Goal: Transaction & Acquisition: Purchase product/service

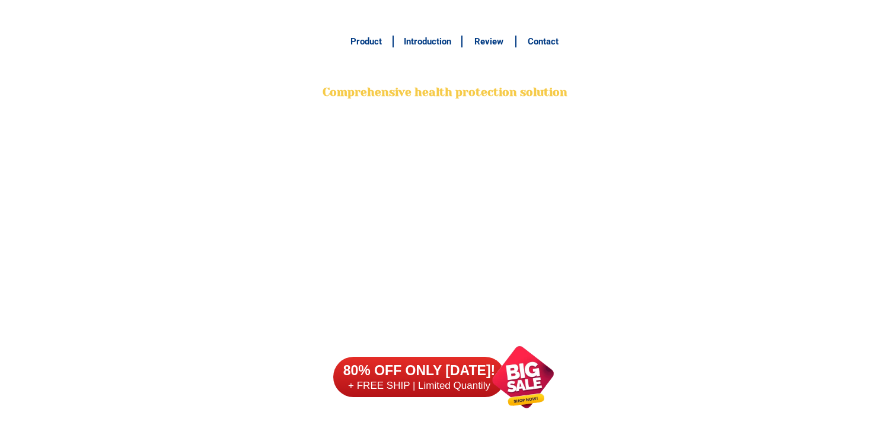
scroll to position [9346, 0]
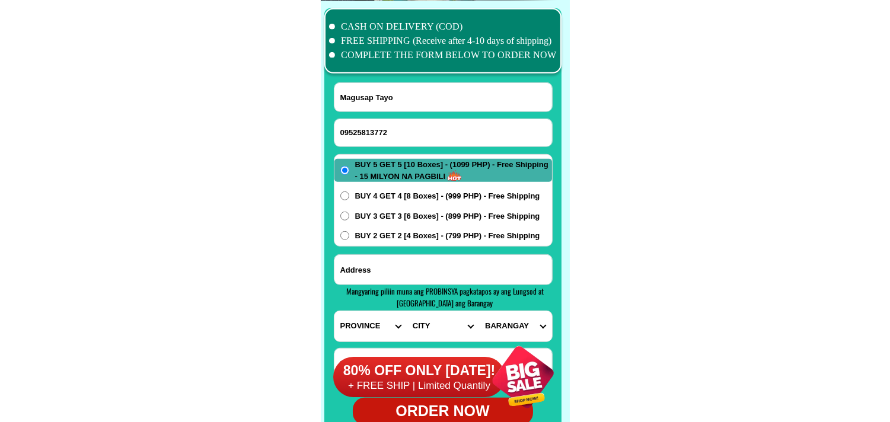
drag, startPoint x: 400, startPoint y: 129, endPoint x: 259, endPoint y: 117, distance: 141.6
paste input "1-310-50"
click at [375, 131] on input "[PHONE_NUMBER]" at bounding box center [443, 132] width 218 height 27
click at [360, 129] on input "0951-3105072" at bounding box center [443, 132] width 218 height 27
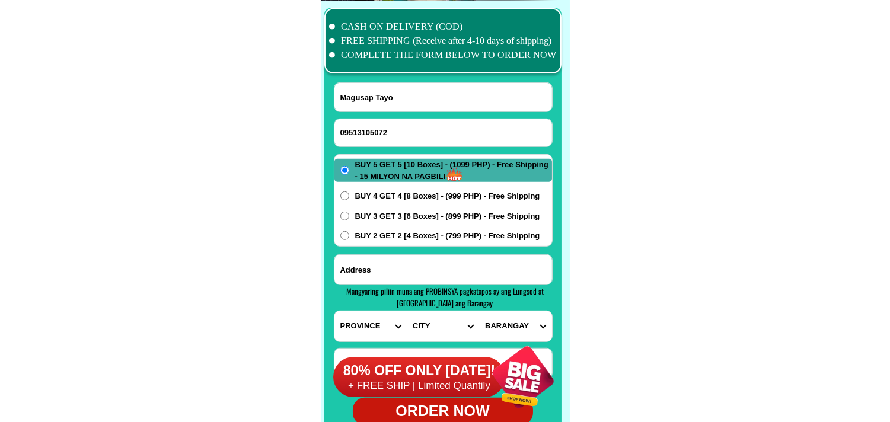
type input "09513105072"
drag, startPoint x: 129, startPoint y: 163, endPoint x: 103, endPoint y: 86, distance: 81.4
click at [414, 99] on input "Magusap Tayo" at bounding box center [443, 97] width 218 height 28
paste input "[PERSON_NAME]/"
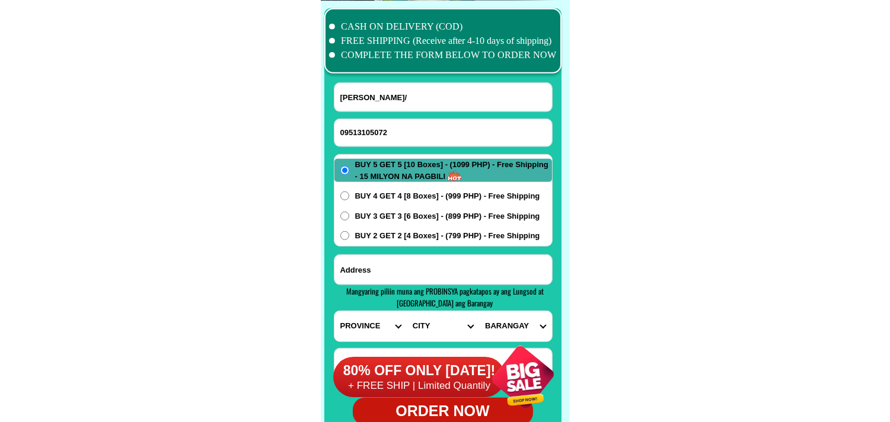
type input "[PERSON_NAME]/"
paste input ",brgy.[PERSON_NAME],[PERSON_NAME],[GEOGRAPHIC_DATA],[GEOGRAPHIC_DATA] 4 near [G…"
click at [394, 264] on input "Input address" at bounding box center [443, 270] width 218 height 30
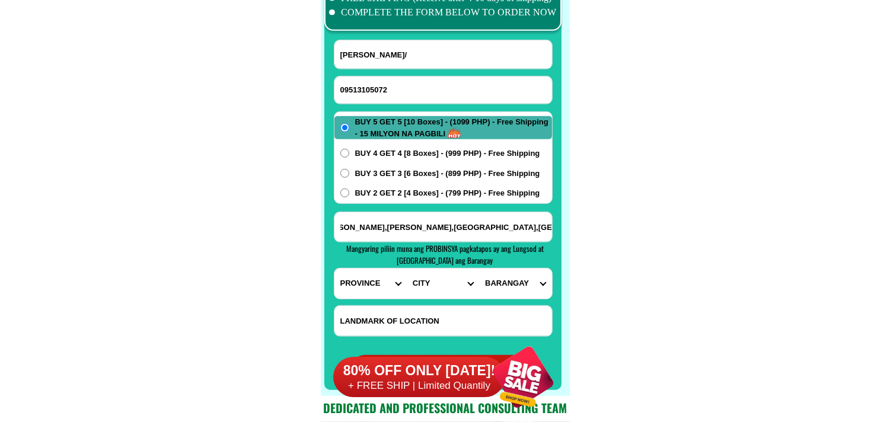
scroll to position [9412, 0]
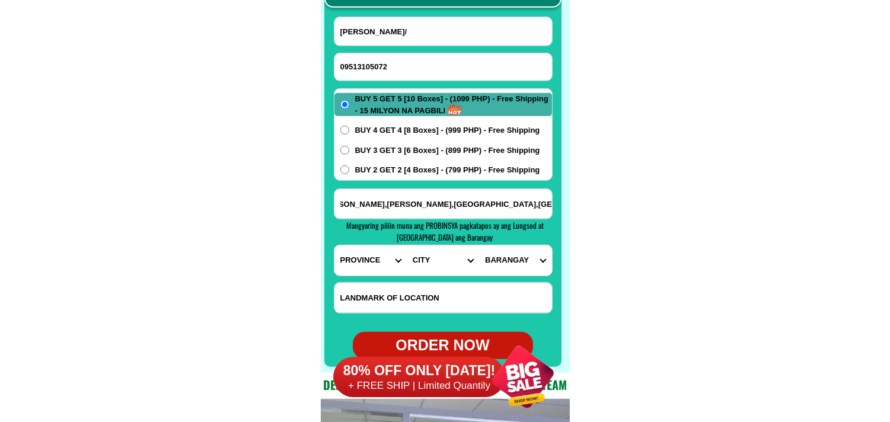
type input ",brgy.[PERSON_NAME],[PERSON_NAME],[GEOGRAPHIC_DATA],[GEOGRAPHIC_DATA] 4 near [G…"
click at [338, 255] on select "PROVINCE [GEOGRAPHIC_DATA] [GEOGRAPHIC_DATA][PERSON_NAME][GEOGRAPHIC_DATA][GEOG…" at bounding box center [370, 260] width 72 height 30
select select "63_108"
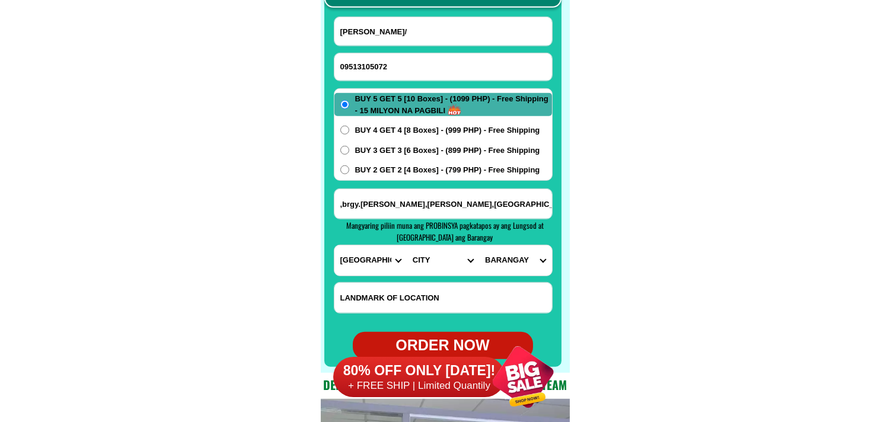
click at [334, 245] on select "PROVINCE [GEOGRAPHIC_DATA] [GEOGRAPHIC_DATA][PERSON_NAME][GEOGRAPHIC_DATA][GEOG…" at bounding box center [370, 260] width 72 height 30
click at [425, 251] on select "CITY Agoncillo Alitagtag Allacapan [GEOGRAPHIC_DATA] [GEOGRAPHIC_DATA]-balete […" at bounding box center [443, 260] width 72 height 30
select select "63_1083621"
click at [407, 245] on select "CITY Agoncillo Alitagtag Allacapan [GEOGRAPHIC_DATA] [GEOGRAPHIC_DATA]-balete […" at bounding box center [443, 260] width 72 height 30
click at [525, 257] on select "BARANGAY Anak-dagat Arumahan Ayao-iyao Bagong pook Bagong sikat Balanga Bukal C…" at bounding box center [515, 260] width 72 height 30
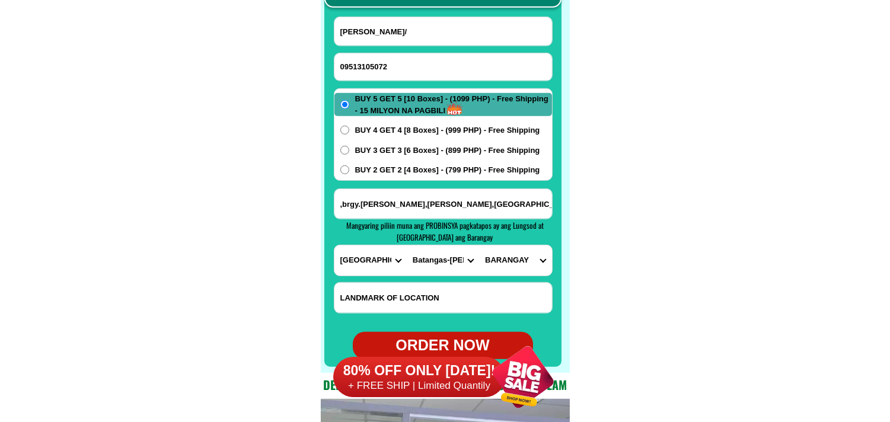
select select "63_10836216391"
click at [479, 245] on select "BARANGAY Anak-dagat Arumahan Ayao-iyao Bagong pook Bagong sikat Balanga Bukal C…" at bounding box center [515, 260] width 72 height 30
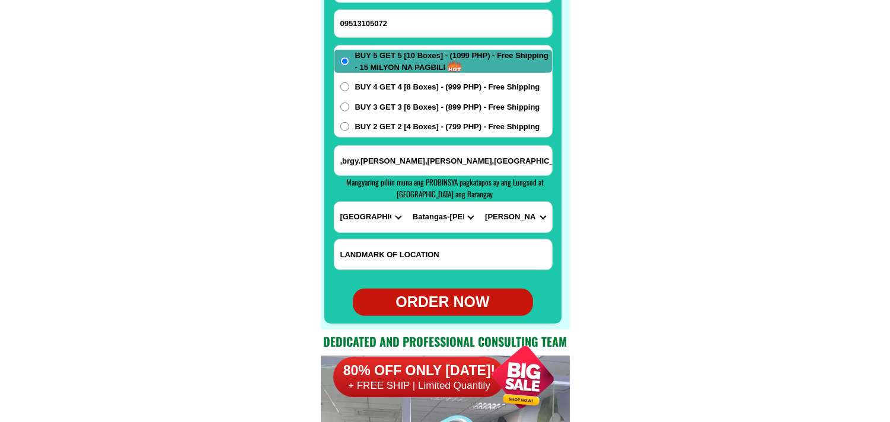
scroll to position [9478, 0]
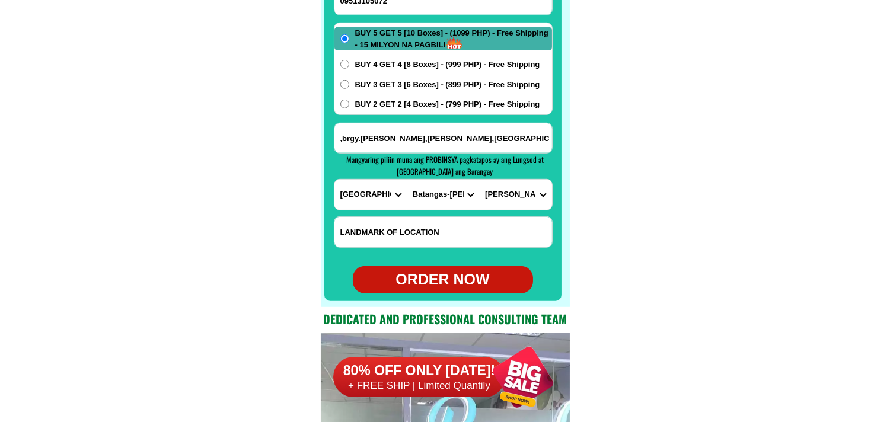
drag, startPoint x: 439, startPoint y: 282, endPoint x: 298, endPoint y: 187, distance: 169.5
click at [436, 280] on div "ORDER NOW" at bounding box center [443, 280] width 180 height 23
radio input "true"
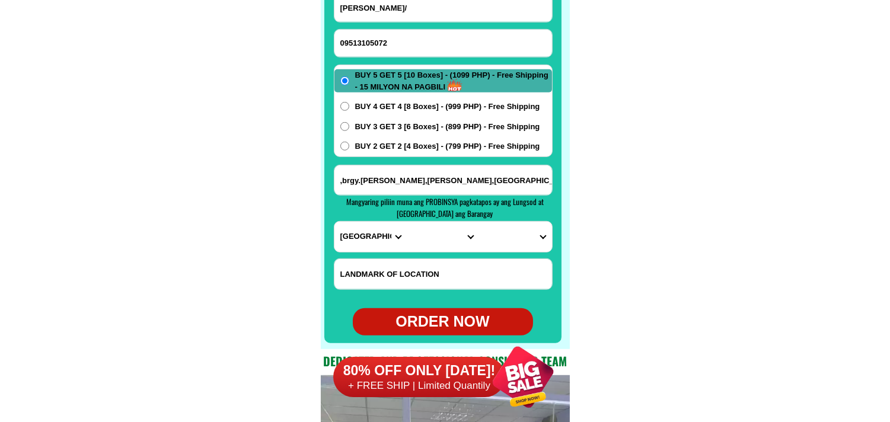
scroll to position [9412, 0]
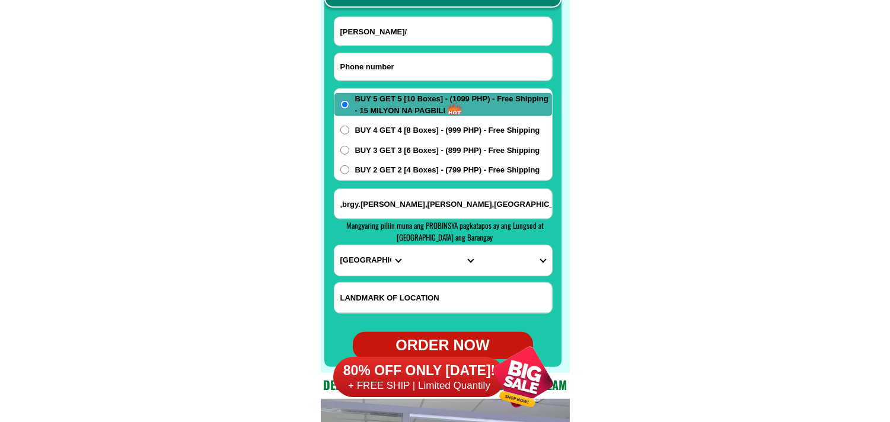
click at [417, 69] on input "Input phone_number" at bounding box center [443, 66] width 218 height 27
paste input "09994091479"
type input "09994091479"
click at [391, 26] on input "Input full_name" at bounding box center [443, 31] width 218 height 28
paste input "[PERSON_NAME]"
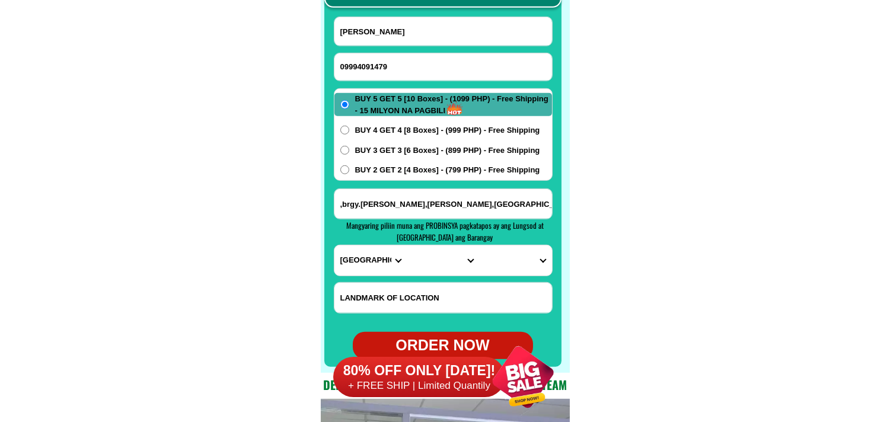
type input "[PERSON_NAME]"
paste input "[PERSON_NAME].Sinulatan 2nd,Camiling,Tarlac. Sitio [PERSON_NAME]. ..Poroc5"
drag, startPoint x: 429, startPoint y: 194, endPoint x: 417, endPoint y: 207, distance: 17.6
click at [429, 194] on input "[PERSON_NAME].Sinulatan 2nd,Camiling,Tarlac. Sitio [PERSON_NAME]. ..Poroc5" at bounding box center [443, 204] width 218 height 30
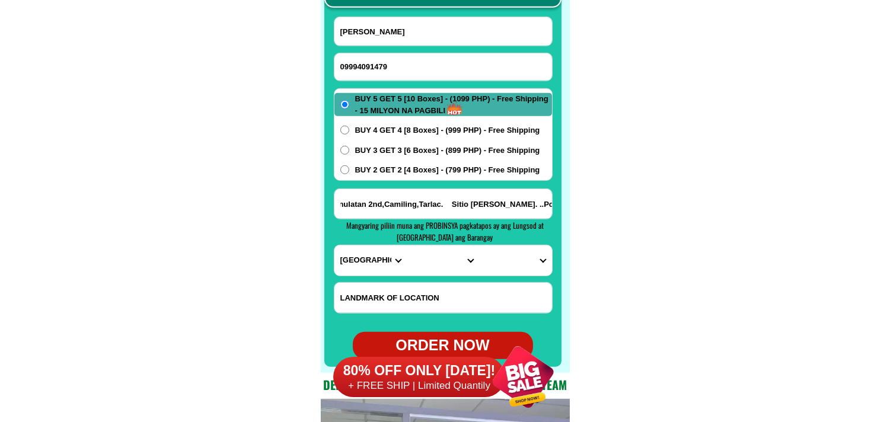
type input "[PERSON_NAME].Sinulatan 2nd,Camiling,Tarlac. Sitio [PERSON_NAME]. ..Poroc5"
click at [375, 255] on select "PROVINCE [GEOGRAPHIC_DATA] [GEOGRAPHIC_DATA][PERSON_NAME][GEOGRAPHIC_DATA][GEOG…" at bounding box center [370, 260] width 72 height 30
select select "63_225"
click at [334, 245] on select "PROVINCE [GEOGRAPHIC_DATA] [GEOGRAPHIC_DATA][PERSON_NAME][GEOGRAPHIC_DATA][GEOG…" at bounding box center [370, 260] width 72 height 30
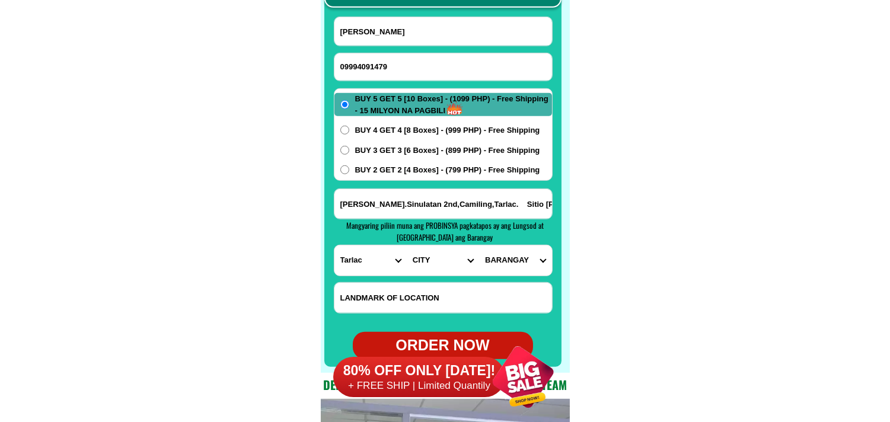
click at [430, 255] on select "CITY Anao Bamban Camiling Capas [PERSON_NAME] Paniqui [PERSON_NAME] [GEOGRAPHIC…" at bounding box center [443, 260] width 72 height 30
select select "63_2256615"
click at [407, 245] on select "CITY Anao Bamban Camiling Capas [PERSON_NAME] Paniqui [PERSON_NAME] [GEOGRAPHIC…" at bounding box center [443, 260] width 72 height 30
click at [508, 263] on select "BARANGAY Anoling 1st Anoling 2nd Anoling 3rd Bacabac Bacsay Bancay 1st Bancay 2…" at bounding box center [515, 260] width 72 height 30
select select "63_22566154046"
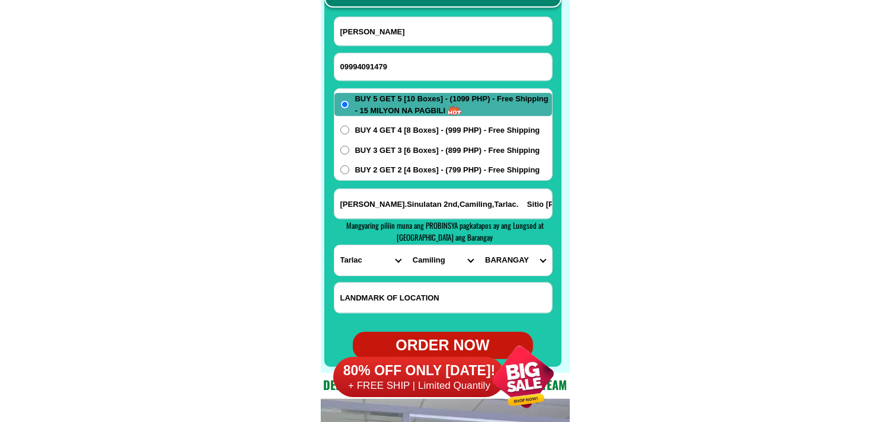
click at [479, 245] on select "BARANGAY Anoling 1st Anoling 2nd Anoling 3rd Bacabac Bacsay Bancay 1st Bancay 2…" at bounding box center [515, 260] width 72 height 30
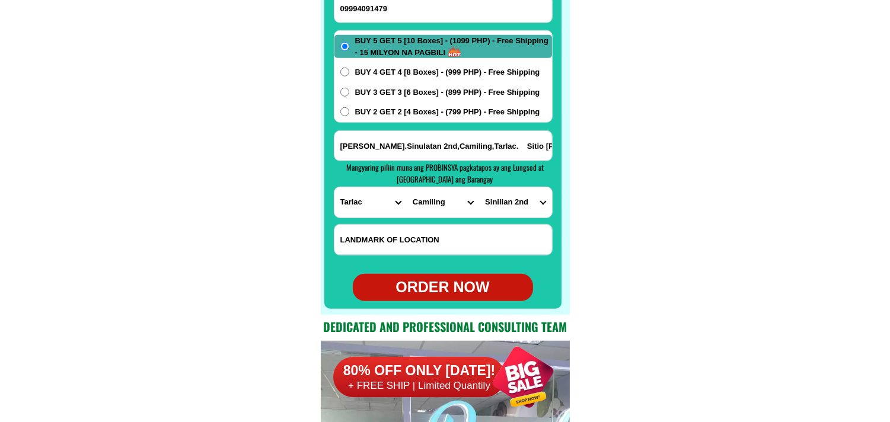
scroll to position [9544, 0]
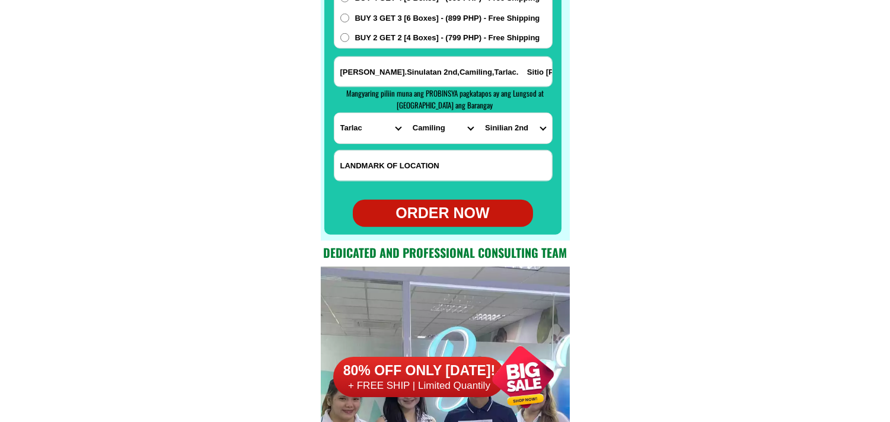
click at [424, 200] on form "[PERSON_NAME] 09994091479 ORDER NOW [PERSON_NAME].Sinulatan 2nd,Camiling,Tarlac…" at bounding box center [443, 55] width 219 height 343
click at [423, 216] on div "ORDER NOW" at bounding box center [443, 213] width 180 height 23
type input "[PERSON_NAME].Sinulatan 2nd,Camiling,Tarlac. Sitio [PERSON_NAME]. ..Poroc5"
radio input "true"
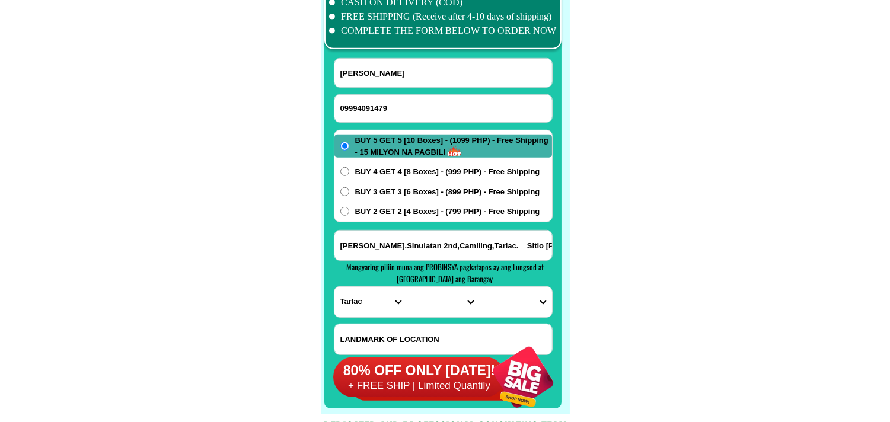
scroll to position [9346, 0]
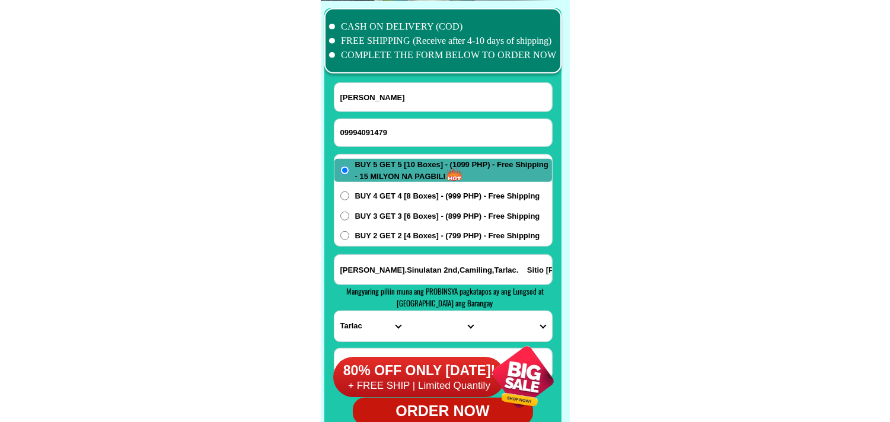
paste input "09204738269"
click at [416, 141] on input "Input phone_number" at bounding box center [443, 132] width 218 height 27
type input "09204738269"
click at [393, 107] on input "Input full_name" at bounding box center [443, 97] width 218 height 28
paste input "[PERSON_NAME]"
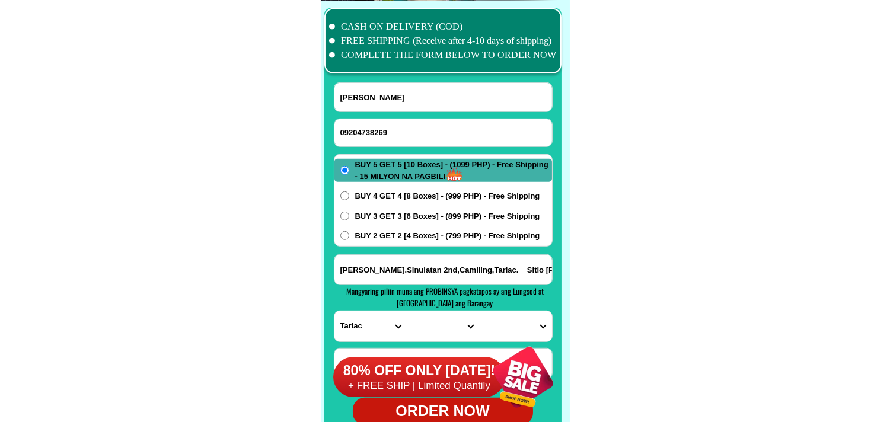
type input "[PERSON_NAME]"
drag, startPoint x: 395, startPoint y: 266, endPoint x: 395, endPoint y: 243, distance: 22.5
click at [395, 267] on input "Input address" at bounding box center [443, 270] width 218 height 30
paste input "[PERSON_NAME] Sitio Pagibig Brgy Pagsawitan Sta [PERSON_NAME]"
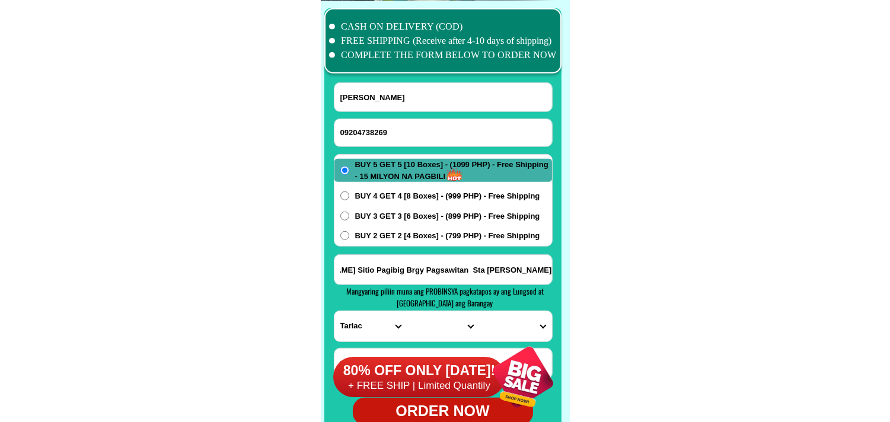
type input "[PERSON_NAME] Sitio Pagibig Brgy Pagsawitan Sta [PERSON_NAME]"
click at [404, 238] on span "BUY 2 GET 2 [4 Boxes] - (799 PHP) - Free Shipping" at bounding box center [447, 236] width 185 height 12
click at [349, 238] on input "BUY 2 GET 2 [4 Boxes] - (799 PHP) - Free Shipping" at bounding box center [344, 235] width 9 height 9
radio input "true"
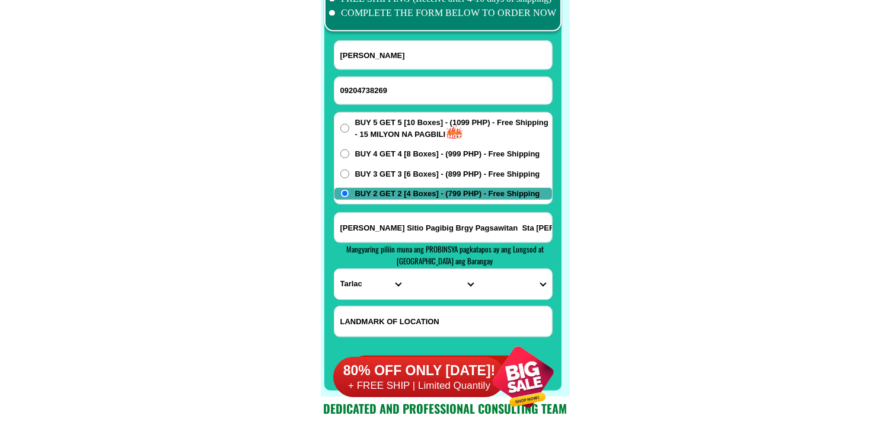
scroll to position [9412, 0]
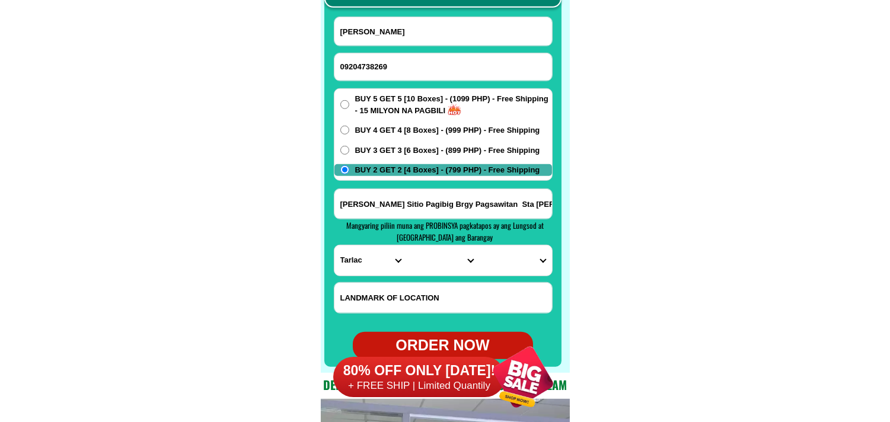
click at [368, 258] on select "PROVINCE [GEOGRAPHIC_DATA] [GEOGRAPHIC_DATA][PERSON_NAME][GEOGRAPHIC_DATA][GEOG…" at bounding box center [370, 260] width 72 height 30
click at [503, 199] on input "[PERSON_NAME] Sitio Pagibig Brgy Pagsawitan Sta [PERSON_NAME]" at bounding box center [443, 204] width 218 height 30
click at [383, 255] on select "PROVINCE [GEOGRAPHIC_DATA] [GEOGRAPHIC_DATA][PERSON_NAME][GEOGRAPHIC_DATA][GEOG…" at bounding box center [370, 260] width 72 height 30
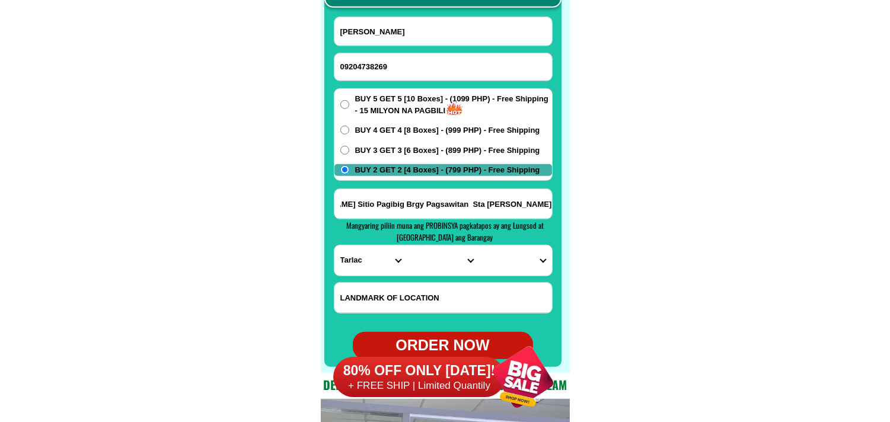
scroll to position [0, 0]
select select "63_904"
click at [334, 245] on select "PROVINCE [GEOGRAPHIC_DATA] [GEOGRAPHIC_DATA][PERSON_NAME][GEOGRAPHIC_DATA][GEOG…" at bounding box center [370, 260] width 72 height 30
click at [417, 253] on select "CITY [GEOGRAPHIC_DATA]-city [GEOGRAPHIC_DATA]-city [GEOGRAPHIC_DATA][PERSON_NAM…" at bounding box center [443, 260] width 72 height 30
select select "63_9042213"
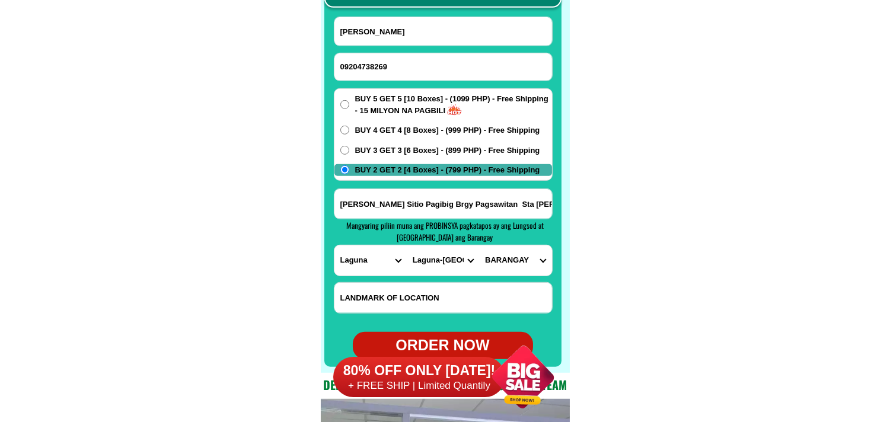
click at [407, 245] on select "CITY [GEOGRAPHIC_DATA]-city [GEOGRAPHIC_DATA]-city [GEOGRAPHIC_DATA][PERSON_NAM…" at bounding box center [443, 260] width 72 height 30
click at [529, 262] on select "BARANGAY Alipit Bagumbayan Barangay i (pob.) [GEOGRAPHIC_DATA] (pob.) [GEOGRAPH…" at bounding box center [515, 260] width 72 height 30
select select "63_90422138571"
click at [479, 245] on select "BARANGAY Alipit Bagumbayan Barangay i (pob.) [GEOGRAPHIC_DATA] (pob.) [GEOGRAPH…" at bounding box center [515, 260] width 72 height 30
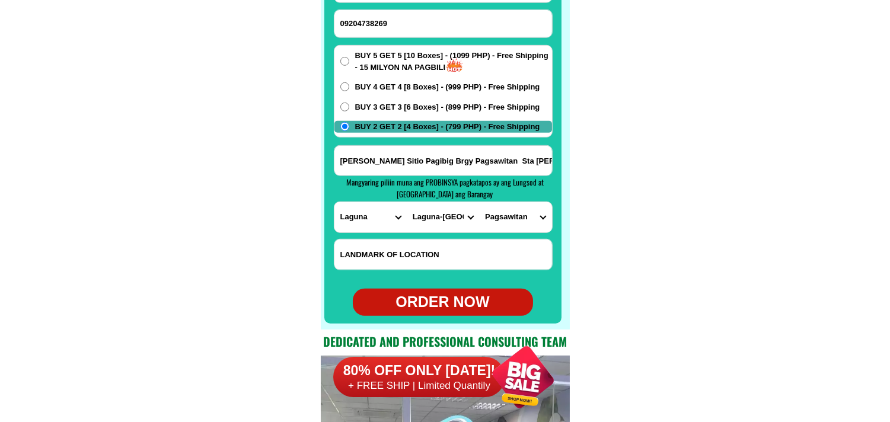
scroll to position [9478, 0]
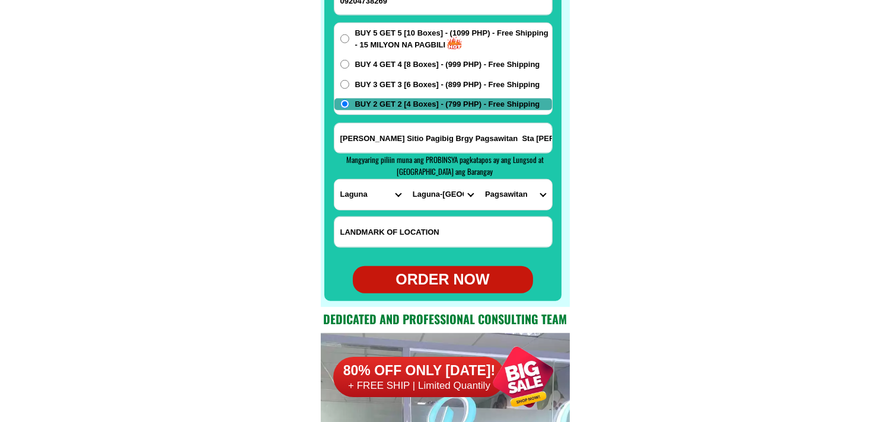
click at [470, 286] on div "ORDER NOW" at bounding box center [443, 280] width 180 height 23
radio input "true"
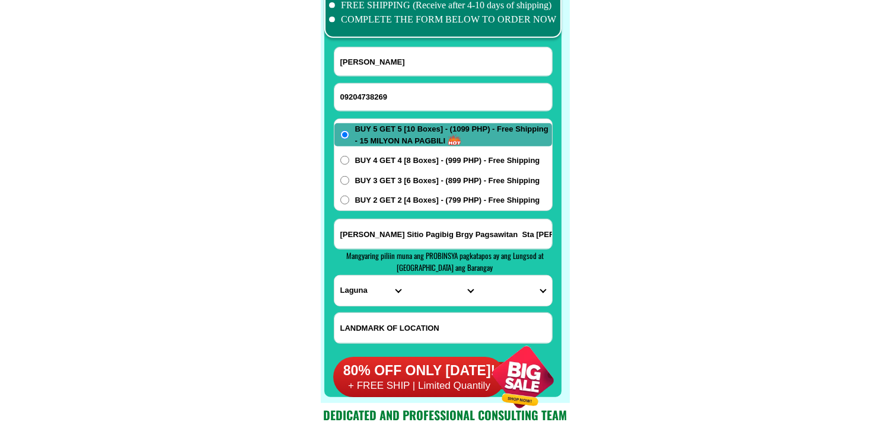
scroll to position [9346, 0]
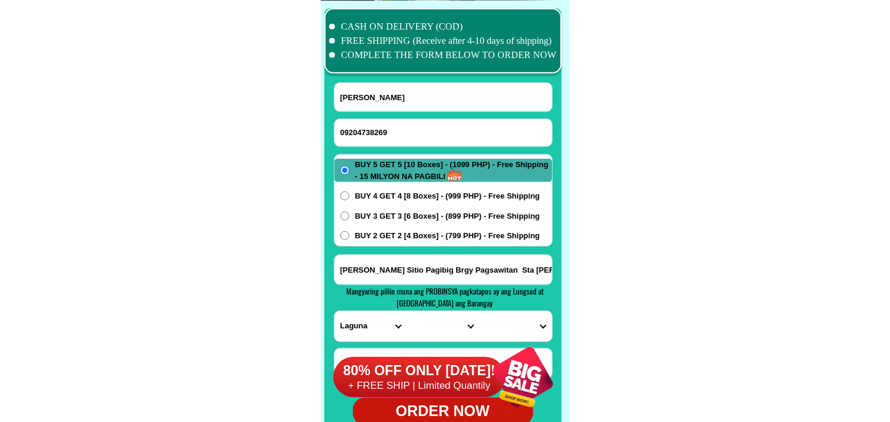
drag, startPoint x: 382, startPoint y: 133, endPoint x: 343, endPoint y: 99, distance: 51.7
click at [382, 133] on input "09204738269" at bounding box center [443, 132] width 218 height 27
paste input "09056456294"
type input "09056456294"
click at [388, 90] on input "Input full_name" at bounding box center [443, 97] width 218 height 28
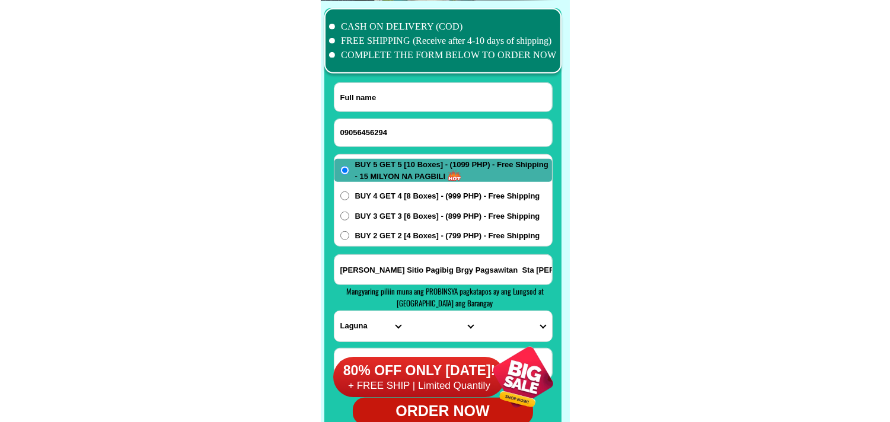
paste input "[PERSON_NAME]"
type input "[PERSON_NAME]"
click at [372, 228] on div "BUY 5 GET 5 [10 Boxes] - (1099 PHP) - Free Shipping - 15 MILYON NA PAGBILI BUY …" at bounding box center [443, 200] width 219 height 92
click at [371, 238] on span "BUY 2 GET 2 [4 Boxes] - (799 PHP) - Free Shipping" at bounding box center [447, 236] width 185 height 12
click at [376, 234] on span "BUY 2 GET 2 [4 Boxes] - (799 PHP) - Free Shipping" at bounding box center [447, 236] width 185 height 12
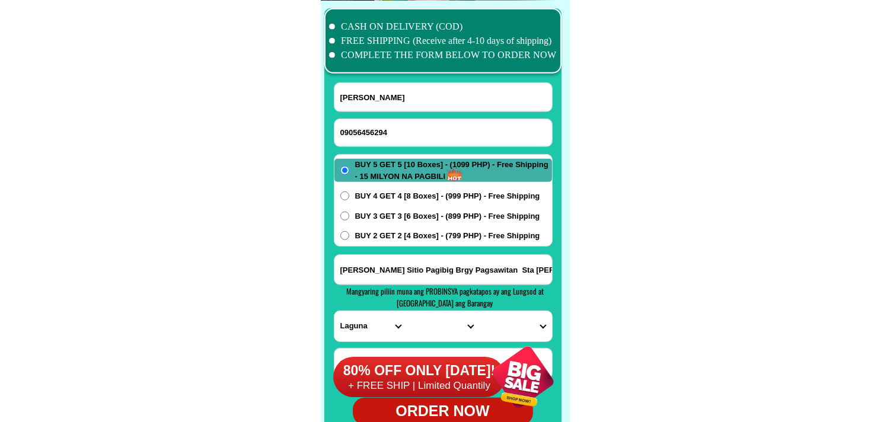
click at [349, 234] on input "BUY 2 GET 2 [4 Boxes] - (799 PHP) - Free Shipping" at bounding box center [344, 235] width 9 height 9
radio input "true"
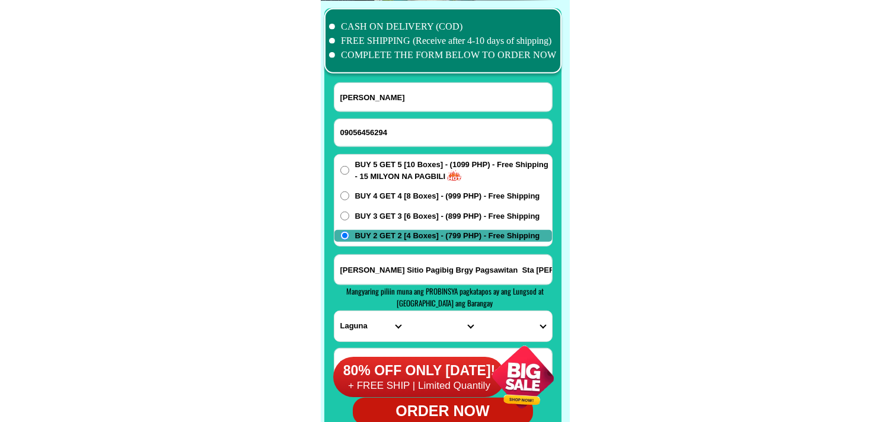
click at [376, 268] on input "[PERSON_NAME] Sitio Pagibig Brgy Pagsawitan Sta [PERSON_NAME]" at bounding box center [443, 270] width 218 height 30
paste input "pongsod lawaan 3 talisay Cebu m.r.g.taxse [PERSON_NAME] buy 2 get2 akoa order"
type input "pongsod lawaan 3 talisay Cebu m.r.g.taxse [PERSON_NAME] buy 2 get2 akoa order"
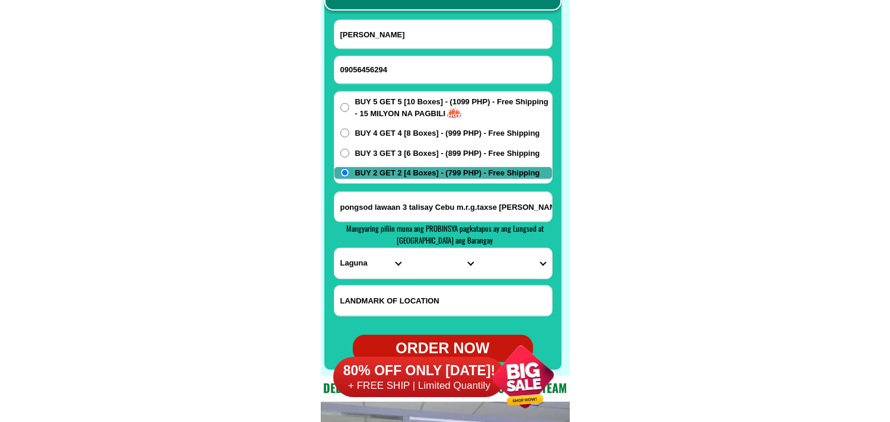
scroll to position [9412, 0]
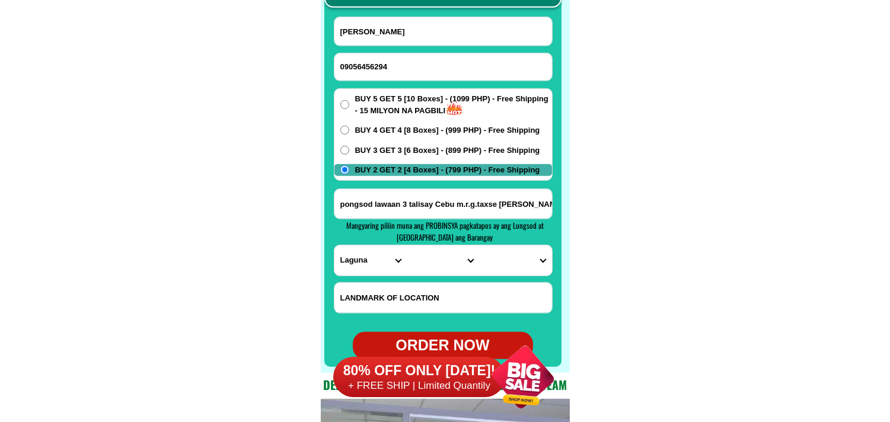
click at [346, 264] on select "PROVINCE [GEOGRAPHIC_DATA] [GEOGRAPHIC_DATA][PERSON_NAME][GEOGRAPHIC_DATA][GEOG…" at bounding box center [370, 260] width 72 height 30
select select "63_8"
click at [334, 245] on select "PROVINCE [GEOGRAPHIC_DATA] [GEOGRAPHIC_DATA][PERSON_NAME][GEOGRAPHIC_DATA][GEOG…" at bounding box center [370, 260] width 72 height 30
click at [432, 250] on select "CITY Alcoy [GEOGRAPHIC_DATA][PERSON_NAME][GEOGRAPHIC_DATA][GEOGRAPHIC_DATA] [GE…" at bounding box center [443, 260] width 72 height 30
select select "63_86950"
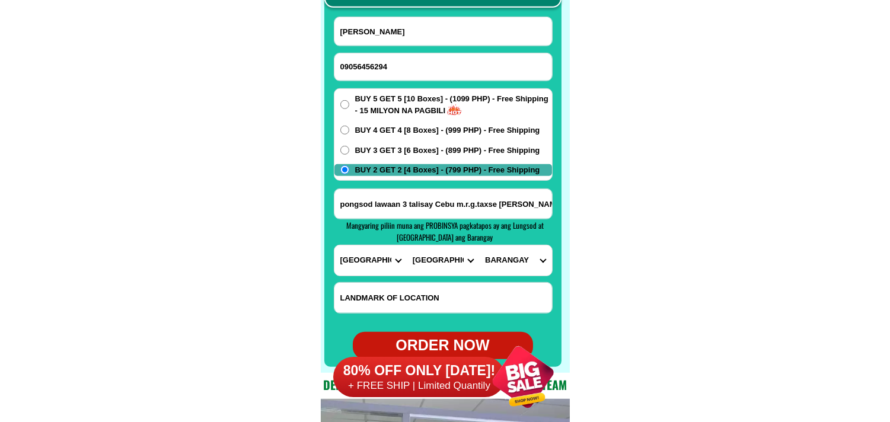
click at [407, 245] on select "CITY Alcoy [GEOGRAPHIC_DATA][PERSON_NAME][GEOGRAPHIC_DATA][GEOGRAPHIC_DATA] [GE…" at bounding box center [443, 260] width 72 height 30
click at [516, 269] on select "BARANGAY [PERSON_NAME] Camp iv Cansojong Dumlog [GEOGRAPHIC_DATA] [PERSON_NAME]…" at bounding box center [515, 260] width 72 height 30
select select "63_869508590"
click at [479, 245] on select "BARANGAY [PERSON_NAME] Camp iv Cansojong Dumlog [GEOGRAPHIC_DATA] [PERSON_NAME]…" at bounding box center [515, 260] width 72 height 30
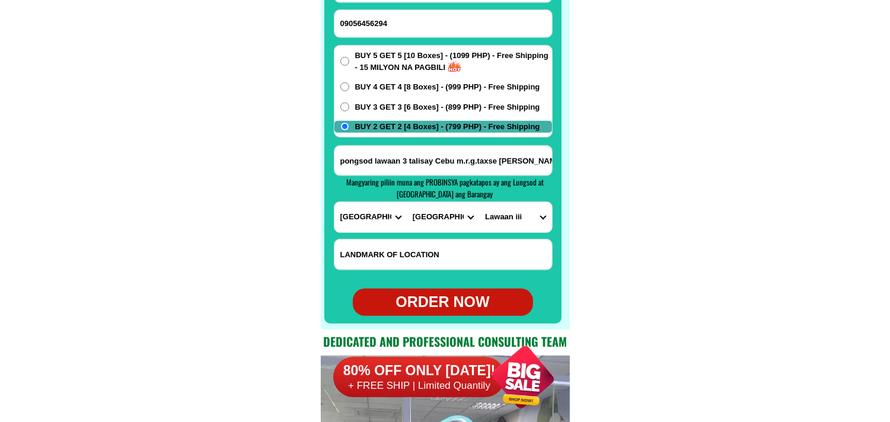
scroll to position [9478, 0]
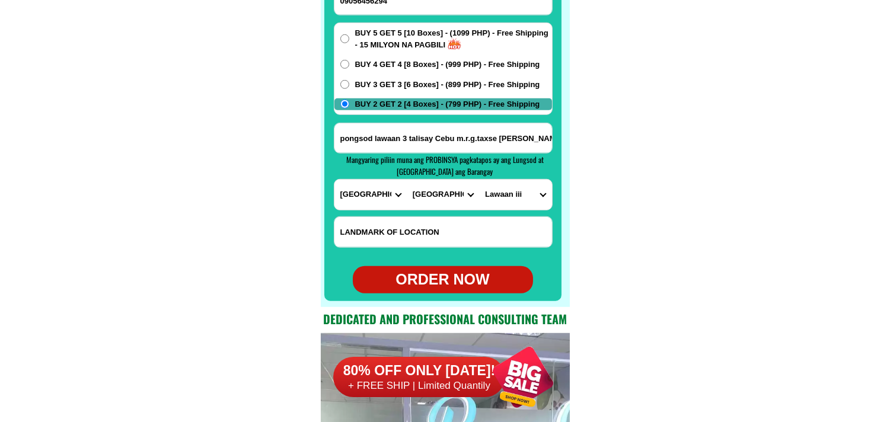
click at [470, 267] on div "ORDER NOW" at bounding box center [443, 279] width 180 height 27
type input "09056456294"
radio input "true"
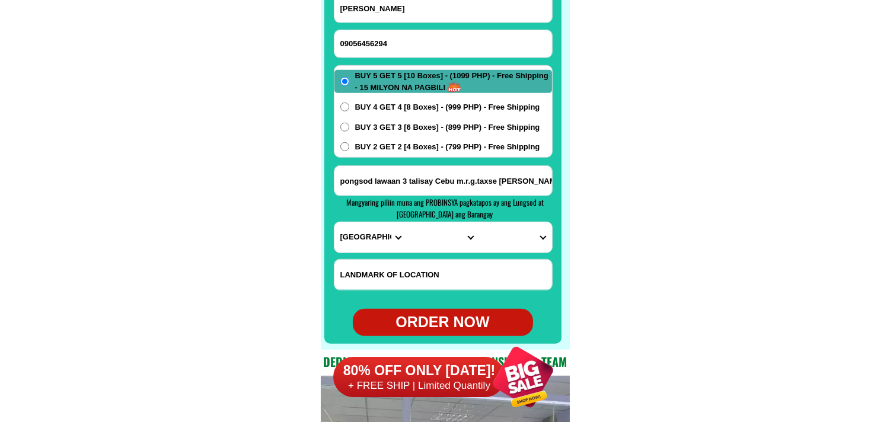
scroll to position [9346, 0]
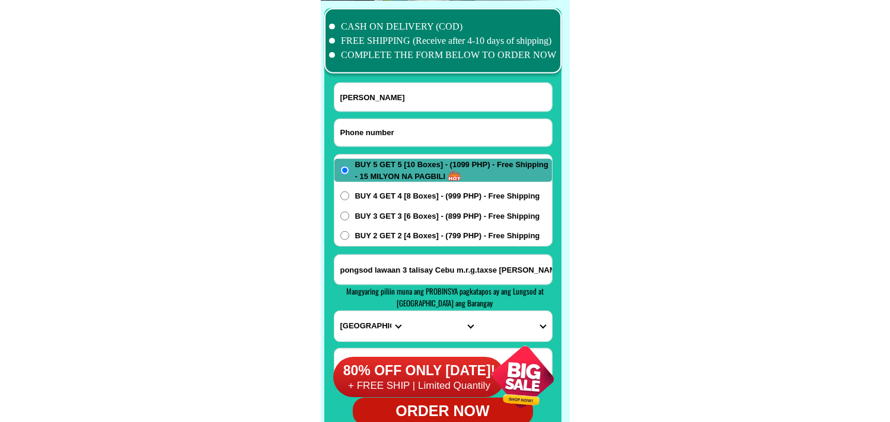
drag, startPoint x: 464, startPoint y: 132, endPoint x: 434, endPoint y: 110, distance: 37.4
click at [464, 132] on input "Input phone_number" at bounding box center [443, 132] width 218 height 27
paste input "09664828536"
type input "09664828536"
click at [388, 98] on input "Input full_name" at bounding box center [443, 97] width 218 height 28
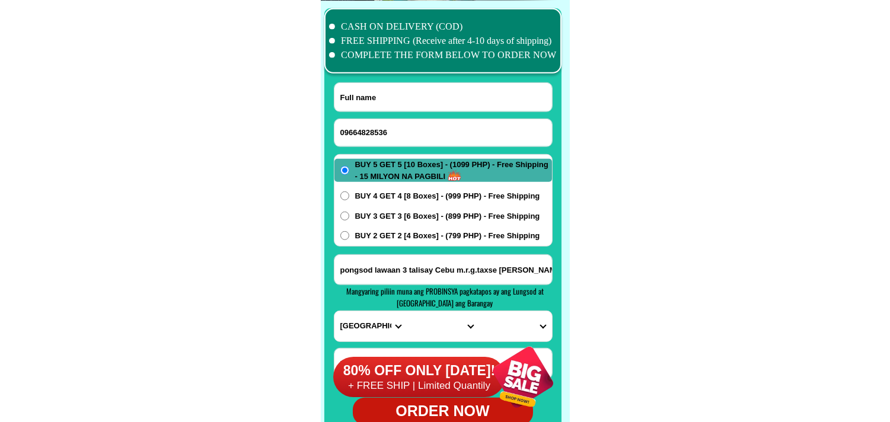
paste input "[PERSON_NAME]"
type input "[PERSON_NAME]"
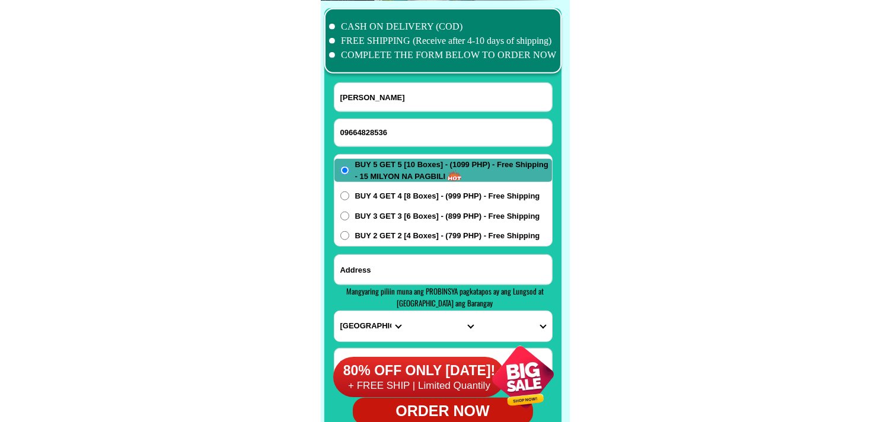
click at [387, 261] on input "Input address" at bounding box center [443, 270] width 218 height 30
paste input "[GEOGRAPHIC_DATA][PERSON_NAME]"
type input "[GEOGRAPHIC_DATA][PERSON_NAME]"
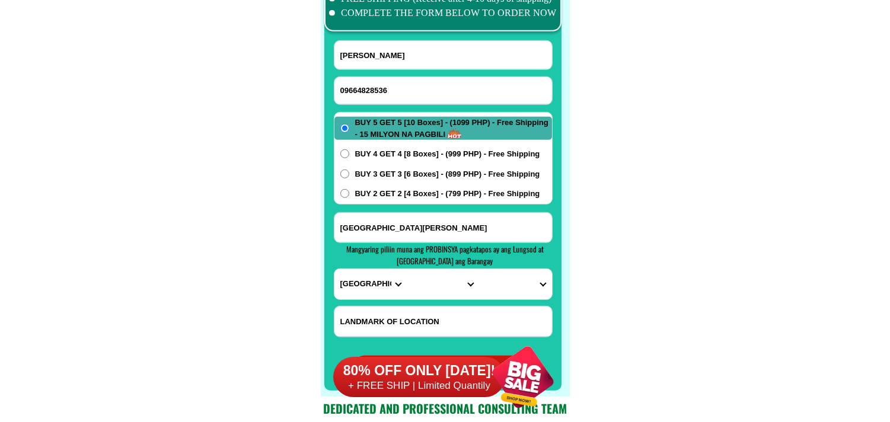
scroll to position [9412, 0]
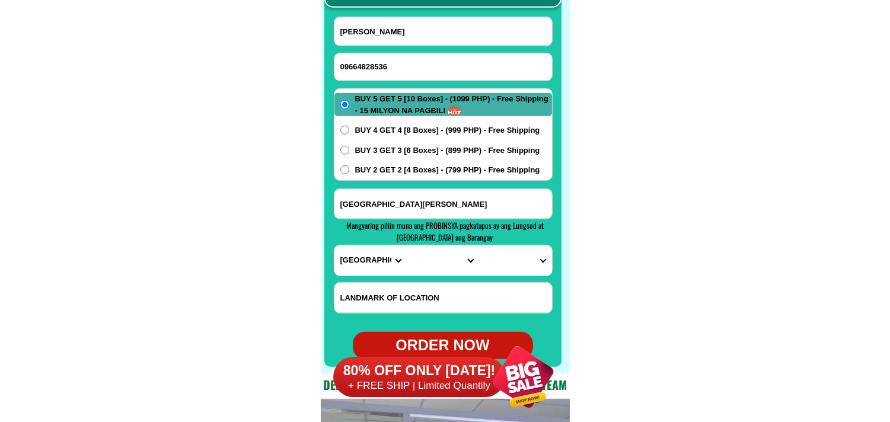
click at [371, 259] on select "PROVINCE [GEOGRAPHIC_DATA] [GEOGRAPHIC_DATA][PERSON_NAME][GEOGRAPHIC_DATA][GEOG…" at bounding box center [370, 260] width 72 height 30
select select "63_779"
click at [334, 245] on select "PROVINCE [GEOGRAPHIC_DATA] [GEOGRAPHIC_DATA][PERSON_NAME][GEOGRAPHIC_DATA][GEOG…" at bounding box center [370, 260] width 72 height 30
click at [423, 254] on select "CITY [GEOGRAPHIC_DATA]-city [GEOGRAPHIC_DATA] Arayat Bacolor [GEOGRAPHIC_DATA] …" at bounding box center [443, 260] width 72 height 30
select select "63_779326"
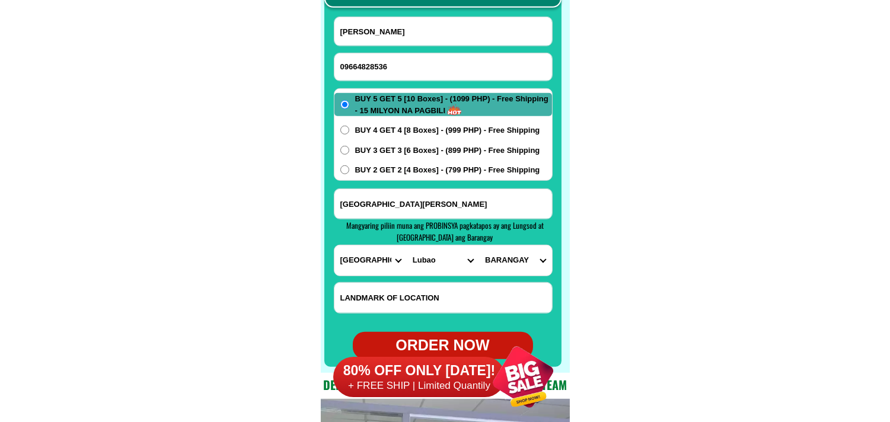
click at [407, 245] on select "CITY [GEOGRAPHIC_DATA]-city [GEOGRAPHIC_DATA] Arayat Bacolor [GEOGRAPHIC_DATA] …" at bounding box center [443, 260] width 72 height 30
click at [526, 238] on h4 "Mangyaring piliin muna ang PROBINSYA pagkatapos ay ang Lungsod at [GEOGRAPHIC_D…" at bounding box center [444, 231] width 209 height 23
click at [515, 267] on select "BARANGAY [PERSON_NAME] pugad Bancal sinubli Baruya ([GEOGRAPHIC_DATA][PERSON_NA…" at bounding box center [515, 260] width 72 height 30
select select "63_77932610001"
click at [479, 245] on select "BARANGAY [PERSON_NAME] pugad Bancal sinubli Baruya ([GEOGRAPHIC_DATA][PERSON_NA…" at bounding box center [515, 260] width 72 height 30
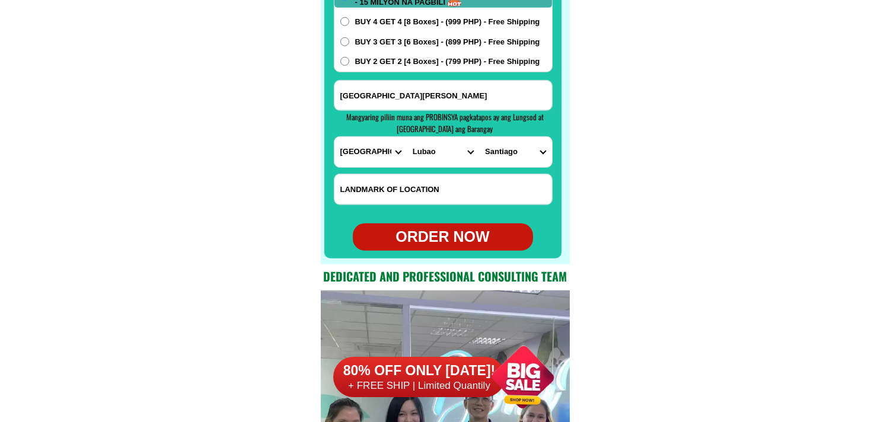
scroll to position [9544, 0]
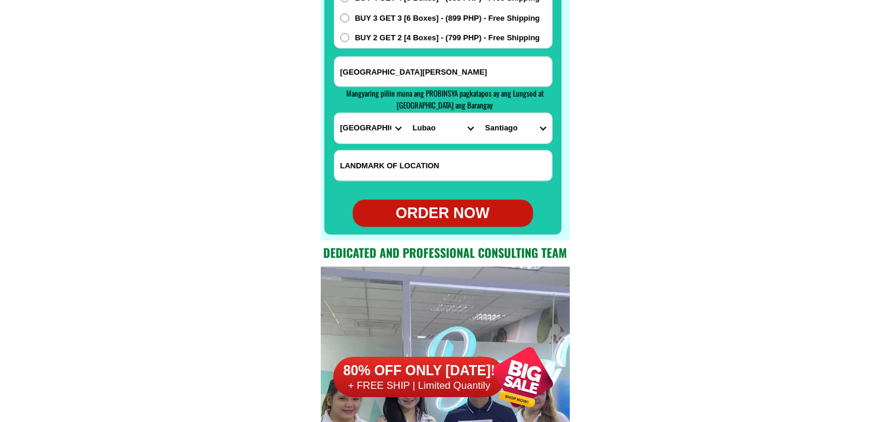
click at [445, 206] on div "ORDER NOW" at bounding box center [443, 213] width 180 height 23
type input "09664828536"
radio input "true"
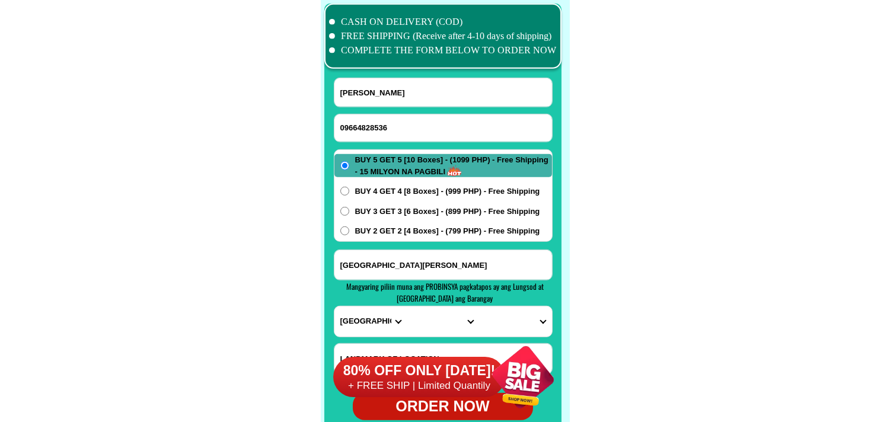
scroll to position [9346, 0]
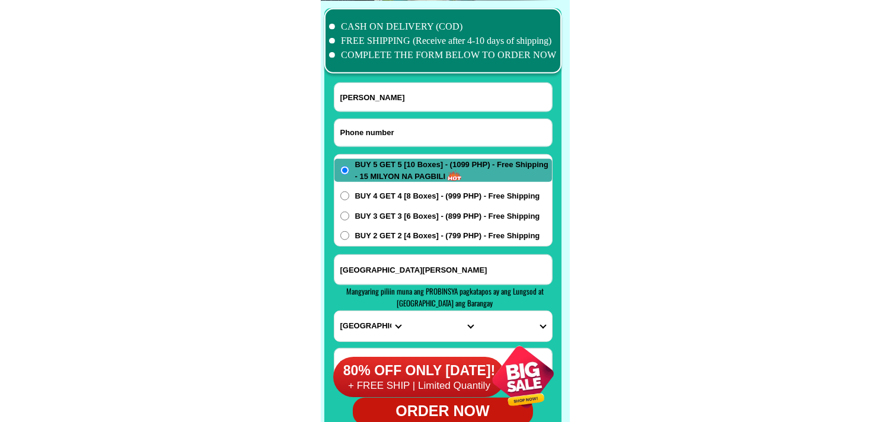
paste input "09931346759"
click at [415, 132] on input "09931346759" at bounding box center [443, 132] width 218 height 27
type input "09931346759"
click at [405, 92] on input "Input full_name" at bounding box center [443, 97] width 218 height 28
paste input "[PERSON_NAME]"
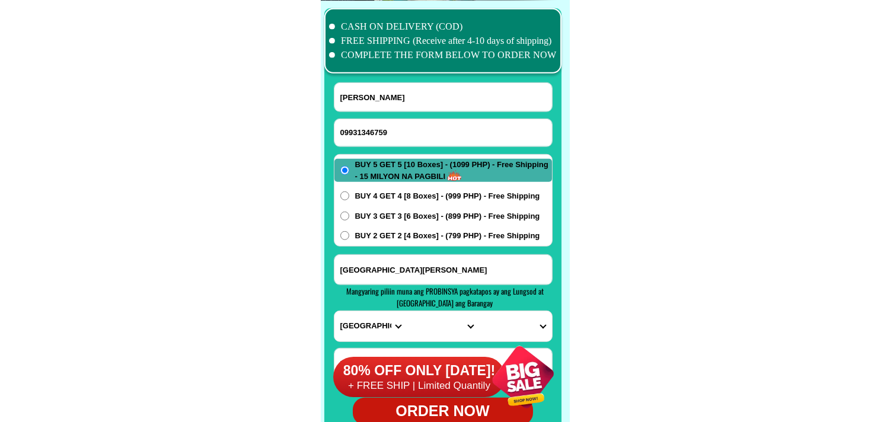
type input "[PERSON_NAME]"
click at [400, 269] on input "Input address" at bounding box center [443, 270] width 218 height 30
paste input "RizalCity caentaSan [PERSON_NAME]-[STREET_ADDRESS]-phl Linfront Of Tricycle tir…"
type input "RizalCity caentaSan [PERSON_NAME]-[STREET_ADDRESS]-phl Linfront Of Tricycle tir…"
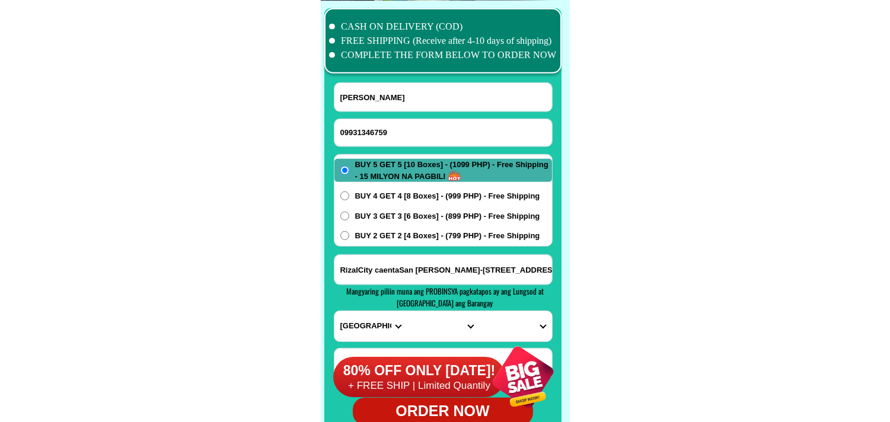
scroll to position [9412, 0]
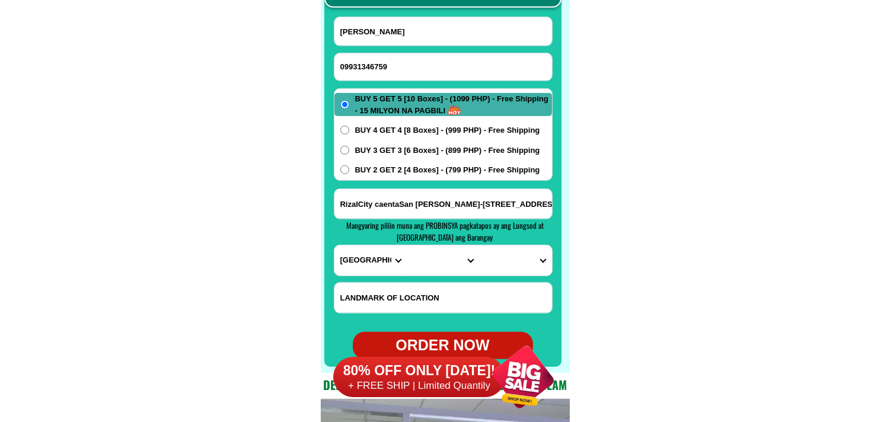
click at [359, 263] on select "PROVINCE [GEOGRAPHIC_DATA] [GEOGRAPHIC_DATA][PERSON_NAME][GEOGRAPHIC_DATA][GEOG…" at bounding box center [370, 260] width 72 height 30
select select "63_993"
click at [334, 245] on select "PROVINCE [GEOGRAPHIC_DATA] [GEOGRAPHIC_DATA][PERSON_NAME][GEOGRAPHIC_DATA][GEOG…" at bounding box center [370, 260] width 72 height 30
click at [419, 258] on select "CITY Angono Antipolo-city [GEOGRAPHIC_DATA] [GEOGRAPHIC_DATA] [PERSON_NAME][GEO…" at bounding box center [443, 260] width 72 height 30
select select "63_9934004"
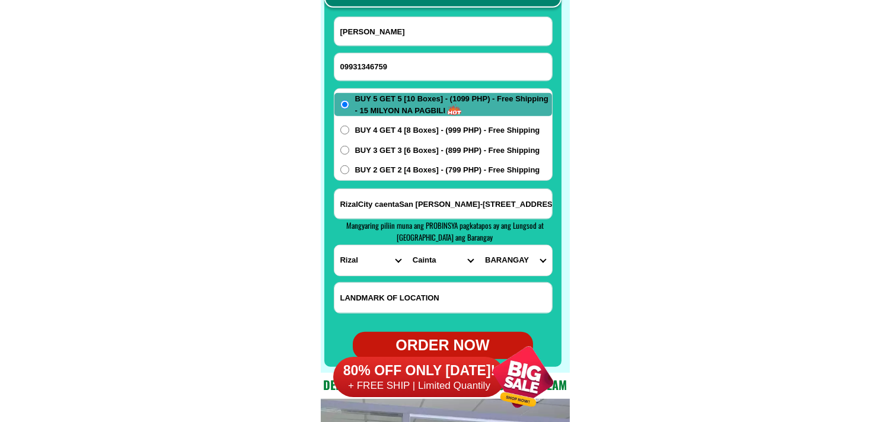
click at [407, 245] on select "CITY Angono Antipolo-city [GEOGRAPHIC_DATA] [GEOGRAPHIC_DATA] [PERSON_NAME][GEO…" at bounding box center [443, 260] width 72 height 30
click at [522, 267] on select "BARANGAY [GEOGRAPHIC_DATA][PERSON_NAME] (pob.) [GEOGRAPHIC_DATA][PERSON_NAME] […" at bounding box center [515, 260] width 72 height 30
select select "63_99340046178"
click at [479, 245] on select "BARANGAY [GEOGRAPHIC_DATA][PERSON_NAME] (pob.) [GEOGRAPHIC_DATA][PERSON_NAME] […" at bounding box center [515, 260] width 72 height 30
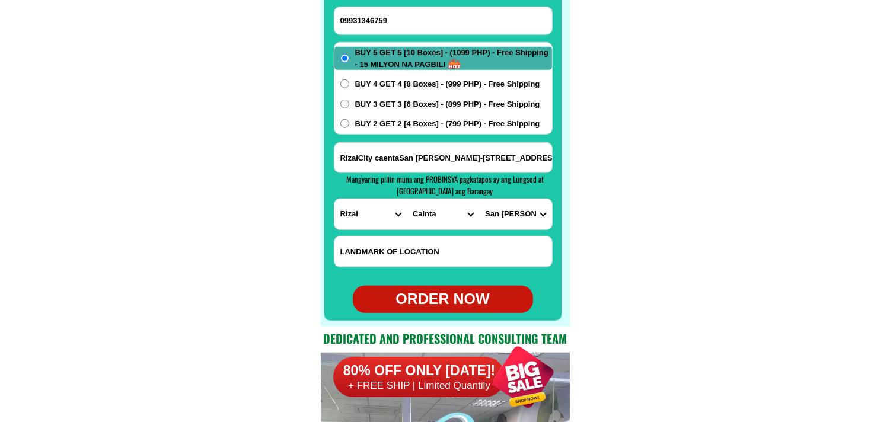
scroll to position [9478, 0]
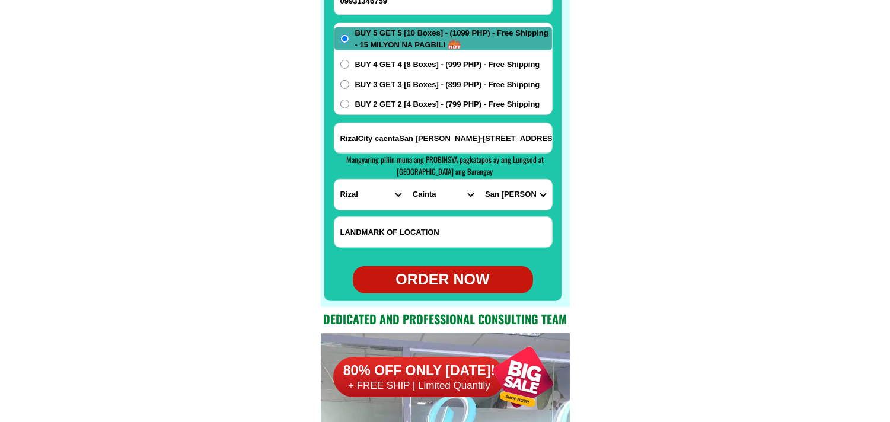
click at [451, 286] on div "ORDER NOW" at bounding box center [443, 280] width 180 height 23
type input "RizalCity caentaSan [PERSON_NAME]-[STREET_ADDRESS]-phl Linfront Of Tricycle tir…"
radio input "true"
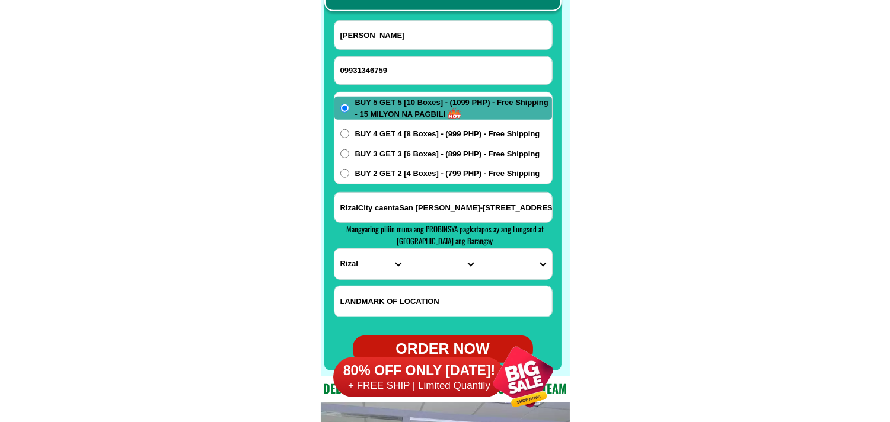
scroll to position [9346, 0]
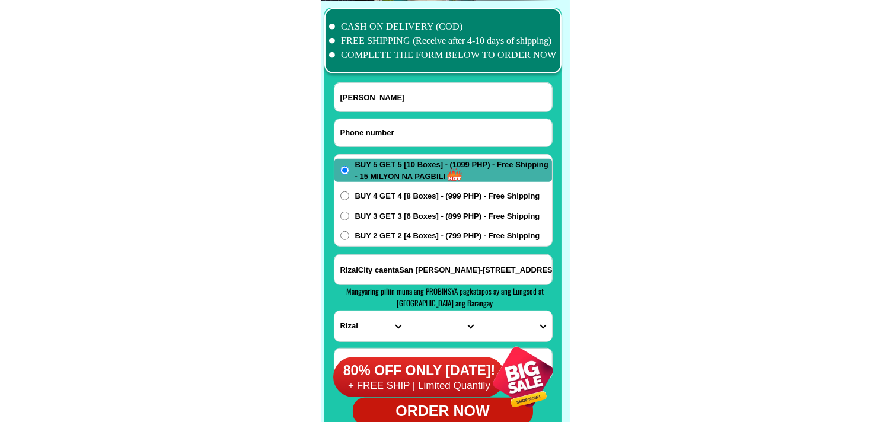
click at [372, 129] on input "Input phone_number" at bounding box center [443, 132] width 218 height 27
paste input "09265034832"
type input "09265034832"
drag, startPoint x: 396, startPoint y: 89, endPoint x: 191, endPoint y: 14, distance: 217.7
click at [396, 88] on input "Input full_name" at bounding box center [443, 97] width 218 height 28
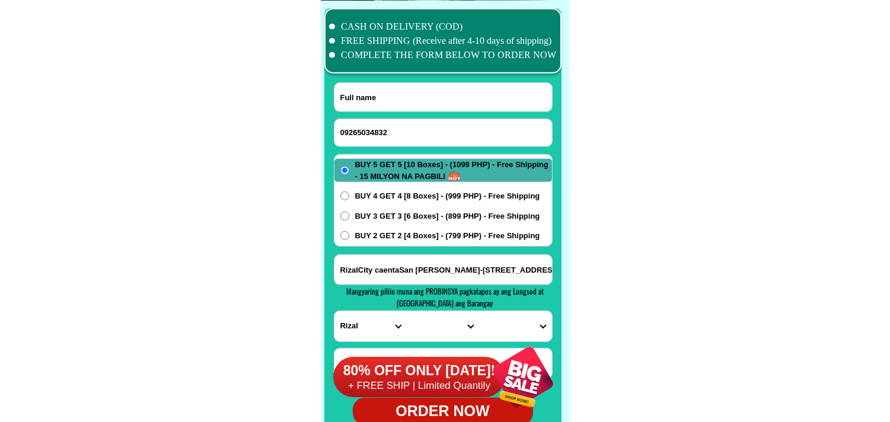
paste input "[PERSON_NAME] M grumacon"
type input "[PERSON_NAME] M grumacon"
click at [395, 219] on span "BUY 3 GET 3 [6 Boxes] - (899 PHP) - Free Shipping" at bounding box center [447, 216] width 185 height 12
click at [349, 219] on input "BUY 3 GET 3 [6 Boxes] - (899 PHP) - Free Shipping" at bounding box center [344, 216] width 9 height 9
radio input "true"
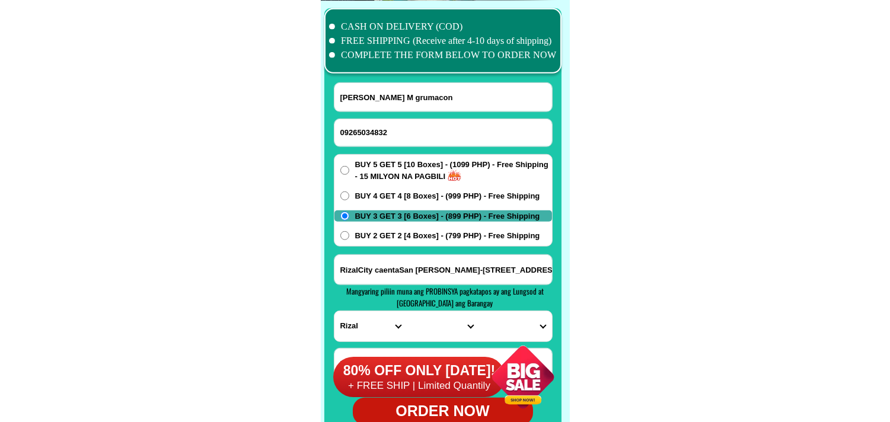
click at [395, 234] on span "BUY 2 GET 2 [4 Boxes] - (799 PHP) - Free Shipping" at bounding box center [447, 236] width 185 height 12
click at [349, 234] on input "BUY 2 GET 2 [4 Boxes] - (799 PHP) - Free Shipping" at bounding box center [344, 235] width 9 height 9
radio input "true"
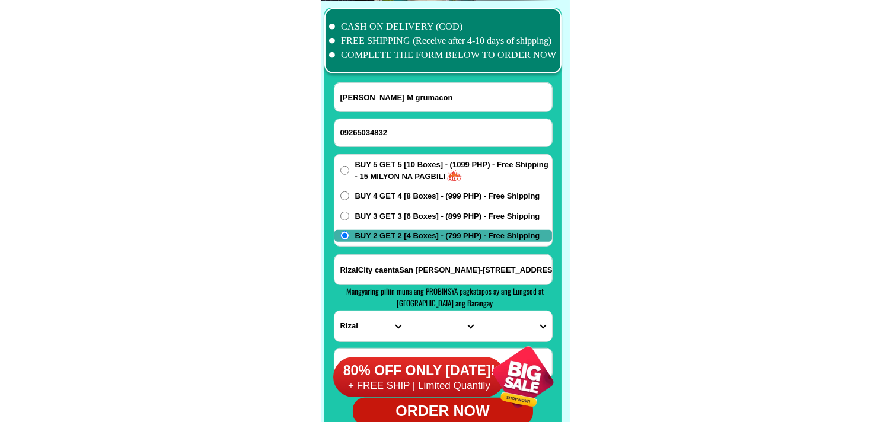
click at [375, 267] on input "RizalCity caentaSan [PERSON_NAME]-[STREET_ADDRESS]-phl Linfront Of Tricycle tir…" at bounding box center [443, 270] width 218 height 30
paste input "barangay 1,kawit 2, [GEOGRAPHIC_DATA], [GEOGRAPHIC_DATA] siarilco cable"
type input "barangay 1,kawit 2, [GEOGRAPHIC_DATA], [GEOGRAPHIC_DATA] siarilco cable"
click at [371, 332] on div "80% OFF ONLY [DATE]! + FREE SHIP | Limited Quantily" at bounding box center [450, 377] width 235 height 90
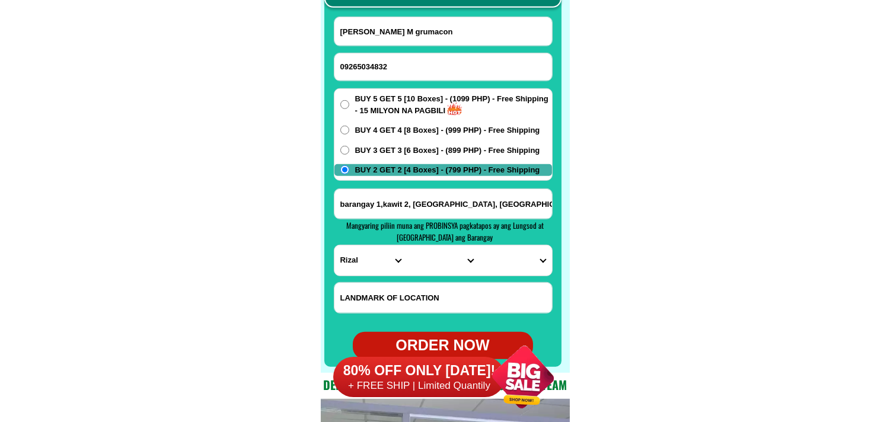
click at [362, 247] on select "PROVINCE [GEOGRAPHIC_DATA] [GEOGRAPHIC_DATA][PERSON_NAME][GEOGRAPHIC_DATA][GEOG…" at bounding box center [370, 260] width 72 height 30
click at [359, 263] on select "PROVINCE [GEOGRAPHIC_DATA] [GEOGRAPHIC_DATA][PERSON_NAME][GEOGRAPHIC_DATA][GEOG…" at bounding box center [370, 260] width 72 height 30
select select "63_829"
click at [334, 245] on select "PROVINCE [GEOGRAPHIC_DATA] [GEOGRAPHIC_DATA][PERSON_NAME][GEOGRAPHIC_DATA][GEOG…" at bounding box center [370, 260] width 72 height 30
click at [440, 257] on select "CITY [GEOGRAPHIC_DATA] [GEOGRAPHIC_DATA][PERSON_NAME][GEOGRAPHIC_DATA][GEOGRAPH…" at bounding box center [443, 260] width 72 height 30
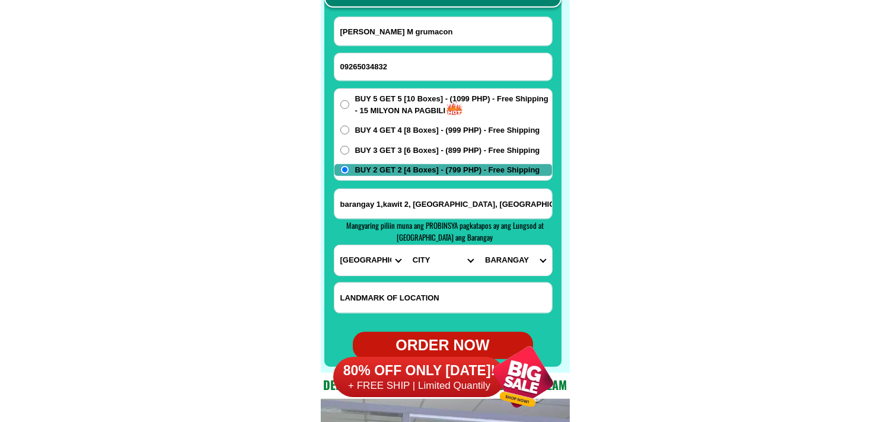
select select "63_829594"
click at [407, 245] on select "CITY [GEOGRAPHIC_DATA] [GEOGRAPHIC_DATA][PERSON_NAME][GEOGRAPHIC_DATA][GEOGRAPH…" at bounding box center [443, 260] width 72 height 30
click at [524, 277] on form "[PERSON_NAME] M grumacon 09265034832 ORDER NOW [GEOGRAPHIC_DATA],[GEOGRAPHIC_DA…" at bounding box center [443, 188] width 219 height 343
click at [509, 258] on select "[GEOGRAPHIC_DATA] Barangay 1 (pob.) Barangay 10 (pob.) Barangay 11 (pob.) Baran…" at bounding box center [515, 260] width 72 height 30
select select "63_8295942062"
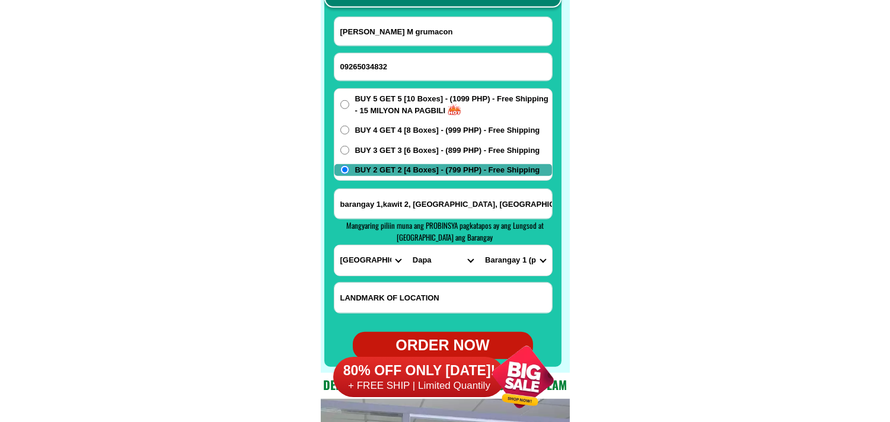
click at [479, 245] on select "[GEOGRAPHIC_DATA] Barangay 1 (pob.) Barangay 10 (pob.) Barangay 11 (pob.) Baran…" at bounding box center [515, 260] width 72 height 30
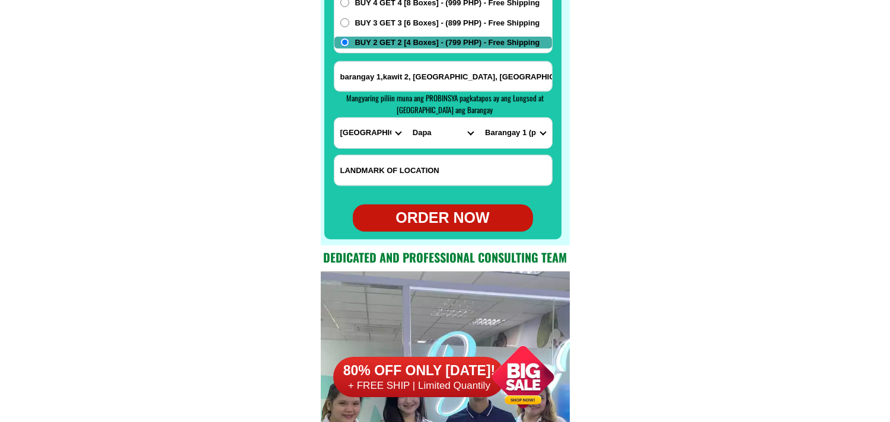
scroll to position [9544, 0]
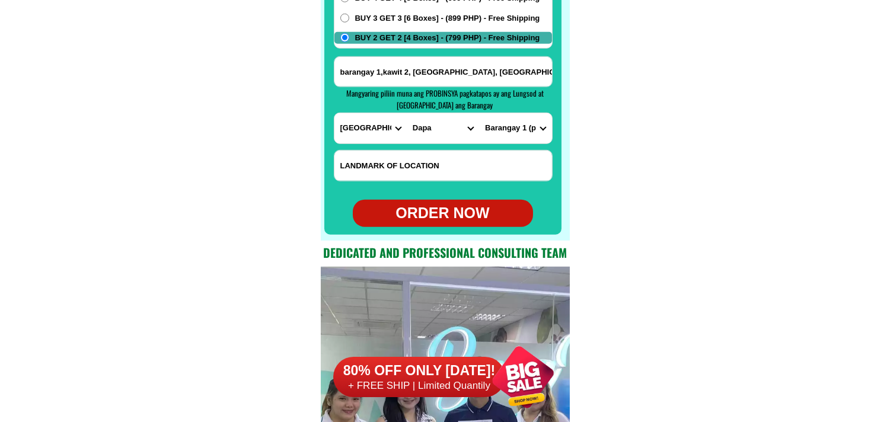
click at [459, 198] on form "[PERSON_NAME] M grumacon 09265034832 ORDER NOW [GEOGRAPHIC_DATA],[GEOGRAPHIC_DA…" at bounding box center [443, 55] width 219 height 343
click at [449, 215] on div "ORDER NOW" at bounding box center [443, 213] width 180 height 23
type input "[PERSON_NAME] M grumacon"
type input "barangay 1,kawit 2, [GEOGRAPHIC_DATA], [GEOGRAPHIC_DATA] siarilco cable"
radio input "true"
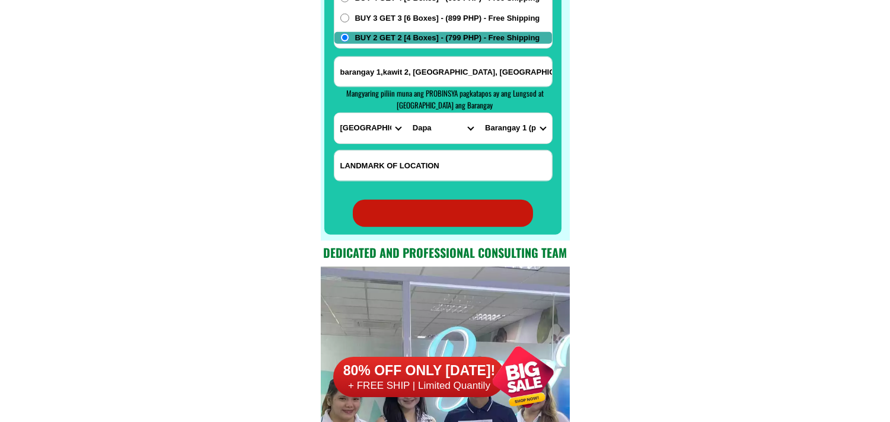
radio input "true"
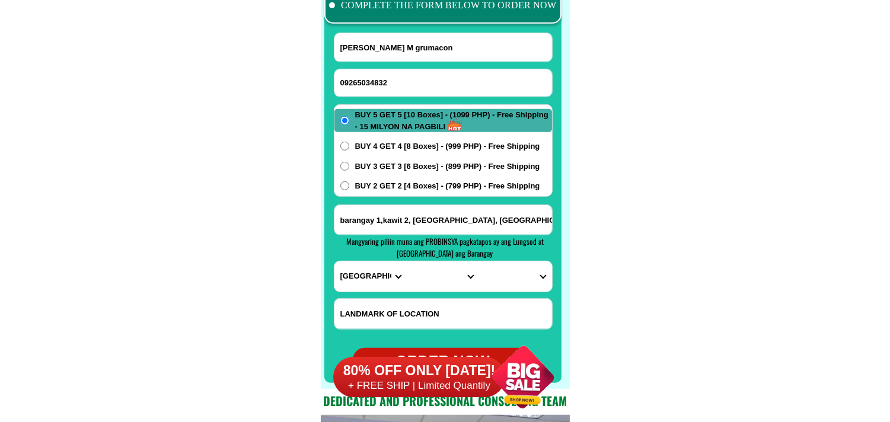
scroll to position [9346, 0]
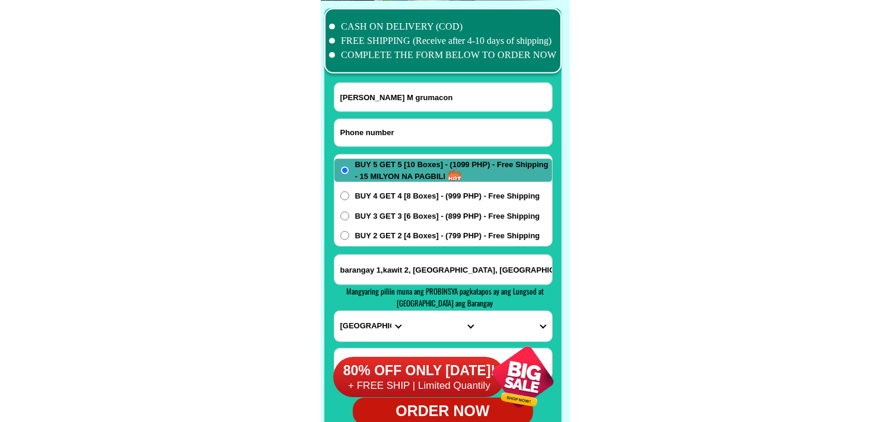
click at [370, 139] on input "Input phone_number" at bounding box center [443, 132] width 218 height 27
paste input "09105973654"
type input "09105973654"
click at [411, 95] on input "Input full_name" at bounding box center [443, 97] width 218 height 28
paste input "[PERSON_NAME]"
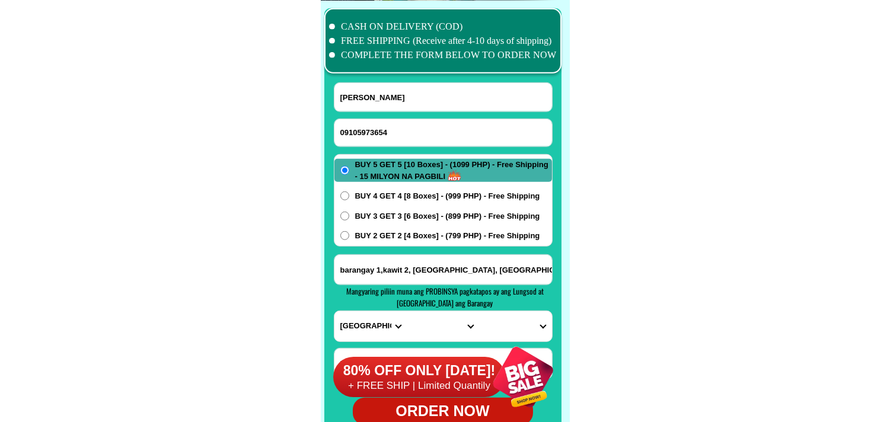
type input "[PERSON_NAME]"
click at [413, 254] on form "[PERSON_NAME] 09105973654 ORDER NOW [GEOGRAPHIC_DATA],[GEOGRAPHIC_DATA], [GEOGR…" at bounding box center [443, 253] width 219 height 343
click at [413, 261] on input "barangay 1,kawit 2, [GEOGRAPHIC_DATA], [GEOGRAPHIC_DATA] siarilco cable" at bounding box center [443, 270] width 218 height 30
paste input "Order po ako kape buy one five 1,099 address [STREET_ADDRESS] tapat ng fish por…"
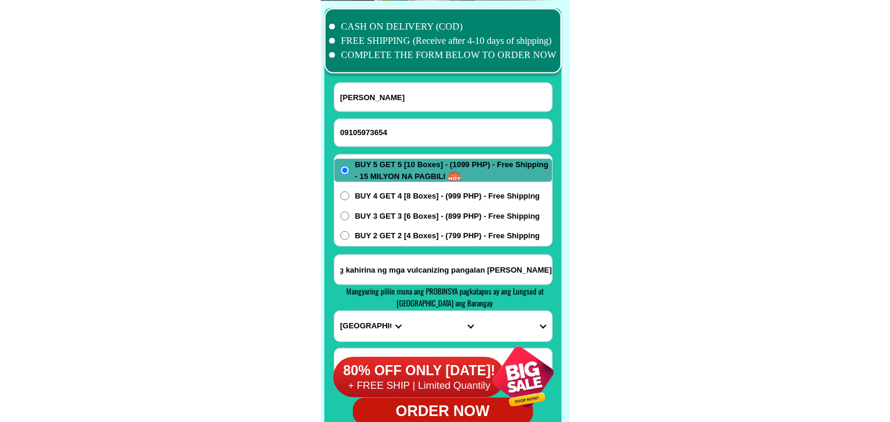
type input "Order po ako kape buy one five 1,099 address [STREET_ADDRESS] tapat ng fish por…"
click at [435, 270] on input "Order po ako kape buy one five 1,099 address [STREET_ADDRESS] tapat ng fish por…" at bounding box center [443, 270] width 218 height 30
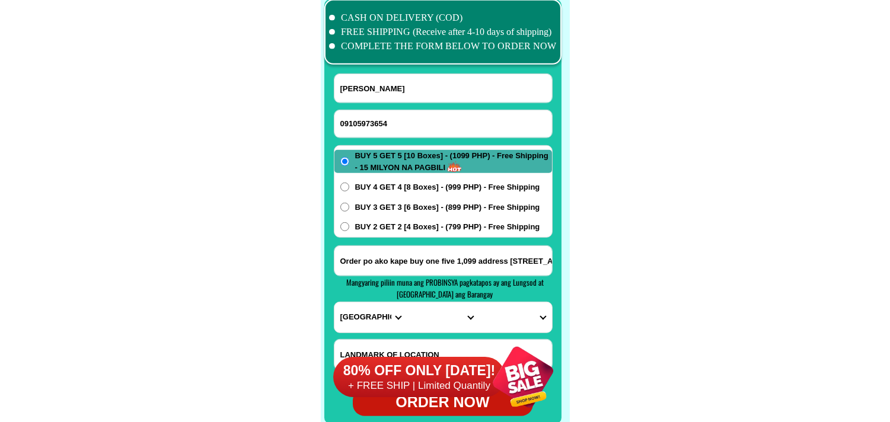
scroll to position [9412, 0]
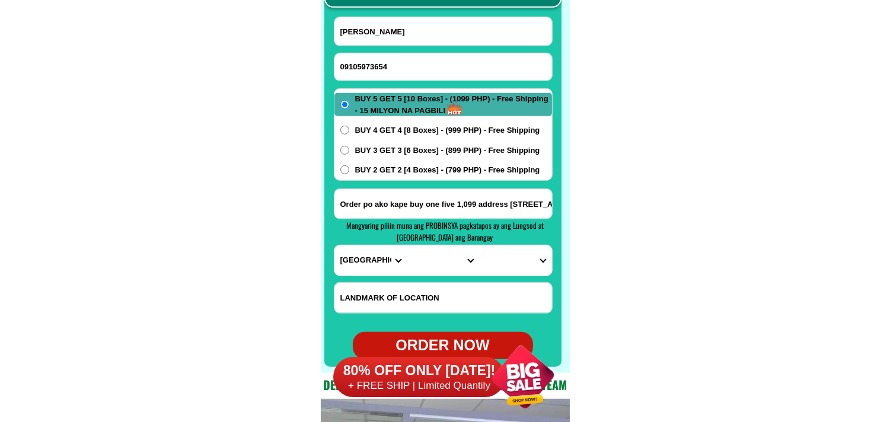
click at [503, 200] on input "Order po ako kape buy one five 1,099 address [STREET_ADDRESS] tapat ng fish por…" at bounding box center [443, 204] width 218 height 30
click at [368, 259] on select "PROVINCE [GEOGRAPHIC_DATA] [GEOGRAPHIC_DATA][PERSON_NAME][GEOGRAPHIC_DATA][GEOG…" at bounding box center [370, 260] width 72 height 30
select select "63_219"
click at [334, 245] on select "PROVINCE [GEOGRAPHIC_DATA] [GEOGRAPHIC_DATA][PERSON_NAME][GEOGRAPHIC_DATA][GEOG…" at bounding box center [370, 260] width 72 height 30
click at [420, 267] on select "CITY [GEOGRAPHIC_DATA] [GEOGRAPHIC_DATA] [GEOGRAPHIC_DATA] [GEOGRAPHIC_DATA]-ci…" at bounding box center [443, 260] width 72 height 30
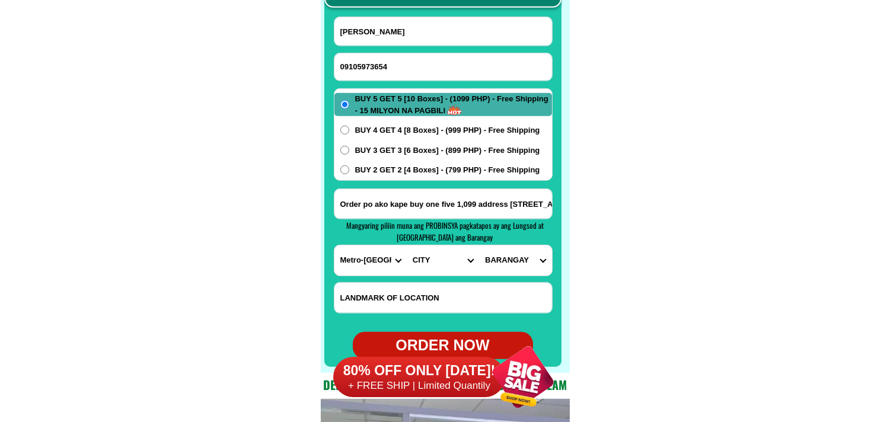
select select "63_2199364"
click at [407, 245] on select "CITY [GEOGRAPHIC_DATA] [GEOGRAPHIC_DATA] [GEOGRAPHIC_DATA] [GEOGRAPHIC_DATA]-ci…" at bounding box center [443, 260] width 72 height 30
click at [507, 255] on select "BARANGAY Bagumbayan north Bagumbayan south Bangculasi [GEOGRAPHIC_DATA] east Na…" at bounding box center [515, 260] width 72 height 30
select select "63_219936497500114"
click at [479, 245] on select "BARANGAY Bagumbayan north Bagumbayan south Bangculasi [GEOGRAPHIC_DATA] east Na…" at bounding box center [515, 260] width 72 height 30
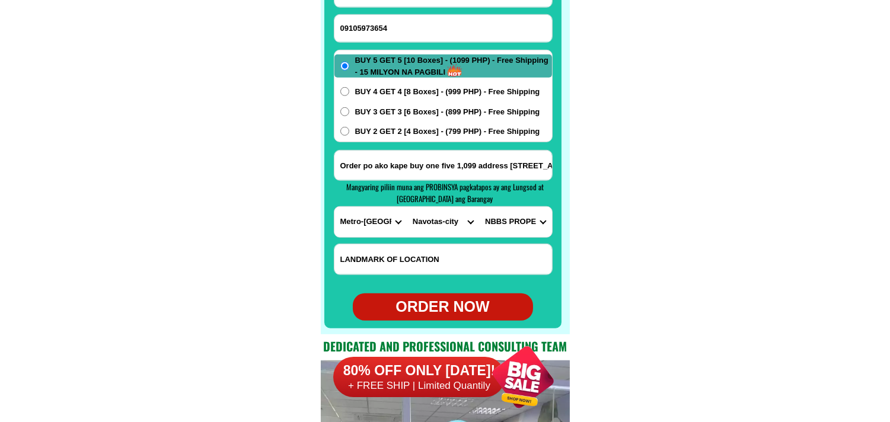
scroll to position [9478, 0]
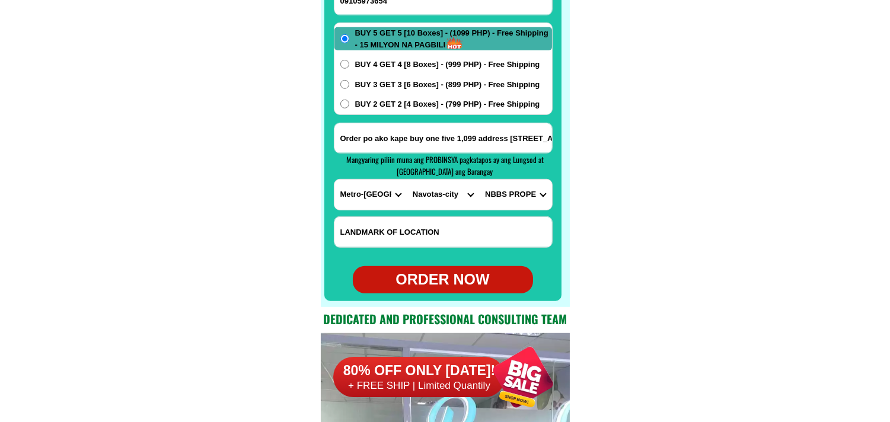
click at [437, 269] on div "ORDER NOW" at bounding box center [443, 279] width 180 height 27
radio input "true"
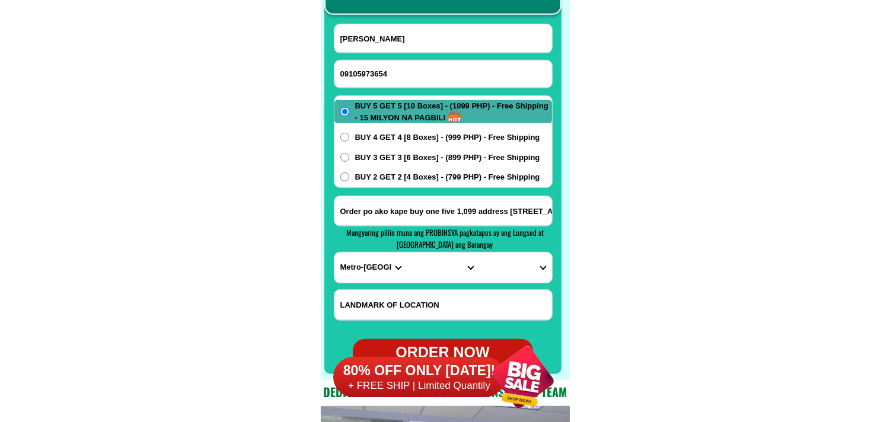
scroll to position [9346, 0]
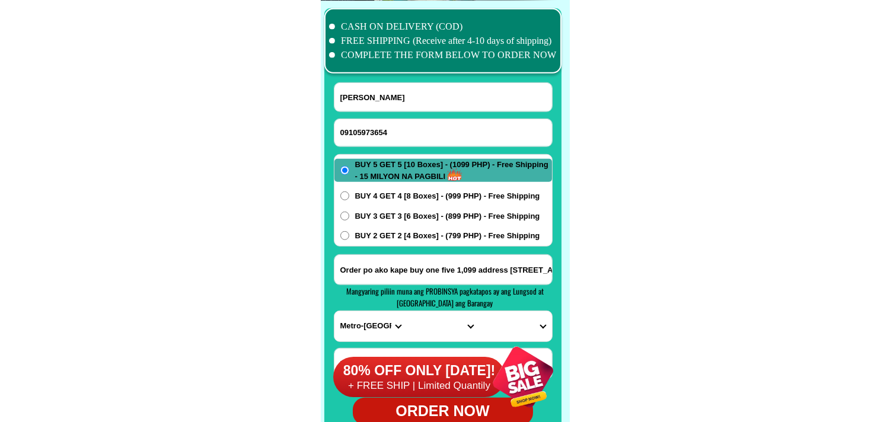
click at [402, 133] on input "09105973654" at bounding box center [443, 132] width 218 height 27
paste input "09318362004"
type input "09318362004"
click at [391, 90] on input "Input full_name" at bounding box center [443, 97] width 218 height 28
paste input "[PERSON_NAME]"
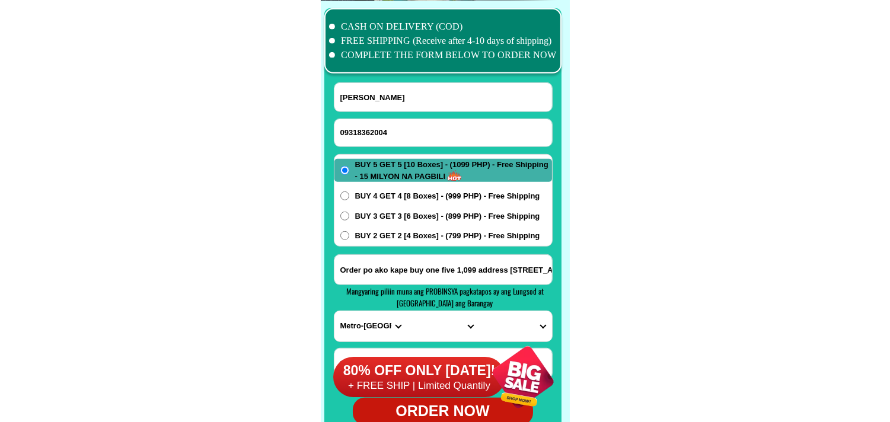
type input "[PERSON_NAME]"
click at [397, 269] on input "Order po ako kape buy one five 1,099 address [STREET_ADDRESS] tapat ng fish por…" at bounding box center [443, 270] width 218 height 30
paste input "2336 alabastro [PERSON_NAME]. sn [PERSON_NAME] bkid mla brgy 805 Z87"
type input "2336 alabastro [PERSON_NAME]. sn [PERSON_NAME] bkid mla brgy 805 Z87"
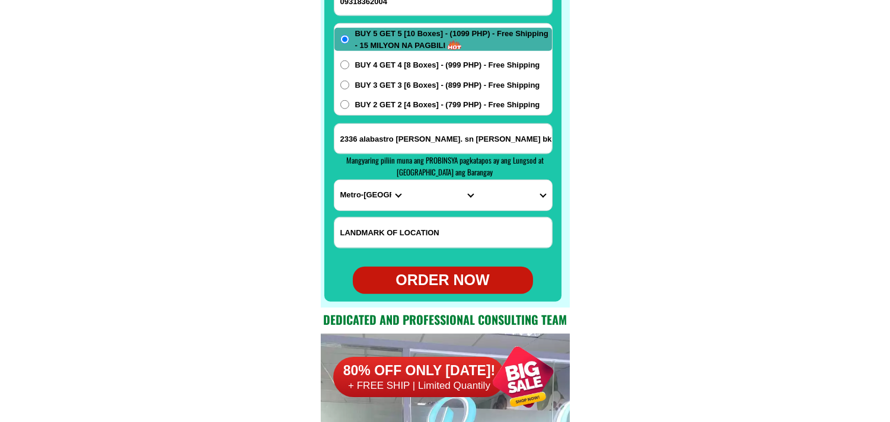
scroll to position [9478, 0]
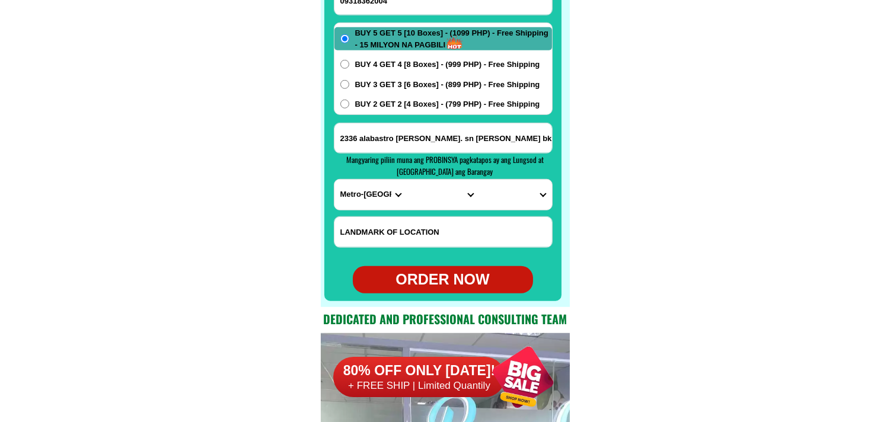
click at [374, 200] on select "PROVINCE [GEOGRAPHIC_DATA] [GEOGRAPHIC_DATA][PERSON_NAME][GEOGRAPHIC_DATA][GEOG…" at bounding box center [370, 195] width 72 height 30
select select "63_283"
click at [334, 180] on select "PROVINCE [GEOGRAPHIC_DATA] [GEOGRAPHIC_DATA][PERSON_NAME][GEOGRAPHIC_DATA][GEOG…" at bounding box center [370, 195] width 72 height 30
click at [430, 194] on select "CITY [PERSON_NAME][GEOGRAPHIC_DATA][GEOGRAPHIC_DATA] [PERSON_NAME]-chiongbian […" at bounding box center [443, 195] width 72 height 30
select select "63_2839514"
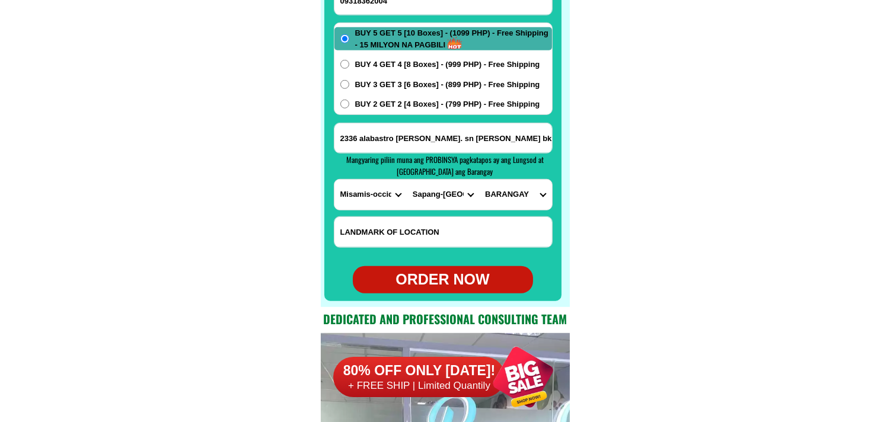
click at [366, 197] on select "PROVINCE [GEOGRAPHIC_DATA] [GEOGRAPHIC_DATA][PERSON_NAME][GEOGRAPHIC_DATA][GEOG…" at bounding box center [370, 195] width 72 height 30
select select "63_219"
click at [334, 180] on select "PROVINCE [GEOGRAPHIC_DATA] [GEOGRAPHIC_DATA][PERSON_NAME][GEOGRAPHIC_DATA][GEOG…" at bounding box center [370, 195] width 72 height 30
click at [427, 199] on select "CITY [GEOGRAPHIC_DATA] [GEOGRAPHIC_DATA] [GEOGRAPHIC_DATA] [GEOGRAPHIC_DATA]-ci…" at bounding box center [443, 195] width 72 height 30
drag, startPoint x: 25, startPoint y: 133, endPoint x: 55, endPoint y: 113, distance: 35.8
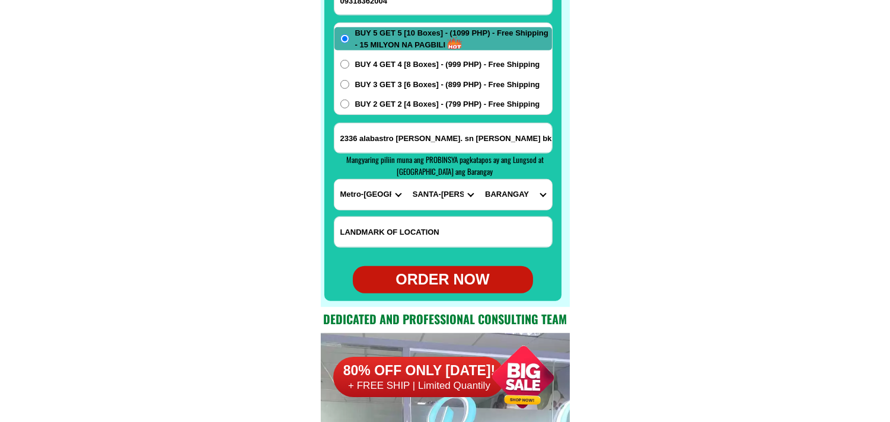
click at [445, 197] on select "CITY [GEOGRAPHIC_DATA] [GEOGRAPHIC_DATA] [GEOGRAPHIC_DATA] [GEOGRAPHIC_DATA]-ci…" at bounding box center [443, 195] width 72 height 30
drag, startPoint x: 633, startPoint y: 154, endPoint x: 567, endPoint y: 104, distance: 82.0
click at [428, 194] on select "CITY [GEOGRAPHIC_DATA] [GEOGRAPHIC_DATA] [GEOGRAPHIC_DATA] [GEOGRAPHIC_DATA]-ci…" at bounding box center [443, 195] width 72 height 30
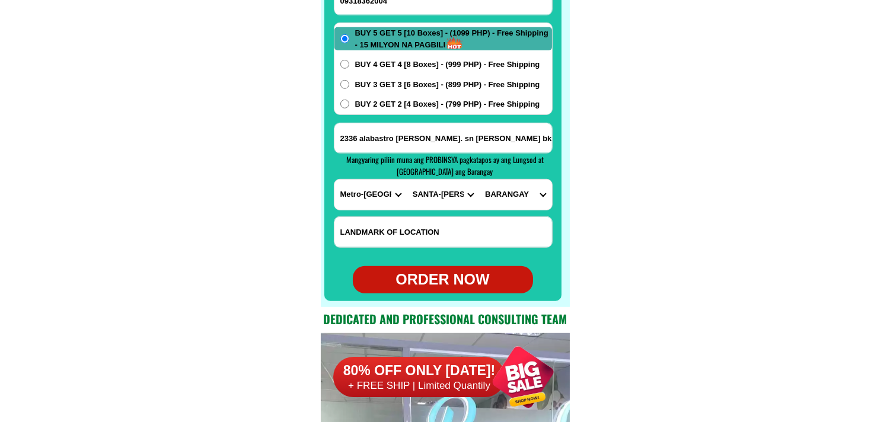
click at [448, 200] on select "CITY [GEOGRAPHIC_DATA] [GEOGRAPHIC_DATA] [GEOGRAPHIC_DATA] [GEOGRAPHIC_DATA]-ci…" at bounding box center [443, 195] width 72 height 30
click at [407, 180] on select "CITY [GEOGRAPHIC_DATA] [GEOGRAPHIC_DATA] [GEOGRAPHIC_DATA] [GEOGRAPHIC_DATA]-ci…" at bounding box center [443, 195] width 72 height 30
click at [509, 194] on select "[GEOGRAPHIC_DATA]" at bounding box center [515, 195] width 72 height 30
drag, startPoint x: 510, startPoint y: 198, endPoint x: 445, endPoint y: 192, distance: 65.5
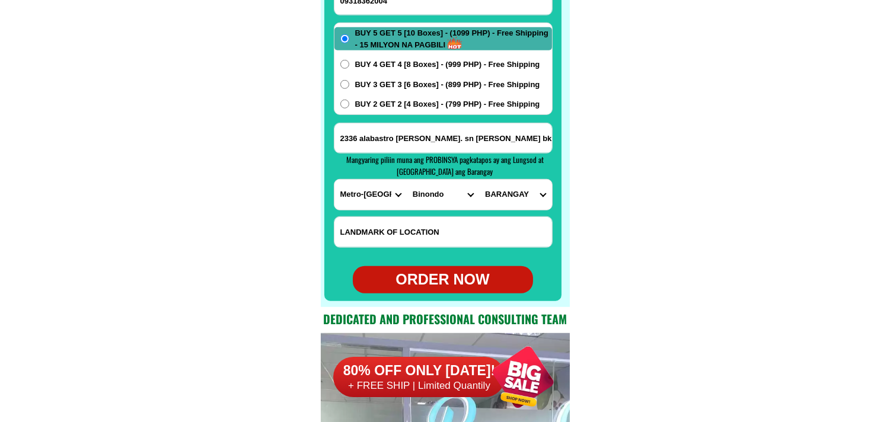
click at [510, 198] on select "[GEOGRAPHIC_DATA]" at bounding box center [515, 195] width 72 height 30
click at [441, 191] on select "CITY [GEOGRAPHIC_DATA] [GEOGRAPHIC_DATA] [GEOGRAPHIC_DATA] [GEOGRAPHIC_DATA]-ci…" at bounding box center [443, 195] width 72 height 30
click at [407, 180] on select "CITY [GEOGRAPHIC_DATA] [GEOGRAPHIC_DATA] [GEOGRAPHIC_DATA] [GEOGRAPHIC_DATA]-ci…" at bounding box center [443, 195] width 72 height 30
click at [496, 200] on select "[GEOGRAPHIC_DATA]" at bounding box center [515, 195] width 72 height 30
click at [455, 200] on select "CITY [GEOGRAPHIC_DATA] [GEOGRAPHIC_DATA] [GEOGRAPHIC_DATA] [GEOGRAPHIC_DATA]-ci…" at bounding box center [443, 195] width 72 height 30
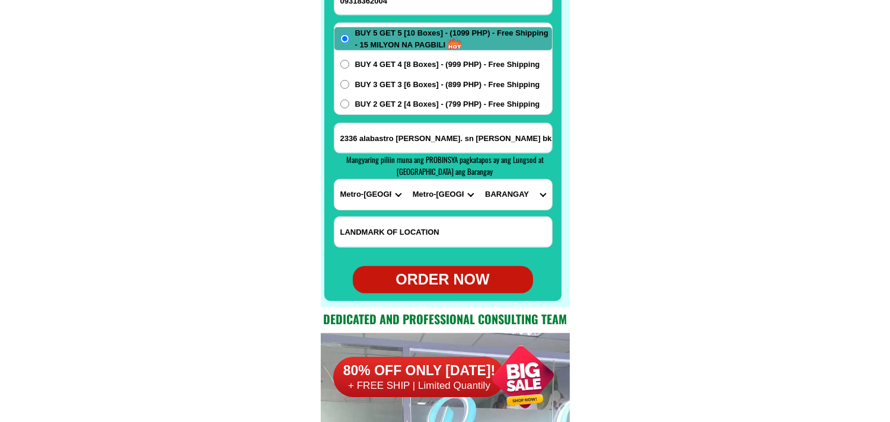
click at [407, 180] on select "CITY [GEOGRAPHIC_DATA] [GEOGRAPHIC_DATA] [GEOGRAPHIC_DATA] [GEOGRAPHIC_DATA]-ci…" at bounding box center [443, 195] width 72 height 30
click at [504, 186] on select "[GEOGRAPHIC_DATA]" at bounding box center [515, 195] width 72 height 30
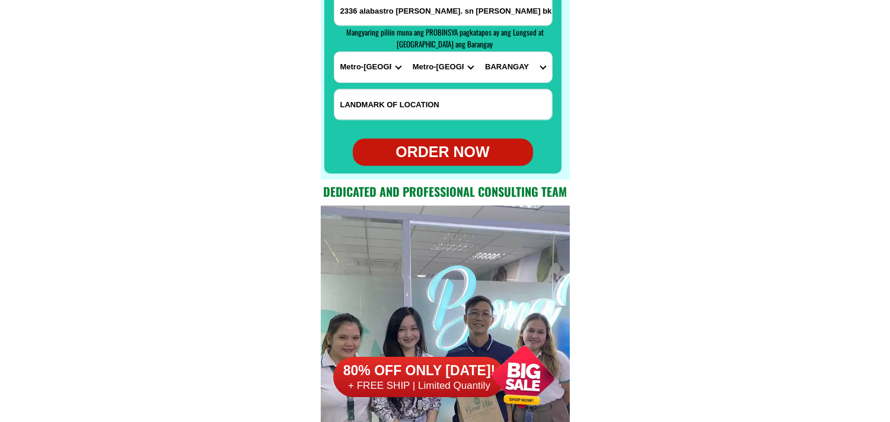
scroll to position [9610, 0]
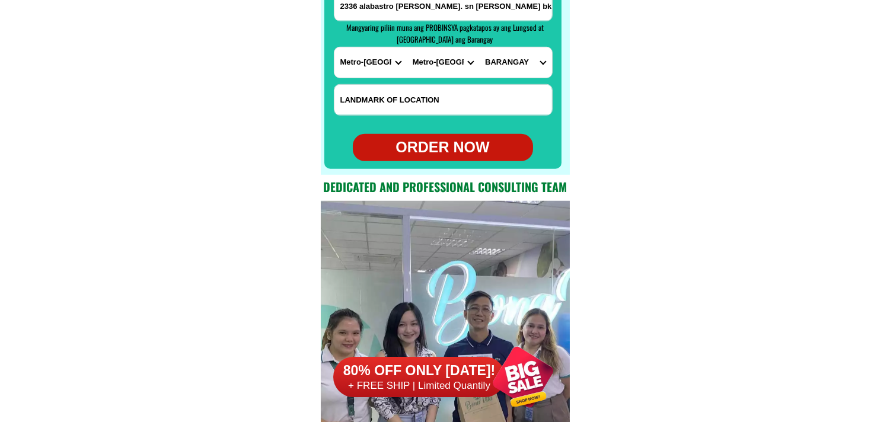
drag, startPoint x: 451, startPoint y: 68, endPoint x: 451, endPoint y: 75, distance: 7.1
click at [451, 68] on select "CITY [GEOGRAPHIC_DATA] [GEOGRAPHIC_DATA] [GEOGRAPHIC_DATA] [GEOGRAPHIC_DATA]-ci…" at bounding box center [443, 62] width 72 height 30
click at [407, 47] on select "CITY [GEOGRAPHIC_DATA] [GEOGRAPHIC_DATA] [GEOGRAPHIC_DATA] [GEOGRAPHIC_DATA]-ci…" at bounding box center [443, 62] width 72 height 30
click at [516, 60] on select "BARANGAY Addition hills [GEOGRAPHIC_DATA]-bato [PERSON_NAME][GEOGRAPHIC_DATA][P…" at bounding box center [515, 62] width 72 height 30
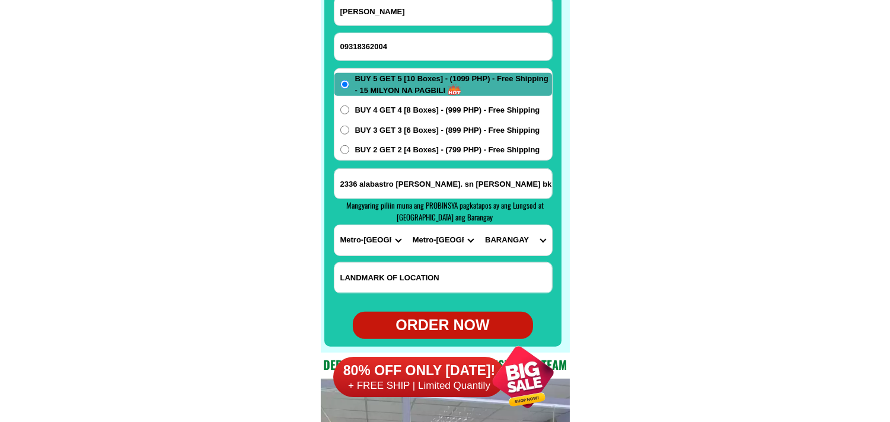
scroll to position [9346, 0]
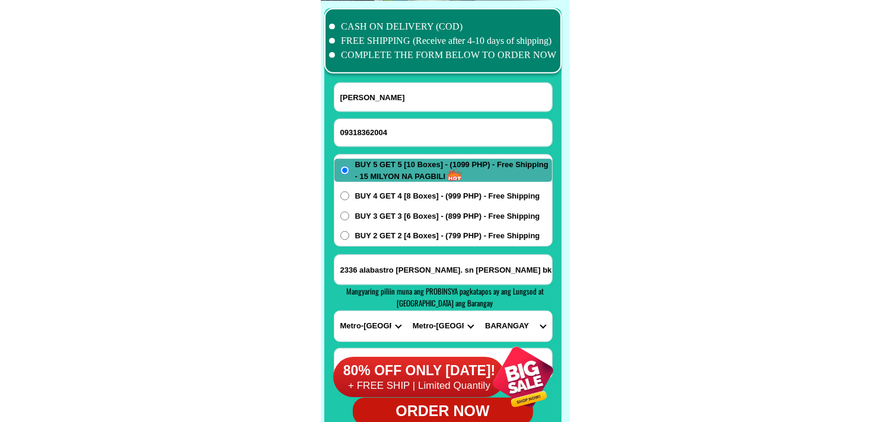
click at [441, 332] on div "80% OFF ONLY [DATE]! + FREE SHIP | Limited Quantily" at bounding box center [450, 377] width 235 height 90
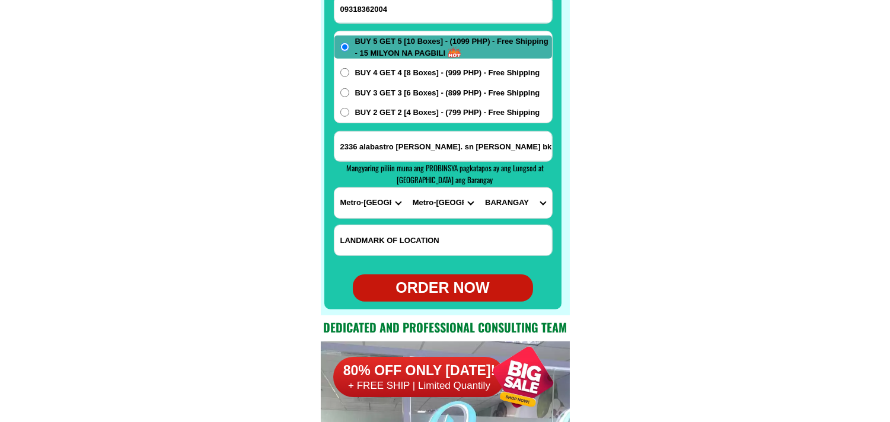
scroll to position [9478, 0]
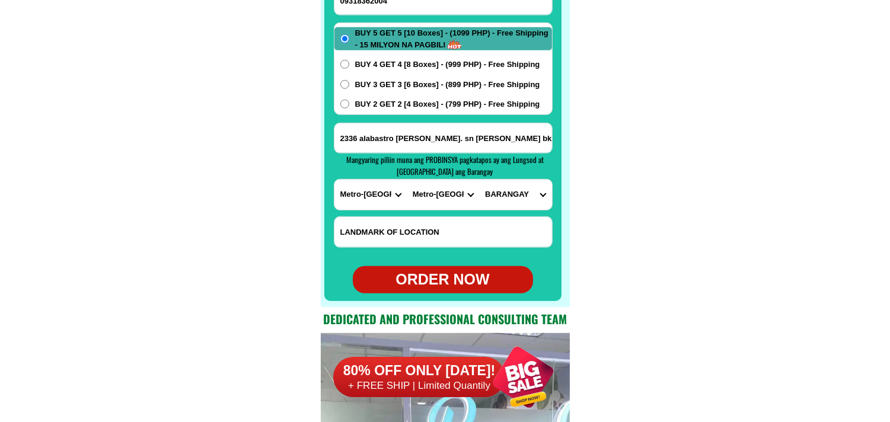
click at [448, 186] on select "CITY [GEOGRAPHIC_DATA] [GEOGRAPHIC_DATA] [GEOGRAPHIC_DATA] [GEOGRAPHIC_DATA]-ci…" at bounding box center [443, 195] width 72 height 30
click at [451, 203] on select "CITY [GEOGRAPHIC_DATA] [GEOGRAPHIC_DATA] [GEOGRAPHIC_DATA] [GEOGRAPHIC_DATA]-ci…" at bounding box center [443, 195] width 72 height 30
click at [407, 180] on select "CITY [GEOGRAPHIC_DATA] [GEOGRAPHIC_DATA] [GEOGRAPHIC_DATA] [GEOGRAPHIC_DATA]-ci…" at bounding box center [443, 195] width 72 height 30
click at [512, 203] on select "[GEOGRAPHIC_DATA]" at bounding box center [515, 195] width 72 height 30
drag, startPoint x: 637, startPoint y: 198, endPoint x: 603, endPoint y: 200, distance: 33.3
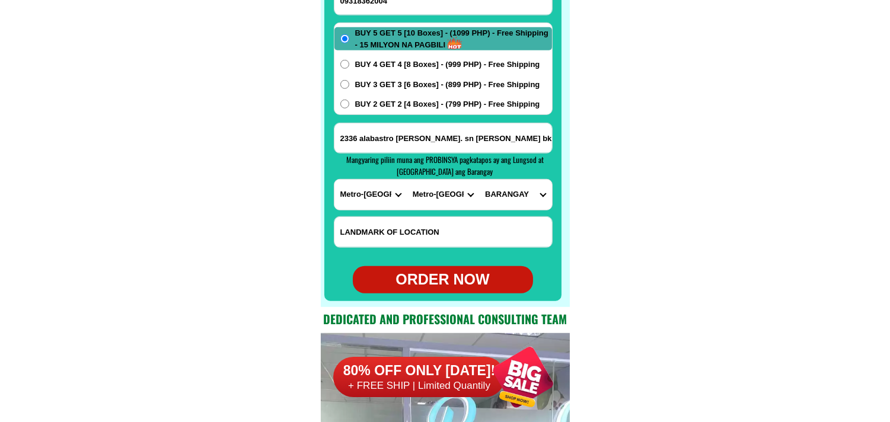
click at [458, 200] on select "CITY [GEOGRAPHIC_DATA] [GEOGRAPHIC_DATA] [GEOGRAPHIC_DATA] [GEOGRAPHIC_DATA]-ci…" at bounding box center [443, 195] width 72 height 30
click at [407, 180] on select "CITY [GEOGRAPHIC_DATA] [GEOGRAPHIC_DATA] [GEOGRAPHIC_DATA] [GEOGRAPHIC_DATA]-ci…" at bounding box center [443, 195] width 72 height 30
click at [511, 187] on select "[GEOGRAPHIC_DATA][PERSON_NAME][PERSON_NAME] [GEOGRAPHIC_DATA] [DEMOGRAPHIC_DATA…" at bounding box center [515, 195] width 72 height 30
drag, startPoint x: 433, startPoint y: 204, endPoint x: 432, endPoint y: 194, distance: 9.6
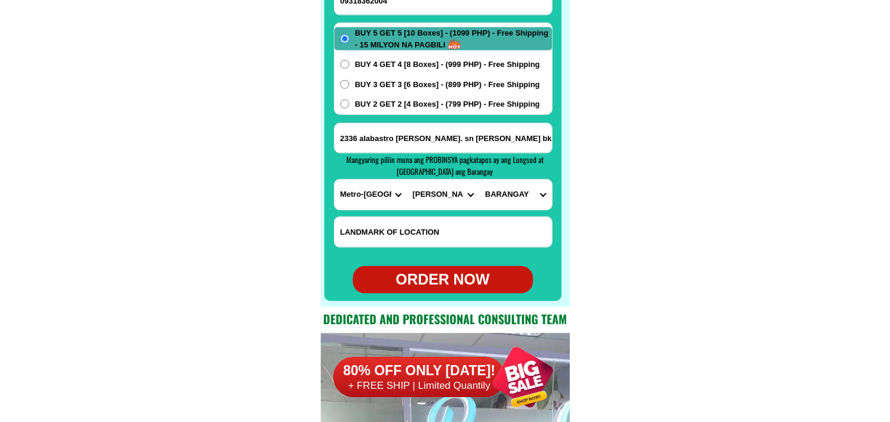
click at [433, 204] on select "CITY [GEOGRAPHIC_DATA] [GEOGRAPHIC_DATA] [GEOGRAPHIC_DATA] [GEOGRAPHIC_DATA]-ci…" at bounding box center [443, 195] width 72 height 30
click at [407, 180] on select "CITY [GEOGRAPHIC_DATA] [GEOGRAPHIC_DATA] [GEOGRAPHIC_DATA] [GEOGRAPHIC_DATA]-ci…" at bounding box center [443, 195] width 72 height 30
click at [502, 192] on select "[GEOGRAPHIC_DATA]" at bounding box center [515, 195] width 72 height 30
click at [518, 193] on select "[GEOGRAPHIC_DATA]" at bounding box center [515, 195] width 72 height 30
click at [446, 192] on select "CITY [GEOGRAPHIC_DATA] [GEOGRAPHIC_DATA] [GEOGRAPHIC_DATA] [GEOGRAPHIC_DATA]-ci…" at bounding box center [443, 195] width 72 height 30
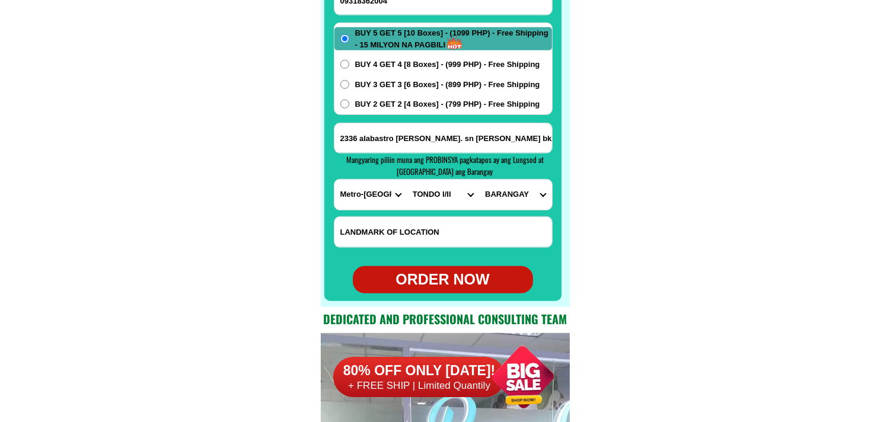
click at [407, 180] on select "CITY [GEOGRAPHIC_DATA] [GEOGRAPHIC_DATA] [GEOGRAPHIC_DATA] [GEOGRAPHIC_DATA]-ci…" at bounding box center [443, 195] width 72 height 30
click at [504, 190] on select "[GEOGRAPHIC_DATA]" at bounding box center [515, 195] width 72 height 30
click at [440, 196] on select "CITY [GEOGRAPHIC_DATA] [GEOGRAPHIC_DATA] [GEOGRAPHIC_DATA] [GEOGRAPHIC_DATA]-ci…" at bounding box center [443, 195] width 72 height 30
click at [407, 180] on select "CITY [GEOGRAPHIC_DATA] [GEOGRAPHIC_DATA] [GEOGRAPHIC_DATA] [GEOGRAPHIC_DATA]-ci…" at bounding box center [443, 195] width 72 height 30
click at [498, 181] on select "BARANGAY Bagumbayan [GEOGRAPHIC_DATA][PERSON_NAME][GEOGRAPHIC_DATA] [GEOGRAPHIC…" at bounding box center [515, 195] width 72 height 30
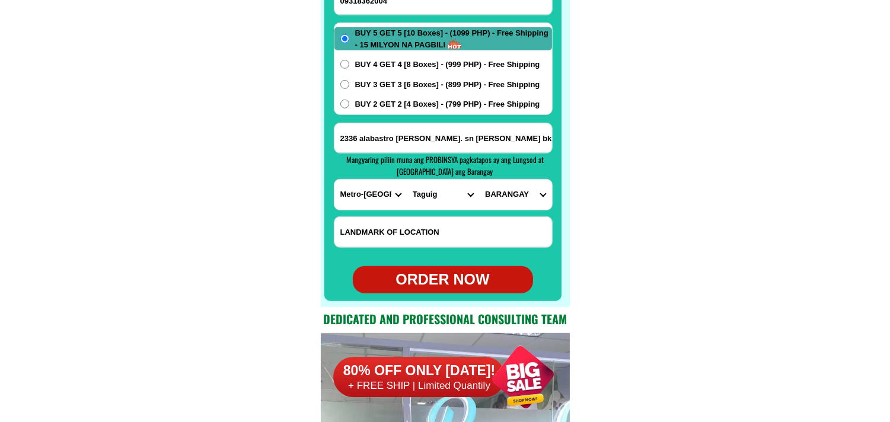
click at [430, 190] on select "CITY [GEOGRAPHIC_DATA] [GEOGRAPHIC_DATA] [GEOGRAPHIC_DATA] [GEOGRAPHIC_DATA]-ci…" at bounding box center [443, 195] width 72 height 30
click at [407, 180] on select "CITY [GEOGRAPHIC_DATA] [GEOGRAPHIC_DATA] [GEOGRAPHIC_DATA] [GEOGRAPHIC_DATA]-ci…" at bounding box center [443, 195] width 72 height 30
click at [501, 199] on select "[GEOGRAPHIC_DATA]" at bounding box center [515, 195] width 72 height 30
click at [445, 194] on select "CITY [GEOGRAPHIC_DATA] [GEOGRAPHIC_DATA] [GEOGRAPHIC_DATA] [GEOGRAPHIC_DATA]-ci…" at bounding box center [443, 195] width 72 height 30
click at [407, 180] on select "CITY [GEOGRAPHIC_DATA] [GEOGRAPHIC_DATA] [GEOGRAPHIC_DATA] [GEOGRAPHIC_DATA]-ci…" at bounding box center [443, 195] width 72 height 30
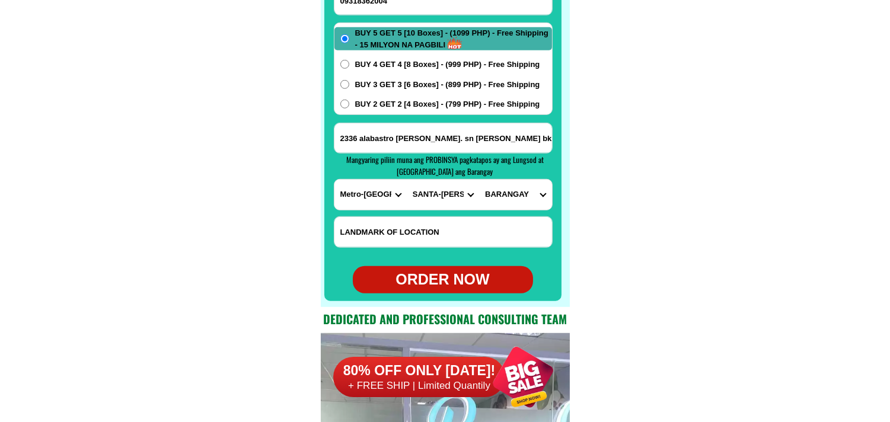
click at [509, 192] on select "[GEOGRAPHIC_DATA]" at bounding box center [515, 195] width 72 height 30
click at [433, 194] on select "CITY [GEOGRAPHIC_DATA] [GEOGRAPHIC_DATA] [GEOGRAPHIC_DATA] [GEOGRAPHIC_DATA]-ci…" at bounding box center [443, 195] width 72 height 30
click at [407, 180] on select "CITY [GEOGRAPHIC_DATA] [GEOGRAPHIC_DATA] [GEOGRAPHIC_DATA] [GEOGRAPHIC_DATA]-ci…" at bounding box center [443, 195] width 72 height 30
click at [515, 186] on select "[GEOGRAPHIC_DATA]" at bounding box center [515, 195] width 72 height 30
click at [453, 197] on select "CITY [GEOGRAPHIC_DATA] [GEOGRAPHIC_DATA] [GEOGRAPHIC_DATA] [GEOGRAPHIC_DATA]-ci…" at bounding box center [443, 195] width 72 height 30
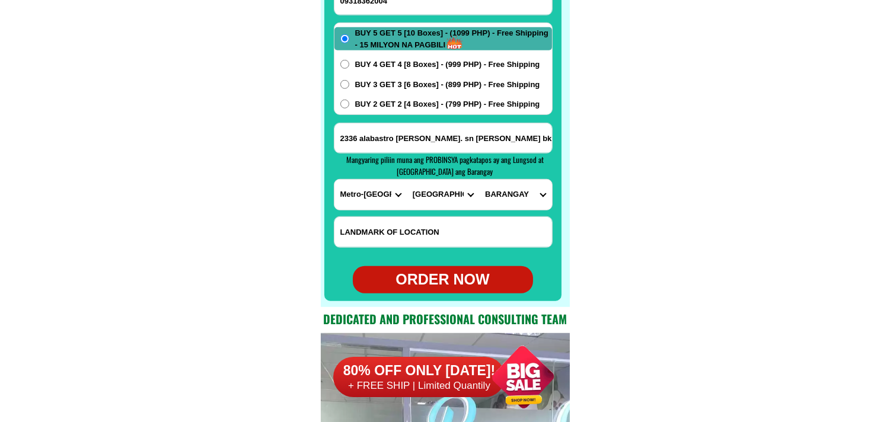
click at [407, 180] on select "CITY [GEOGRAPHIC_DATA] [GEOGRAPHIC_DATA] [GEOGRAPHIC_DATA] [GEOGRAPHIC_DATA]-ci…" at bounding box center [443, 195] width 72 height 30
click at [500, 197] on select "BARANGAY [PERSON_NAME] [PERSON_NAME] Bagbag Bago bantay Bagong lipunan ng crame…" at bounding box center [515, 195] width 72 height 30
click at [436, 191] on select "CITY [GEOGRAPHIC_DATA] [GEOGRAPHIC_DATA] [GEOGRAPHIC_DATA] [GEOGRAPHIC_DATA]-ci…" at bounding box center [443, 195] width 72 height 30
click at [407, 180] on select "CITY [GEOGRAPHIC_DATA] [GEOGRAPHIC_DATA] [GEOGRAPHIC_DATA] [GEOGRAPHIC_DATA]-ci…" at bounding box center [443, 195] width 72 height 30
click at [498, 196] on select "[GEOGRAPHIC_DATA]" at bounding box center [515, 195] width 72 height 30
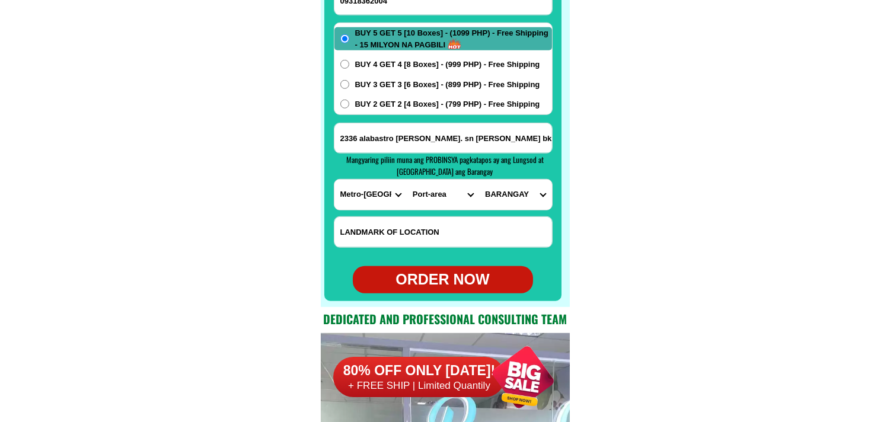
click at [443, 199] on select "CITY [GEOGRAPHIC_DATA] [GEOGRAPHIC_DATA] [GEOGRAPHIC_DATA] [GEOGRAPHIC_DATA]-ci…" at bounding box center [443, 195] width 72 height 30
click at [407, 180] on select "CITY [GEOGRAPHIC_DATA] [GEOGRAPHIC_DATA] [GEOGRAPHIC_DATA] [GEOGRAPHIC_DATA]-ci…" at bounding box center [443, 195] width 72 height 30
click at [494, 192] on select "BARANGAY [PERSON_NAME] del 96 [GEOGRAPHIC_DATA] [GEOGRAPHIC_DATA][PERSON_NAME][…" at bounding box center [515, 195] width 72 height 30
click at [452, 192] on select "CITY [GEOGRAPHIC_DATA] [GEOGRAPHIC_DATA] [GEOGRAPHIC_DATA] [GEOGRAPHIC_DATA]-ci…" at bounding box center [443, 195] width 72 height 30
click at [407, 180] on select "CITY [GEOGRAPHIC_DATA] [GEOGRAPHIC_DATA] [GEOGRAPHIC_DATA] [GEOGRAPHIC_DATA]-ci…" at bounding box center [443, 195] width 72 height 30
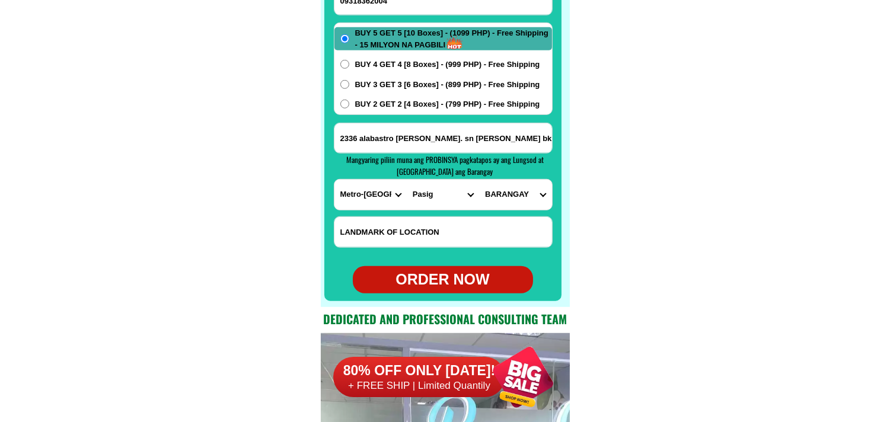
click at [500, 191] on select "BARANGAY [GEOGRAPHIC_DATA] [GEOGRAPHIC_DATA] [GEOGRAPHIC_DATA] Buting [GEOGRAPH…" at bounding box center [515, 195] width 72 height 30
click at [453, 190] on select "CITY [GEOGRAPHIC_DATA] [GEOGRAPHIC_DATA] [GEOGRAPHIC_DATA] [GEOGRAPHIC_DATA]-ci…" at bounding box center [443, 195] width 72 height 30
click at [407, 180] on select "CITY [GEOGRAPHIC_DATA] [GEOGRAPHIC_DATA] [GEOGRAPHIC_DATA] [GEOGRAPHIC_DATA]-ci…" at bounding box center [443, 195] width 72 height 30
click at [512, 199] on select "[GEOGRAPHIC_DATA]" at bounding box center [515, 195] width 72 height 30
click at [427, 197] on select "CITY [GEOGRAPHIC_DATA] [GEOGRAPHIC_DATA] [GEOGRAPHIC_DATA] [GEOGRAPHIC_DATA]-ci…" at bounding box center [443, 195] width 72 height 30
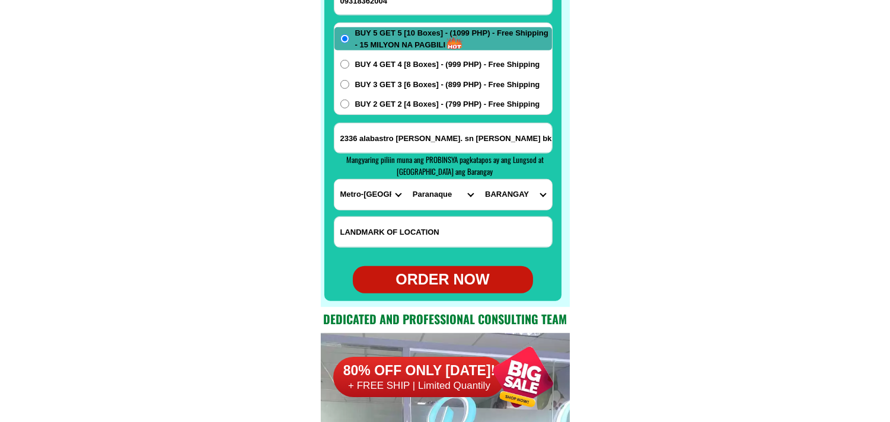
click at [407, 180] on select "CITY [GEOGRAPHIC_DATA] [GEOGRAPHIC_DATA] [GEOGRAPHIC_DATA] [GEOGRAPHIC_DATA]-ci…" at bounding box center [443, 195] width 72 height 30
click at [504, 191] on select "BARANGAY B. f. homes Baclaran [PERSON_NAME] [PERSON_NAME] [GEOGRAPHIC_DATA][PER…" at bounding box center [515, 195] width 72 height 30
click at [443, 202] on select "CITY [GEOGRAPHIC_DATA] [GEOGRAPHIC_DATA] [GEOGRAPHIC_DATA] [GEOGRAPHIC_DATA]-ci…" at bounding box center [443, 195] width 72 height 30
select select "63_219375"
click at [407, 180] on select "CITY [GEOGRAPHIC_DATA] [GEOGRAPHIC_DATA] [GEOGRAPHIC_DATA] [GEOGRAPHIC_DATA]-ci…" at bounding box center [443, 195] width 72 height 30
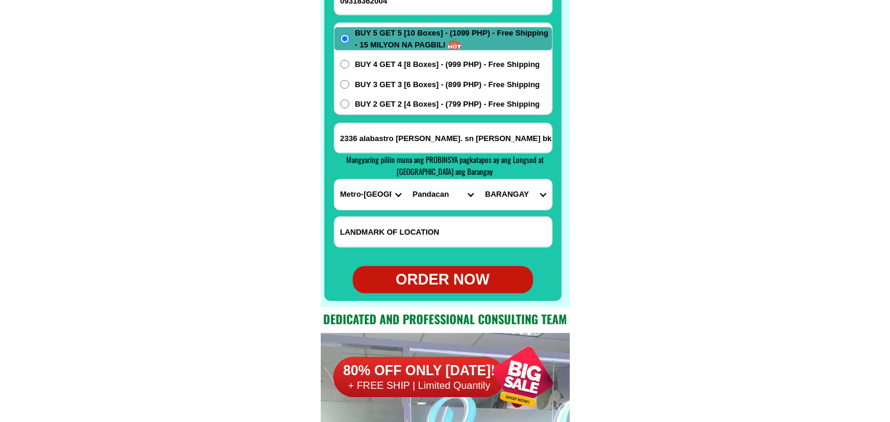
click at [493, 191] on select "[GEOGRAPHIC_DATA]" at bounding box center [515, 195] width 72 height 30
select select "63_2193758021"
click at [479, 180] on select "[GEOGRAPHIC_DATA]" at bounding box center [515, 195] width 72 height 30
click at [515, 196] on select "[GEOGRAPHIC_DATA]" at bounding box center [515, 195] width 72 height 30
drag, startPoint x: 637, startPoint y: 143, endPoint x: 605, endPoint y: 149, distance: 33.1
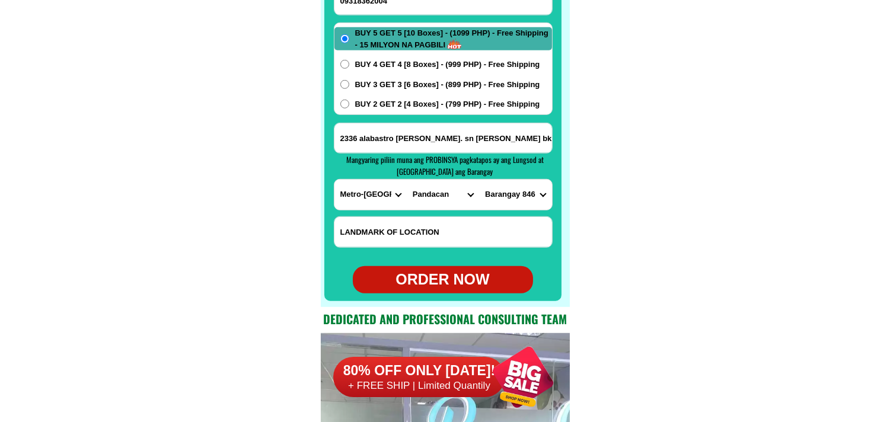
click at [451, 194] on select "CITY [GEOGRAPHIC_DATA] [GEOGRAPHIC_DATA] [GEOGRAPHIC_DATA] [GEOGRAPHIC_DATA]-ci…" at bounding box center [443, 195] width 72 height 30
select select "63_2198495"
click at [407, 180] on select "CITY [GEOGRAPHIC_DATA] [GEOGRAPHIC_DATA] [GEOGRAPHIC_DATA] [GEOGRAPHIC_DATA]-ci…" at bounding box center [443, 195] width 72 height 30
click at [507, 189] on select "[GEOGRAPHIC_DATA]" at bounding box center [515, 195] width 72 height 30
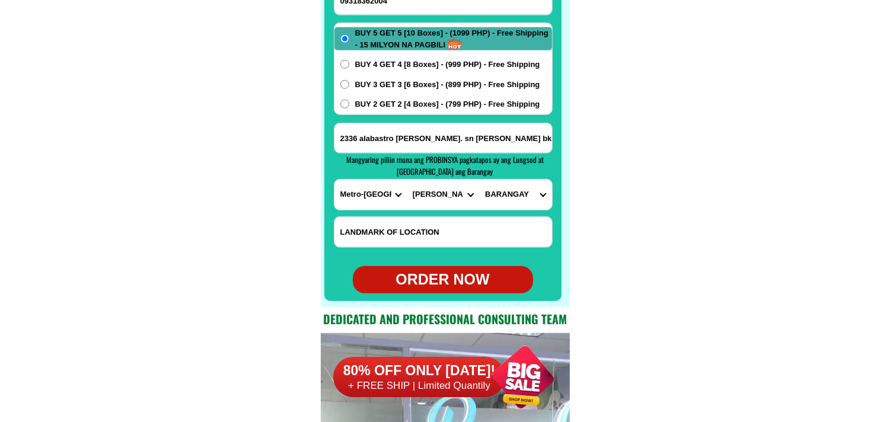
select select "63_21984958109"
click at [479, 180] on select "[GEOGRAPHIC_DATA]" at bounding box center [515, 195] width 72 height 30
click at [453, 194] on select "CITY [GEOGRAPHIC_DATA] [GEOGRAPHIC_DATA] [GEOGRAPHIC_DATA] [GEOGRAPHIC_DATA]-ci…" at bounding box center [443, 195] width 72 height 30
click at [407, 180] on select "CITY [GEOGRAPHIC_DATA] [GEOGRAPHIC_DATA] [GEOGRAPHIC_DATA] [GEOGRAPHIC_DATA]-ci…" at bounding box center [443, 195] width 72 height 30
click at [504, 190] on select "[GEOGRAPHIC_DATA]" at bounding box center [515, 195] width 72 height 30
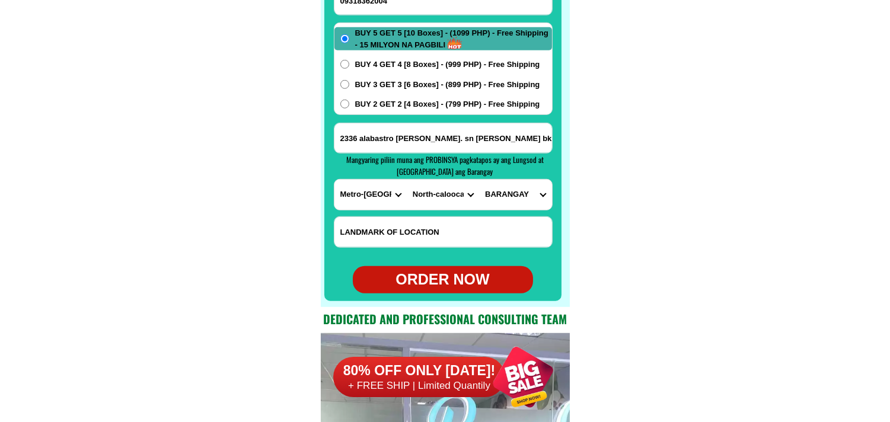
drag, startPoint x: 457, startPoint y: 196, endPoint x: 459, endPoint y: 187, distance: 8.5
click at [457, 196] on select "CITY [GEOGRAPHIC_DATA] [GEOGRAPHIC_DATA] [GEOGRAPHIC_DATA] [GEOGRAPHIC_DATA]-ci…" at bounding box center [443, 195] width 72 height 30
click at [407, 180] on select "CITY [GEOGRAPHIC_DATA] [GEOGRAPHIC_DATA] [GEOGRAPHIC_DATA] [GEOGRAPHIC_DATA]-ci…" at bounding box center [443, 195] width 72 height 30
click at [506, 184] on select "BARANGAY Bagumbayan north Bagumbayan south Bangculasi [GEOGRAPHIC_DATA] east Na…" at bounding box center [515, 195] width 72 height 30
click at [442, 196] on select "CITY [GEOGRAPHIC_DATA] [GEOGRAPHIC_DATA] [GEOGRAPHIC_DATA] [GEOGRAPHIC_DATA]-ci…" at bounding box center [443, 195] width 72 height 30
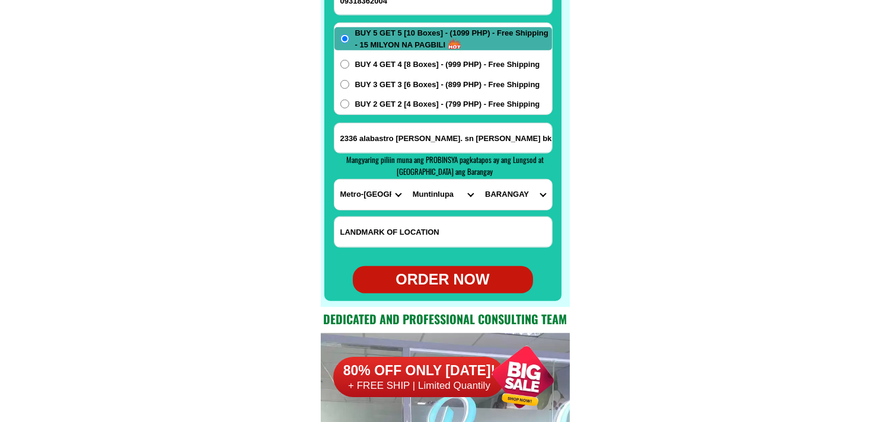
click at [407, 180] on select "CITY [GEOGRAPHIC_DATA] [GEOGRAPHIC_DATA] [GEOGRAPHIC_DATA] [GEOGRAPHIC_DATA]-ci…" at bounding box center [443, 195] width 72 height 30
click at [502, 181] on select "BARANGAY [PERSON_NAME] alabang Bayanan Buli [GEOGRAPHIC_DATA] [GEOGRAPHIC_DATA]…" at bounding box center [515, 195] width 72 height 30
click at [464, 198] on select "CITY [GEOGRAPHIC_DATA] [GEOGRAPHIC_DATA] [GEOGRAPHIC_DATA] [GEOGRAPHIC_DATA]-ci…" at bounding box center [443, 195] width 72 height 30
click at [407, 180] on select "CITY [GEOGRAPHIC_DATA] [GEOGRAPHIC_DATA] [GEOGRAPHIC_DATA] [GEOGRAPHIC_DATA]-ci…" at bounding box center [443, 195] width 72 height 30
click at [506, 198] on select "[GEOGRAPHIC_DATA][PERSON_NAME][PERSON_NAME] [GEOGRAPHIC_DATA] [DEMOGRAPHIC_DATA…" at bounding box center [515, 195] width 72 height 30
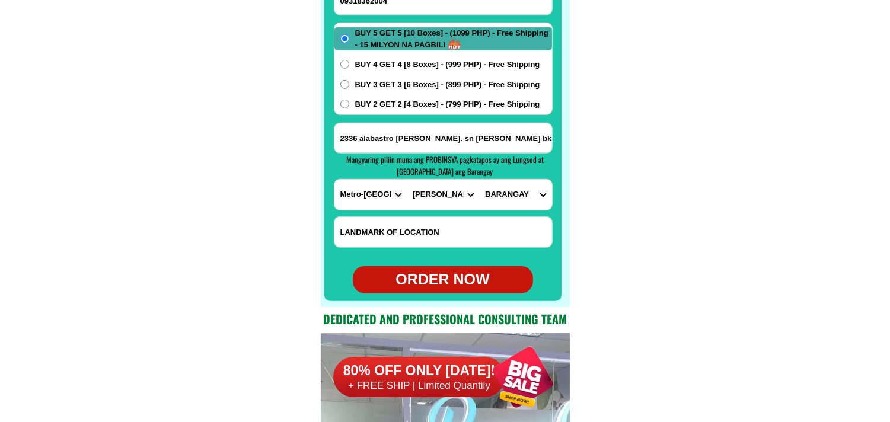
drag, startPoint x: 433, startPoint y: 194, endPoint x: 440, endPoint y: 180, distance: 16.2
click at [433, 194] on select "CITY [GEOGRAPHIC_DATA] [GEOGRAPHIC_DATA] [GEOGRAPHIC_DATA] [GEOGRAPHIC_DATA]-ci…" at bounding box center [443, 195] width 72 height 30
click at [407, 180] on select "CITY [GEOGRAPHIC_DATA] [GEOGRAPHIC_DATA] [GEOGRAPHIC_DATA] [GEOGRAPHIC_DATA]-ci…" at bounding box center [443, 195] width 72 height 30
click at [504, 190] on select "BARANGAY Addition hills [GEOGRAPHIC_DATA] [GEOGRAPHIC_DATA] [GEOGRAPHIC_DATA] […" at bounding box center [515, 195] width 72 height 30
drag, startPoint x: 447, startPoint y: 199, endPoint x: 445, endPoint y: 186, distance: 13.8
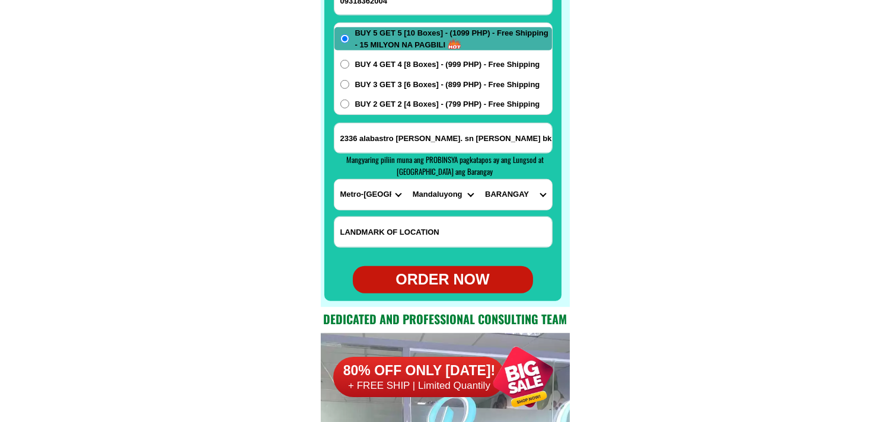
click at [446, 200] on select "CITY [GEOGRAPHIC_DATA] [GEOGRAPHIC_DATA] [GEOGRAPHIC_DATA] [GEOGRAPHIC_DATA]-ci…" at bounding box center [443, 195] width 72 height 30
click at [407, 180] on select "CITY [GEOGRAPHIC_DATA] [GEOGRAPHIC_DATA] [GEOGRAPHIC_DATA] [GEOGRAPHIC_DATA]-ci…" at bounding box center [443, 195] width 72 height 30
click at [514, 200] on select "[GEOGRAPHIC_DATA]" at bounding box center [515, 195] width 72 height 30
click at [430, 196] on select "CITY [GEOGRAPHIC_DATA] [GEOGRAPHIC_DATA] [GEOGRAPHIC_DATA] [GEOGRAPHIC_DATA]-ci…" at bounding box center [443, 195] width 72 height 30
click at [407, 180] on select "CITY [GEOGRAPHIC_DATA] [GEOGRAPHIC_DATA] [GEOGRAPHIC_DATA] [GEOGRAPHIC_DATA]-ci…" at bounding box center [443, 195] width 72 height 30
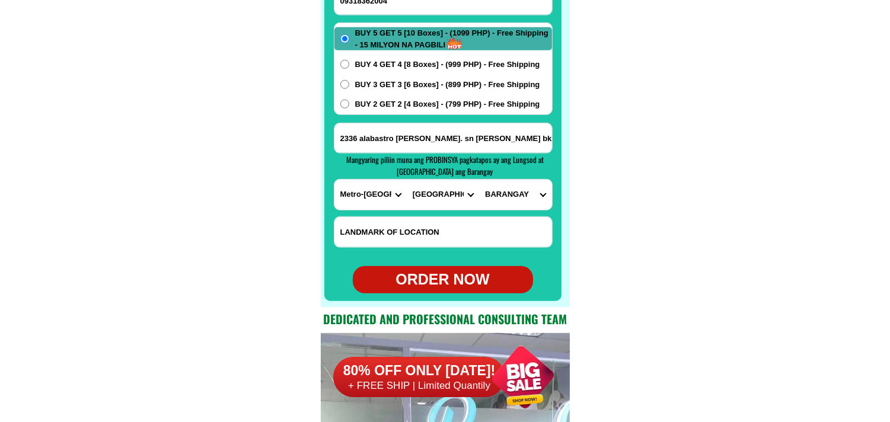
click at [497, 191] on select "BARANGAY Acacia Baritan Bayan-bayanan [PERSON_NAME] Dampalit [PERSON_NAME] Hulo…" at bounding box center [515, 195] width 72 height 30
click at [436, 193] on select "CITY [GEOGRAPHIC_DATA] [GEOGRAPHIC_DATA] [GEOGRAPHIC_DATA] [GEOGRAPHIC_DATA]-ci…" at bounding box center [443, 195] width 72 height 30
click at [407, 180] on select "CITY [GEOGRAPHIC_DATA] [GEOGRAPHIC_DATA] [GEOGRAPHIC_DATA] [GEOGRAPHIC_DATA]-ci…" at bounding box center [443, 195] width 72 height 30
click at [499, 208] on select "BARANGAY [GEOGRAPHIC_DATA]~air [PERSON_NAME] Cembo Comembo Dasmarinas [GEOGRAPH…" at bounding box center [515, 195] width 72 height 30
click at [423, 191] on select "CITY [GEOGRAPHIC_DATA] [GEOGRAPHIC_DATA] [GEOGRAPHIC_DATA] [GEOGRAPHIC_DATA]-ci…" at bounding box center [443, 195] width 72 height 30
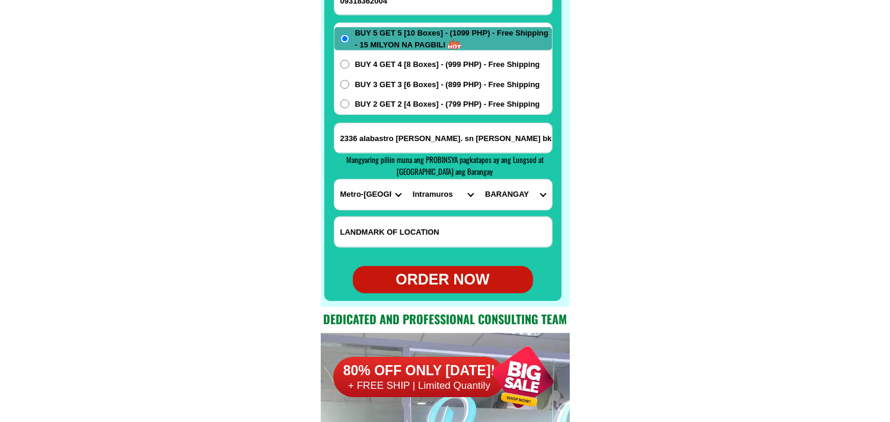
click at [407, 180] on select "CITY [GEOGRAPHIC_DATA] [GEOGRAPHIC_DATA] [GEOGRAPHIC_DATA] [GEOGRAPHIC_DATA]-ci…" at bounding box center [443, 195] width 72 height 30
click at [511, 187] on select "[GEOGRAPHIC_DATA]" at bounding box center [515, 195] width 72 height 30
drag, startPoint x: 512, startPoint y: 199, endPoint x: 484, endPoint y: 200, distance: 27.3
click at [512, 200] on select "[GEOGRAPHIC_DATA]" at bounding box center [515, 195] width 72 height 30
click at [467, 198] on select "CITY [GEOGRAPHIC_DATA] [GEOGRAPHIC_DATA] [GEOGRAPHIC_DATA] [GEOGRAPHIC_DATA]-ci…" at bounding box center [443, 195] width 72 height 30
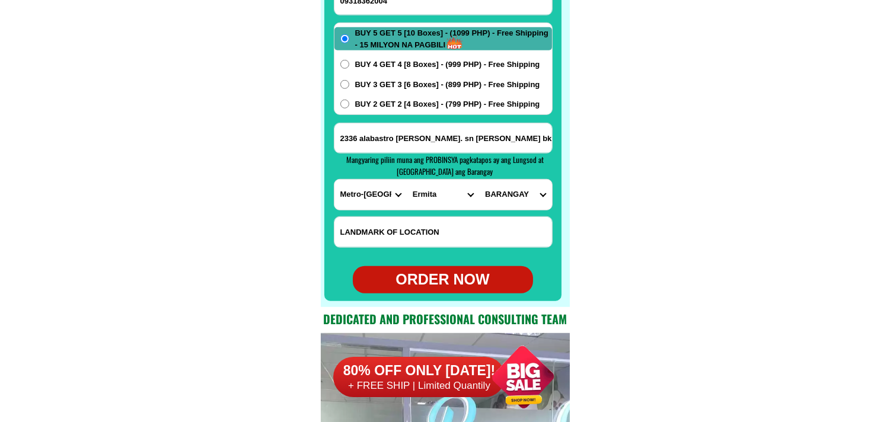
click at [407, 180] on select "CITY [GEOGRAPHIC_DATA] [GEOGRAPHIC_DATA] [GEOGRAPHIC_DATA] [GEOGRAPHIC_DATA]-ci…" at bounding box center [443, 195] width 72 height 30
click at [506, 189] on select "[GEOGRAPHIC_DATA] 659 Barangay 659-a Barangay 660 Barangay 660-a [GEOGRAPHIC_DA…" at bounding box center [515, 195] width 72 height 30
click at [423, 206] on select "CITY [GEOGRAPHIC_DATA] [GEOGRAPHIC_DATA] [GEOGRAPHIC_DATA] [GEOGRAPHIC_DATA]-ci…" at bounding box center [443, 195] width 72 height 30
click at [407, 180] on select "CITY [GEOGRAPHIC_DATA] [GEOGRAPHIC_DATA] [GEOGRAPHIC_DATA] [GEOGRAPHIC_DATA]-ci…" at bounding box center [443, 195] width 72 height 30
click at [519, 194] on select "[GEOGRAPHIC_DATA]" at bounding box center [515, 195] width 72 height 30
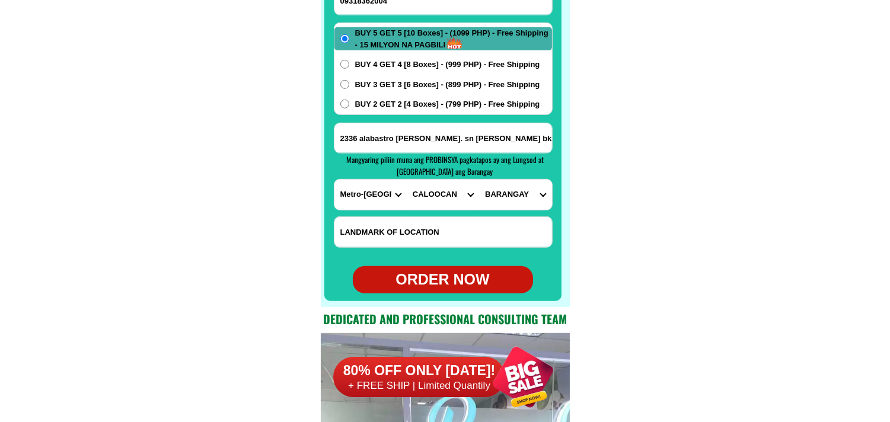
drag, startPoint x: 429, startPoint y: 190, endPoint x: 429, endPoint y: 181, distance: 8.9
click at [429, 190] on select "CITY [GEOGRAPHIC_DATA] [GEOGRAPHIC_DATA] [GEOGRAPHIC_DATA] [GEOGRAPHIC_DATA]-ci…" at bounding box center [443, 195] width 72 height 30
click at [407, 180] on select "CITY [GEOGRAPHIC_DATA] [GEOGRAPHIC_DATA] [GEOGRAPHIC_DATA] [GEOGRAPHIC_DATA]-ci…" at bounding box center [443, 195] width 72 height 30
click at [465, 206] on select "CITY [GEOGRAPHIC_DATA] [GEOGRAPHIC_DATA] [GEOGRAPHIC_DATA] [GEOGRAPHIC_DATA]-ci…" at bounding box center [443, 195] width 72 height 30
select select "63_2197698"
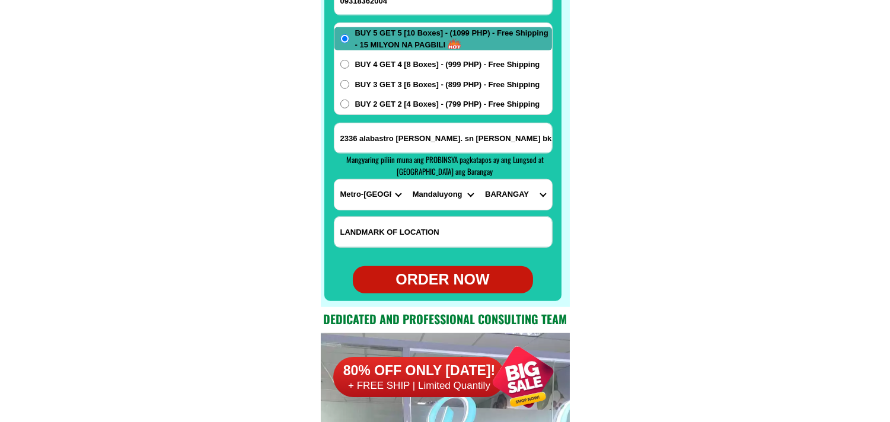
click at [407, 180] on select "CITY [GEOGRAPHIC_DATA] [GEOGRAPHIC_DATA] [GEOGRAPHIC_DATA] [GEOGRAPHIC_DATA]-ci…" at bounding box center [443, 195] width 72 height 30
drag, startPoint x: 494, startPoint y: 198, endPoint x: 508, endPoint y: 197, distance: 13.6
click at [496, 198] on select "BARANGAY Addition hills [GEOGRAPHIC_DATA] [GEOGRAPHIC_DATA] [GEOGRAPHIC_DATA] […" at bounding box center [515, 195] width 72 height 30
select select "63_2197698660"
click at [479, 180] on select "BARANGAY Addition hills [GEOGRAPHIC_DATA] [GEOGRAPHIC_DATA] [GEOGRAPHIC_DATA] […" at bounding box center [515, 195] width 72 height 30
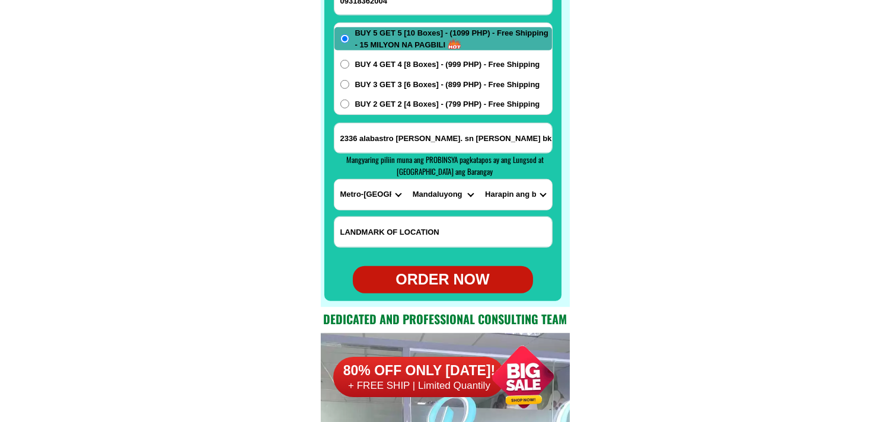
click at [422, 196] on select "CITY [GEOGRAPHIC_DATA] [GEOGRAPHIC_DATA] [GEOGRAPHIC_DATA] [GEOGRAPHIC_DATA]-ci…" at bounding box center [443, 195] width 72 height 30
click at [407, 180] on select "CITY [GEOGRAPHIC_DATA] [GEOGRAPHIC_DATA] [GEOGRAPHIC_DATA] [GEOGRAPHIC_DATA]-ci…" at bounding box center [443, 195] width 72 height 30
click at [490, 189] on select "BARANGAY Arkong bato Bagbaguin Balangkas [GEOGRAPHIC_DATA][PERSON_NAME] Canumay…" at bounding box center [515, 195] width 72 height 30
click at [434, 200] on select "CITY [GEOGRAPHIC_DATA] [GEOGRAPHIC_DATA] [GEOGRAPHIC_DATA] [GEOGRAPHIC_DATA]-ci…" at bounding box center [443, 195] width 72 height 30
click at [407, 180] on select "CITY [GEOGRAPHIC_DATA] [GEOGRAPHIC_DATA] [GEOGRAPHIC_DATA] [GEOGRAPHIC_DATA]-ci…" at bounding box center [443, 195] width 72 height 30
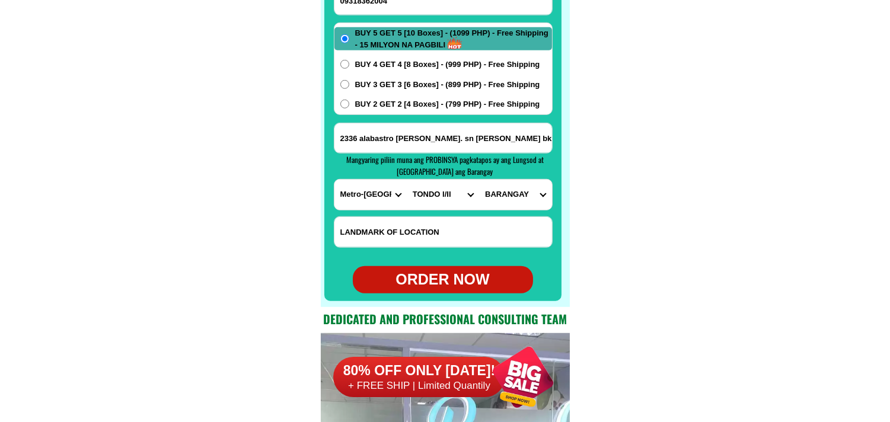
click at [502, 179] on div "PROVINCE [GEOGRAPHIC_DATA] [GEOGRAPHIC_DATA][PERSON_NAME][GEOGRAPHIC_DATA][GEOG…" at bounding box center [443, 194] width 219 height 31
click at [510, 190] on select "[GEOGRAPHIC_DATA]" at bounding box center [515, 195] width 72 height 30
click at [425, 194] on select "CITY [GEOGRAPHIC_DATA] [GEOGRAPHIC_DATA] [GEOGRAPHIC_DATA] [GEOGRAPHIC_DATA]-ci…" at bounding box center [443, 195] width 72 height 30
click at [407, 180] on select "CITY [GEOGRAPHIC_DATA] [GEOGRAPHIC_DATA] [GEOGRAPHIC_DATA] [GEOGRAPHIC_DATA]-ci…" at bounding box center [443, 195] width 72 height 30
click at [517, 188] on select "[GEOGRAPHIC_DATA]" at bounding box center [515, 195] width 72 height 30
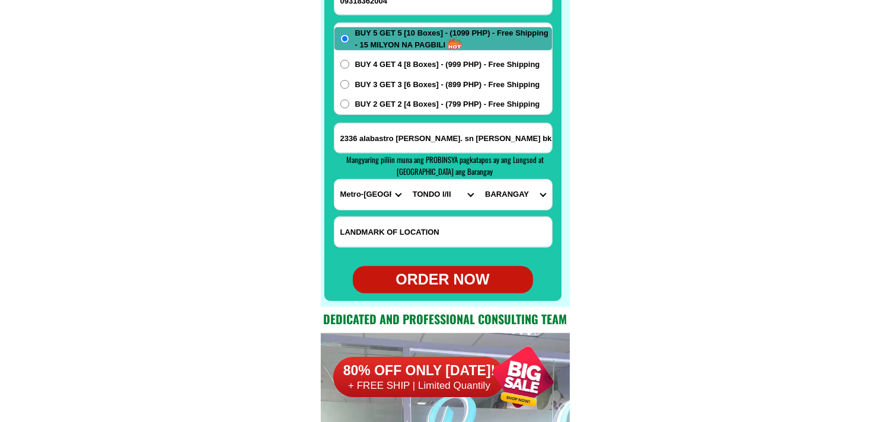
click at [429, 184] on select "CITY [GEOGRAPHIC_DATA] [GEOGRAPHIC_DATA] [GEOGRAPHIC_DATA] [GEOGRAPHIC_DATA]-ci…" at bounding box center [443, 195] width 72 height 30
click at [407, 180] on select "CITY [GEOGRAPHIC_DATA] [GEOGRAPHIC_DATA] [GEOGRAPHIC_DATA] [GEOGRAPHIC_DATA]-ci…" at bounding box center [443, 195] width 72 height 30
click at [525, 190] on select "BARANGAY Bagumbayan [GEOGRAPHIC_DATA][PERSON_NAME][GEOGRAPHIC_DATA] [GEOGRAPHIC…" at bounding box center [515, 195] width 72 height 30
click at [407, 196] on select "CITY [GEOGRAPHIC_DATA] [GEOGRAPHIC_DATA] [GEOGRAPHIC_DATA] [GEOGRAPHIC_DATA]-ci…" at bounding box center [443, 195] width 72 height 30
click at [407, 180] on select "CITY [GEOGRAPHIC_DATA] [GEOGRAPHIC_DATA] [GEOGRAPHIC_DATA] [GEOGRAPHIC_DATA]-ci…" at bounding box center [443, 195] width 72 height 30
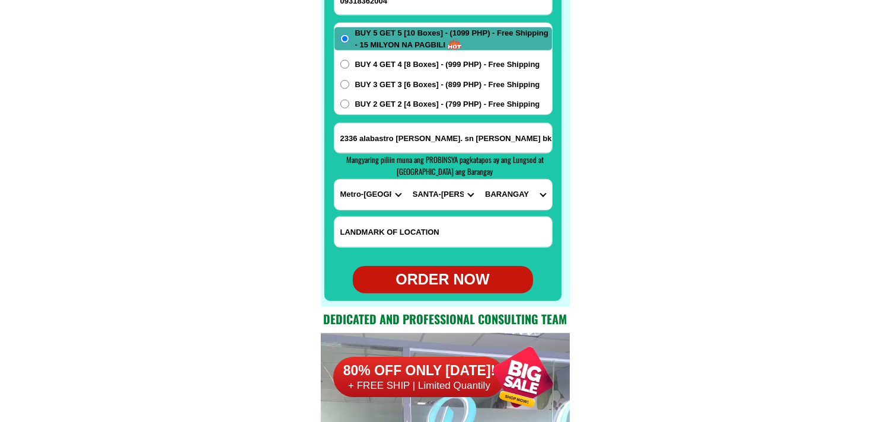
drag, startPoint x: 510, startPoint y: 197, endPoint x: 517, endPoint y: 180, distance: 18.1
click at [510, 197] on select "[GEOGRAPHIC_DATA]" at bounding box center [515, 195] width 72 height 30
drag, startPoint x: 449, startPoint y: 190, endPoint x: 447, endPoint y: 180, distance: 9.8
click at [449, 190] on select "CITY [GEOGRAPHIC_DATA] [GEOGRAPHIC_DATA] [GEOGRAPHIC_DATA] [GEOGRAPHIC_DATA]-ci…" at bounding box center [443, 195] width 72 height 30
click at [407, 180] on select "CITY [GEOGRAPHIC_DATA] [GEOGRAPHIC_DATA] [GEOGRAPHIC_DATA] [GEOGRAPHIC_DATA]-ci…" at bounding box center [443, 195] width 72 height 30
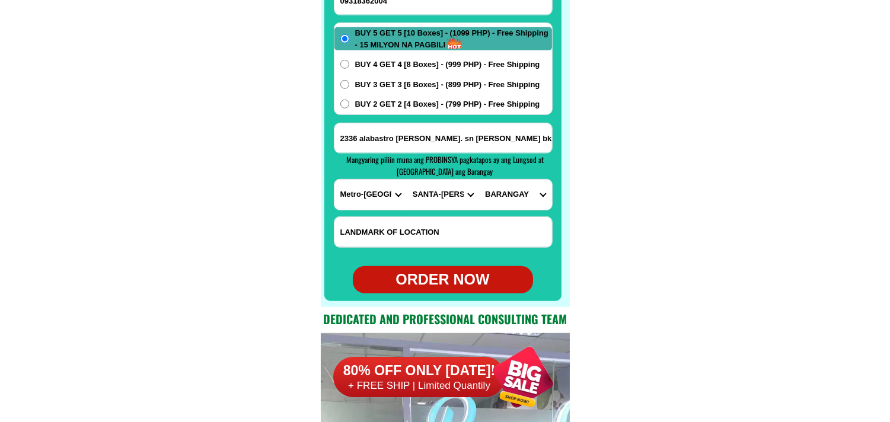
click at [512, 187] on select "[GEOGRAPHIC_DATA]" at bounding box center [515, 195] width 72 height 30
click at [449, 190] on select "CITY [GEOGRAPHIC_DATA] [GEOGRAPHIC_DATA] [GEOGRAPHIC_DATA] [GEOGRAPHIC_DATA]-ci…" at bounding box center [443, 195] width 72 height 30
click at [407, 180] on select "CITY [GEOGRAPHIC_DATA] [GEOGRAPHIC_DATA] [GEOGRAPHIC_DATA] [GEOGRAPHIC_DATA]-ci…" at bounding box center [443, 195] width 72 height 30
drag, startPoint x: 517, startPoint y: 193, endPoint x: 526, endPoint y: 186, distance: 11.5
click at [519, 193] on select "[GEOGRAPHIC_DATA]" at bounding box center [515, 195] width 72 height 30
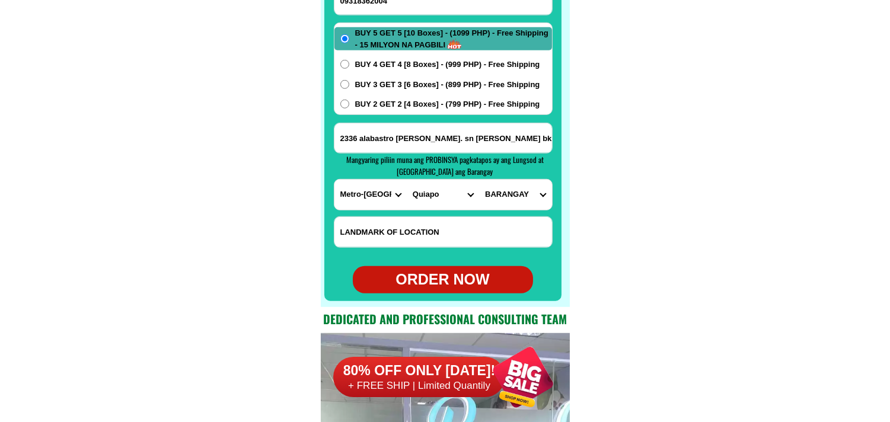
click at [425, 202] on select "CITY [GEOGRAPHIC_DATA] [GEOGRAPHIC_DATA] [GEOGRAPHIC_DATA] [GEOGRAPHIC_DATA]-ci…" at bounding box center [443, 195] width 72 height 30
click at [407, 180] on select "CITY [GEOGRAPHIC_DATA] [GEOGRAPHIC_DATA] [GEOGRAPHIC_DATA] [GEOGRAPHIC_DATA]-ci…" at bounding box center [443, 195] width 72 height 30
click at [512, 196] on select "[GEOGRAPHIC_DATA]" at bounding box center [515, 195] width 72 height 30
click at [451, 194] on select "CITY [GEOGRAPHIC_DATA] [GEOGRAPHIC_DATA] [GEOGRAPHIC_DATA] [GEOGRAPHIC_DATA]-ci…" at bounding box center [443, 195] width 72 height 30
select select "63_2192083"
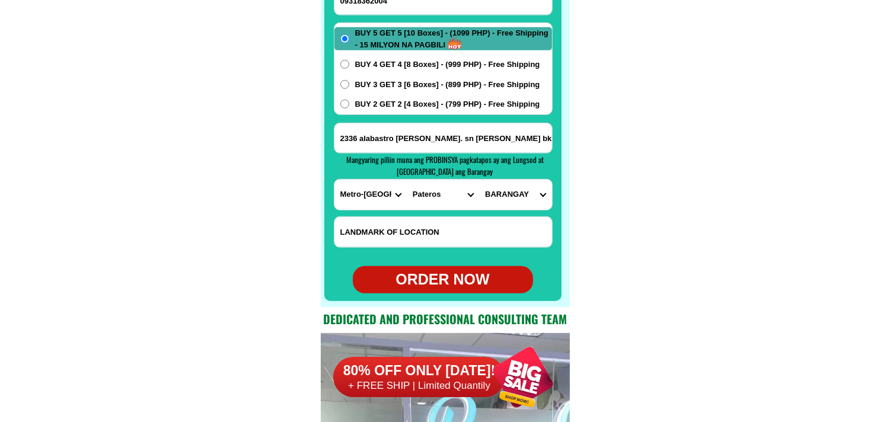
click at [407, 180] on select "CITY [GEOGRAPHIC_DATA] [GEOGRAPHIC_DATA] [GEOGRAPHIC_DATA] [GEOGRAPHIC_DATA]-ci…" at bounding box center [443, 195] width 72 height 30
click at [519, 186] on select "BARANGAY [PERSON_NAME] del 96 [GEOGRAPHIC_DATA] [GEOGRAPHIC_DATA][PERSON_NAME][…" at bounding box center [515, 195] width 72 height 30
select select "63_21920838068"
click at [479, 180] on select "BARANGAY [PERSON_NAME] del 96 [GEOGRAPHIC_DATA] [GEOGRAPHIC_DATA][PERSON_NAME][…" at bounding box center [515, 195] width 72 height 30
click at [464, 280] on div "ORDER NOW" at bounding box center [443, 280] width 180 height 23
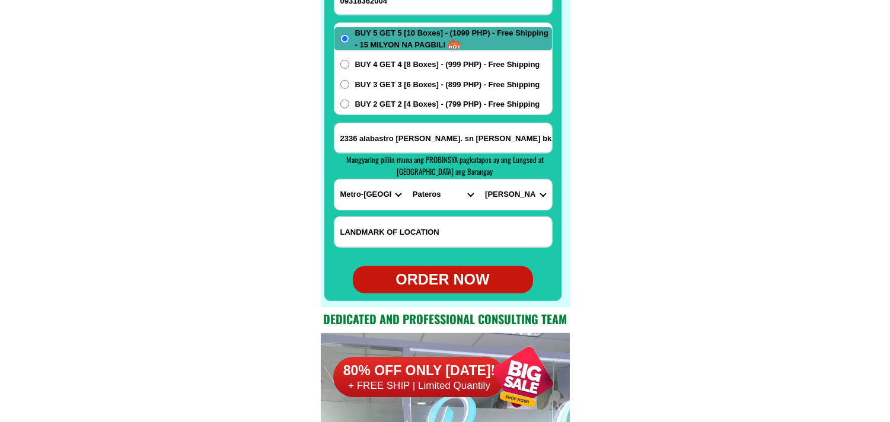
radio input "true"
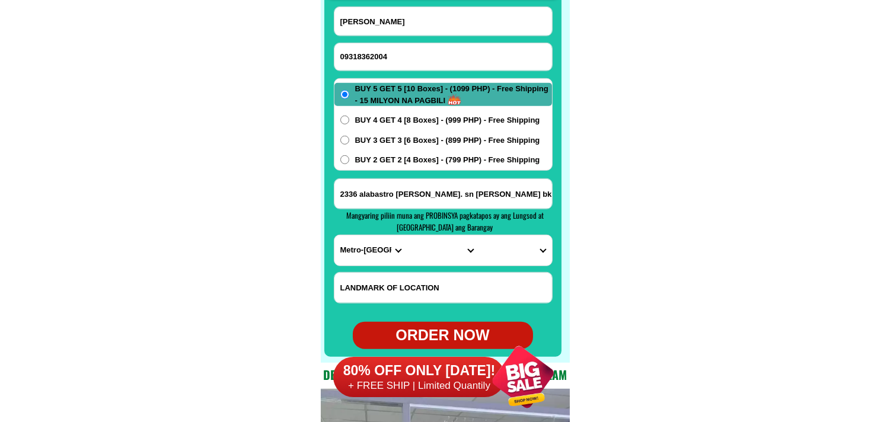
scroll to position [9346, 0]
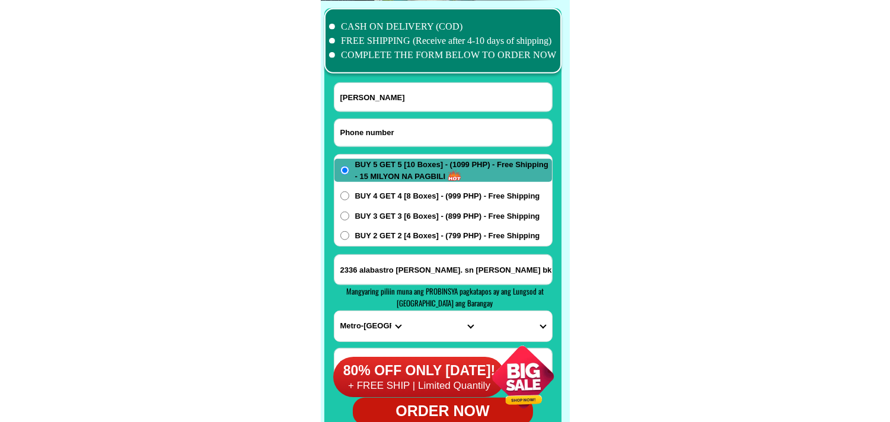
click at [392, 136] on input "Input phone_number" at bounding box center [443, 132] width 218 height 27
paste input "09924285350"
type input "09924285350"
click at [418, 91] on input "[PERSON_NAME]" at bounding box center [443, 97] width 218 height 28
paste input "[PERSON_NAME]"
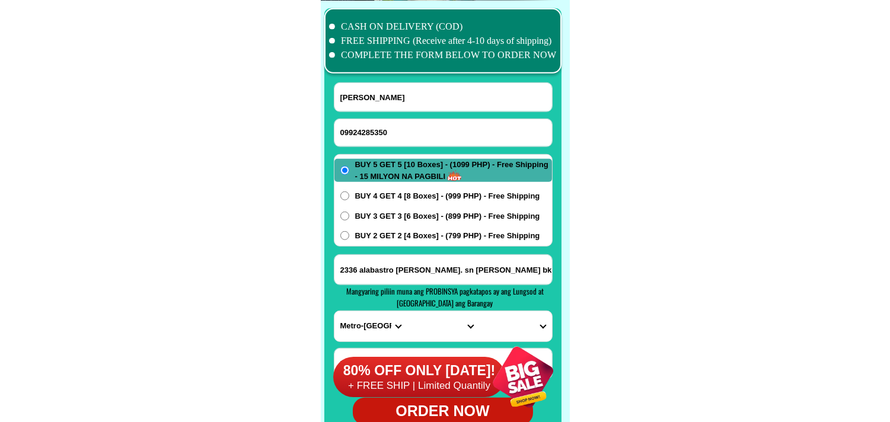
type input "[PERSON_NAME]"
click at [396, 187] on div "BUY 5 GET 5 [10 Boxes] - (1099 PHP) - Free Shipping - 15 MILYON NA PAGBILI BUY …" at bounding box center [443, 200] width 219 height 92
drag, startPoint x: 407, startPoint y: 194, endPoint x: 428, endPoint y: 190, distance: 21.1
click at [407, 193] on span "BUY 4 GET 4 [8 Boxes] - (999 PHP) - Free Shipping" at bounding box center [447, 196] width 185 height 12
click at [349, 193] on input "BUY 4 GET 4 [8 Boxes] - (999 PHP) - Free Shipping" at bounding box center [344, 195] width 9 height 9
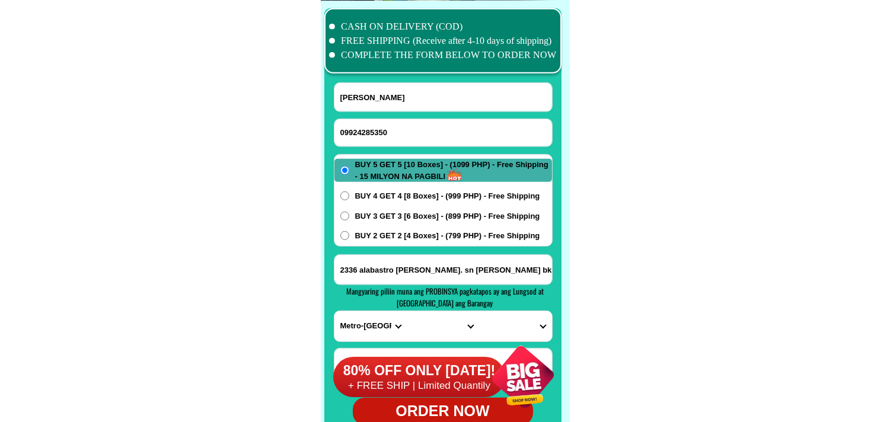
radio input "true"
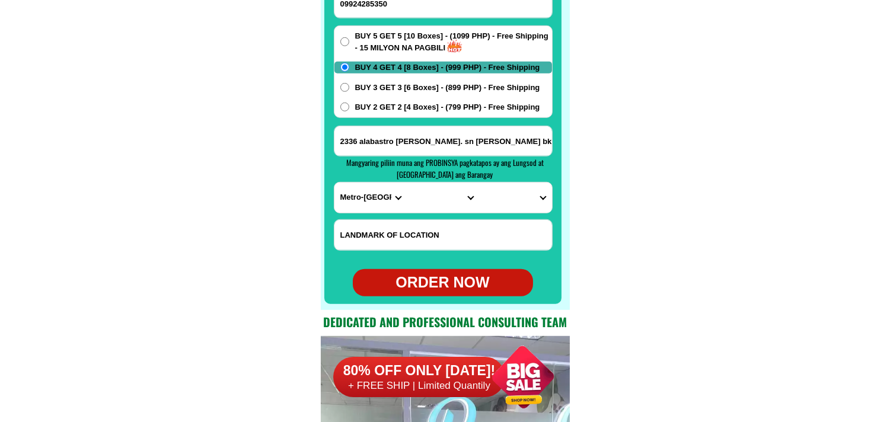
scroll to position [9478, 0]
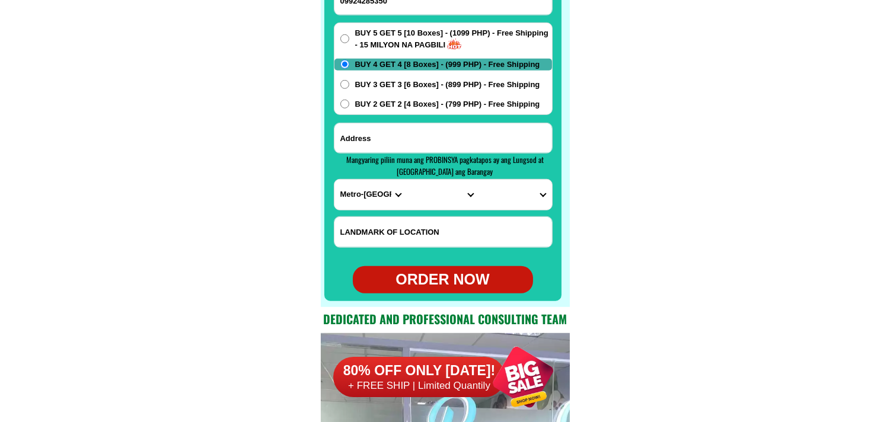
click at [442, 138] on input "Input address" at bounding box center [443, 138] width 218 height 30
paste input "land. mark. brgy,. hall brgy [GEOGRAPHIC_DATA] [GEOGRAPHIC_DATA] [GEOGRAPHIC_DA…"
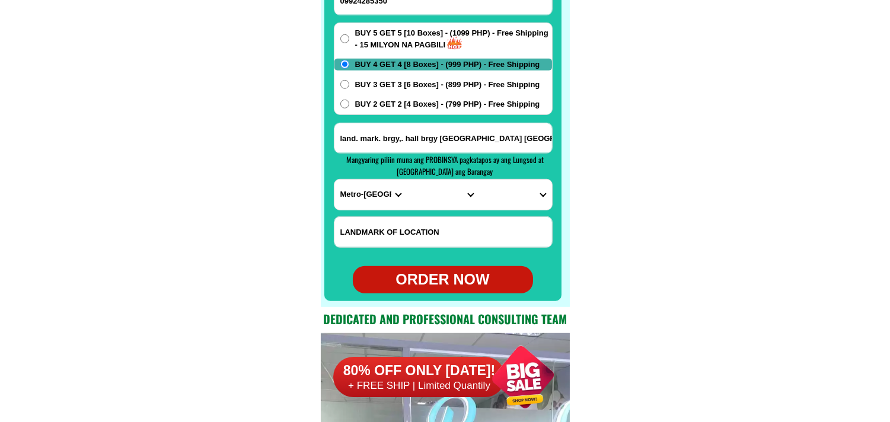
type input "land. mark. brgy,. hall brgy [GEOGRAPHIC_DATA] [GEOGRAPHIC_DATA] [GEOGRAPHIC_DA…"
click at [362, 199] on select "PROVINCE [GEOGRAPHIC_DATA] [GEOGRAPHIC_DATA][PERSON_NAME][GEOGRAPHIC_DATA][GEOG…" at bounding box center [370, 195] width 72 height 30
select select "63_199"
click at [334, 180] on select "PROVINCE [GEOGRAPHIC_DATA] [GEOGRAPHIC_DATA][PERSON_NAME][GEOGRAPHIC_DATA][GEOG…" at bounding box center [370, 195] width 72 height 30
click at [419, 196] on select "CITY [GEOGRAPHIC_DATA][PERSON_NAME][GEOGRAPHIC_DATA] [GEOGRAPHIC_DATA] [GEOGRAP…" at bounding box center [443, 195] width 72 height 30
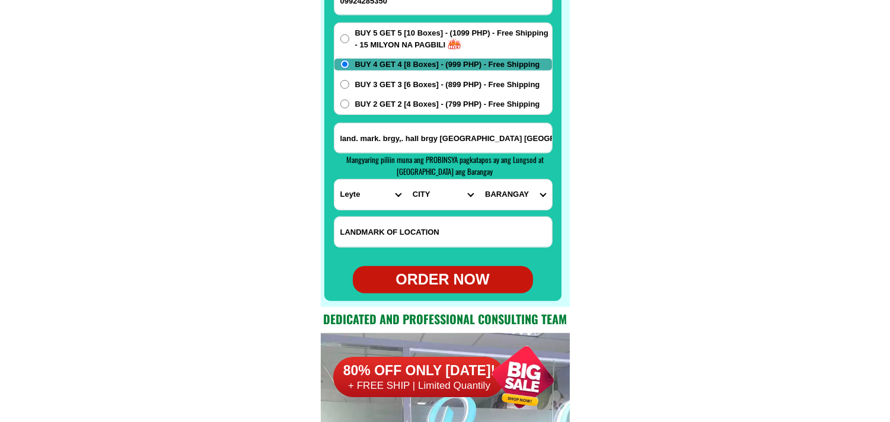
select select "63_1995010"
click at [407, 180] on select "CITY [GEOGRAPHIC_DATA][PERSON_NAME][GEOGRAPHIC_DATA] [GEOGRAPHIC_DATA] [GEOGRAP…" at bounding box center [443, 195] width 72 height 30
click at [513, 190] on select "BARANGAY [PERSON_NAME][GEOGRAPHIC_DATA][PERSON_NAME][GEOGRAPHIC_DATA] Bulod Bus…" at bounding box center [515, 195] width 72 height 30
select select "63_19950109693"
click at [479, 180] on select "BARANGAY [PERSON_NAME][GEOGRAPHIC_DATA][PERSON_NAME][GEOGRAPHIC_DATA] Bulod Bus…" at bounding box center [515, 195] width 72 height 30
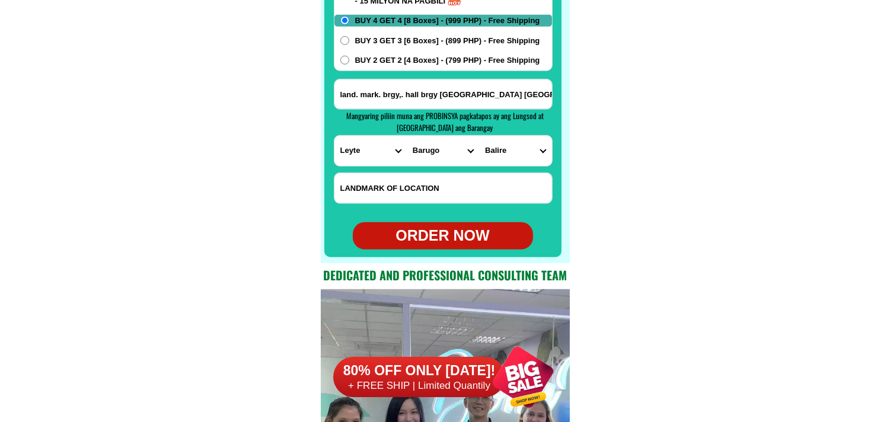
scroll to position [9544, 0]
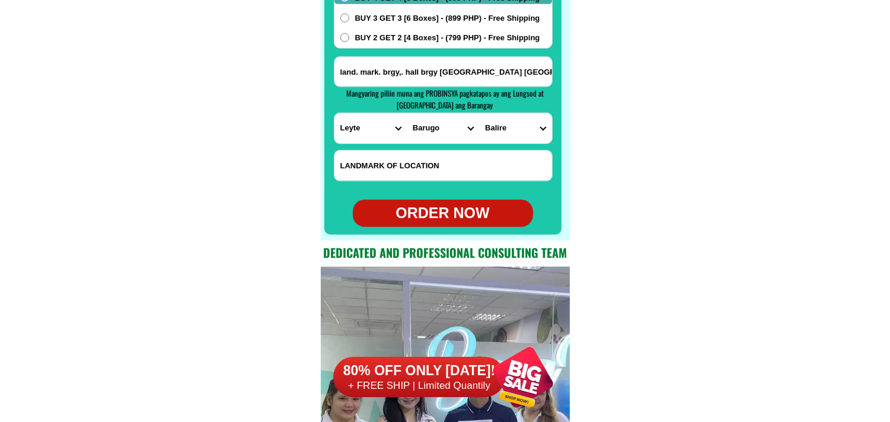
click at [449, 217] on div "ORDER NOW" at bounding box center [443, 213] width 180 height 23
type input "land. mark. brgy,. hall brgy [GEOGRAPHIC_DATA] [GEOGRAPHIC_DATA] [GEOGRAPHIC_DA…"
radio input "true"
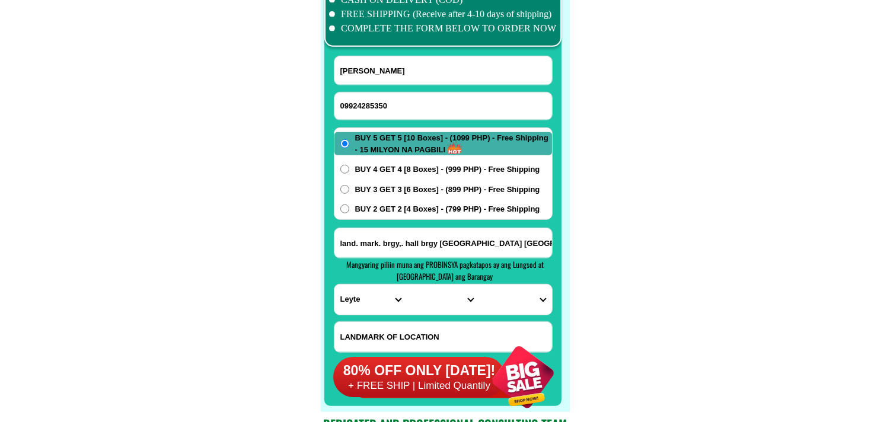
scroll to position [9346, 0]
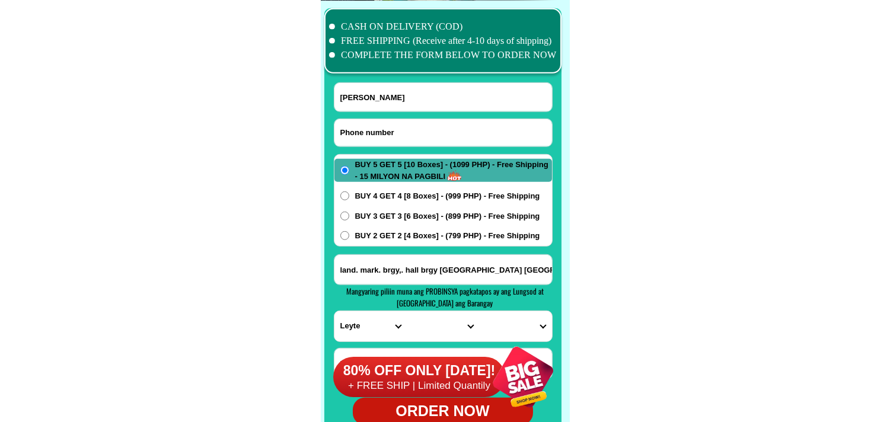
drag, startPoint x: 375, startPoint y: 132, endPoint x: 323, endPoint y: 90, distance: 67.4
click at [375, 132] on input "Input phone_number" at bounding box center [443, 132] width 218 height 27
paste input "09057249748"
type input "09057249748"
paste input "MENANG [PERSON_NAME]"
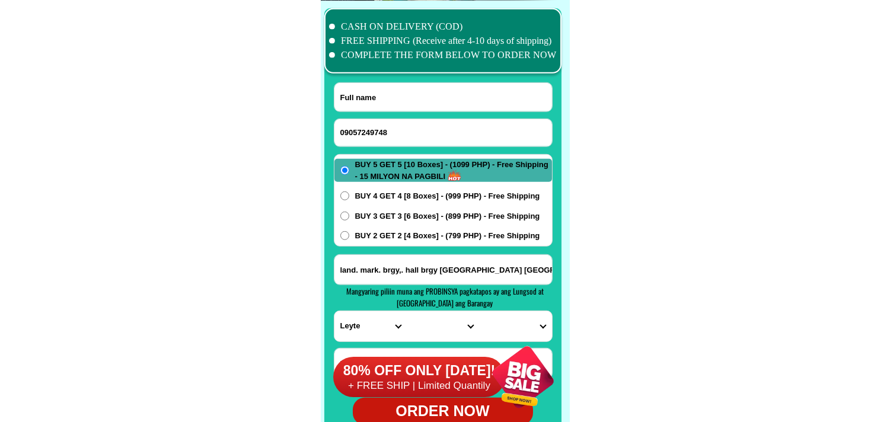
click at [387, 91] on input "Input full_name" at bounding box center [443, 97] width 218 height 28
type input "MENANG [PERSON_NAME]"
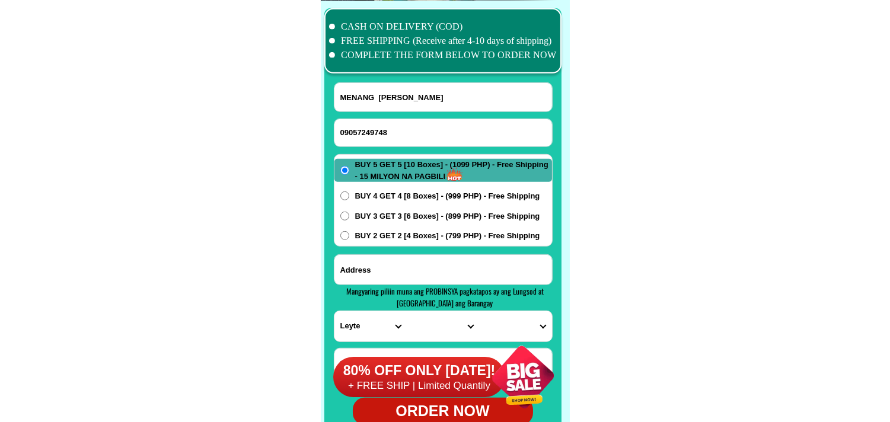
paste input "Pagala TANGOS BALIWaG Bulacan Camellia Phase 1 Block 2 Lot 11"
drag, startPoint x: 402, startPoint y: 273, endPoint x: 406, endPoint y: 267, distance: 7.7
click at [402, 273] on input "Input address" at bounding box center [443, 270] width 218 height 30
type input "Pagala TANGOS BALIWaG Bulacan Camellia Phase 1 Block 2 Lot 11"
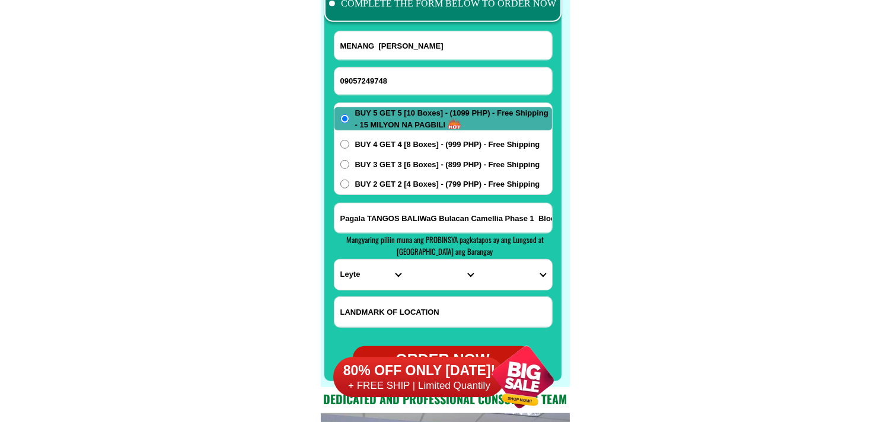
scroll to position [9412, 0]
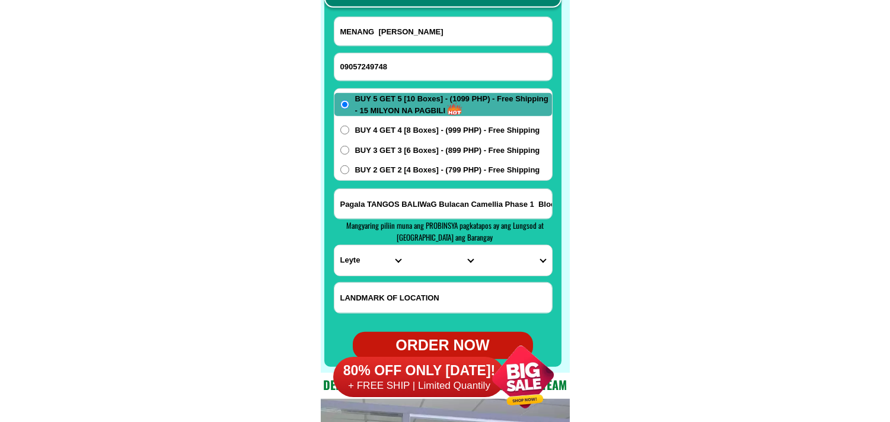
click at [368, 255] on select "PROVINCE [GEOGRAPHIC_DATA] [GEOGRAPHIC_DATA][PERSON_NAME][GEOGRAPHIC_DATA][GEOG…" at bounding box center [370, 260] width 72 height 30
select select "63_761"
click at [334, 245] on select "PROVINCE [GEOGRAPHIC_DATA] [GEOGRAPHIC_DATA][PERSON_NAME][GEOGRAPHIC_DATA][GEOG…" at bounding box center [370, 260] width 72 height 30
click at [426, 255] on select "CITY [PERSON_NAME] [GEOGRAPHIC_DATA] [GEOGRAPHIC_DATA]-[GEOGRAPHIC_DATA] [GEOGR…" at bounding box center [443, 260] width 72 height 30
click at [407, 245] on select "CITY [PERSON_NAME] [GEOGRAPHIC_DATA] [GEOGRAPHIC_DATA]-[GEOGRAPHIC_DATA] [GEOGR…" at bounding box center [443, 260] width 72 height 30
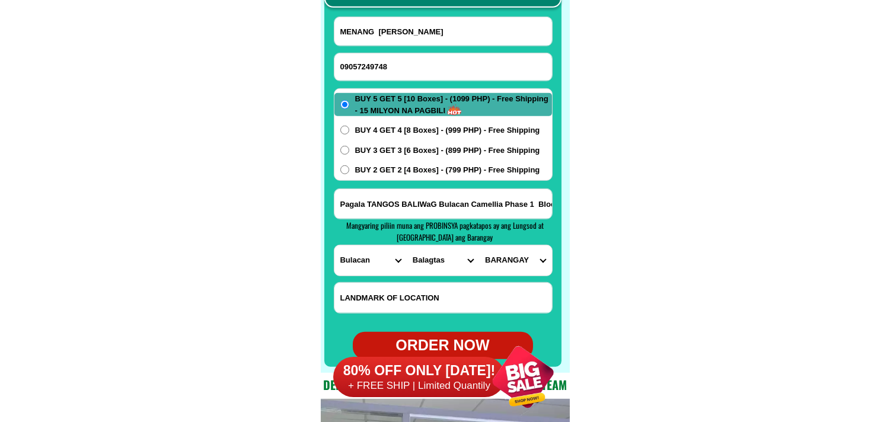
click at [439, 269] on select "CITY [PERSON_NAME] [GEOGRAPHIC_DATA] [GEOGRAPHIC_DATA]-[GEOGRAPHIC_DATA] [GEOGR…" at bounding box center [443, 260] width 72 height 30
click at [424, 255] on select "CITY [PERSON_NAME] [GEOGRAPHIC_DATA] [GEOGRAPHIC_DATA]-[GEOGRAPHIC_DATA] [GEOGR…" at bounding box center [443, 260] width 72 height 30
click at [407, 245] on select "CITY [PERSON_NAME] [GEOGRAPHIC_DATA] [GEOGRAPHIC_DATA]-[GEOGRAPHIC_DATA] [GEOGR…" at bounding box center [443, 260] width 72 height 30
click at [497, 259] on select "BARANGAY Bagumbayan Balubad [PERSON_NAME][GEOGRAPHIC_DATA][GEOGRAPHIC_DATA] Pit…" at bounding box center [515, 260] width 72 height 30
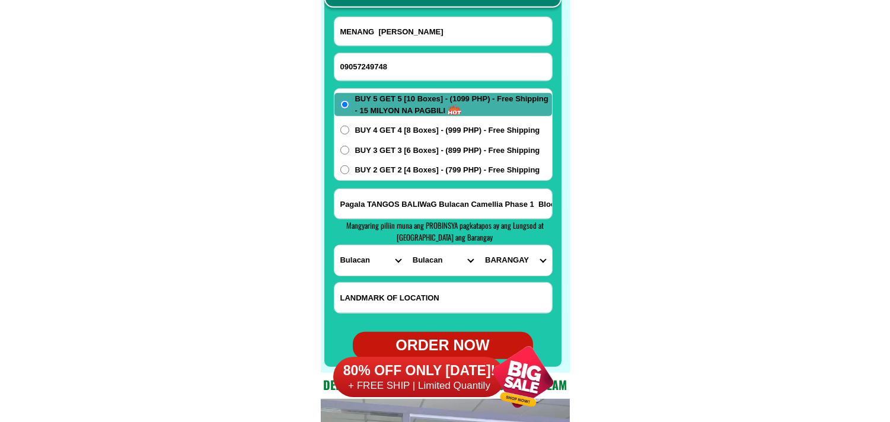
click at [423, 261] on select "CITY [PERSON_NAME] [GEOGRAPHIC_DATA] [GEOGRAPHIC_DATA]-[GEOGRAPHIC_DATA] [GEOGR…" at bounding box center [443, 260] width 72 height 30
select select "63_7613580"
click at [407, 245] on select "CITY [PERSON_NAME] [GEOGRAPHIC_DATA] [GEOGRAPHIC_DATA]-[GEOGRAPHIC_DATA] [GEOGR…" at bounding box center [443, 260] width 72 height 30
click at [495, 261] on select "[GEOGRAPHIC_DATA] nayon Barangca [GEOGRAPHIC_DATA] [PERSON_NAME] Hinukay [GEOGR…" at bounding box center [515, 260] width 72 height 30
select select "63_7613580687"
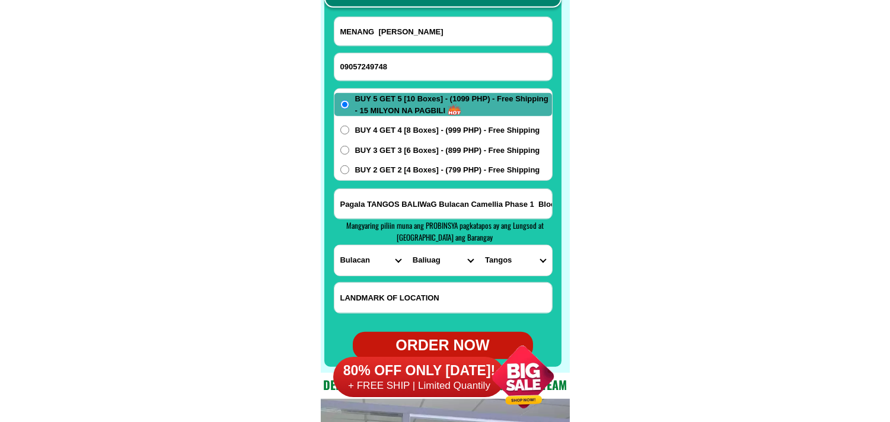
click at [479, 245] on select "[GEOGRAPHIC_DATA] nayon Barangca [GEOGRAPHIC_DATA] [PERSON_NAME] Hinukay [GEOGR…" at bounding box center [515, 260] width 72 height 30
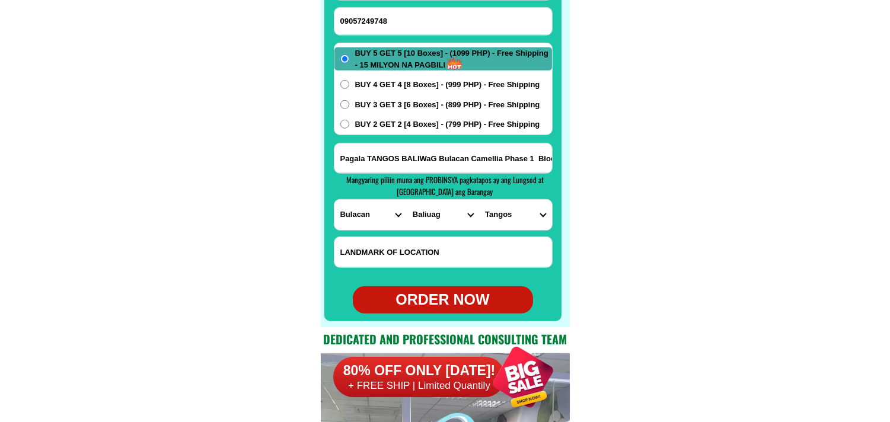
scroll to position [9478, 0]
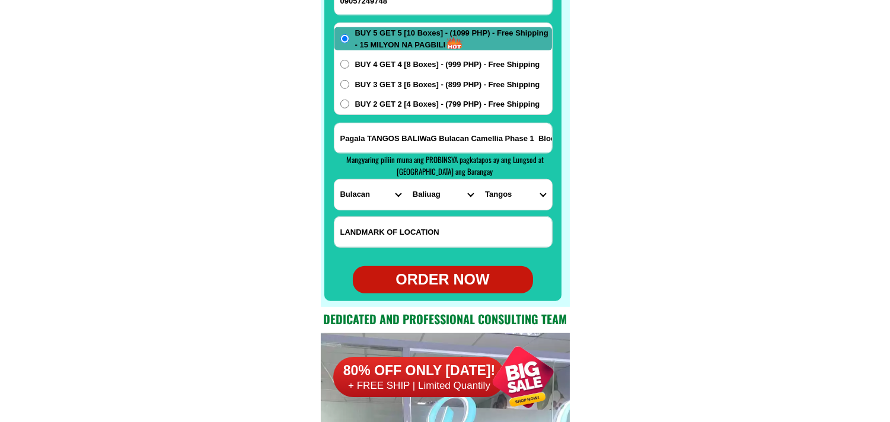
click at [452, 286] on div "ORDER NOW" at bounding box center [443, 280] width 180 height 23
type input "MENANG [PERSON_NAME]"
radio input "true"
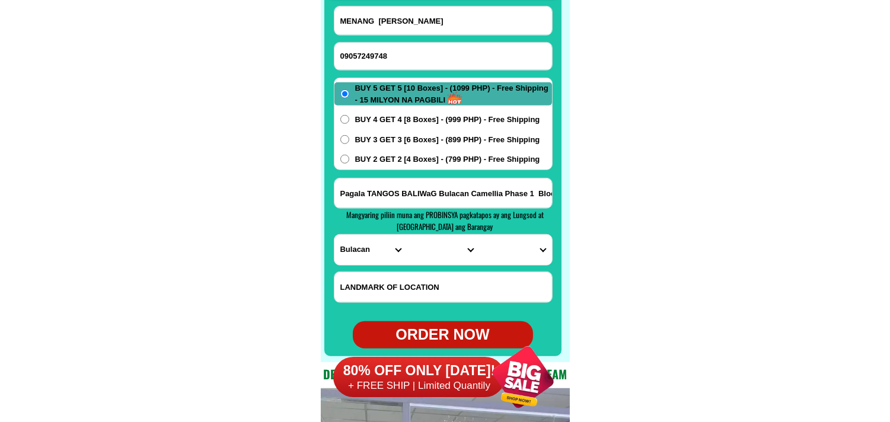
scroll to position [9346, 0]
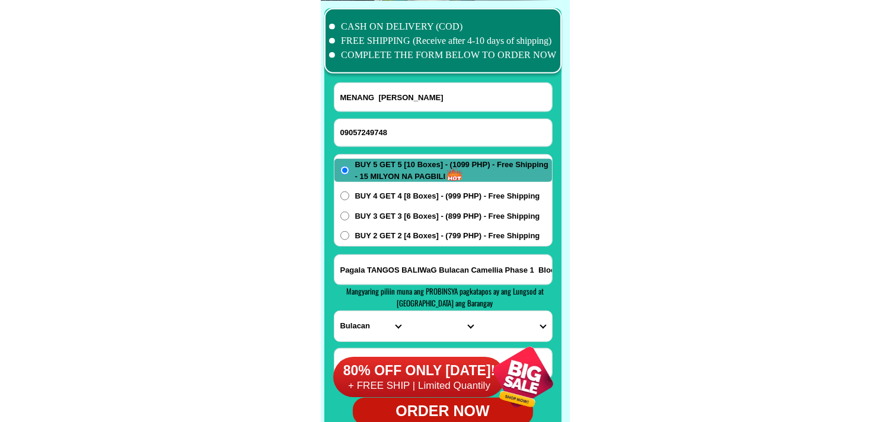
click at [399, 116] on form "MENANG [PERSON_NAME] 09057249748 ORDER NOW Pagala TANGOS BALIWaG [GEOGRAPHIC_DA…" at bounding box center [443, 253] width 219 height 343
click at [458, 142] on input "09057249748" at bounding box center [443, 132] width 218 height 27
paste input "09105617250"
type input "09105617250"
drag, startPoint x: 405, startPoint y: 104, endPoint x: 405, endPoint y: 96, distance: 8.3
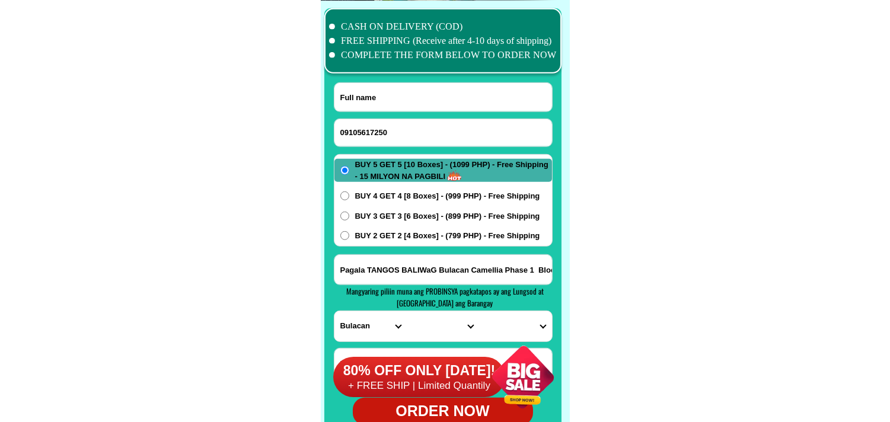
click at [405, 103] on input "Input full_name" at bounding box center [443, 97] width 218 height 28
paste input "[PERSON_NAME]"
type input "[PERSON_NAME]"
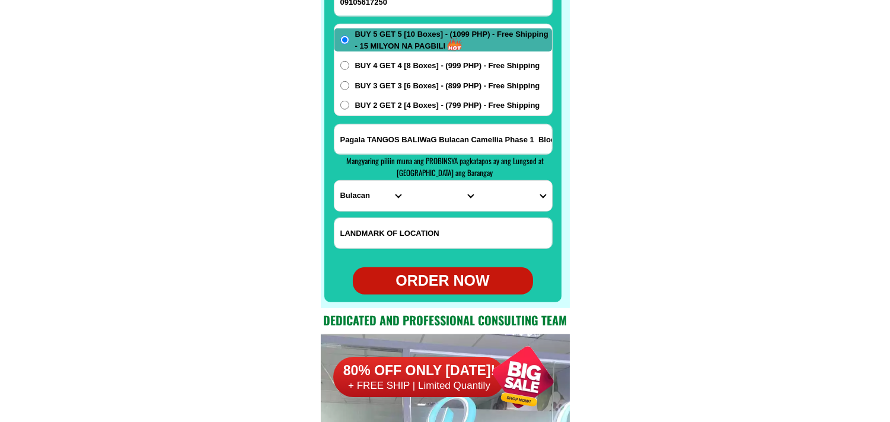
scroll to position [9478, 0]
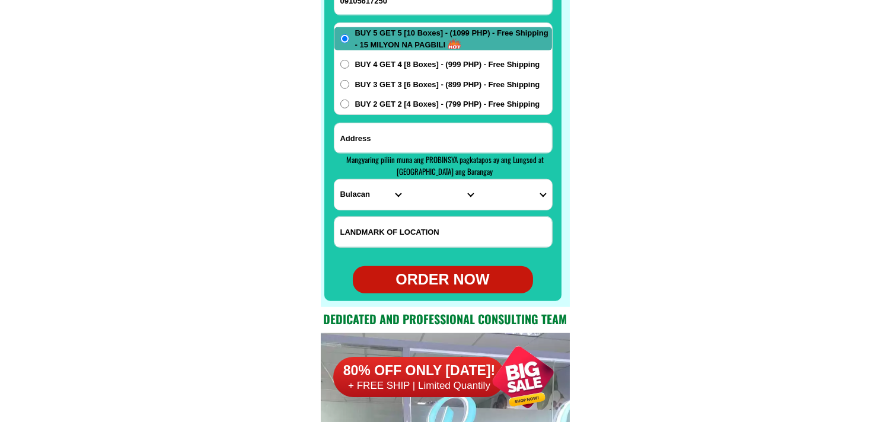
click at [427, 136] on input "Input address" at bounding box center [443, 138] width 218 height 30
paste input "Sitio Bagong Rajal Balungao,[GEOGRAPHIC_DATA]"
type input "Sitio Bagong Rajal Balungao,[GEOGRAPHIC_DATA]"
click at [341, 199] on select "PROVINCE [GEOGRAPHIC_DATA] [GEOGRAPHIC_DATA][PERSON_NAME][GEOGRAPHIC_DATA][GEOG…" at bounding box center [370, 195] width 72 height 30
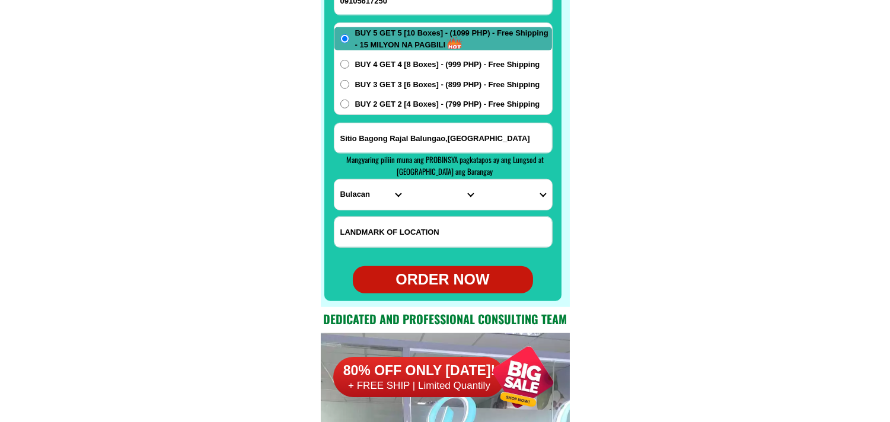
select select "63_247"
click at [334, 180] on select "PROVINCE [GEOGRAPHIC_DATA] [GEOGRAPHIC_DATA][PERSON_NAME][GEOGRAPHIC_DATA][GEOG…" at bounding box center [370, 195] width 72 height 30
click at [425, 203] on select "CITY [GEOGRAPHIC_DATA] [PERSON_NAME]-city [GEOGRAPHIC_DATA] [GEOGRAPHIC_DATA] […" at bounding box center [443, 195] width 72 height 30
select select "63_2471614"
click at [407, 180] on select "CITY [GEOGRAPHIC_DATA] [PERSON_NAME]-city [GEOGRAPHIC_DATA] [GEOGRAPHIC_DATA] […" at bounding box center [443, 195] width 72 height 30
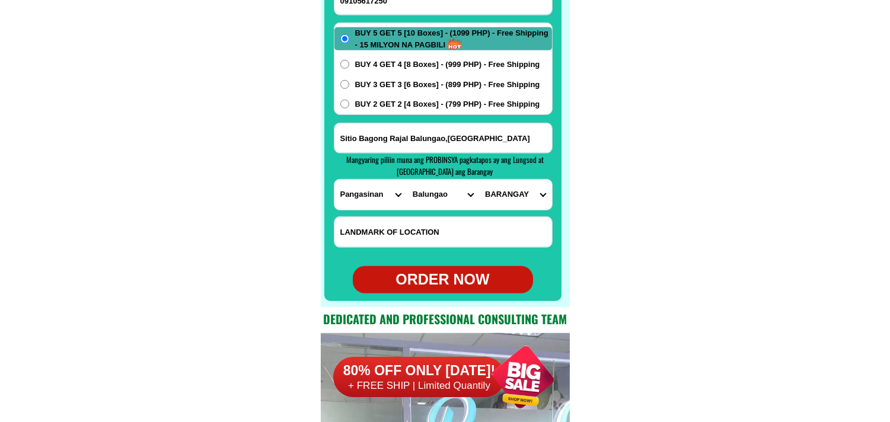
click at [523, 191] on select "[GEOGRAPHIC_DATA] [GEOGRAPHIC_DATA] sur [GEOGRAPHIC_DATA][PERSON_NAME][GEOGRAPH…" at bounding box center [515, 195] width 72 height 30
select select "63_24716144786"
click at [479, 180] on select "[GEOGRAPHIC_DATA] [GEOGRAPHIC_DATA] sur [GEOGRAPHIC_DATA][PERSON_NAME][GEOGRAPH…" at bounding box center [515, 195] width 72 height 30
click at [451, 266] on form "[GEOGRAPHIC_DATA][PERSON_NAME] 09105617250 ORDER NOW [GEOGRAPHIC_DATA] [GEOGRAP…" at bounding box center [443, 122] width 219 height 343
click at [436, 279] on div "ORDER NOW" at bounding box center [443, 280] width 180 height 23
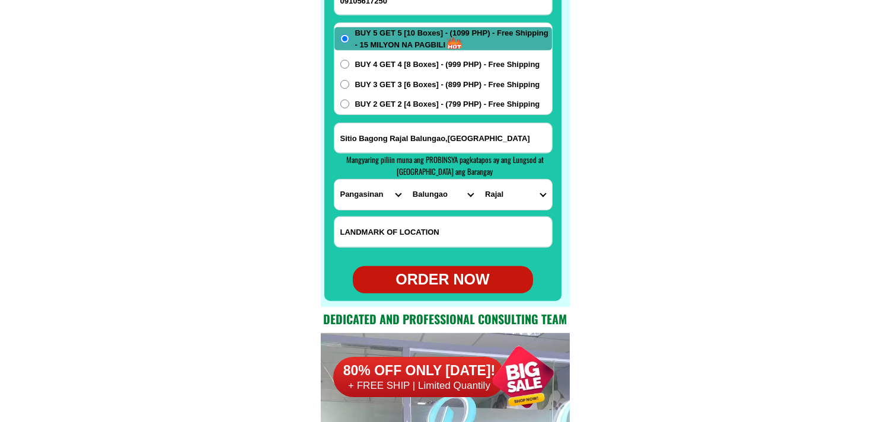
type input "Sitio Bagong Rajal Balungao,[GEOGRAPHIC_DATA]"
radio input "true"
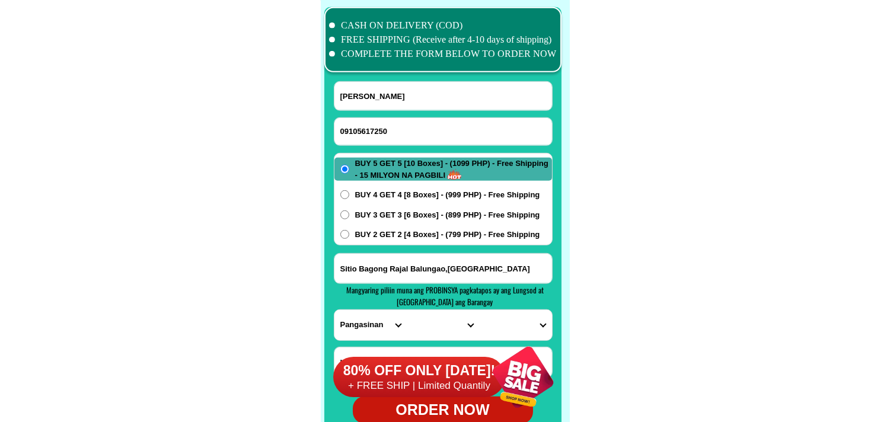
scroll to position [9346, 0]
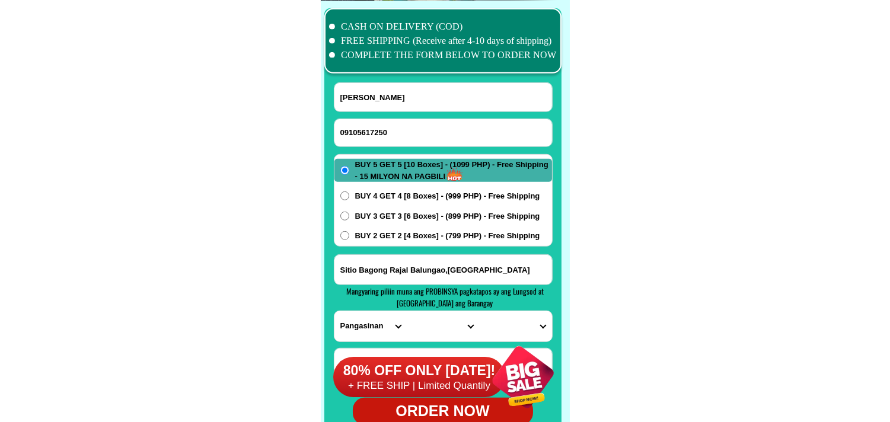
click at [389, 81] on div at bounding box center [442, 220] width 237 height 424
drag, startPoint x: 411, startPoint y: 95, endPoint x: 159, endPoint y: 2, distance: 268.8
click at [411, 95] on input "[PERSON_NAME]" at bounding box center [443, 97] width 218 height 28
paste input "[PERSON_NAME] QUIMNO"
type input "[PERSON_NAME] QUIMNO"
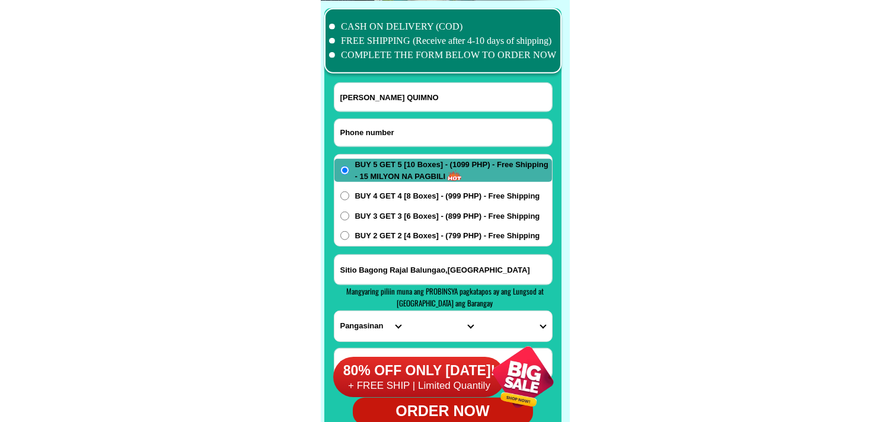
drag, startPoint x: 439, startPoint y: 131, endPoint x: 436, endPoint y: 126, distance: 6.4
click at [439, 129] on input "Input phone_number" at bounding box center [443, 132] width 218 height 27
paste input "09534779201"
type input "09534779201"
click at [384, 265] on input "Input address" at bounding box center [443, 270] width 218 height 30
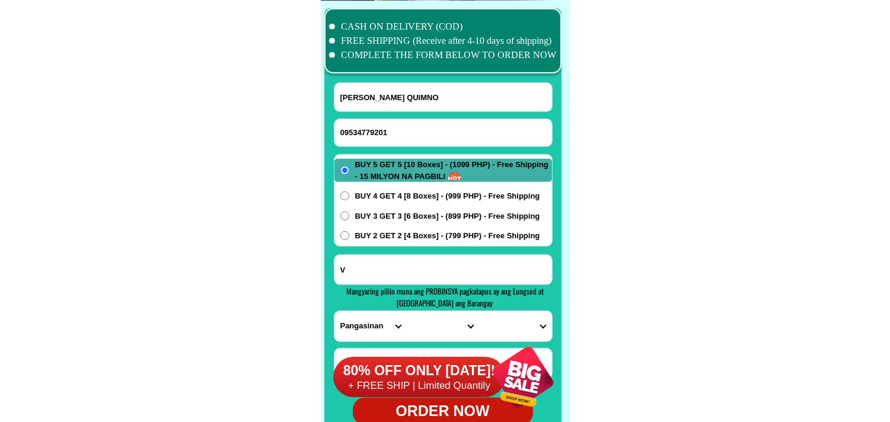
paste input "sitio pag-asa [GEOGRAPHIC_DATA] brgy [GEOGRAPHIC_DATA][PERSON_NAME][GEOGRAPHIC_…"
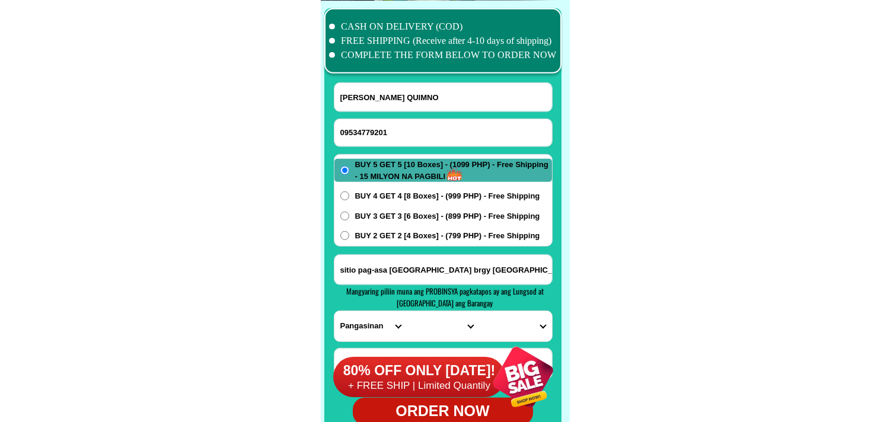
scroll to position [0, 136]
type input "sitio pag-asa [GEOGRAPHIC_DATA] brgy [GEOGRAPHIC_DATA][PERSON_NAME][GEOGRAPHIC_…"
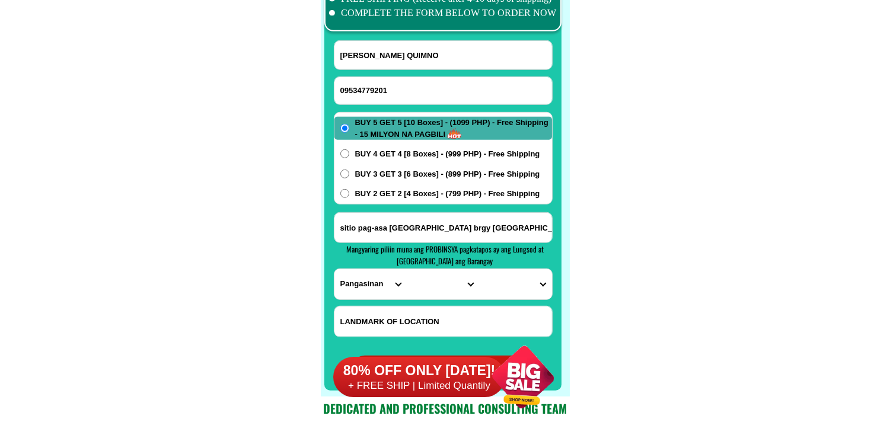
scroll to position [9412, 0]
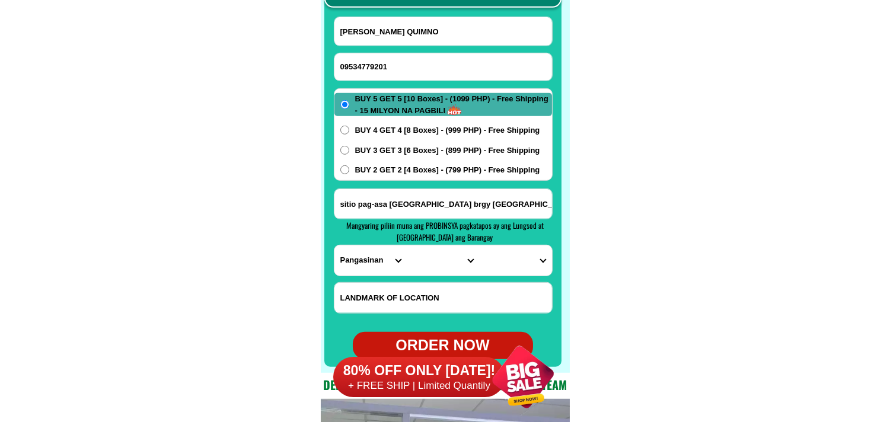
click at [382, 257] on select "PROVINCE [GEOGRAPHIC_DATA] [GEOGRAPHIC_DATA][PERSON_NAME][GEOGRAPHIC_DATA][GEOG…" at bounding box center [370, 260] width 72 height 30
select select "63_993"
click at [334, 245] on select "PROVINCE [GEOGRAPHIC_DATA] [GEOGRAPHIC_DATA][PERSON_NAME][GEOGRAPHIC_DATA][GEOG…" at bounding box center [370, 260] width 72 height 30
click at [439, 262] on select "CITY Angono Antipolo-city [GEOGRAPHIC_DATA] [GEOGRAPHIC_DATA] [PERSON_NAME][GEO…" at bounding box center [443, 260] width 72 height 30
select select "63_9934004"
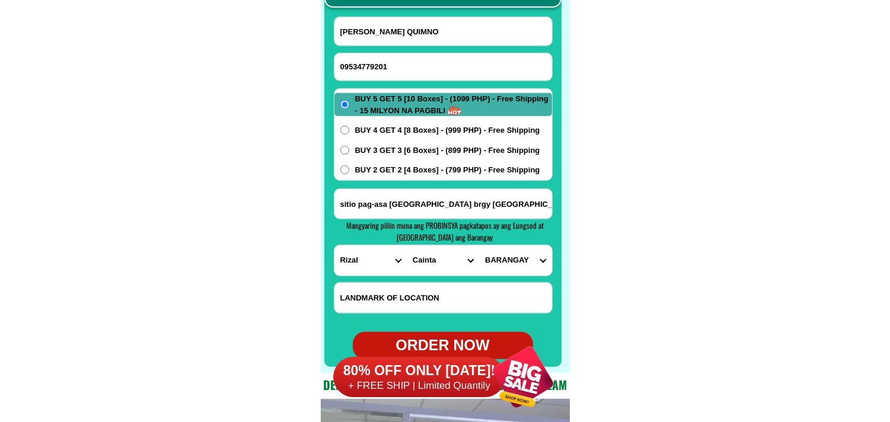
click at [539, 203] on input "sitio pag-asa [GEOGRAPHIC_DATA] brgy [GEOGRAPHIC_DATA][PERSON_NAME][GEOGRAPHIC_…" at bounding box center [443, 204] width 218 height 30
click at [428, 260] on select "CITY Angono Antipolo-city [GEOGRAPHIC_DATA] [GEOGRAPHIC_DATA] [PERSON_NAME][GEO…" at bounding box center [443, 260] width 72 height 30
click at [407, 245] on select "CITY Angono Antipolo-city [GEOGRAPHIC_DATA] [GEOGRAPHIC_DATA] [PERSON_NAME][GEO…" at bounding box center [443, 260] width 72 height 30
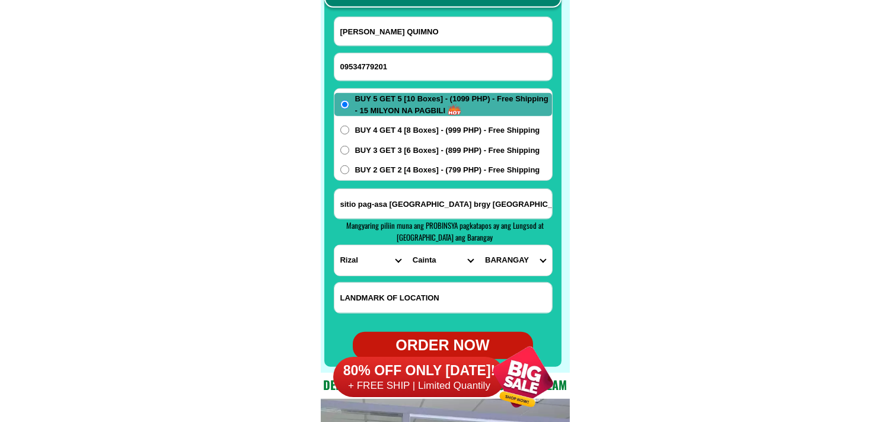
click at [514, 264] on select "BARANGAY [GEOGRAPHIC_DATA][PERSON_NAME] (pob.) [GEOGRAPHIC_DATA][PERSON_NAME] […" at bounding box center [515, 260] width 72 height 30
select select "63_99340045238"
click at [479, 245] on select "BARANGAY [GEOGRAPHIC_DATA][PERSON_NAME] (pob.) [GEOGRAPHIC_DATA][PERSON_NAME] […" at bounding box center [515, 260] width 72 height 30
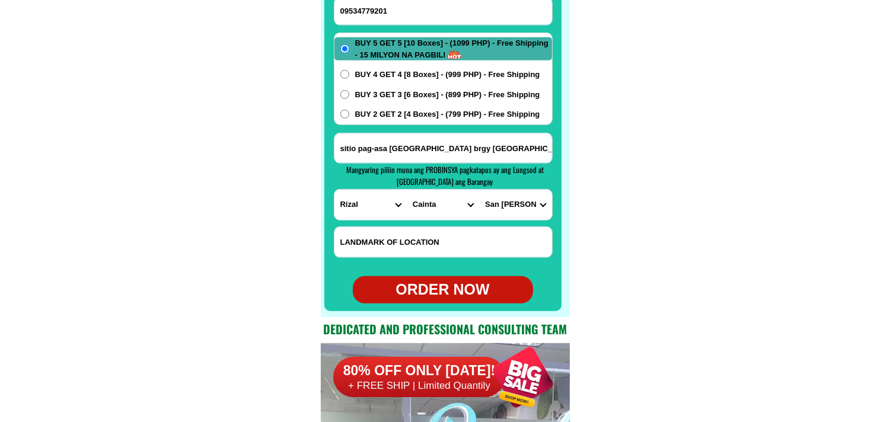
scroll to position [9544, 0]
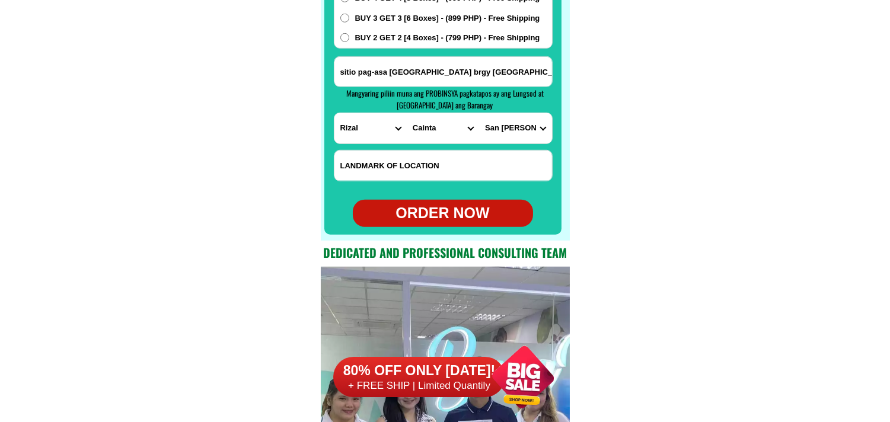
drag, startPoint x: 470, startPoint y: 211, endPoint x: 305, endPoint y: 91, distance: 204.2
click at [469, 211] on div "ORDER NOW" at bounding box center [443, 213] width 180 height 23
radio input "true"
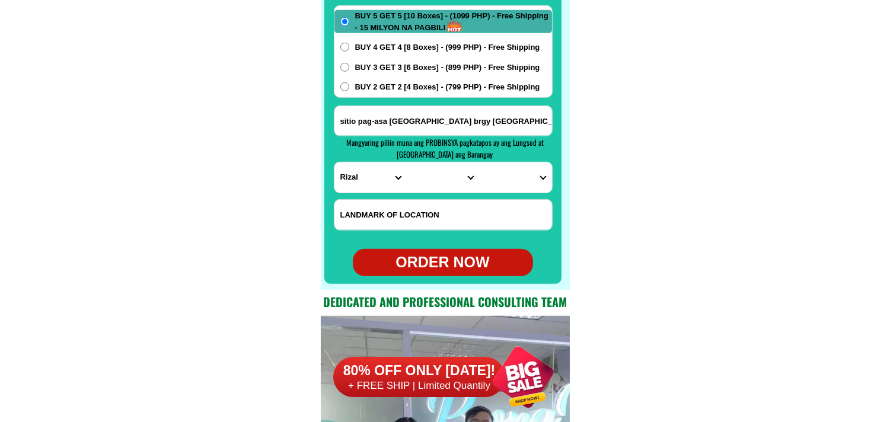
scroll to position [9412, 0]
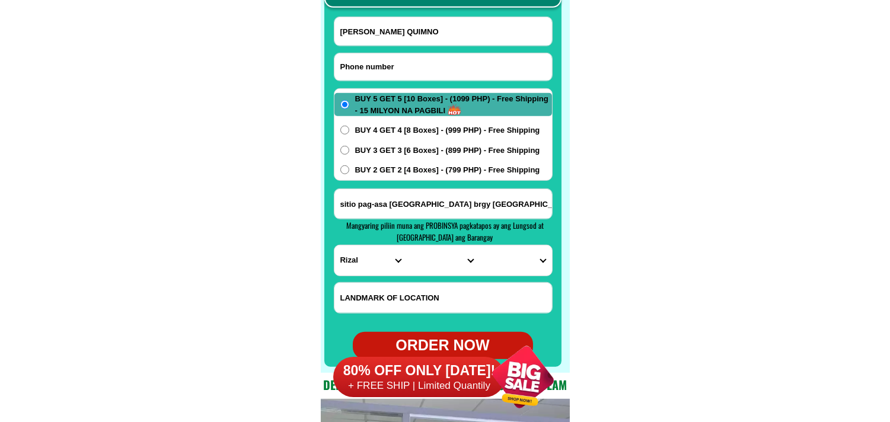
paste input "09236826928"
click at [419, 65] on input "09236826928" at bounding box center [443, 66] width 218 height 27
type input "09236826928"
click at [430, 36] on input "[PERSON_NAME] QUIMNO" at bounding box center [443, 31] width 218 height 28
paste input "[PERSON_NAME]"
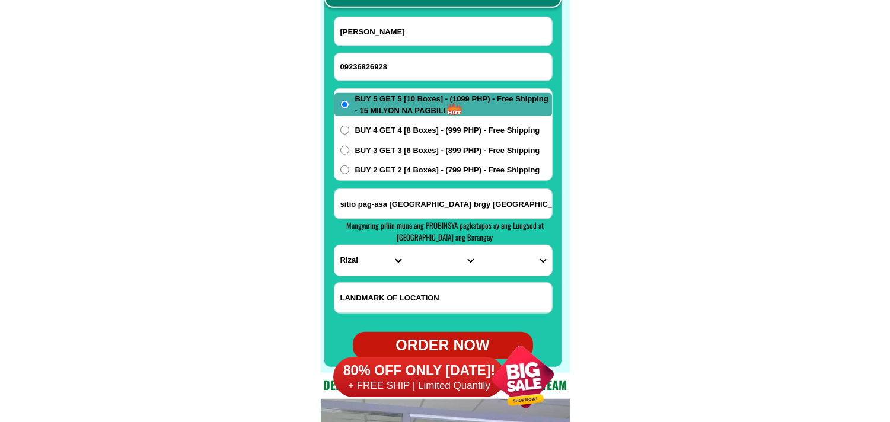
type input "[PERSON_NAME]"
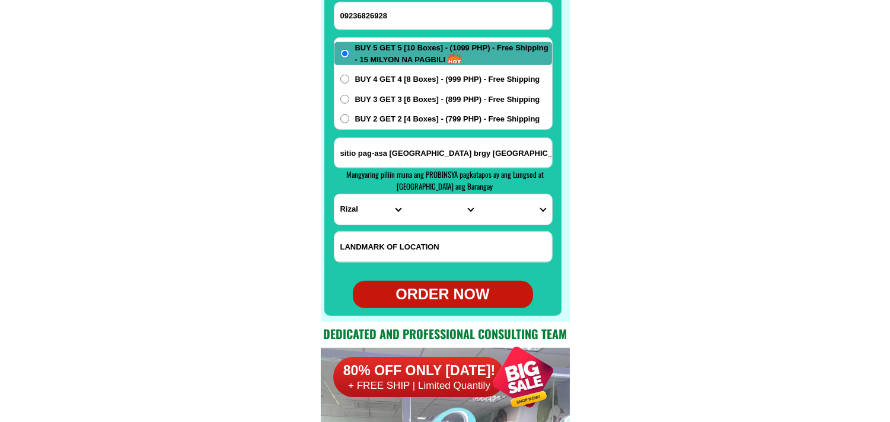
scroll to position [9478, 0]
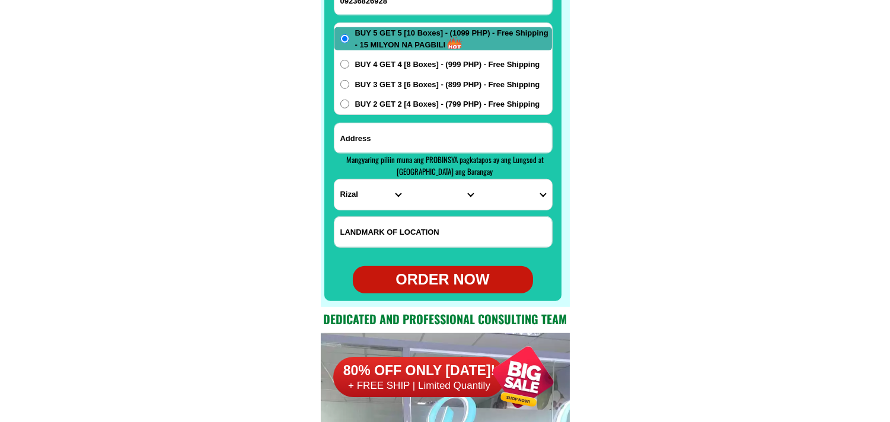
paste input "170 av [PERSON_NAME] st Daangpaa half court [GEOGRAPHIC_DATA]"
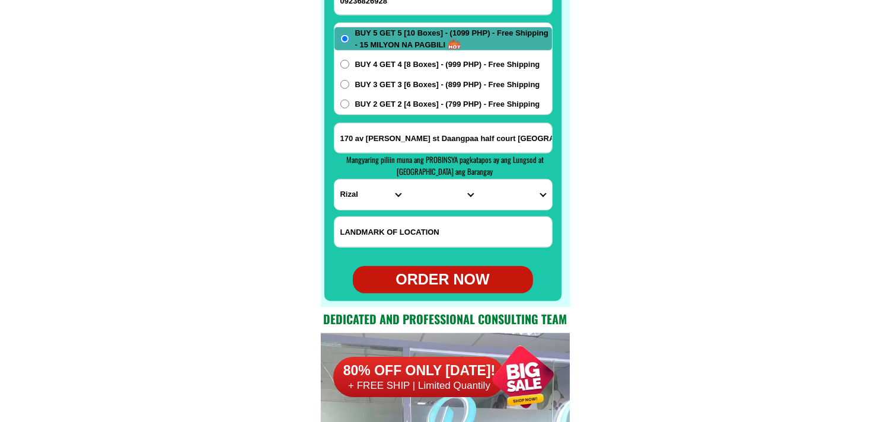
click at [402, 140] on input "170 av [PERSON_NAME] st Daangpaa half court [GEOGRAPHIC_DATA]" at bounding box center [443, 138] width 218 height 30
type input "170 av [PERSON_NAME] st Daangpaa half court [GEOGRAPHIC_DATA]"
click at [365, 197] on select "PROVINCE [GEOGRAPHIC_DATA] [GEOGRAPHIC_DATA][PERSON_NAME][GEOGRAPHIC_DATA][GEOG…" at bounding box center [370, 195] width 72 height 30
select select "63_219"
click at [334, 180] on select "PROVINCE [GEOGRAPHIC_DATA] [GEOGRAPHIC_DATA][PERSON_NAME][GEOGRAPHIC_DATA][GEOG…" at bounding box center [370, 195] width 72 height 30
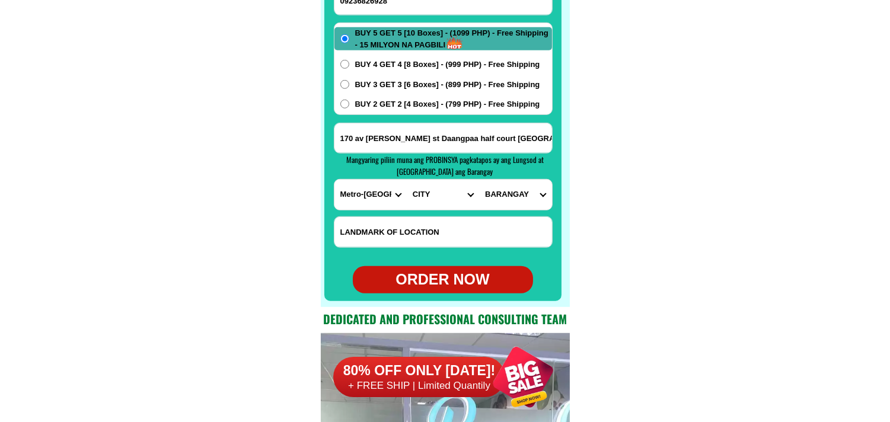
click at [422, 192] on select "CITY [GEOGRAPHIC_DATA] [GEOGRAPHIC_DATA] [GEOGRAPHIC_DATA] [GEOGRAPHIC_DATA]-ci…" at bounding box center [443, 195] width 72 height 30
select select "63_2196502"
click at [407, 180] on select "CITY [GEOGRAPHIC_DATA] [GEOGRAPHIC_DATA] [GEOGRAPHIC_DATA] [GEOGRAPHIC_DATA]-ci…" at bounding box center [443, 195] width 72 height 30
click at [517, 199] on select "BARANGAY [GEOGRAPHIC_DATA] [GEOGRAPHIC_DATA] [GEOGRAPHIC_DATA] Buting [GEOGRAPH…" at bounding box center [515, 195] width 72 height 30
select select "63_21965022841"
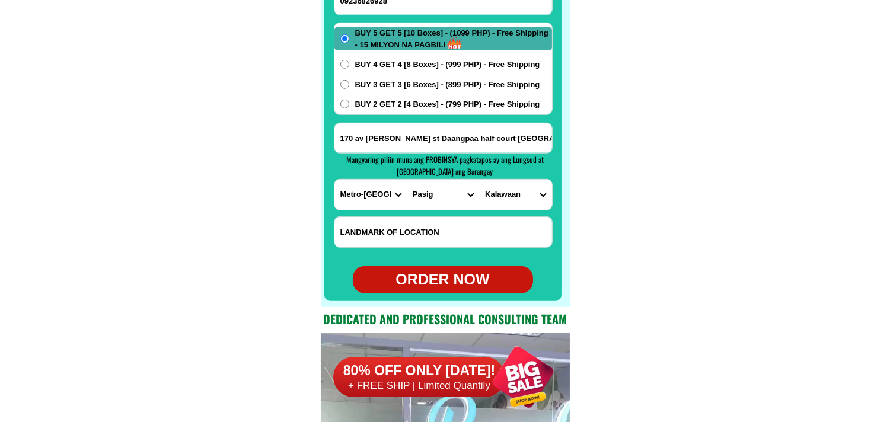
click at [479, 180] on select "BARANGAY [GEOGRAPHIC_DATA] [GEOGRAPHIC_DATA] [GEOGRAPHIC_DATA] Buting [GEOGRAPH…" at bounding box center [515, 195] width 72 height 30
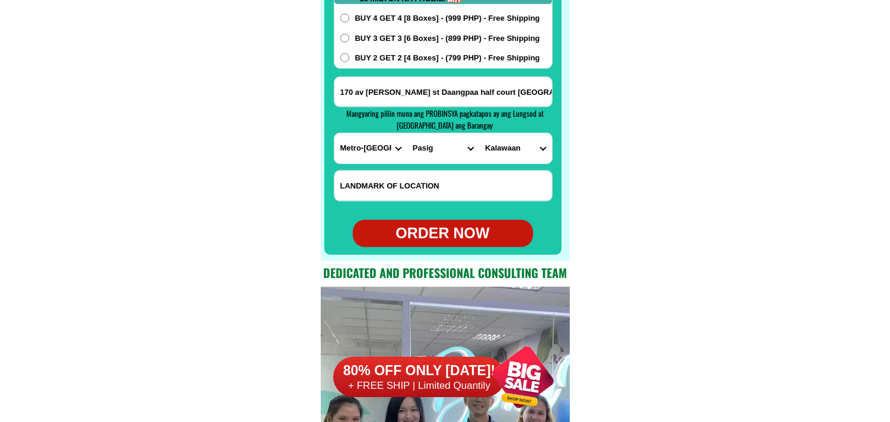
scroll to position [9544, 0]
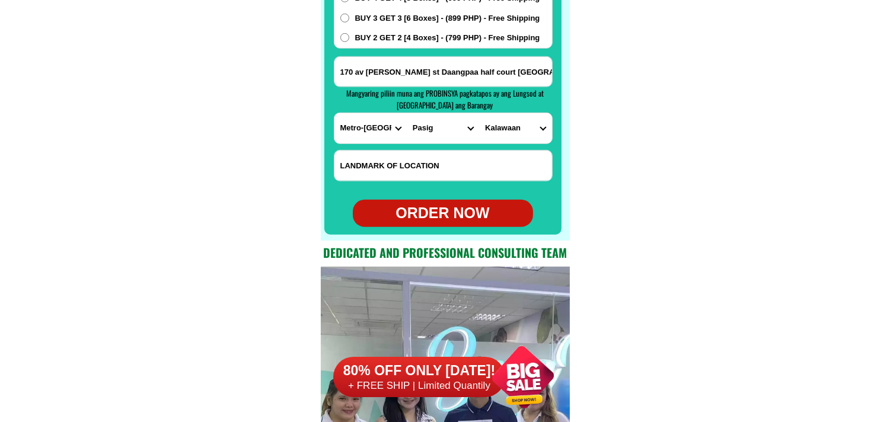
click at [446, 210] on div "ORDER NOW" at bounding box center [443, 213] width 180 height 23
type input "[PERSON_NAME]"
type input "09236826928"
type input "170 av [PERSON_NAME] st Daangpaa half court [GEOGRAPHIC_DATA]"
radio input "true"
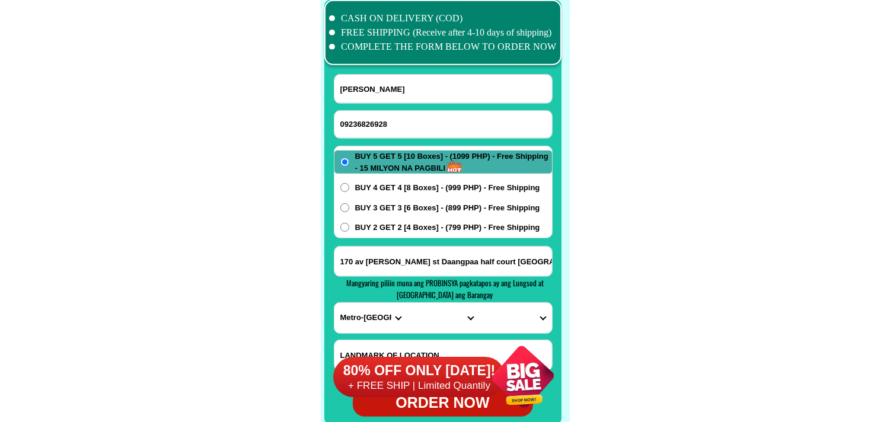
scroll to position [9346, 0]
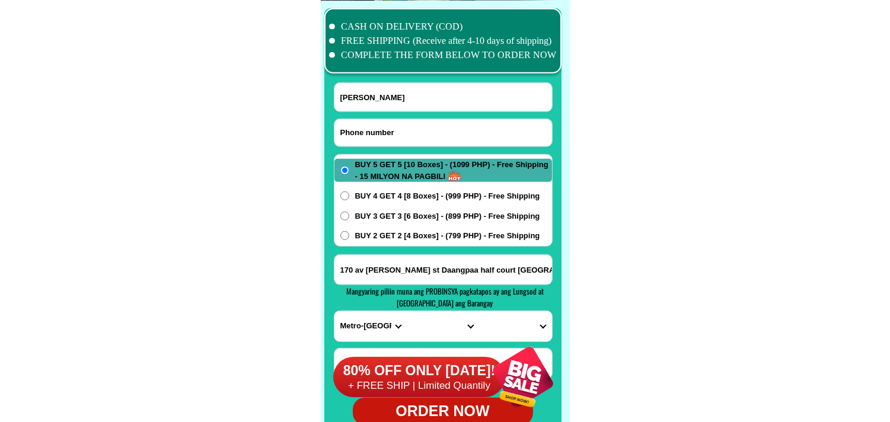
click at [379, 128] on input "Input phone_number" at bounding box center [443, 132] width 218 height 27
paste input "0992 351 7929"
click at [373, 122] on input "0992 351 7929" at bounding box center [443, 132] width 218 height 27
click at [357, 127] on input "0992 3517929" at bounding box center [443, 132] width 218 height 27
click at [359, 130] on input "0992 3517929" at bounding box center [443, 132] width 218 height 27
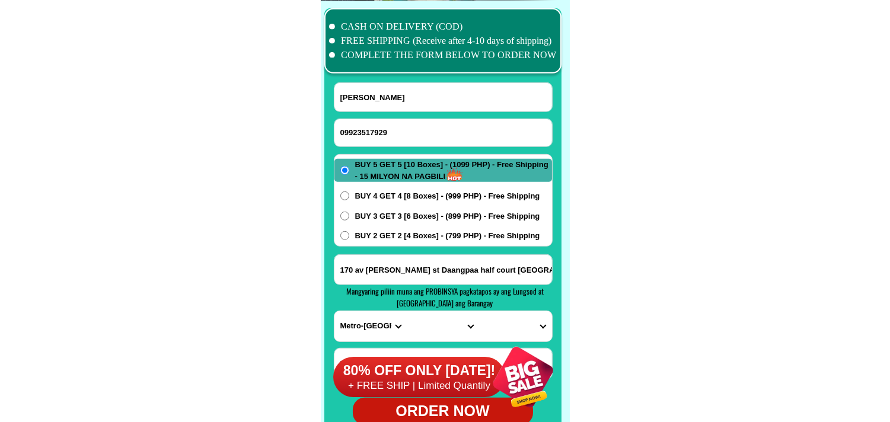
type input "09923517929"
drag, startPoint x: 127, startPoint y: 179, endPoint x: 108, endPoint y: 128, distance: 54.6
click at [403, 103] on input "Input full_name" at bounding box center [443, 97] width 218 height 28
paste input "[PERSON_NAME]"
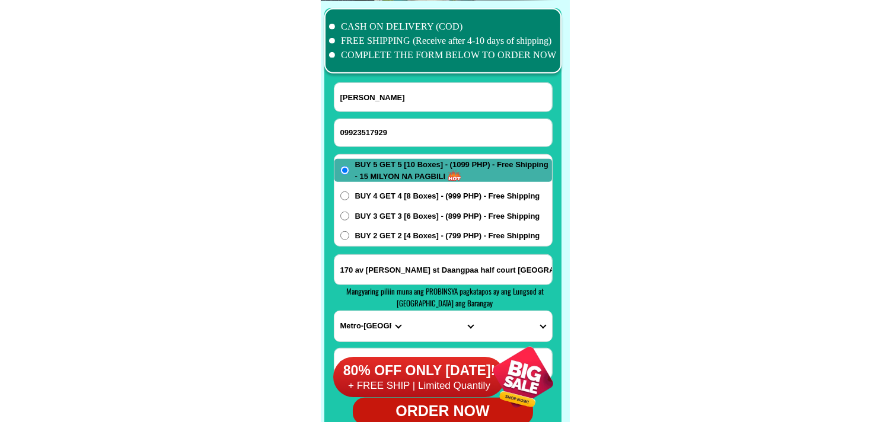
type input "[PERSON_NAME]"
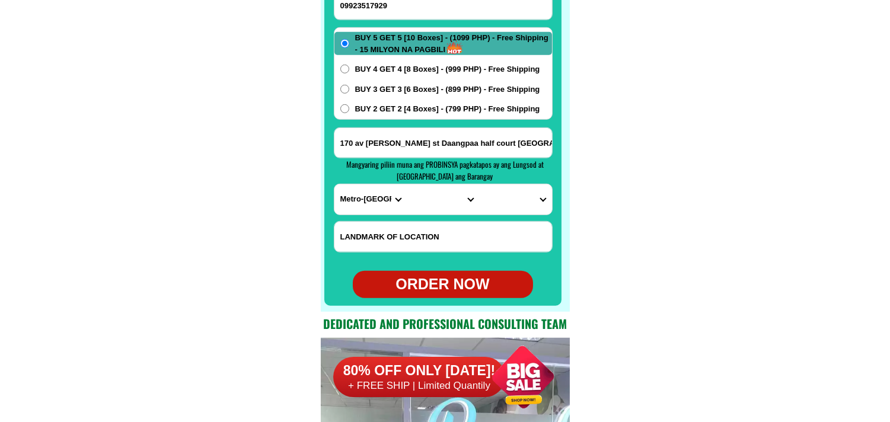
scroll to position [9478, 0]
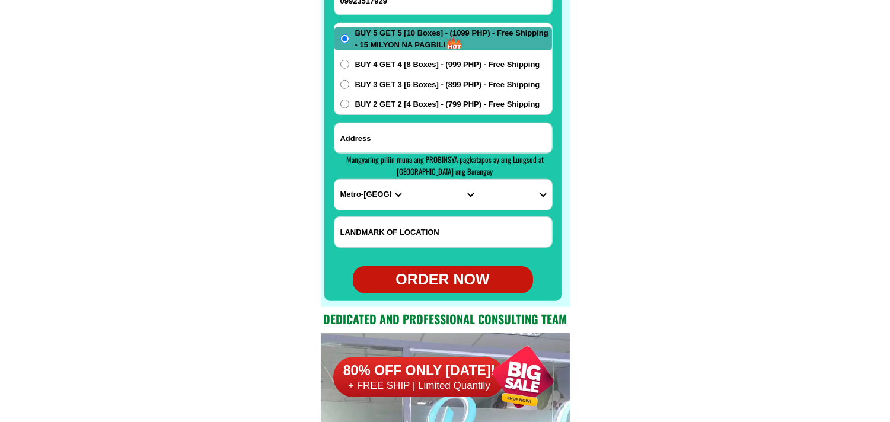
paste input "Blk 11 lot 12 phase 1. Dela Costa homes 3. [GEOGRAPHIC_DATA] [GEOGRAPHIC_DATA][…"
click at [400, 131] on input "Input address" at bounding box center [443, 138] width 218 height 30
type input "Blk 11 lot 12 phase 1. Dela Costa homes 3. [GEOGRAPHIC_DATA] [GEOGRAPHIC_DATA][…"
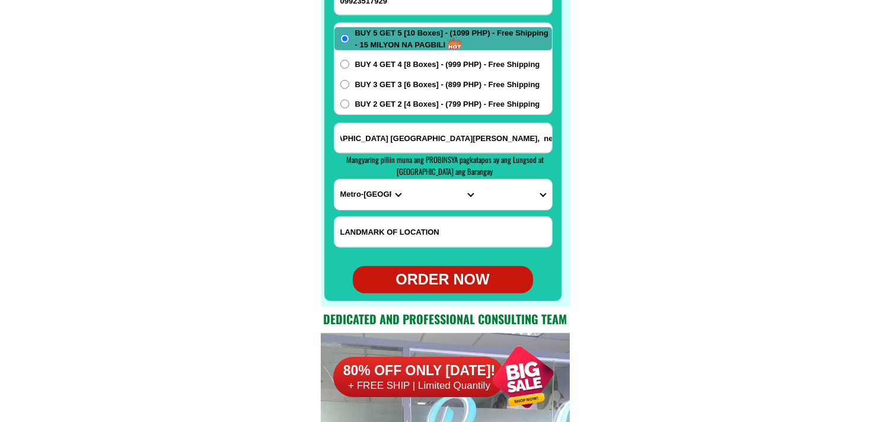
scroll to position [0, 0]
click at [344, 209] on select "PROVINCE [GEOGRAPHIC_DATA] [GEOGRAPHIC_DATA][PERSON_NAME][GEOGRAPHIC_DATA][GEOG…" at bounding box center [370, 195] width 72 height 30
select select "63_761"
click at [334, 180] on select "PROVINCE [GEOGRAPHIC_DATA] [GEOGRAPHIC_DATA][PERSON_NAME][GEOGRAPHIC_DATA][GEOG…" at bounding box center [370, 195] width 72 height 30
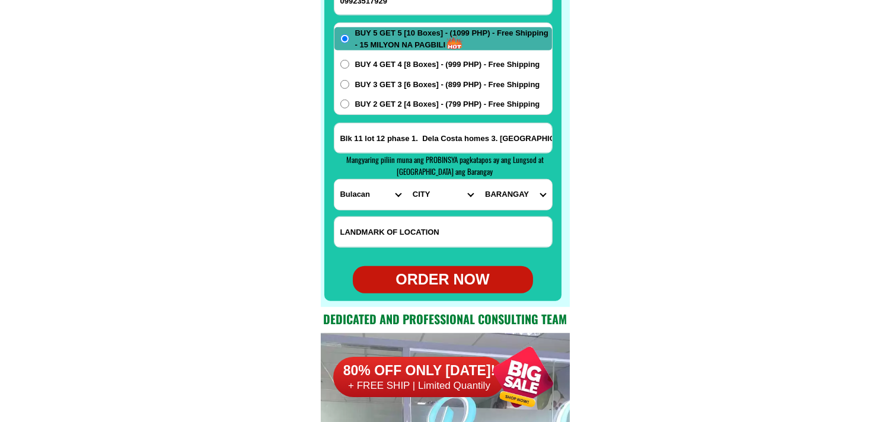
click at [433, 192] on select "CITY [PERSON_NAME] [GEOGRAPHIC_DATA] [GEOGRAPHIC_DATA]-[GEOGRAPHIC_DATA] [GEOGR…" at bounding box center [443, 195] width 72 height 30
select select "63_7612018"
click at [407, 180] on select "CITY [PERSON_NAME] [GEOGRAPHIC_DATA] [GEOGRAPHIC_DATA]-[GEOGRAPHIC_DATA] [GEOGR…" at bounding box center [443, 195] width 72 height 30
click at [513, 192] on select "BARANGAY Assumption Bagong buhay Bagong buhay ii Bagong buhay iii [GEOGRAPHIC_D…" at bounding box center [515, 195] width 72 height 30
select select "63_76120188015"
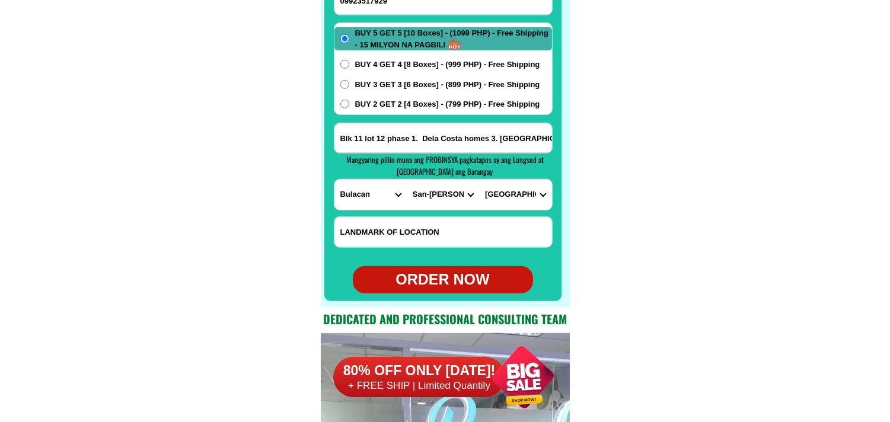
click at [479, 180] on select "BARANGAY Assumption Bagong buhay Bagong buhay ii Bagong buhay iii [GEOGRAPHIC_D…" at bounding box center [515, 195] width 72 height 30
click at [525, 151] on input "Blk 11 lot 12 phase 1. Dela Costa homes 3. [GEOGRAPHIC_DATA] [GEOGRAPHIC_DATA][…" at bounding box center [443, 138] width 218 height 30
click at [459, 277] on div "ORDER NOW" at bounding box center [443, 280] width 180 height 23
radio input "true"
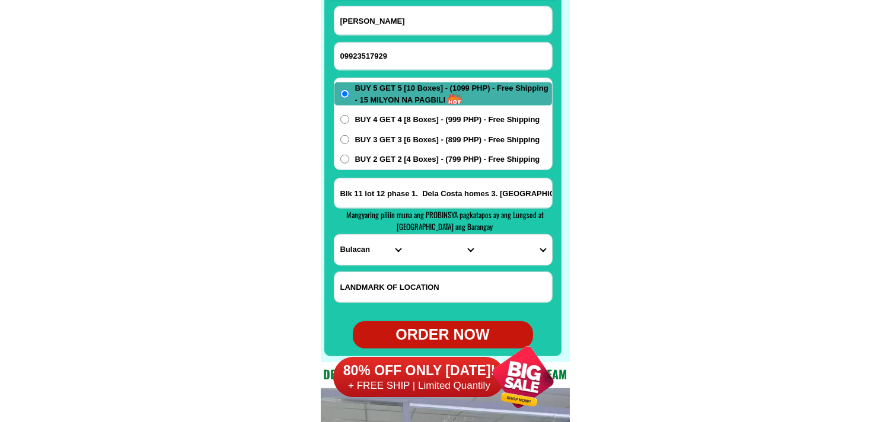
scroll to position [9346, 0]
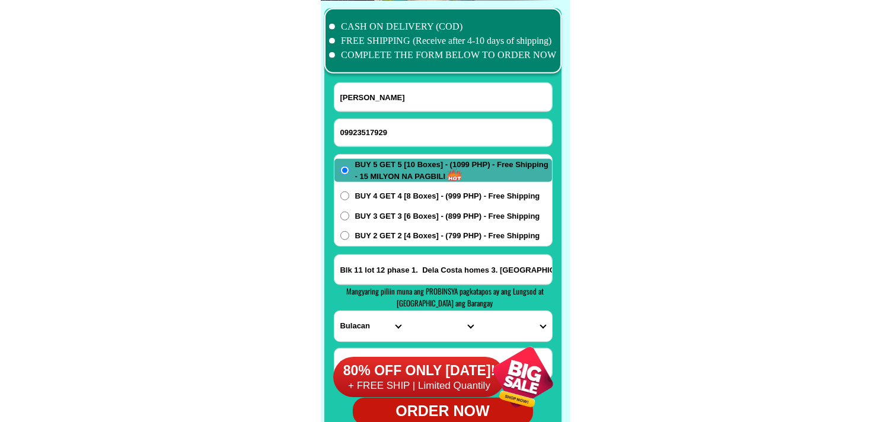
drag, startPoint x: 417, startPoint y: 140, endPoint x: 328, endPoint y: 77, distance: 108.7
click at [417, 140] on input "09923517929" at bounding box center [443, 132] width 218 height 27
paste input "09361406395"
type input "09361406395"
click at [392, 113] on form "[PERSON_NAME] 09361406395 ORDER NOW Blk 11 lot 12 phase 1. Dela Costa homes 3. …" at bounding box center [443, 253] width 219 height 343
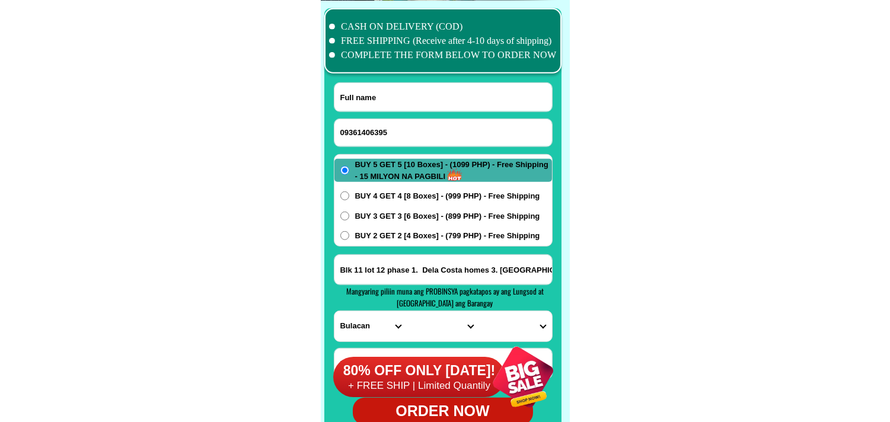
click at [384, 98] on input "Input full_name" at bounding box center [443, 97] width 218 height 28
paste input "[PERSON_NAME]"
type input "[PERSON_NAME]"
drag, startPoint x: 395, startPoint y: 270, endPoint x: 401, endPoint y: 267, distance: 6.1
click at [395, 270] on input "Input address" at bounding box center [443, 270] width 218 height 30
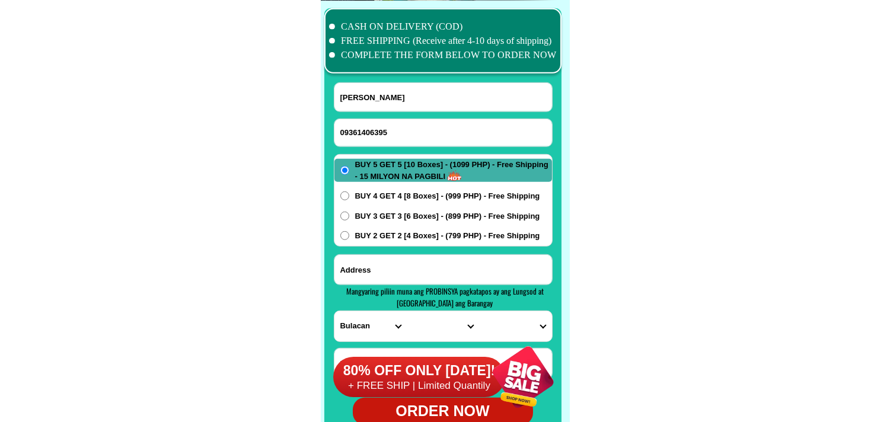
paste input "[PERSON_NAME] ot [PERSON_NAME] [GEOGRAPHIC_DATA][PERSON_NAME][GEOGRAPHIC_DATA] …"
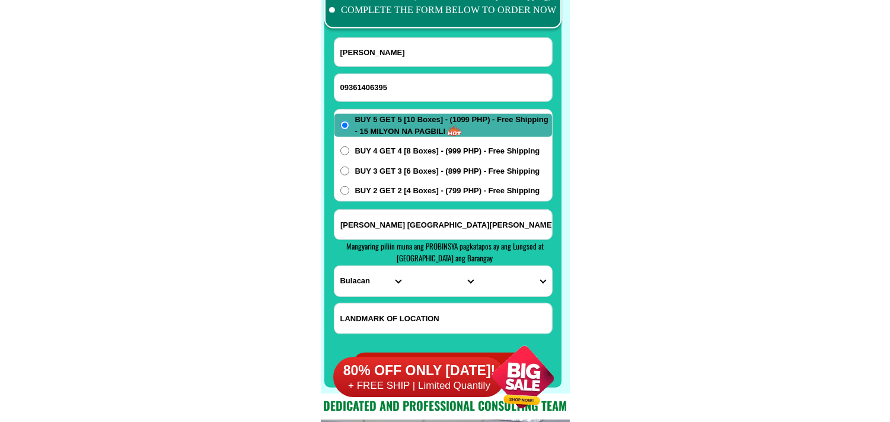
scroll to position [9412, 0]
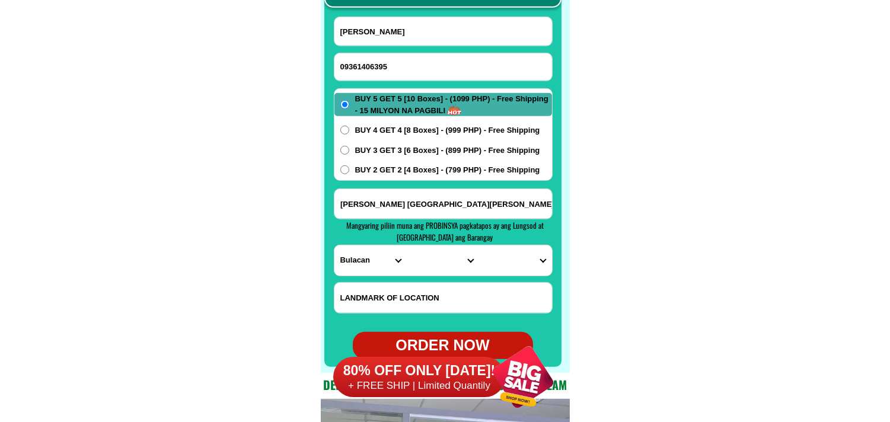
type input "[PERSON_NAME] ot [PERSON_NAME] [GEOGRAPHIC_DATA][PERSON_NAME][GEOGRAPHIC_DATA] …"
drag, startPoint x: 584, startPoint y: 250, endPoint x: 468, endPoint y: 257, distance: 115.8
click at [360, 266] on select "PROVINCE [GEOGRAPHIC_DATA] [GEOGRAPHIC_DATA][PERSON_NAME][GEOGRAPHIC_DATA][GEOG…" at bounding box center [370, 260] width 72 height 30
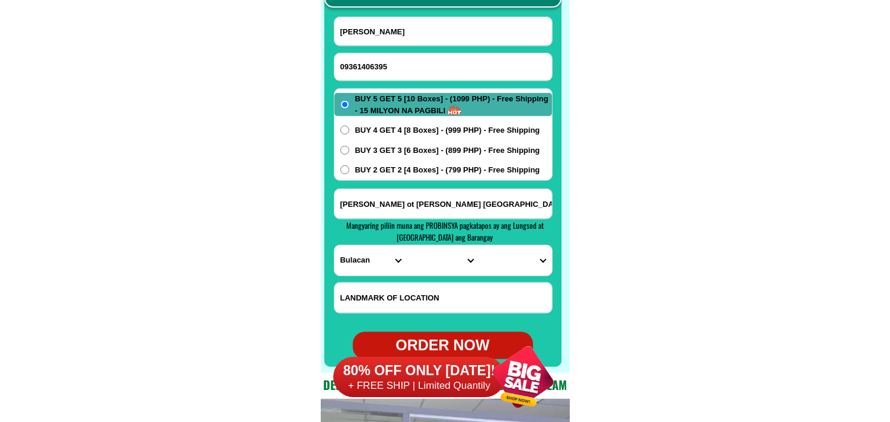
select select "63_993"
click at [334, 245] on select "PROVINCE [GEOGRAPHIC_DATA] [GEOGRAPHIC_DATA][PERSON_NAME][GEOGRAPHIC_DATA][GEOG…" at bounding box center [370, 260] width 72 height 30
click at [429, 257] on select "CITY Angono Antipolo-city [GEOGRAPHIC_DATA] [GEOGRAPHIC_DATA] [PERSON_NAME][GEO…" at bounding box center [443, 260] width 72 height 30
select select "63_9931050"
click at [407, 245] on select "CITY Angono Antipolo-city [GEOGRAPHIC_DATA] [GEOGRAPHIC_DATA] [PERSON_NAME][GEO…" at bounding box center [443, 260] width 72 height 30
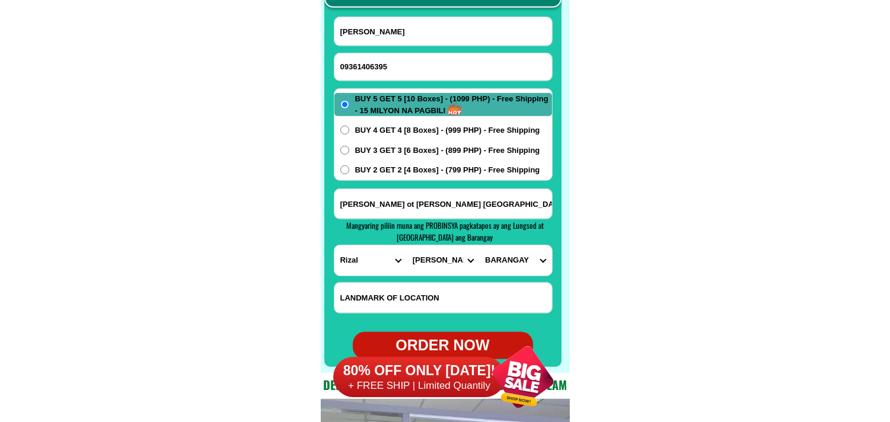
click at [508, 255] on select "BARANGAY Bagumbayan Calumpang santo cristo Dalig Dulumbayan May-iba [GEOGRAPHIC…" at bounding box center [515, 260] width 72 height 30
select select "63_99310505284"
click at [479, 245] on select "BARANGAY Bagumbayan Calumpang santo cristo Dalig Dulumbayan May-iba [GEOGRAPHIC…" at bounding box center [515, 260] width 72 height 30
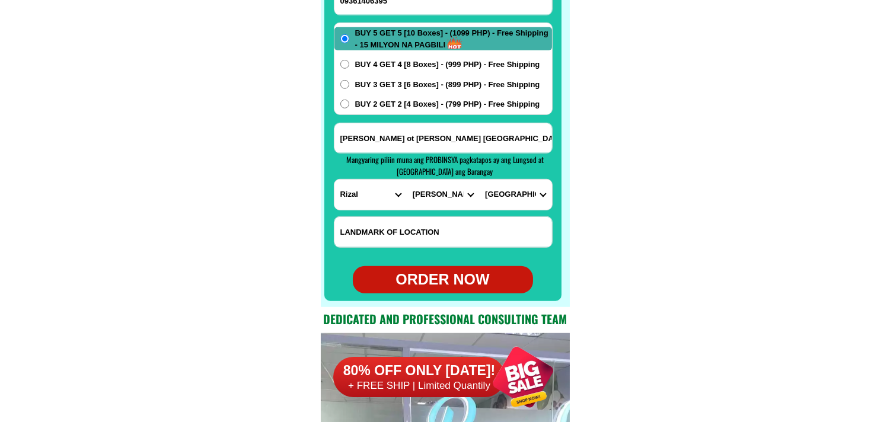
click at [456, 274] on div "ORDER NOW" at bounding box center [443, 280] width 180 height 23
type input "[PERSON_NAME] ot [PERSON_NAME] [GEOGRAPHIC_DATA][PERSON_NAME][GEOGRAPHIC_DATA] …"
radio input "true"
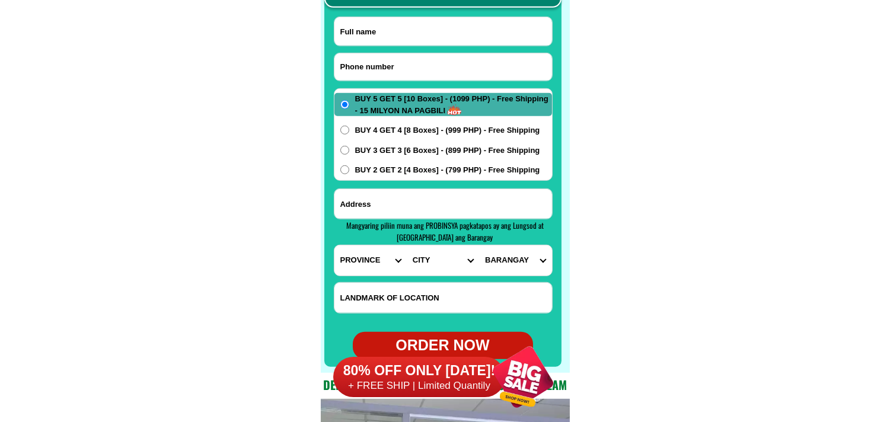
drag, startPoint x: 0, startPoint y: 0, endPoint x: 417, endPoint y: 68, distance: 422.2
click at [417, 68] on input "Input phone_number" at bounding box center [443, 66] width 218 height 27
paste input "09484139919"
type input "09484139919"
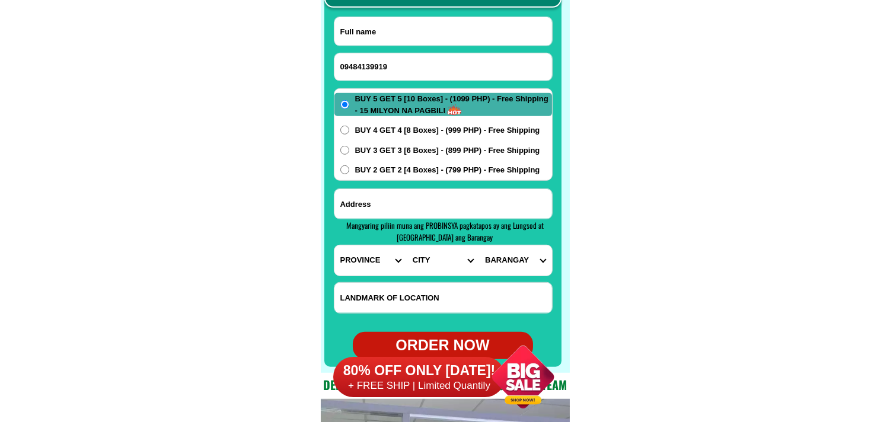
click at [435, 40] on input "Input full_name" at bounding box center [443, 31] width 218 height 28
paste input "Sylvia Pelitro"
type input "Sylvia Pelitro"
click at [401, 196] on input "Input address" at bounding box center [443, 204] width 218 height 30
paste input "Bergante, Mambusao, Capiz. crossing besides yellow house near Balit high school…"
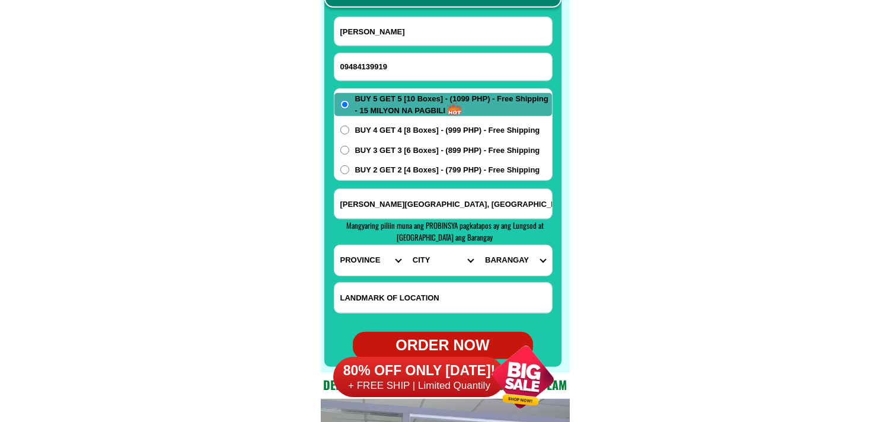
scroll to position [0, 197]
type input "Bergante, Mambusao, Capiz. crossing besides yellow house near Balit high school…"
click at [338, 256] on select "PROVINCE [GEOGRAPHIC_DATA] [GEOGRAPHIC_DATA][PERSON_NAME][GEOGRAPHIC_DATA][GEOG…" at bounding box center [370, 260] width 72 height 30
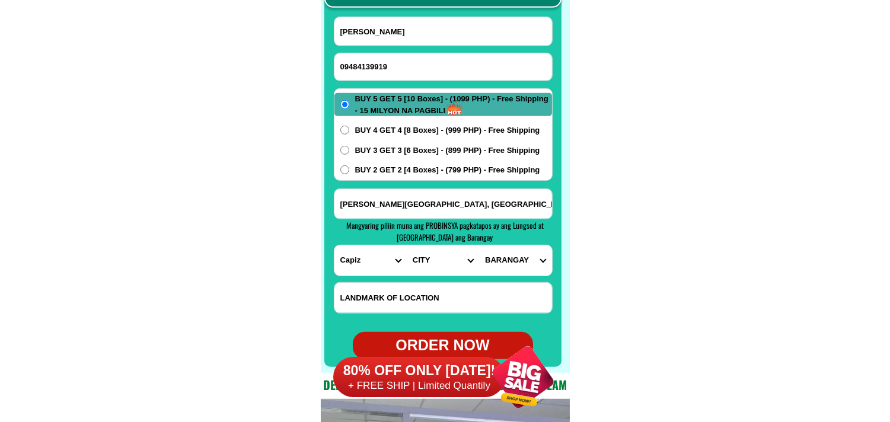
click at [334, 245] on select "PROVINCE [GEOGRAPHIC_DATA] [GEOGRAPHIC_DATA][PERSON_NAME][GEOGRAPHIC_DATA][GEOG…" at bounding box center [370, 260] width 72 height 30
click at [405, 261] on select "PROVINCE [GEOGRAPHIC_DATA] [GEOGRAPHIC_DATA][PERSON_NAME][GEOGRAPHIC_DATA][GEOG…" at bounding box center [370, 260] width 72 height 30
click at [352, 261] on select "PROVINCE [GEOGRAPHIC_DATA] [GEOGRAPHIC_DATA][PERSON_NAME][GEOGRAPHIC_DATA][GEOG…" at bounding box center [370, 260] width 72 height 30
click at [356, 256] on select "PROVINCE [GEOGRAPHIC_DATA] [GEOGRAPHIC_DATA][PERSON_NAME][GEOGRAPHIC_DATA][GEOG…" at bounding box center [370, 260] width 72 height 30
select select "63_196"
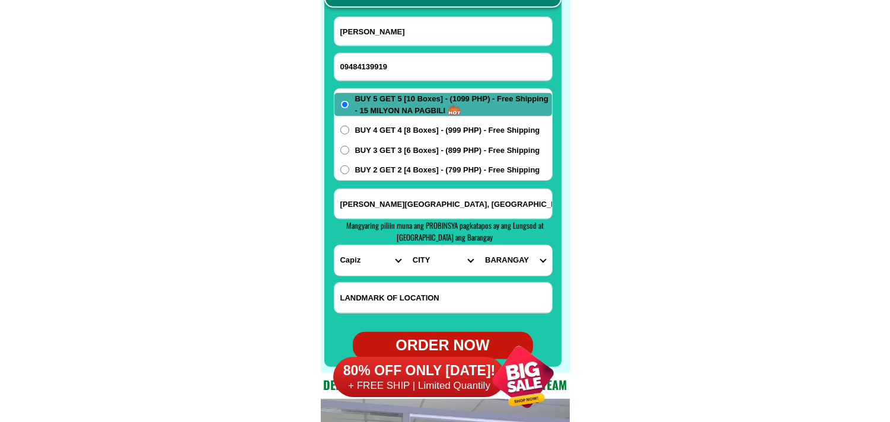
click at [334, 245] on select "PROVINCE [GEOGRAPHIC_DATA] [GEOGRAPHIC_DATA][PERSON_NAME][GEOGRAPHIC_DATA][GEOG…" at bounding box center [370, 260] width 72 height 30
click at [429, 262] on select "CITY Capiz-pilar Capiz-pontevedra Capiz-president-roxas Cuartero Dao Dumalag Du…" at bounding box center [443, 260] width 72 height 30
select select "63_1968814"
click at [407, 245] on select "CITY Capiz-pilar Capiz-pontevedra Capiz-president-roxas Cuartero Dao Dumalag Du…" at bounding box center [443, 260] width 72 height 30
click at [512, 264] on select "BARANGAY Atiplo Balat-an Balit Batiano Bating Bato bato Baye Bergante Bula Bung…" at bounding box center [515, 260] width 72 height 30
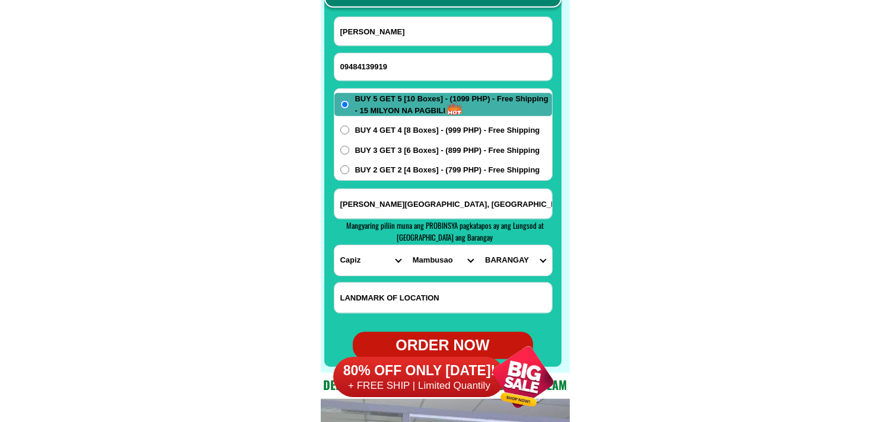
select select "63_19688147934"
click at [479, 245] on select "BARANGAY Atiplo Balat-an Balit Batiano Bating Bato bato Baye Bergante Bula Bung…" at bounding box center [515, 260] width 72 height 30
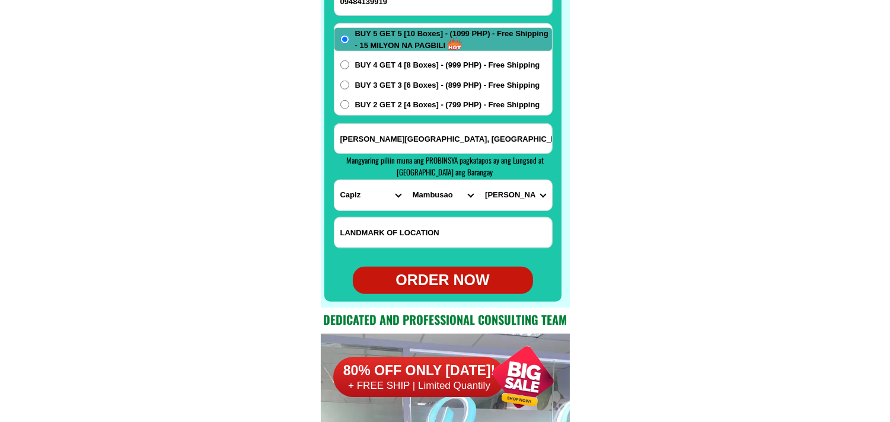
scroll to position [9478, 0]
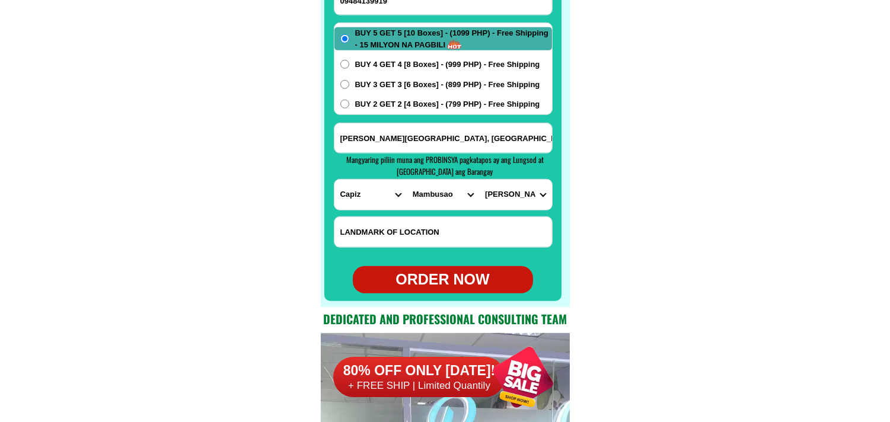
drag, startPoint x: 458, startPoint y: 267, endPoint x: 453, endPoint y: 261, distance: 7.6
click at [457, 267] on div "ORDER NOW" at bounding box center [443, 279] width 180 height 27
type input "Bergante, Mambusao, Capiz. crossing besides yellow house near Balit high school…"
radio input "true"
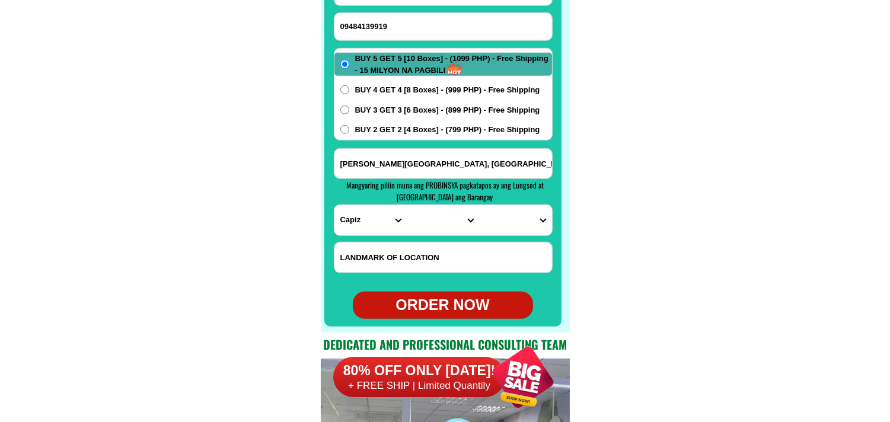
scroll to position [9412, 0]
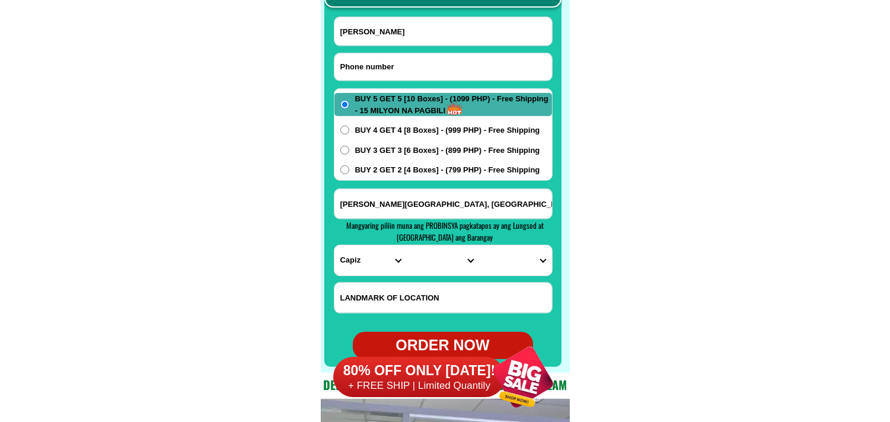
drag, startPoint x: 398, startPoint y: 56, endPoint x: 377, endPoint y: 52, distance: 21.6
click at [398, 56] on input "Input phone_number" at bounding box center [443, 66] width 218 height 27
paste input "09668834180"
type input "09668834180"
drag, startPoint x: 415, startPoint y: 36, endPoint x: 372, endPoint y: 27, distance: 43.5
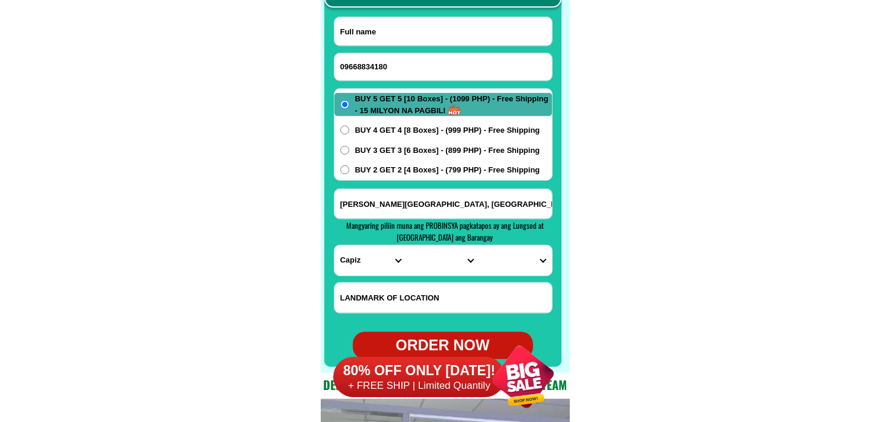
click at [415, 36] on input "Input full_name" at bounding box center [443, 31] width 218 height 28
paste input "Evelyn Ceballos Coniconde"
type input "Evelyn Ceballos Coniconde"
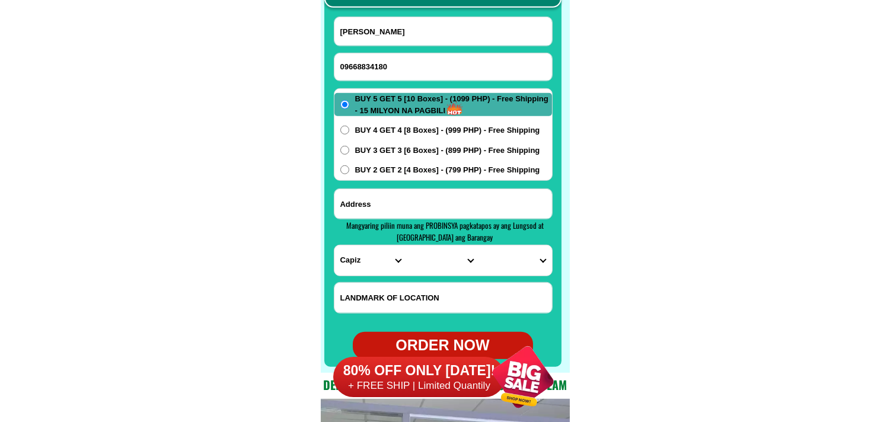
drag, startPoint x: 406, startPoint y: 207, endPoint x: 403, endPoint y: 218, distance: 11.1
click at [408, 208] on input "Input address" at bounding box center [443, 204] width 218 height 30
paste input "davao city km 23 bunawan"
type input "davao city km 23 bunawan"
click at [347, 261] on select "PROVINCE [GEOGRAPHIC_DATA] [GEOGRAPHIC_DATA][PERSON_NAME][GEOGRAPHIC_DATA][GEOG…" at bounding box center [370, 260] width 72 height 30
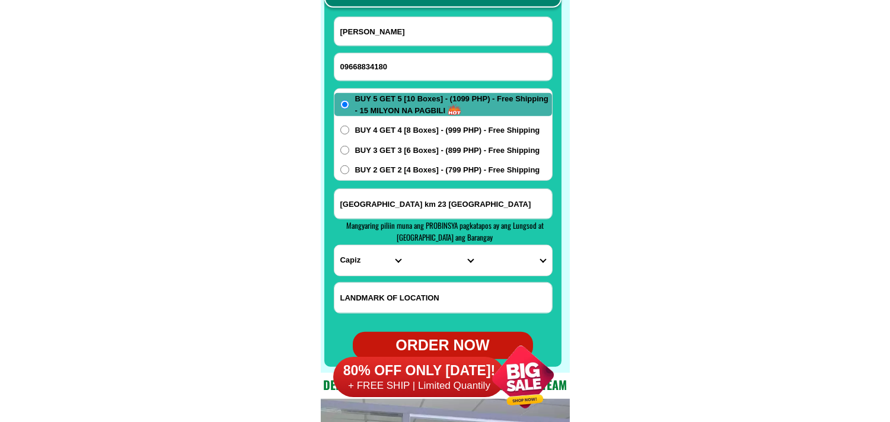
select select "63_738"
click at [334, 245] on select "PROVINCE [GEOGRAPHIC_DATA] [GEOGRAPHIC_DATA][PERSON_NAME][GEOGRAPHIC_DATA][GEOG…" at bounding box center [370, 260] width 72 height 30
click at [429, 255] on select "CITY Bansalan Davao-city Davao-del-sur-hagonoy Davao-del-sur-magsaysay Davao-de…" at bounding box center [443, 260] width 72 height 30
select select "63_7387721"
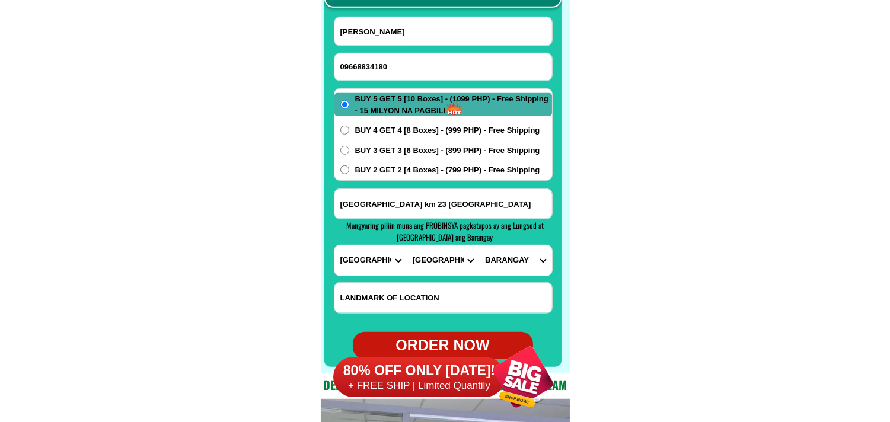
click at [407, 245] on select "CITY Bansalan Davao-city Davao-del-sur-hagonoy Davao-del-sur-magsaysay Davao-de…" at bounding box center [443, 260] width 72 height 30
click at [525, 261] on select "BARANGAY Balutakay Clib Guihing Guihing aplaya Hagonoy crossing Kibuaya La unio…" at bounding box center [515, 260] width 72 height 30
select select "63_73877212120"
drag, startPoint x: 694, startPoint y: 120, endPoint x: 334, endPoint y: 7, distance: 377.2
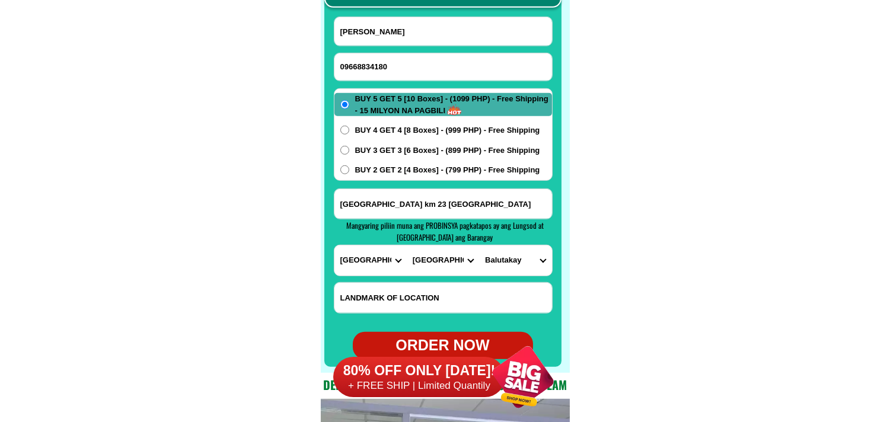
click at [509, 258] on select "BARANGAY Balutakay Clib Guihing Guihing aplaya Hagonoy crossing Kibuaya La unio…" at bounding box center [515, 260] width 72 height 30
click at [440, 262] on select "CITY Bansalan Davao-city Davao-del-sur-hagonoy Davao-del-sur-magsaysay Davao-de…" at bounding box center [443, 260] width 72 height 30
select select "63_7387159"
click at [407, 245] on select "CITY Bansalan Davao-city Davao-del-sur-hagonoy Davao-del-sur-magsaysay Davao-de…" at bounding box center [443, 260] width 72 height 30
click at [529, 255] on select "BARANGAY Acacia Agdao Alambre Alejandra navarro (lasang) Alfonso angliongto sr.…" at bounding box center [515, 260] width 72 height 30
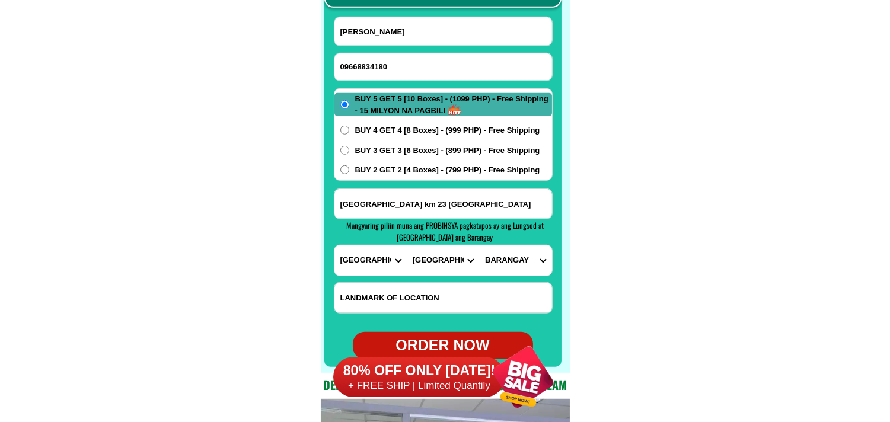
select select "63_7387159506"
click at [479, 245] on select "BARANGAY Acacia Agdao Alambre Alejandra navarro (lasang) Alfonso angliongto sr.…" at bounding box center [515, 260] width 72 height 30
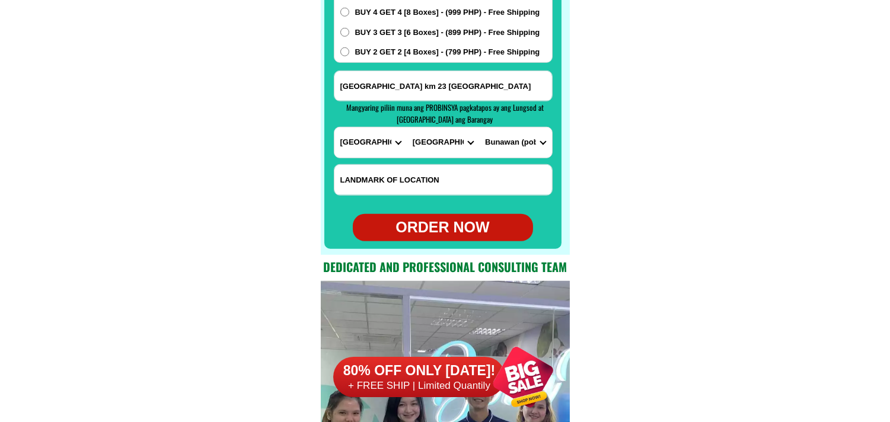
scroll to position [9544, 0]
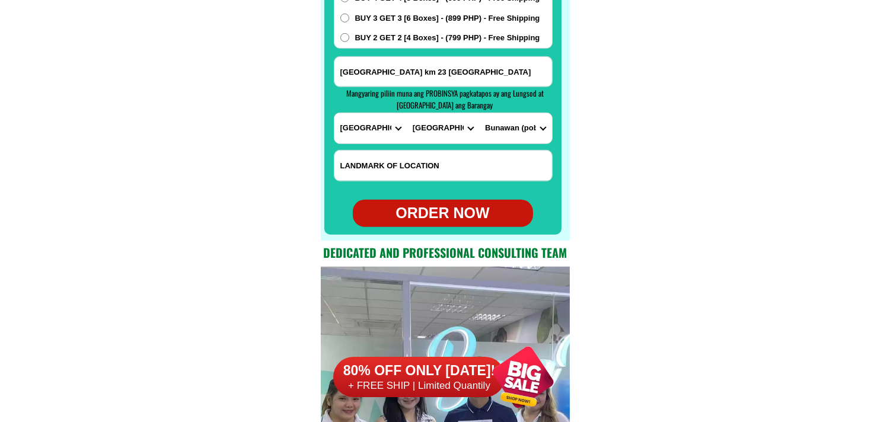
click at [459, 214] on div "ORDER NOW" at bounding box center [443, 213] width 180 height 23
type input "davao city km 23 bunawan"
radio input "true"
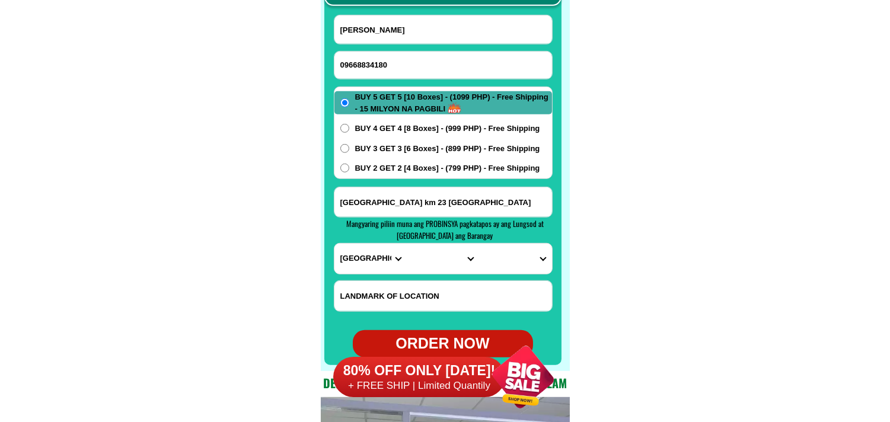
scroll to position [9412, 0]
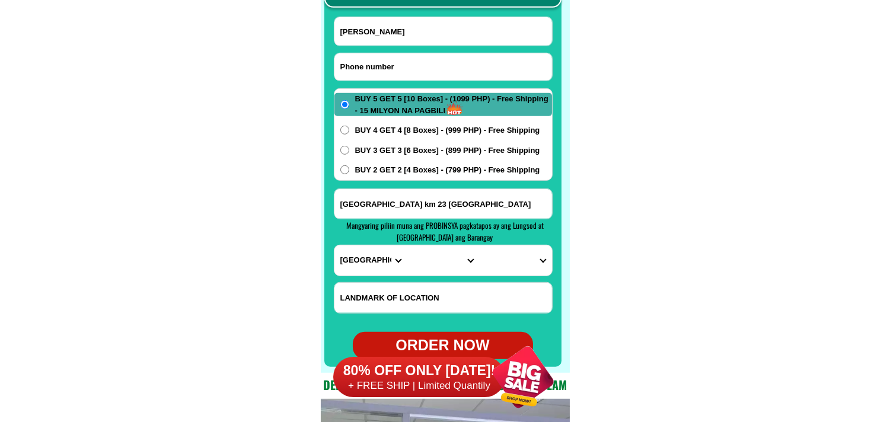
click at [419, 68] on input "Input phone_number" at bounding box center [443, 66] width 218 height 27
paste input "09514840263"
type input "09514840263"
click at [427, 31] on input "Input full_name" at bounding box center [443, 31] width 218 height 28
paste input "Soledad Decena"
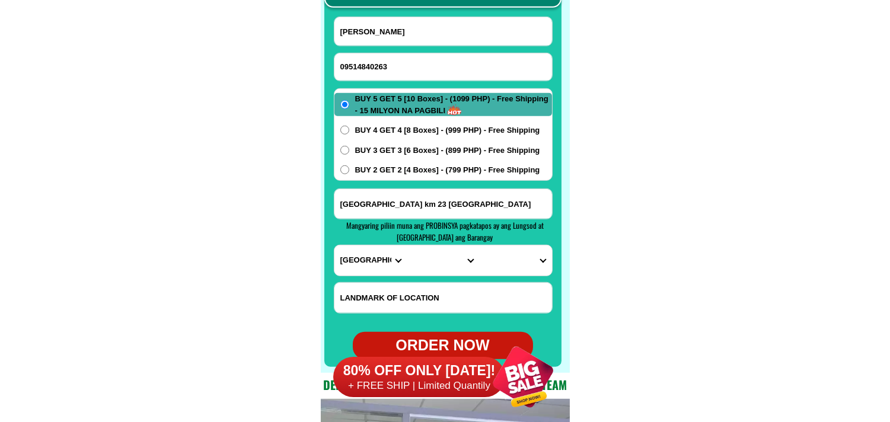
type input "Soledad Decena"
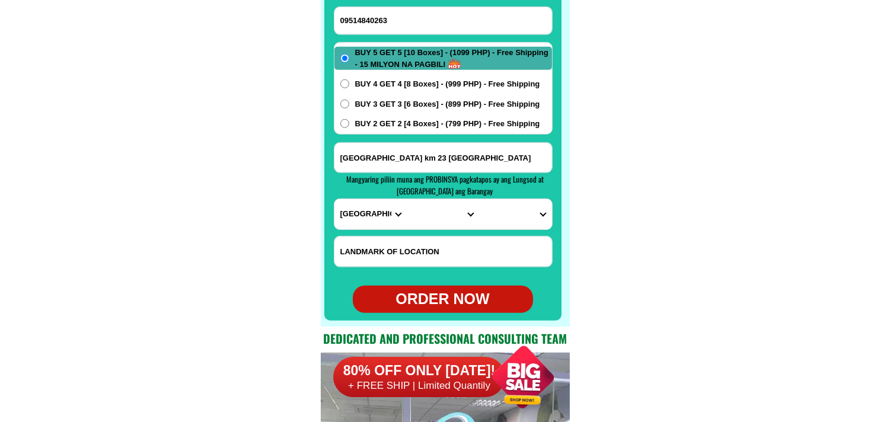
scroll to position [9478, 0]
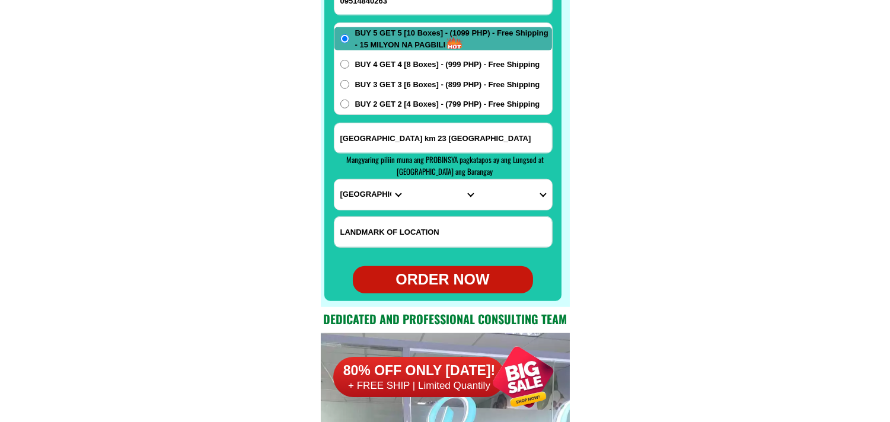
click at [401, 122] on form "Soledad Decena 09514840263 ORDER NOW davao city km 23 bunawan PROVINCE Abra Agu…" at bounding box center [443, 122] width 219 height 343
click at [393, 138] on input "davao city km 23 bunawan" at bounding box center [443, 138] width 218 height 30
paste input "09 sitio Guam dinalaoan calasiao pangasinan buy 5 get 5"
type input "09 sitio Guam dinalaoan calasiao pangasinan buy 5 get 5"
click at [360, 202] on select "PROVINCE [GEOGRAPHIC_DATA] [GEOGRAPHIC_DATA][PERSON_NAME][GEOGRAPHIC_DATA][GEOG…" at bounding box center [370, 195] width 72 height 30
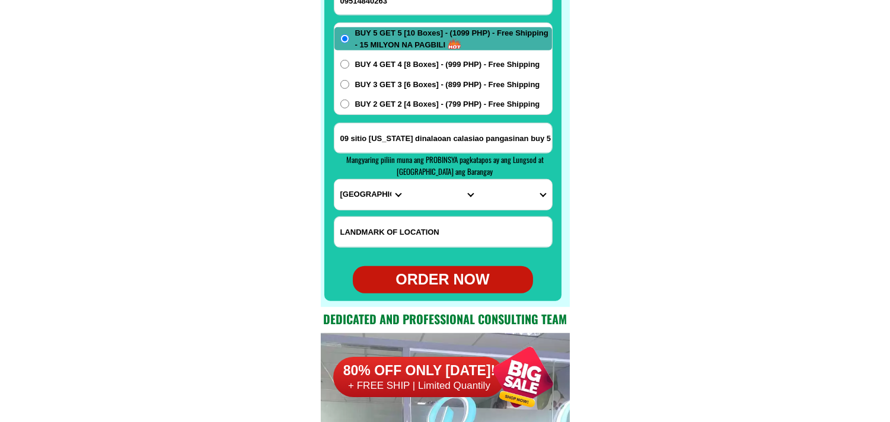
select select "63_247"
click at [334, 180] on select "PROVINCE [GEOGRAPHIC_DATA] [GEOGRAPHIC_DATA][PERSON_NAME][GEOGRAPHIC_DATA][GEOG…" at bounding box center [370, 195] width 72 height 30
click at [422, 197] on select "CITY [GEOGRAPHIC_DATA] [PERSON_NAME]-city [GEOGRAPHIC_DATA] [GEOGRAPHIC_DATA] […" at bounding box center [443, 195] width 72 height 30
select select "63_2478899"
click at [407, 180] on select "CITY [GEOGRAPHIC_DATA] [PERSON_NAME]-city [GEOGRAPHIC_DATA] [GEOGRAPHIC_DATA] […" at bounding box center [443, 195] width 72 height 30
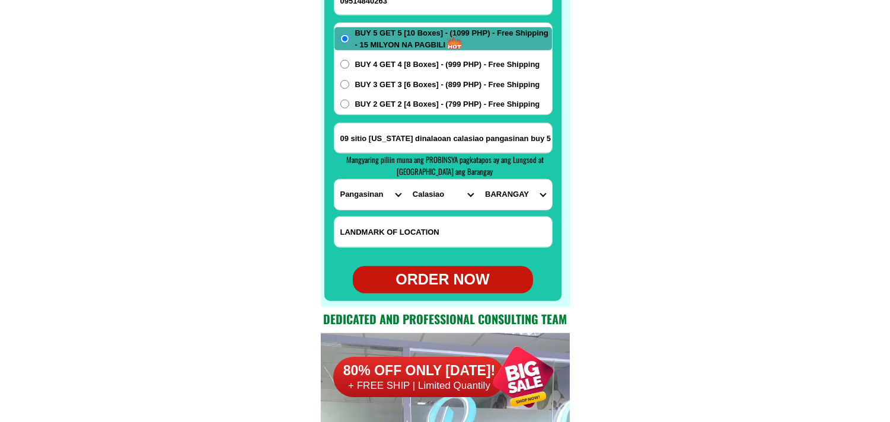
click at [520, 196] on select "BARANGAY Ambonao Ambuetel Banaoang Bued Buenlag Cabilocaan Dinalaoan Doyong Gab…" at bounding box center [515, 195] width 72 height 30
select select "63_2478899424"
click at [479, 180] on select "BARANGAY Ambonao Ambuetel Banaoang Bued Buenlag Cabilocaan Dinalaoan Doyong Gab…" at bounding box center [515, 195] width 72 height 30
click at [472, 275] on div "ORDER NOW" at bounding box center [443, 280] width 180 height 23
type input "09514840263"
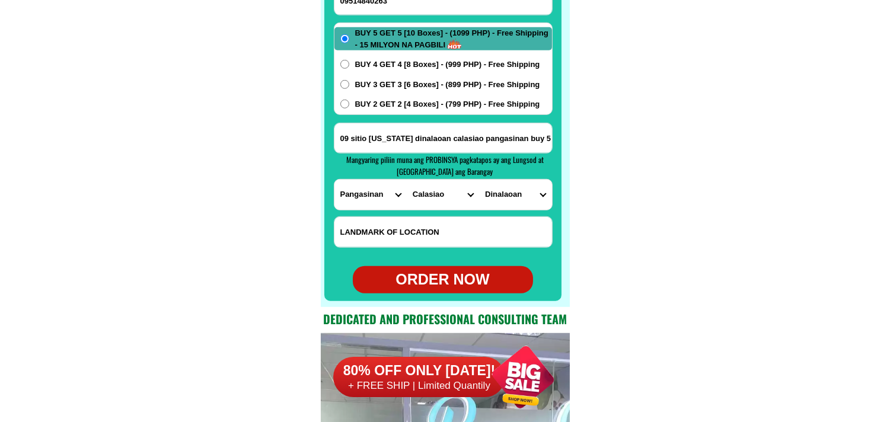
type input "09 sitio Guam dinalaoan calasiao pangasinan buy 5 get 5"
radio input "true"
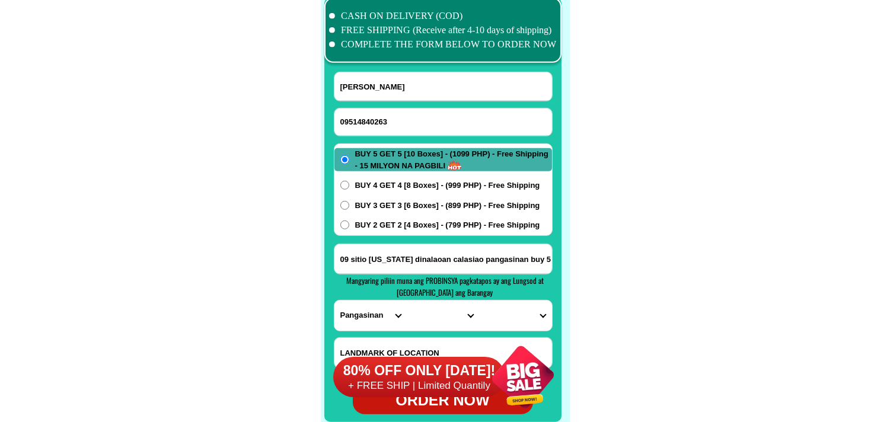
scroll to position [9346, 0]
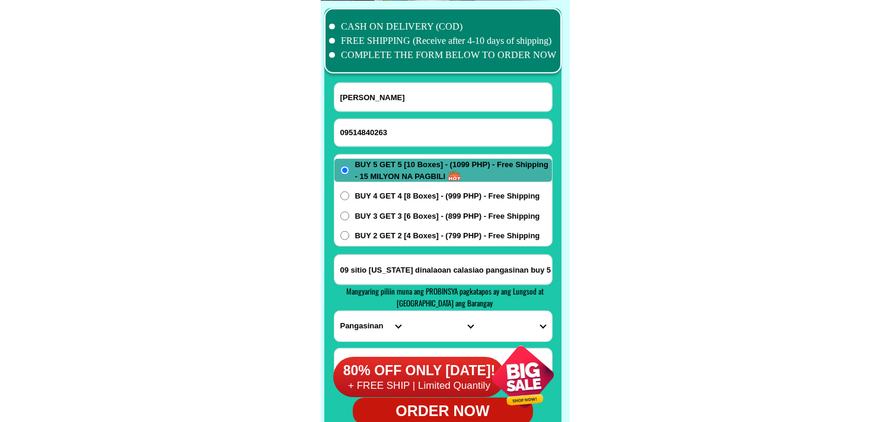
click at [383, 120] on input "09514840263" at bounding box center [443, 132] width 218 height 27
paste input "09070911049"
type input "09070911049"
click at [403, 108] on input "Input full_name" at bounding box center [443, 97] width 218 height 28
paste input "Maria Fe Animo"
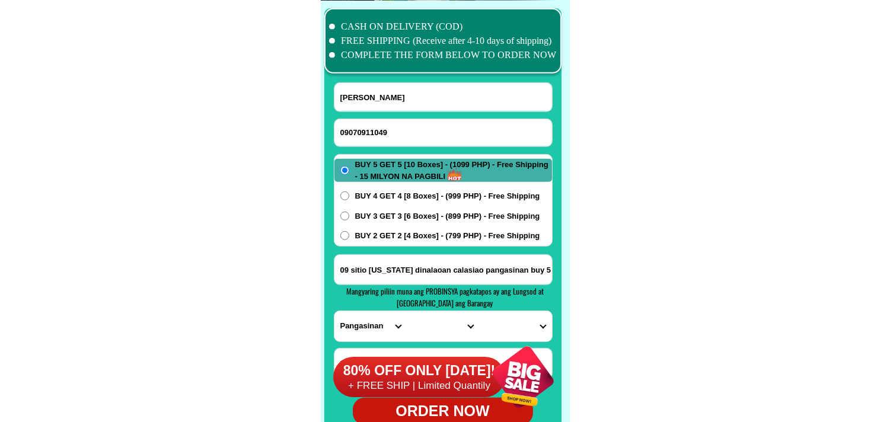
type input "Maria Fe Animo"
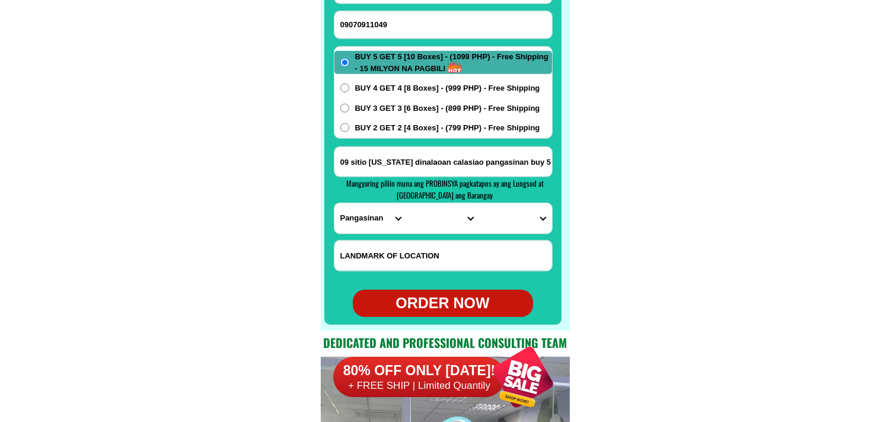
scroll to position [9478, 0]
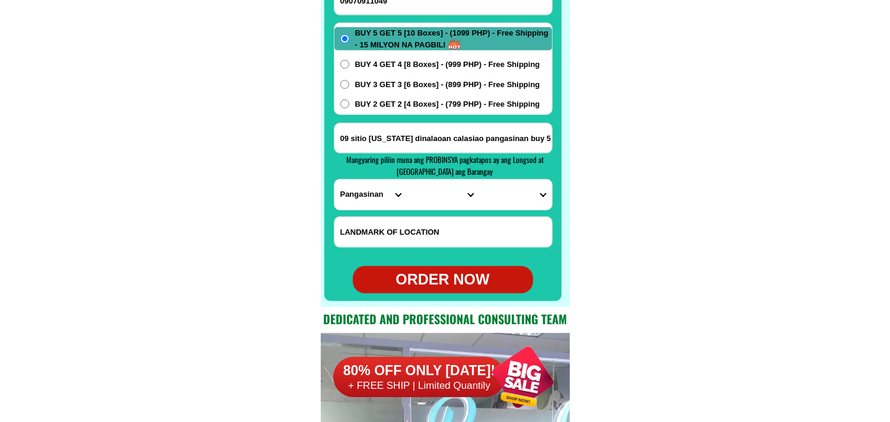
drag, startPoint x: 427, startPoint y: 155, endPoint x: 433, endPoint y: 149, distance: 8.0
click at [429, 154] on span "Mangyaring piliin muna ang PROBINSYA pagkatapos ay ang Lungsod at [GEOGRAPHIC_D…" at bounding box center [444, 166] width 197 height 24
paste input "p 3 diatagon lianga surigao dur"
click at [436, 143] on input "p 3 diatagon lianga surigao dur" at bounding box center [443, 138] width 218 height 30
type input "p 3 diatagon lianga surigao dur"
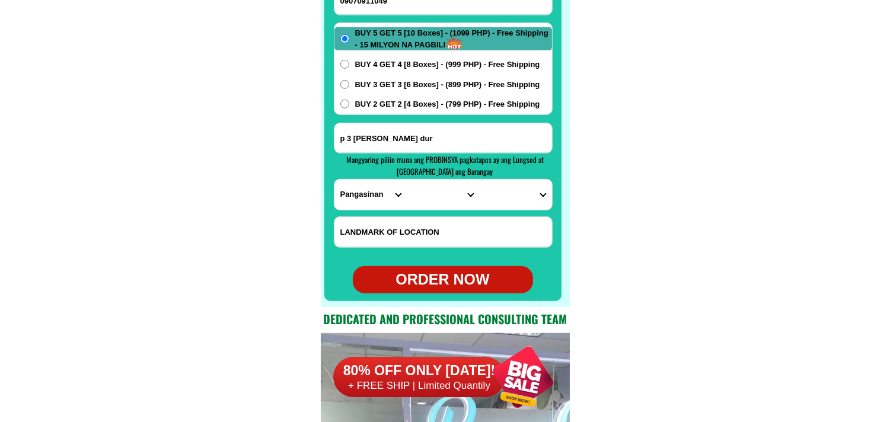
click at [363, 208] on select "PROVINCE [GEOGRAPHIC_DATA] [GEOGRAPHIC_DATA][PERSON_NAME][GEOGRAPHIC_DATA][GEOG…" at bounding box center [370, 195] width 72 height 30
select select "63_115"
click at [334, 180] on select "PROVINCE [GEOGRAPHIC_DATA] [GEOGRAPHIC_DATA][PERSON_NAME][GEOGRAPHIC_DATA][GEOG…" at bounding box center [370, 195] width 72 height 30
click at [429, 198] on select "CITY Barobo Bayabas Bislig-city Cagwait Cantilan Carrascal Hinatuan Lanuza Lian…" at bounding box center [443, 195] width 72 height 30
select select "63_115659"
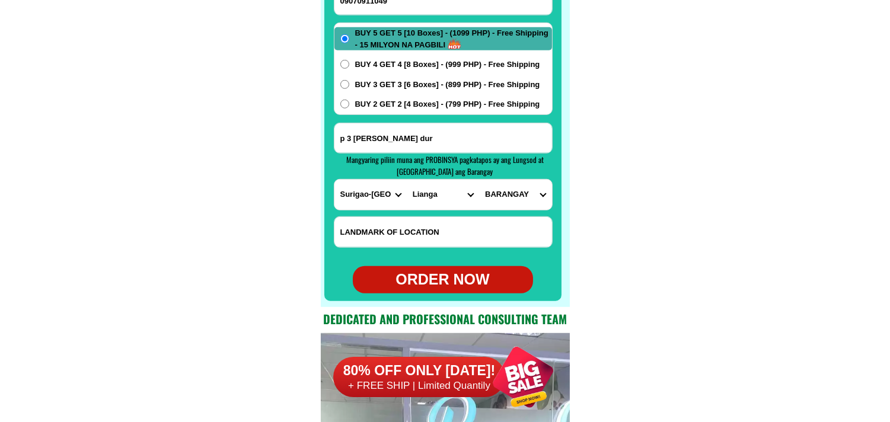
click at [407, 180] on select "CITY Barobo Bayabas Bislig-city Cagwait Cantilan Carrascal Hinatuan Lanuza Lian…" at bounding box center [443, 195] width 72 height 30
click at [504, 200] on select "BARANGAY Anibongan Ban-as Banahao Baucawe Diatagon Ganayon Liatimco Manyayay Pa…" at bounding box center [515, 195] width 72 height 30
select select "63_1156597804"
click at [479, 180] on select "BARANGAY Anibongan Ban-as Banahao Baucawe Diatagon Ganayon Liatimco Manyayay Pa…" at bounding box center [515, 195] width 72 height 30
click at [464, 267] on form "Maria Fe Animo 09070911049 ORDER NOW p 3 diatagon lianga surigao dur PROVINCE A…" at bounding box center [443, 122] width 219 height 343
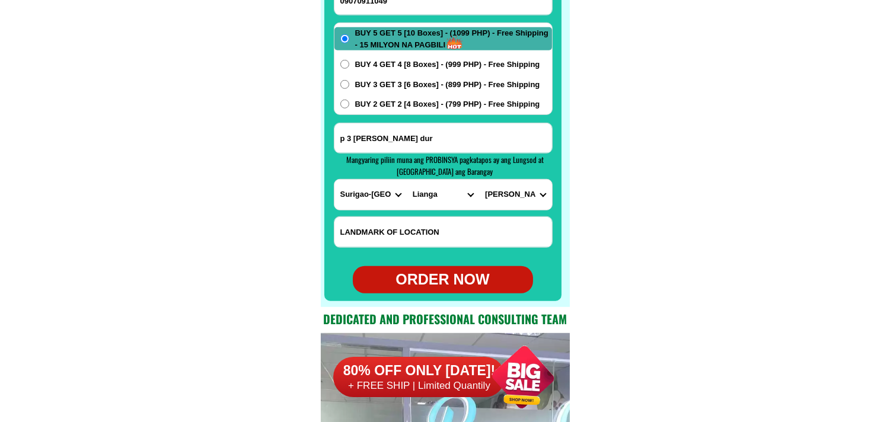
click at [453, 264] on form "Maria Fe Animo 09070911049 ORDER NOW p 3 diatagon lianga surigao dur PROVINCE A…" at bounding box center [443, 122] width 219 height 343
click at [452, 277] on div "ORDER NOW" at bounding box center [443, 280] width 180 height 23
radio input "true"
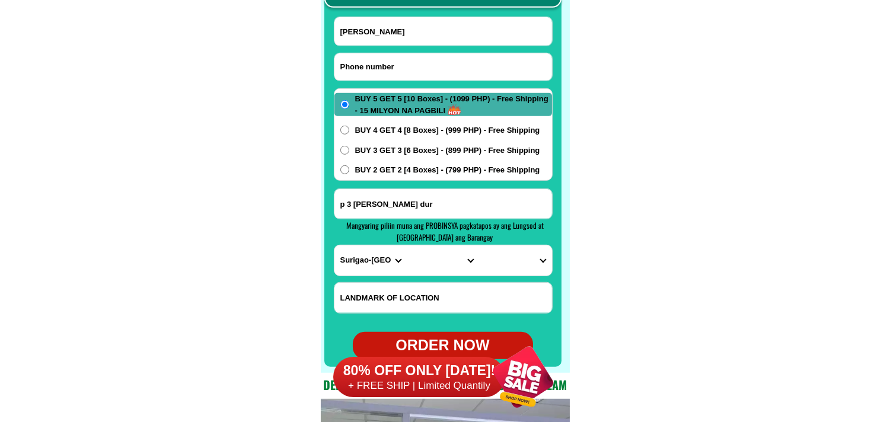
drag, startPoint x: 439, startPoint y: 68, endPoint x: 228, endPoint y: 1, distance: 222.0
click at [439, 68] on input "Input phone_number" at bounding box center [443, 66] width 218 height 27
paste input "09486048118"
type input "09486048118"
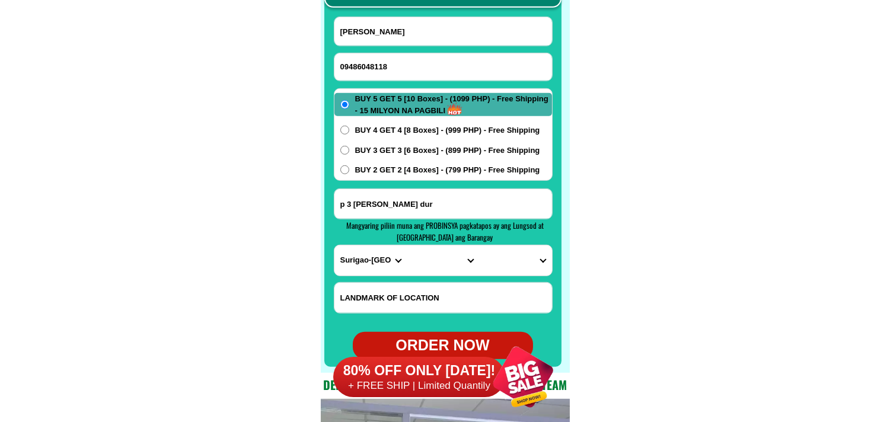
click at [392, 40] on input "Maria Fe Animo" at bounding box center [443, 31] width 218 height 28
paste input "Omira Somaguina"
type input "Omira Somaguina"
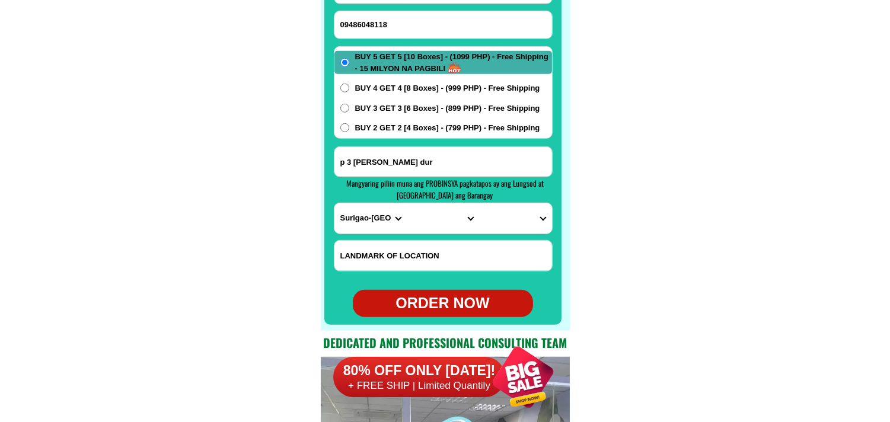
scroll to position [9478, 0]
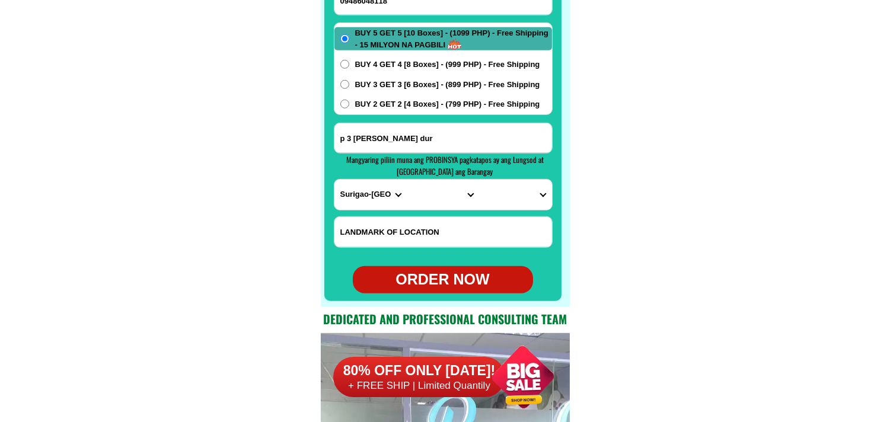
drag, startPoint x: 400, startPoint y: 127, endPoint x: 402, endPoint y: 135, distance: 8.1
click at [401, 135] on input "p 3 diatagon lianga surigao dur" at bounding box center [443, 138] width 218 height 30
paste input "motor pool Payahan purok 4 Calbayog City Western Samar."
type input "motor pool Payahan purok 4 Calbayog City Western Samar."
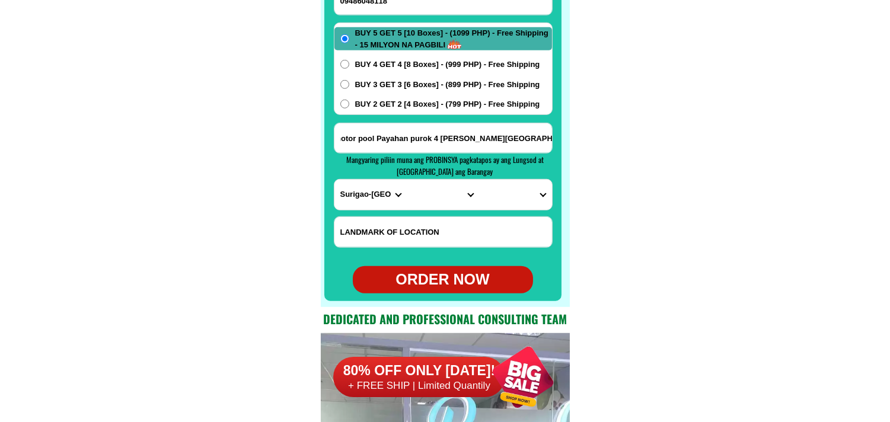
click at [366, 196] on select "PROVINCE [GEOGRAPHIC_DATA] [GEOGRAPHIC_DATA][PERSON_NAME][GEOGRAPHIC_DATA][GEOG…" at bounding box center [370, 195] width 72 height 30
select select "63_600"
click at [334, 180] on select "PROVINCE [GEOGRAPHIC_DATA] [GEOGRAPHIC_DATA][PERSON_NAME][GEOGRAPHIC_DATA][GEOG…" at bounding box center [370, 195] width 72 height 30
click at [419, 200] on select "CITY Almagro Basey Calbayog-city Calbiga Catbalogan-city Daram Gandara Hinabang…" at bounding box center [443, 195] width 72 height 30
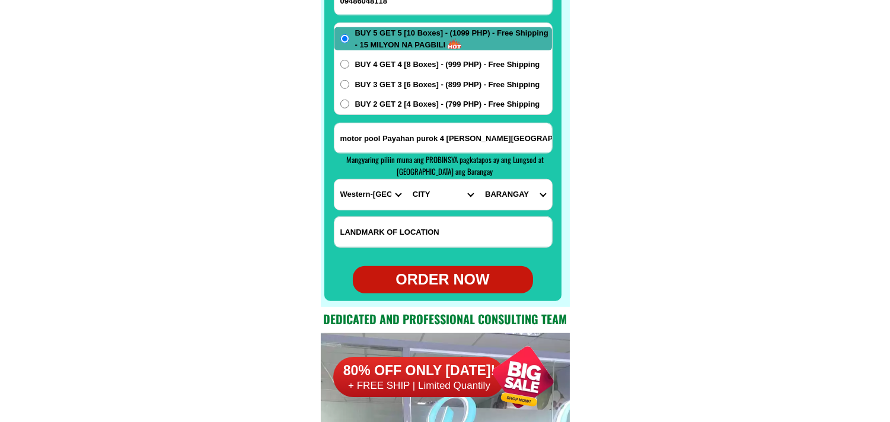
select select "63_6004931"
click at [407, 180] on select "CITY Almagro Basey Calbayog-city Calbiga Catbalogan-city Daram Gandara Hinabang…" at bounding box center [443, 195] width 72 height 30
click at [512, 196] on select "BARANGAY Acedillo Aguit-itan (pob.) Alibaba Amampacang Anislag Awang east (pob.…" at bounding box center [515, 195] width 72 height 30
select select "63_6004931282"
click at [479, 180] on select "BARANGAY Acedillo Aguit-itan (pob.) Alibaba Amampacang Anislag Awang east (pob.…" at bounding box center [515, 195] width 72 height 30
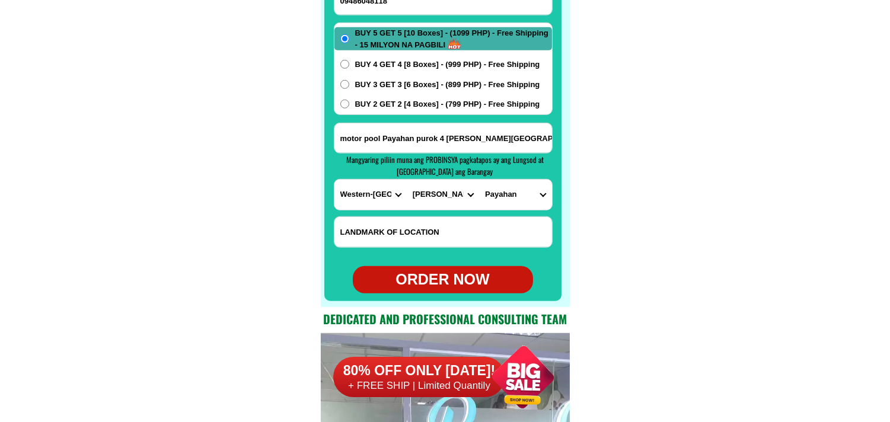
click at [465, 277] on div "ORDER NOW" at bounding box center [443, 280] width 180 height 23
radio input "true"
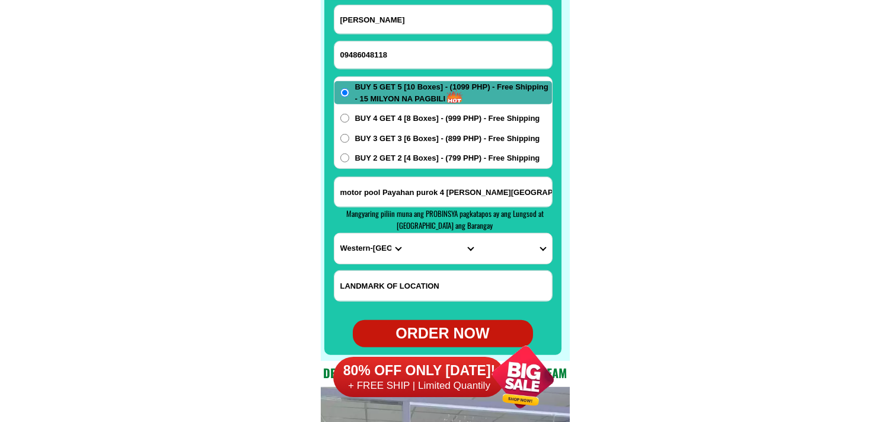
scroll to position [9346, 0]
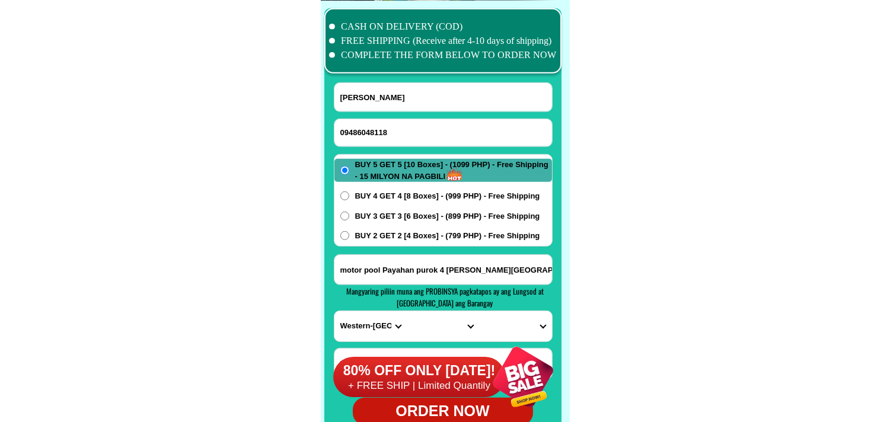
drag, startPoint x: 409, startPoint y: 133, endPoint x: 389, endPoint y: 127, distance: 20.4
click at [409, 133] on input "09486048118" at bounding box center [443, 132] width 218 height 27
paste input "09276814451"
type input "09276814451"
drag, startPoint x: 406, startPoint y: 98, endPoint x: 400, endPoint y: 96, distance: 6.4
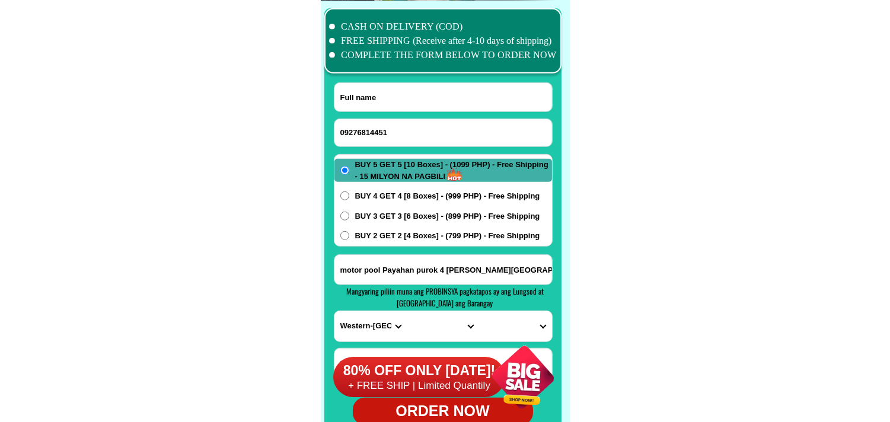
click at [406, 98] on input "Input full_name" at bounding box center [443, 97] width 218 height 28
paste input "Edna Martinez"
type input "Edna Martinez"
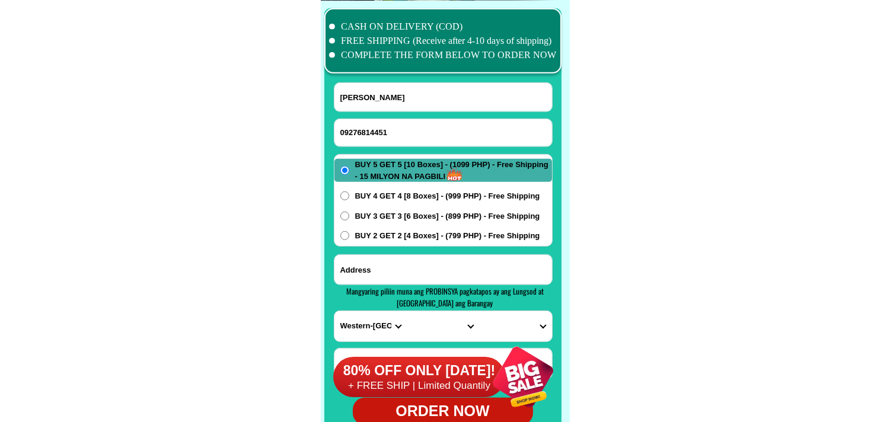
click at [376, 276] on input "Input address" at bounding box center [443, 270] width 218 height 30
paste input "Dito po ako s Aroroy,Masbate. Ako po c Mrs,Edna Martnez zone 4 Ambolong,Aroròy,…"
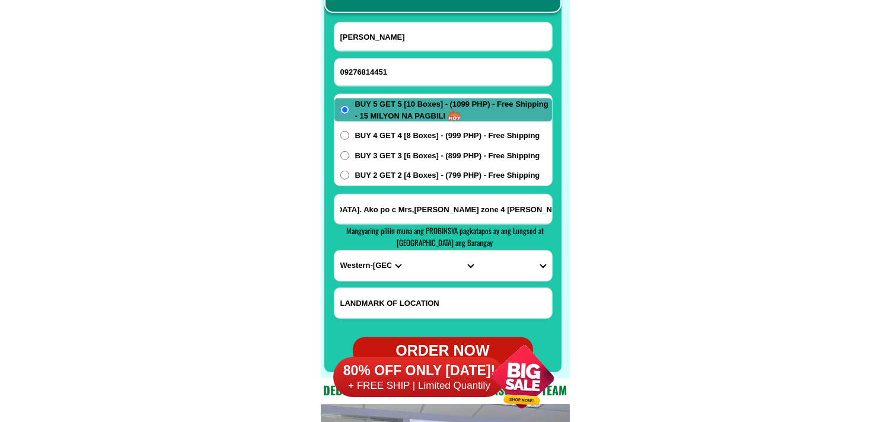
scroll to position [9478, 0]
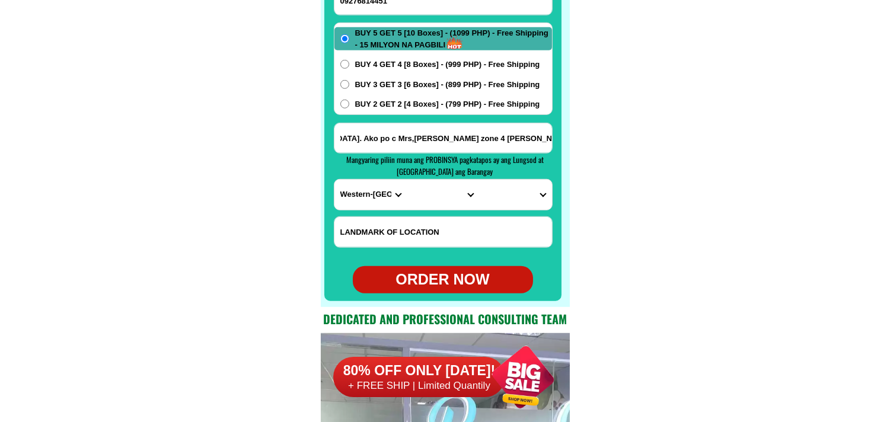
type input "Dito po ako s Aroroy,Masbate. Ako po c Mrs,Edna Martnez zone 4 Ambolong,Aroròy,…"
click at [356, 191] on select "PROVINCE [GEOGRAPHIC_DATA] [GEOGRAPHIC_DATA][PERSON_NAME][GEOGRAPHIC_DATA][GEOG…" at bounding box center [370, 195] width 72 height 30
select select "63_626"
click at [334, 180] on select "PROVINCE [GEOGRAPHIC_DATA] [GEOGRAPHIC_DATA][PERSON_NAME][GEOGRAPHIC_DATA][GEOG…" at bounding box center [370, 195] width 72 height 30
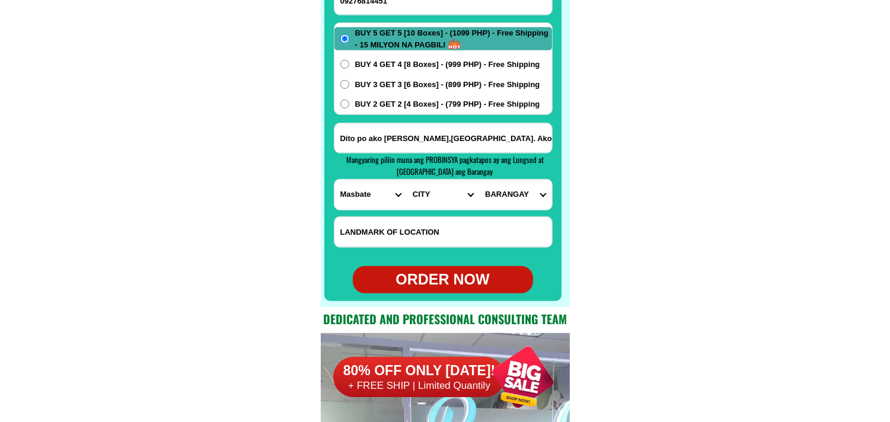
click at [425, 205] on select "CITY Aroroy Baleno Balud Cataingan Cawayan Dimasalang Mandaon Masbate-batuan Ma…" at bounding box center [443, 195] width 72 height 30
drag, startPoint x: 605, startPoint y: 163, endPoint x: 589, endPoint y: 164, distance: 16.0
click at [532, 139] on input "Dito po ako s Aroroy,Masbate. Ako po c Mrs,Edna Martnez zone 4 Ambolong,Aroròy,…" at bounding box center [443, 138] width 218 height 30
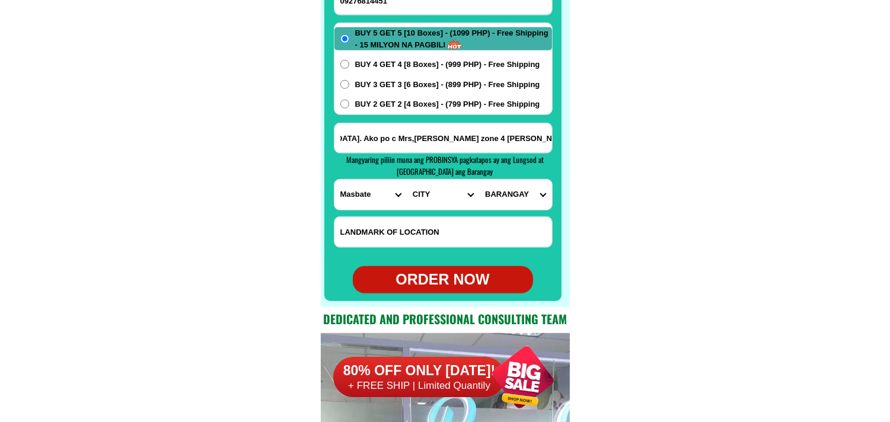
click at [428, 193] on select "CITY Aroroy Baleno Balud Cataingan Cawayan Dimasalang Mandaon Masbate-batuan Ma…" at bounding box center [443, 195] width 72 height 30
select select "63_6266584"
click at [407, 180] on select "CITY Aroroy Baleno Balud Cataingan Cawayan Dimasalang Mandaon Masbate-batuan Ma…" at bounding box center [443, 195] width 72 height 30
click at [539, 142] on input "Dito po ako s Aroroy,Masbate. Ako po c Mrs,Edna Martnez zone 4 Ambolong,Aroròy,…" at bounding box center [443, 138] width 218 height 30
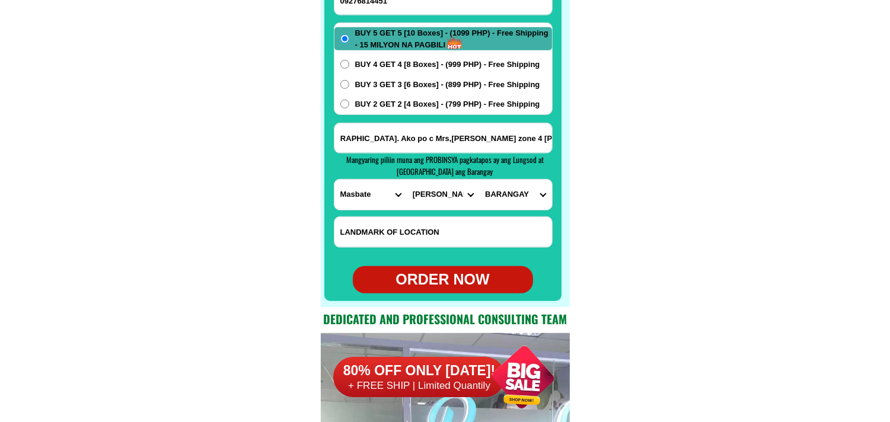
scroll to position [0, 143]
click at [523, 206] on select "BARANGAY Ambolong Amoroy Amutag Bagauma Balawing Balete Bangon Cabangcalan Caba…" at bounding box center [515, 195] width 72 height 30
select select "63_626658425061"
click at [479, 180] on select "BARANGAY Ambolong Amoroy Amutag Bagauma Balawing Balete Bangon Cabangcalan Caba…" at bounding box center [515, 195] width 72 height 30
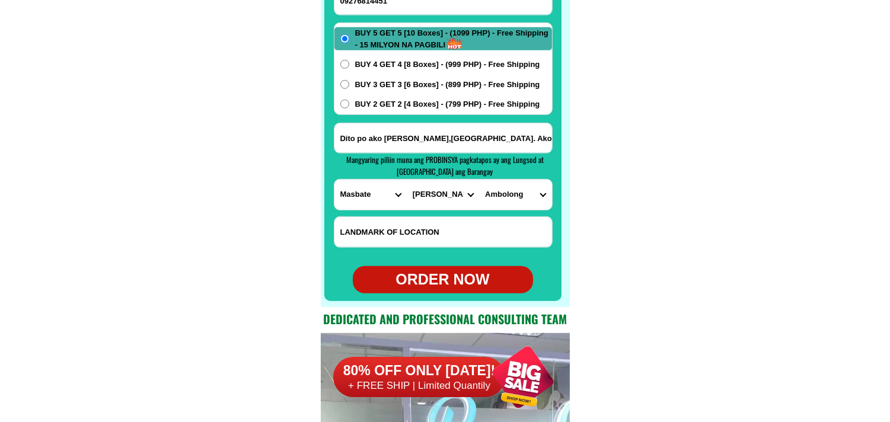
click at [486, 272] on div "ORDER NOW" at bounding box center [443, 280] width 180 height 23
radio input "true"
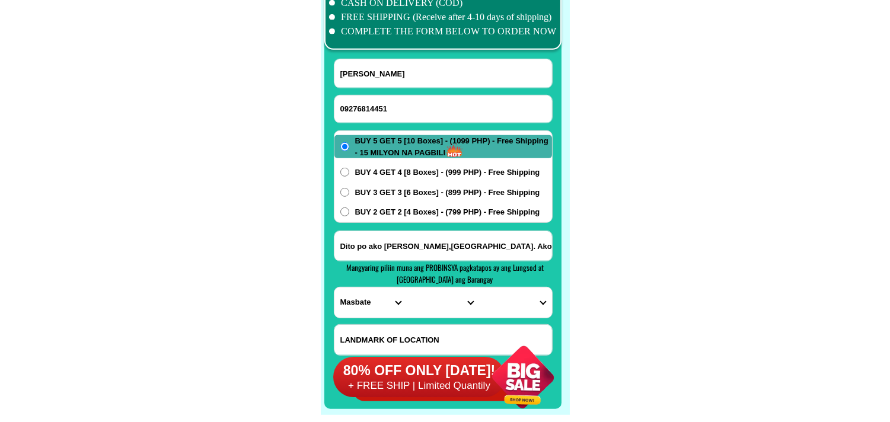
scroll to position [9346, 0]
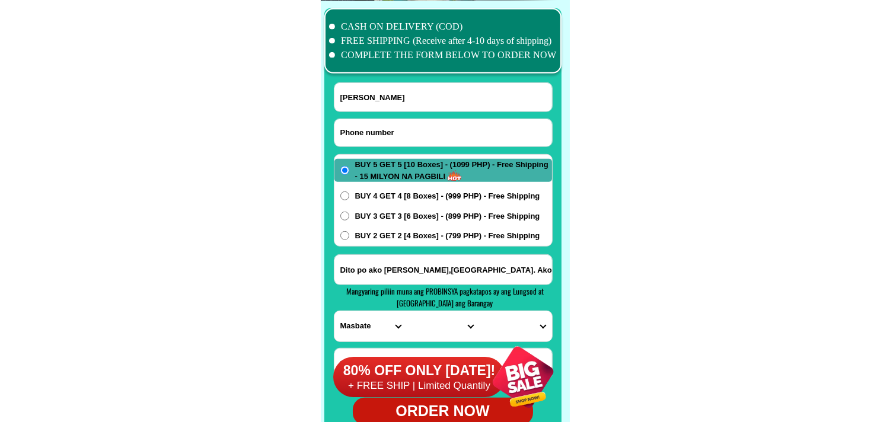
click at [398, 129] on input "Input phone_number" at bounding box center [443, 132] width 218 height 27
paste input "o9102300477"
drag, startPoint x: 344, startPoint y: 130, endPoint x: 322, endPoint y: 130, distance: 21.9
click at [322, 130] on div "CASH ON DELIVERY (COD) FREE SHIPPING (Receive after 4-10 days of shipping) COMP…" at bounding box center [445, 220] width 249 height 438
type input "09102300477"
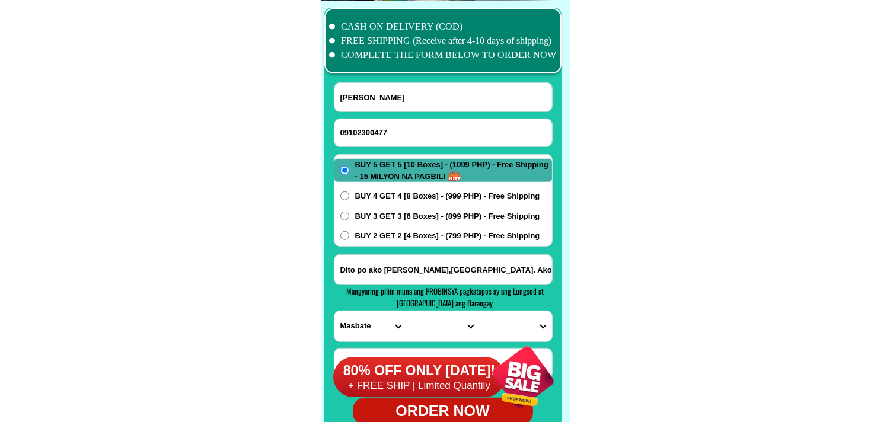
click at [392, 99] on input "Input full_name" at bounding box center [443, 97] width 218 height 28
paste input "Justina suan"
type input "Justina suan"
click at [389, 286] on span "Mangyaring piliin muna ang PROBINSYA pagkatapos ay ang Lungsod at [GEOGRAPHIC_D…" at bounding box center [444, 297] width 197 height 24
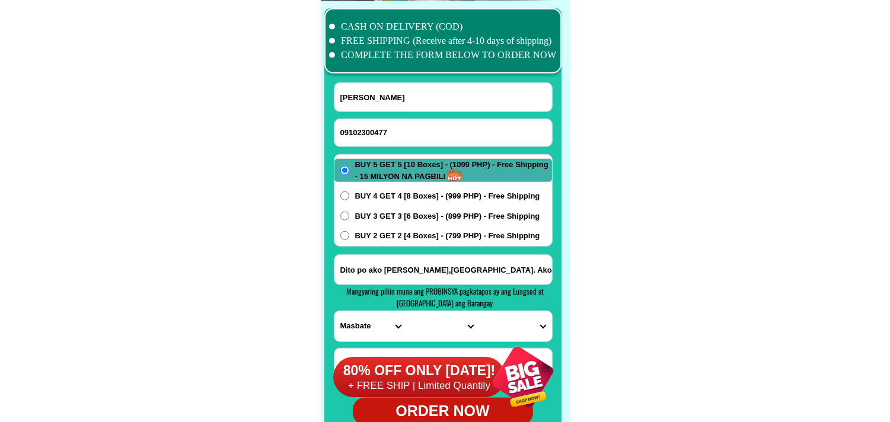
click at [403, 279] on input "Dito po ako s Aroroy,Masbate. Ako po c Mrs,Edna Martnez zone 4 Ambolong,Aroròy,…" at bounding box center [443, 270] width 218 height 30
paste input "adress Bislig Pob. P_5 Alba. St. S d s"
type input "adress Bislig Pob. P_5 Alba. St. S d s"
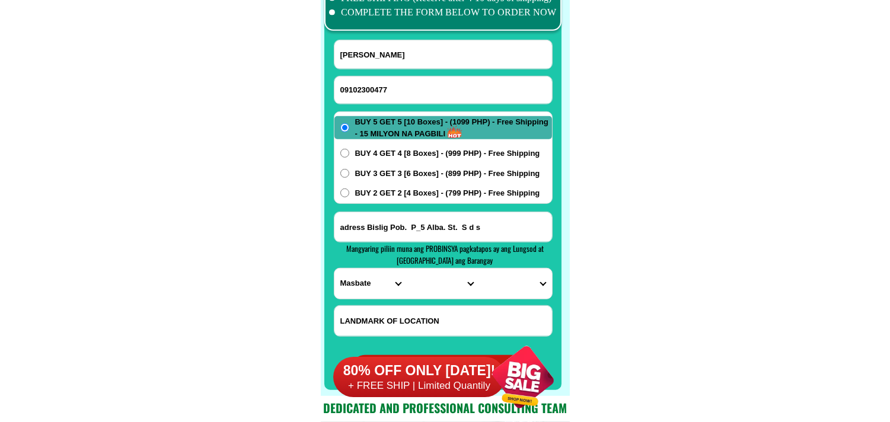
scroll to position [9412, 0]
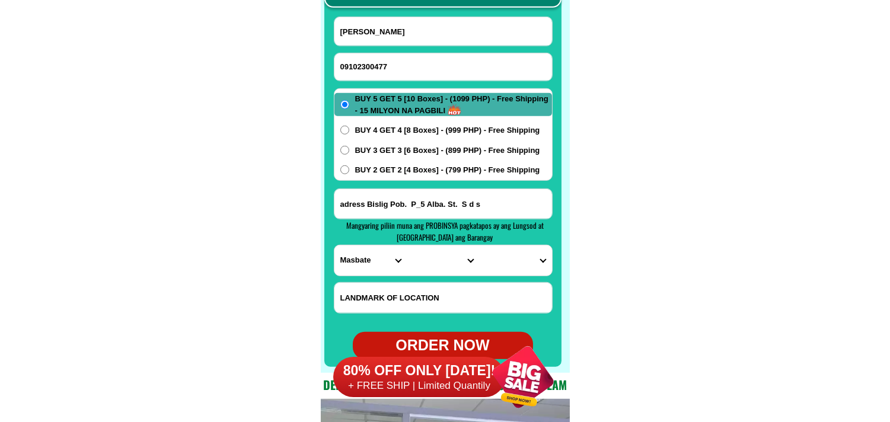
click at [428, 264] on select "CITY" at bounding box center [443, 260] width 72 height 30
click at [366, 263] on select "PROVINCE [GEOGRAPHIC_DATA] [GEOGRAPHIC_DATA][PERSON_NAME][GEOGRAPHIC_DATA][GEOG…" at bounding box center [370, 260] width 72 height 30
select select "63_115"
click at [334, 245] on select "PROVINCE [GEOGRAPHIC_DATA] [GEOGRAPHIC_DATA][PERSON_NAME][GEOGRAPHIC_DATA][GEOG…" at bounding box center [370, 260] width 72 height 30
click at [425, 258] on select "CITY Barobo Bayabas Bislig-city Cagwait Cantilan Carrascal Hinatuan Lanuza Lian…" at bounding box center [443, 260] width 72 height 30
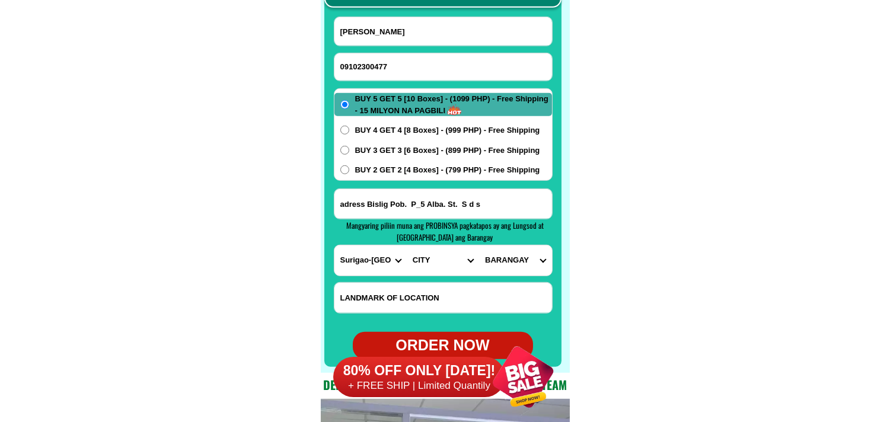
select select "63_1152094"
click at [407, 245] on select "CITY Barobo Bayabas Bislig-city Cagwait Cantilan Carrascal Hinatuan Lanuza Lian…" at bounding box center [443, 260] width 72 height 30
click at [522, 260] on select "BARANGAY Bucto Burboanan Caguyao Coleto Comawas Kahayag Labisma Lawigan Maharli…" at bounding box center [515, 260] width 72 height 30
select select "63_11520949837"
click at [479, 245] on select "BARANGAY Bucto Burboanan Caguyao Coleto Comawas Kahayag Labisma Lawigan Maharli…" at bounding box center [515, 260] width 72 height 30
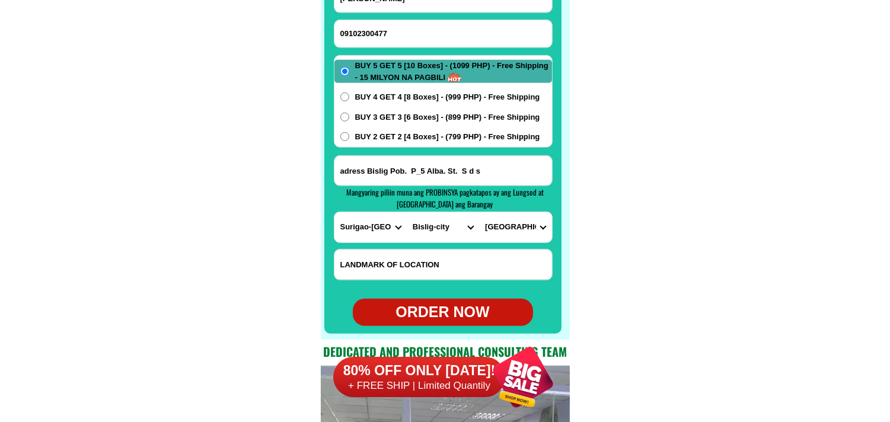
scroll to position [9478, 0]
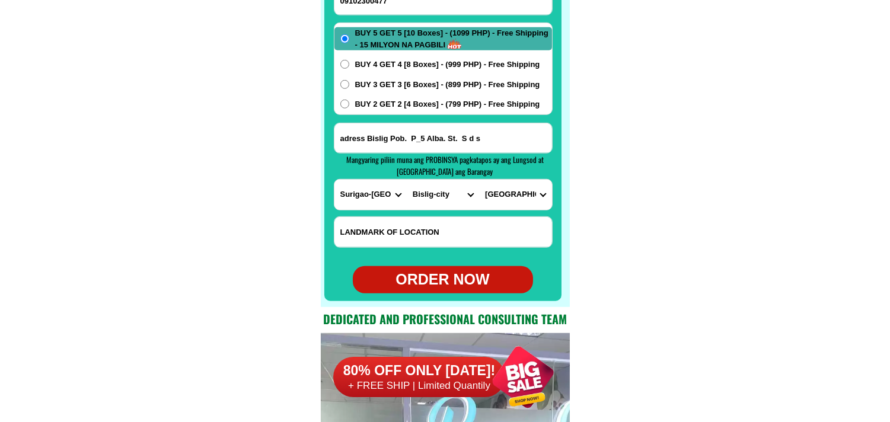
click at [465, 263] on form "Justina suan 09102300477 ORDER NOW adress Bislig Pob. P_5 Alba. St. S d s PROVI…" at bounding box center [443, 122] width 219 height 343
click at [440, 274] on div "ORDER NOW" at bounding box center [443, 280] width 180 height 23
radio input "true"
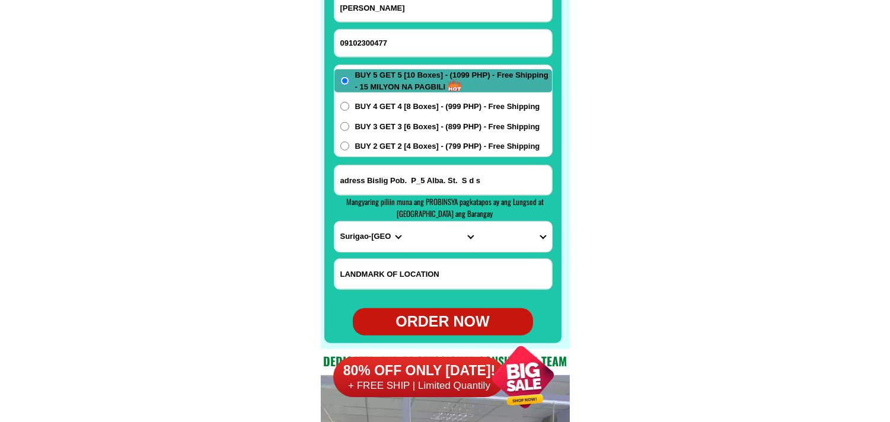
scroll to position [9412, 0]
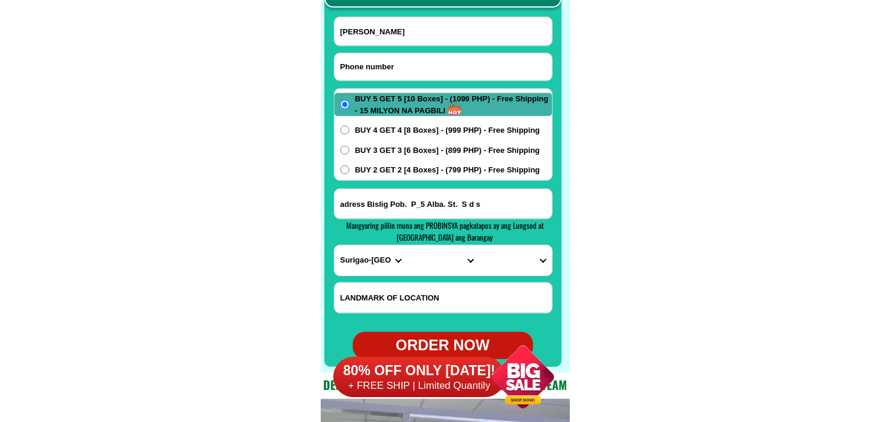
click at [394, 56] on input "Input phone_number" at bounding box center [443, 66] width 218 height 27
paste input "09066762159"
type input "09066762159"
click at [433, 40] on input "Input full_name" at bounding box center [443, 31] width 218 height 28
paste input "Margarita Mansueto"
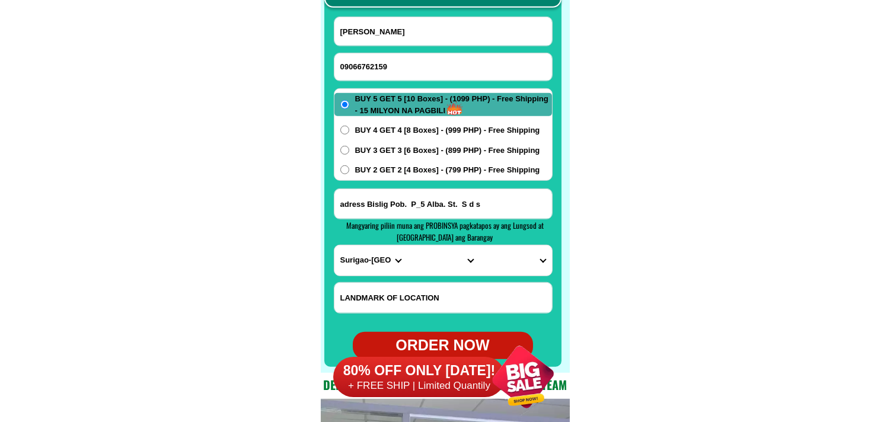
type input "Margarita Mansueto"
drag, startPoint x: 394, startPoint y: 198, endPoint x: 396, endPoint y: 206, distance: 7.9
click at [396, 199] on input "Input address" at bounding box center [443, 204] width 218 height 30
paste input "purok1barangay Sampaguita, Veruela Agusan del Sur."
type input "purok1barangay Sampaguita, Veruela Agusan del Sur."
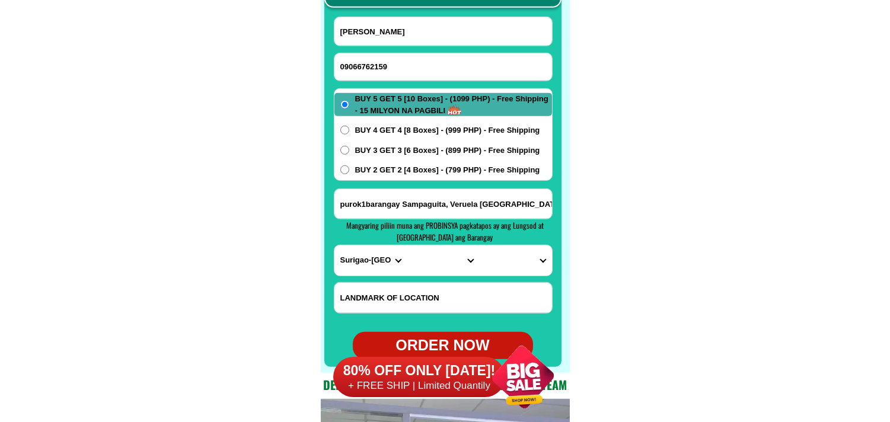
click at [365, 267] on select "PROVINCE [GEOGRAPHIC_DATA] [GEOGRAPHIC_DATA][PERSON_NAME][GEOGRAPHIC_DATA][GEOG…" at bounding box center [370, 260] width 72 height 30
select select "63_701"
click at [334, 245] on select "PROVINCE [GEOGRAPHIC_DATA] [GEOGRAPHIC_DATA][PERSON_NAME][GEOGRAPHIC_DATA][GEOG…" at bounding box center [370, 260] width 72 height 30
click at [424, 270] on select "CITY Agusan-del-sur-esperanza Agusan-del-sur-la-paz Agusan-del-sur-loreto Agusa…" at bounding box center [443, 260] width 72 height 30
select select "63_7015278"
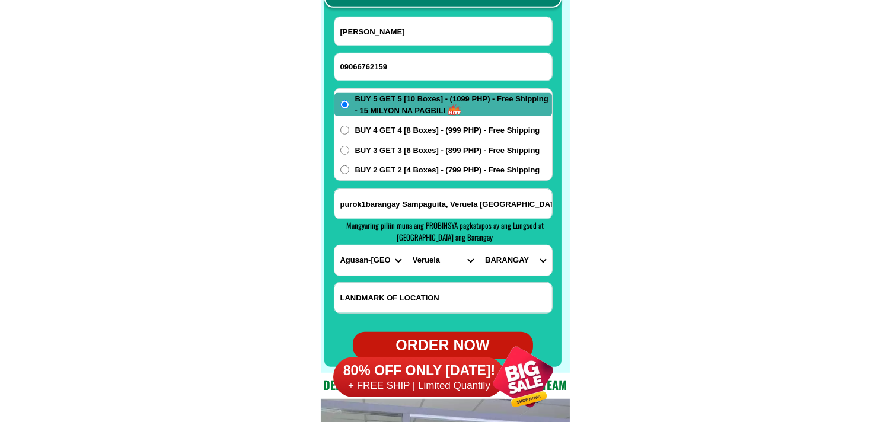
click at [407, 245] on select "CITY Agusan-del-sur-esperanza Agusan-del-sur-la-paz Agusan-del-sur-loreto Agusa…" at bounding box center [443, 260] width 72 height 30
click at [510, 263] on select "BARANGAY Anitap Bacay ii Binongan Caigangan Candiis Del monte Don mateo Katipun…" at bounding box center [515, 260] width 72 height 30
select select "63_70152781123"
click at [479, 245] on select "BARANGAY Anitap Bacay ii Binongan Caigangan Candiis Del monte Don mateo Katipun…" at bounding box center [515, 260] width 72 height 30
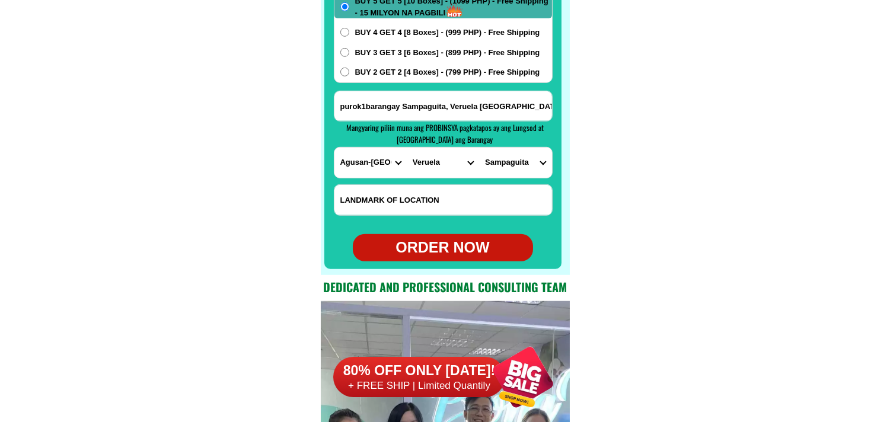
scroll to position [9544, 0]
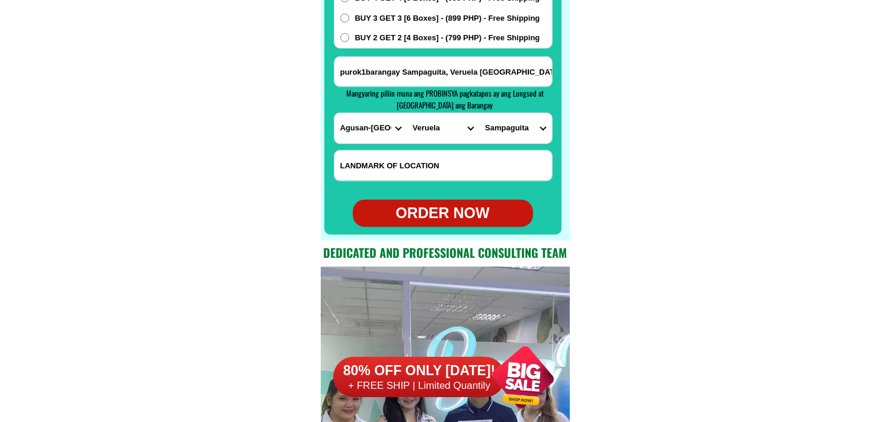
click at [431, 209] on div "ORDER NOW" at bounding box center [443, 213] width 180 height 23
type input "purok1barangay Sampaguita, Veruela Agusan del Sur."
radio input "true"
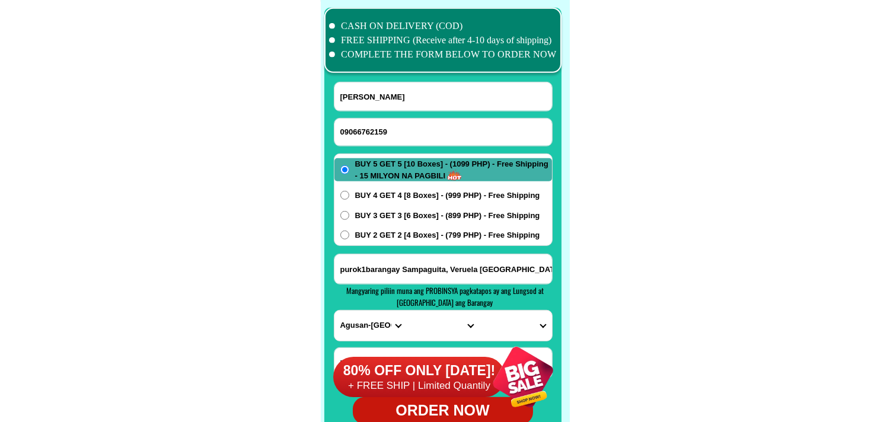
scroll to position [9346, 0]
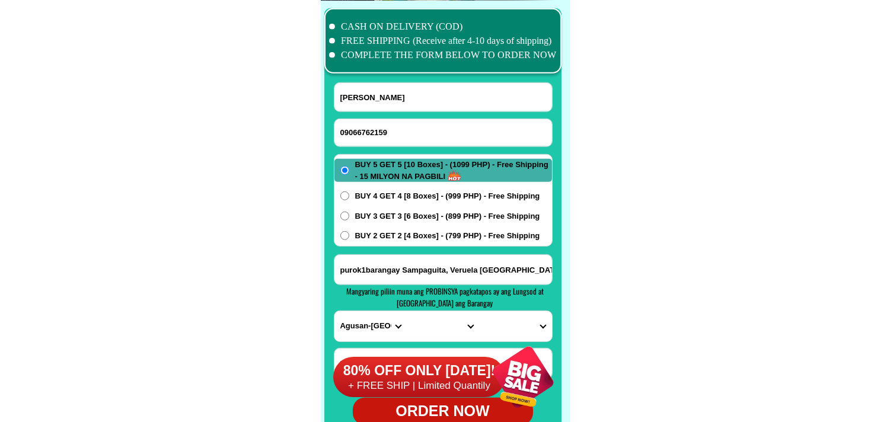
click at [394, 132] on input "09066762159" at bounding box center [443, 132] width 218 height 27
paste input "09757716895"
type input "09757716895"
click at [394, 87] on input "Margarita Mansueto" at bounding box center [443, 97] width 218 height 28
paste input "Thelma Ambata"
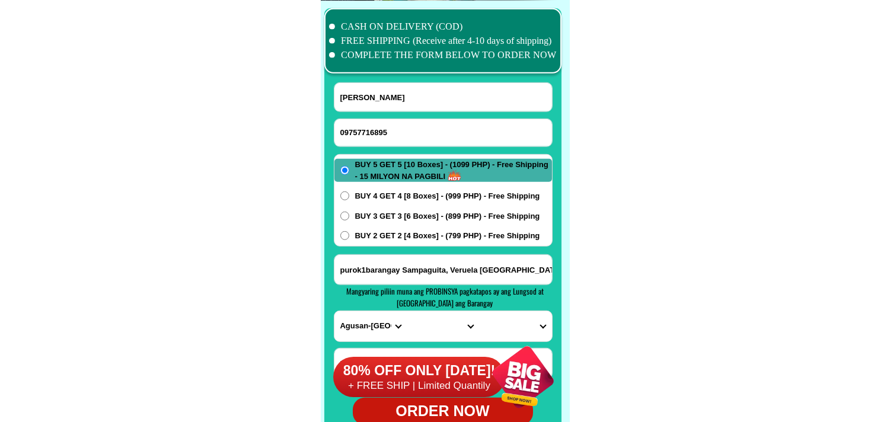
type input "Thelma Ambata"
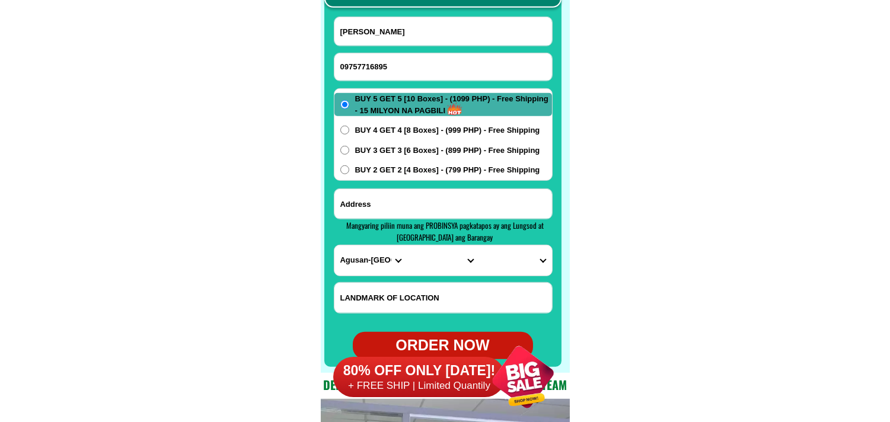
click at [410, 197] on input "Input address" at bounding box center [443, 204] width 218 height 30
paste input "147 rizal ave Poblacion 1. parang maguindanao"
type input "147 rizal ave Poblacion 1. parang maguindanao"
click at [350, 268] on select "PROVINCE [GEOGRAPHIC_DATA] [GEOGRAPHIC_DATA][PERSON_NAME][GEOGRAPHIC_DATA][GEOG…" at bounding box center [370, 260] width 72 height 30
select select "63_516"
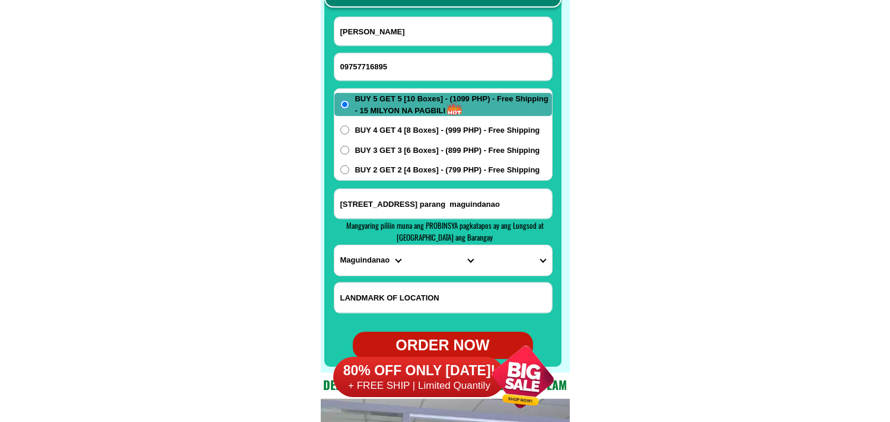
click at [334, 245] on select "PROVINCE [GEOGRAPHIC_DATA] [GEOGRAPHIC_DATA][PERSON_NAME][GEOGRAPHIC_DATA][GEOG…" at bounding box center [370, 260] width 72 height 30
click at [421, 264] on select "CITY Ampatuan Barira Buldon Buluan Datu-abdullah-sangki Datu-anggal-midtimbang …" at bounding box center [443, 260] width 72 height 30
click at [407, 245] on select "CITY Ampatuan Barira Buldon Buluan Datu-abdullah-sangki Datu-anggal-midtimbang …" at bounding box center [443, 260] width 72 height 30
click at [419, 263] on select "CITY Ampatuan Barira Buldon Buluan Datu-abdullah-sangki Datu-anggal-midtimbang …" at bounding box center [443, 260] width 72 height 30
click at [407, 245] on select "CITY Ampatuan Barira Buldon Buluan Datu-abdullah-sangki Datu-anggal-midtimbang …" at bounding box center [443, 260] width 72 height 30
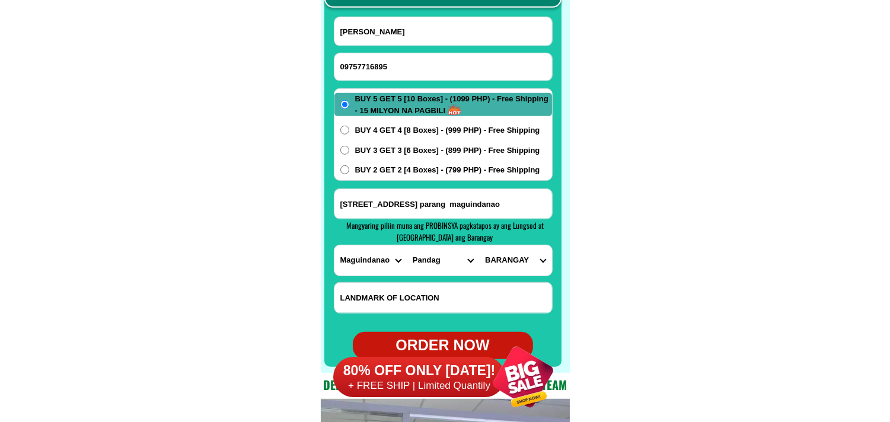
click at [494, 262] on select "BARANGAY Kabuling Kayaga Kayupo (cuyapo) Lepak Lower dilag Malangit Pandag Uppe…" at bounding box center [515, 260] width 72 height 30
click at [470, 200] on input "147 rizal ave Poblacion 1. parang maguindanao" at bounding box center [443, 204] width 218 height 30
click at [424, 254] on select "CITY Ampatuan Barira Buldon Buluan Datu-abdullah-sangki Datu-anggal-midtimbang …" at bounding box center [443, 260] width 72 height 30
select select "63_516805"
click at [407, 245] on select "CITY Ampatuan Barira Buldon Buluan Datu-abdullah-sangki Datu-anggal-midtimbang …" at bounding box center [443, 260] width 72 height 30
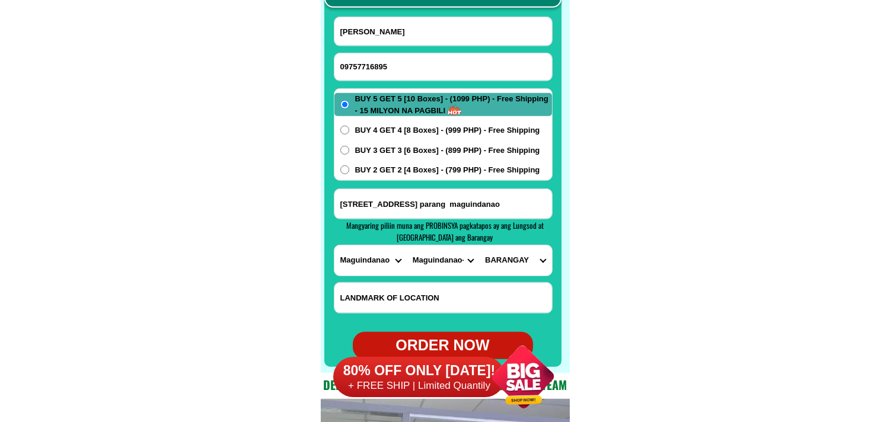
click at [519, 262] on select "BARANGAY Bongo island (litayen) Campo islam Cotongan Datu macarimbang biruar Ga…" at bounding box center [515, 260] width 72 height 30
select select "63_5168059660"
click at [479, 245] on select "BARANGAY Bongo island (litayen) Campo islam Cotongan Datu macarimbang biruar Ga…" at bounding box center [515, 260] width 72 height 30
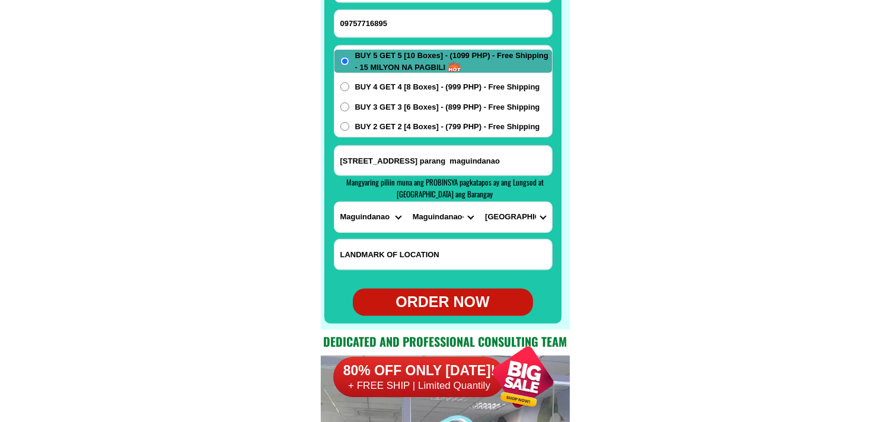
scroll to position [9478, 0]
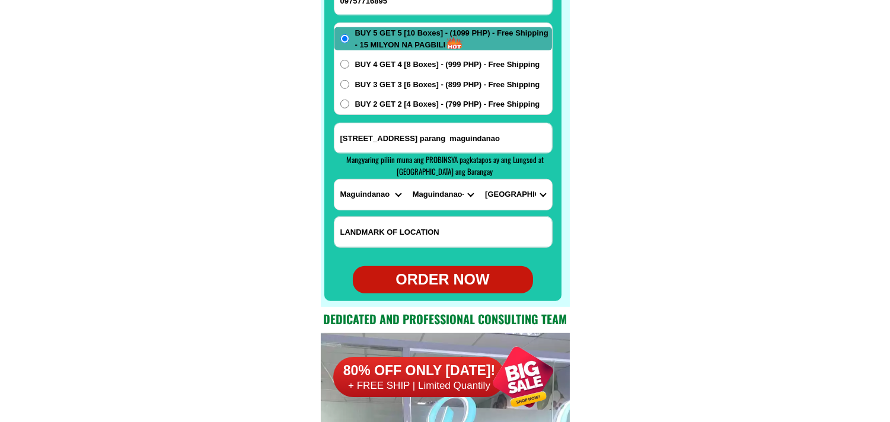
click at [429, 293] on div "ORDER NOW" at bounding box center [443, 279] width 180 height 27
type input "09757716895"
radio input "true"
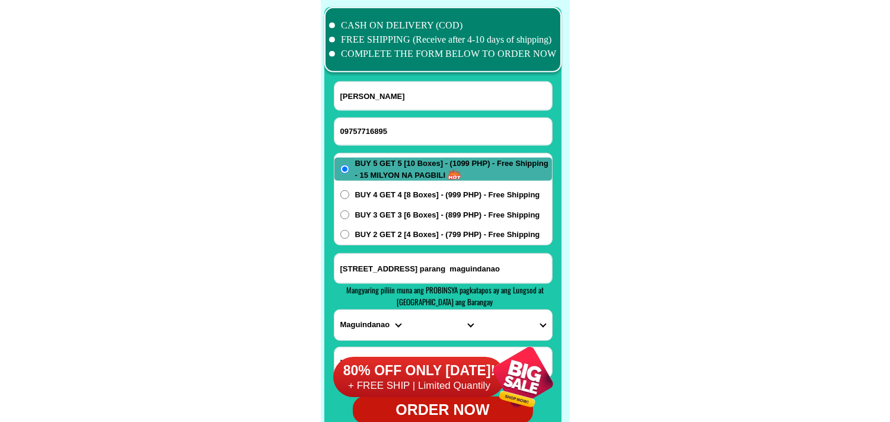
scroll to position [9346, 0]
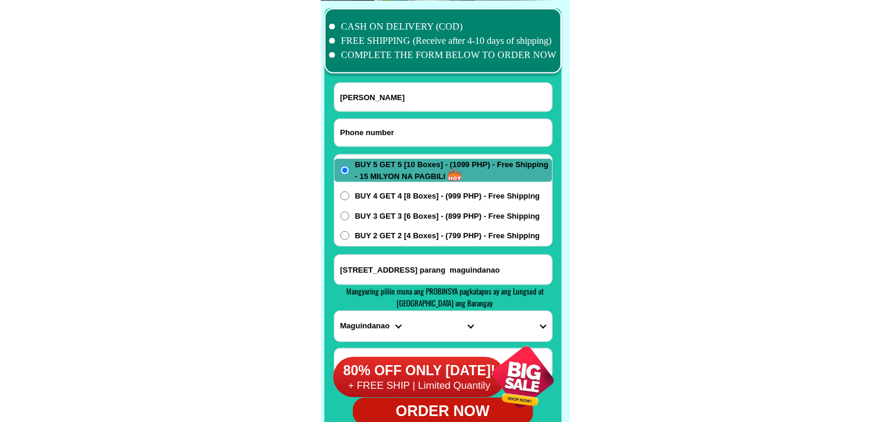
paste input "147 rizal ave Poblacion 1. parang maguindanao"
click at [389, 122] on input "Input phone_number" at bounding box center [443, 132] width 218 height 27
click at [405, 131] on input "147 rizal ave Poblacion 1. parang maguindanao" at bounding box center [443, 132] width 218 height 27
paste input "0961909 ,3846"
click at [376, 132] on input "0961909 ,3846" at bounding box center [443, 132] width 218 height 27
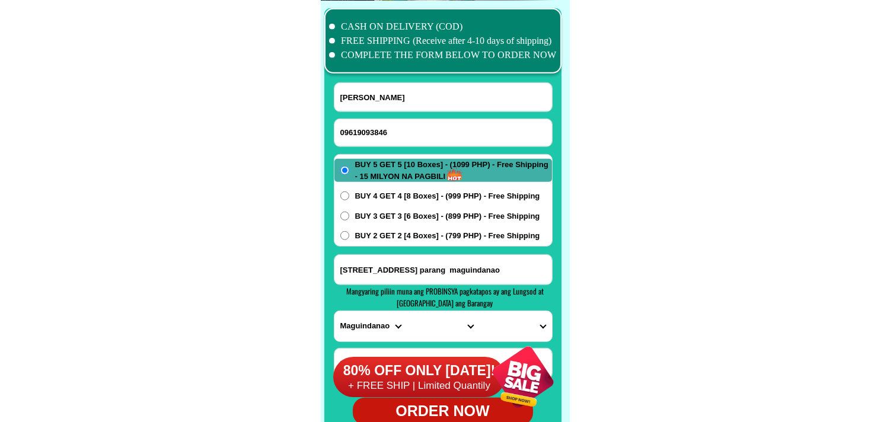
type input "09619093846"
drag, startPoint x: 472, startPoint y: 98, endPoint x: 427, endPoint y: 84, distance: 47.1
click at [472, 98] on input "Input full_name" at bounding box center [443, 97] width 218 height 28
paste input "Lucina Salalila Spaulding"
type input "Lucina Salalila Spaulding"
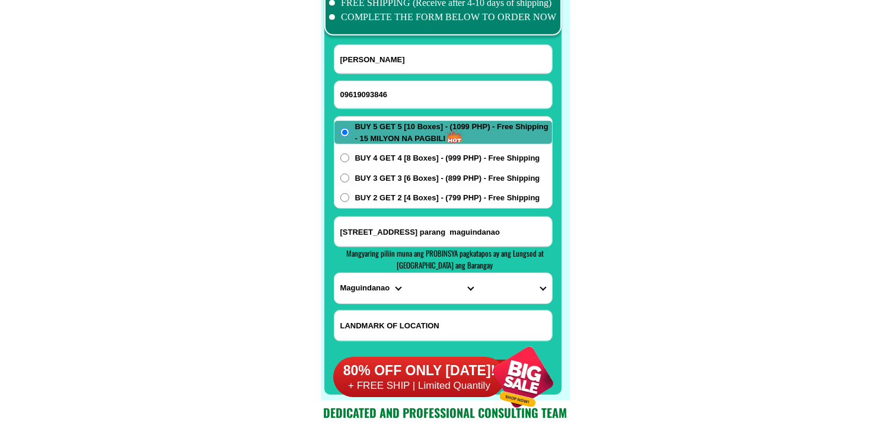
scroll to position [9412, 0]
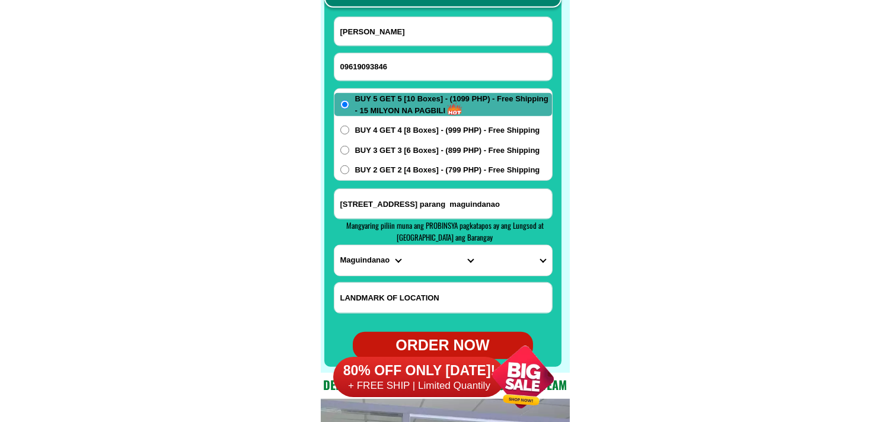
click at [396, 200] on input "147 rizal ave Poblacion 1. parang maguindanao" at bounding box center [443, 204] width 218 height 30
paste input "zone 4 diladila sta Rita Pampanga"
type input "zone 4 diladila sta Rita Pampanga"
click at [354, 261] on select "PROVINCE [GEOGRAPHIC_DATA] [GEOGRAPHIC_DATA][PERSON_NAME][GEOGRAPHIC_DATA][GEOG…" at bounding box center [370, 260] width 72 height 30
select select "63_779"
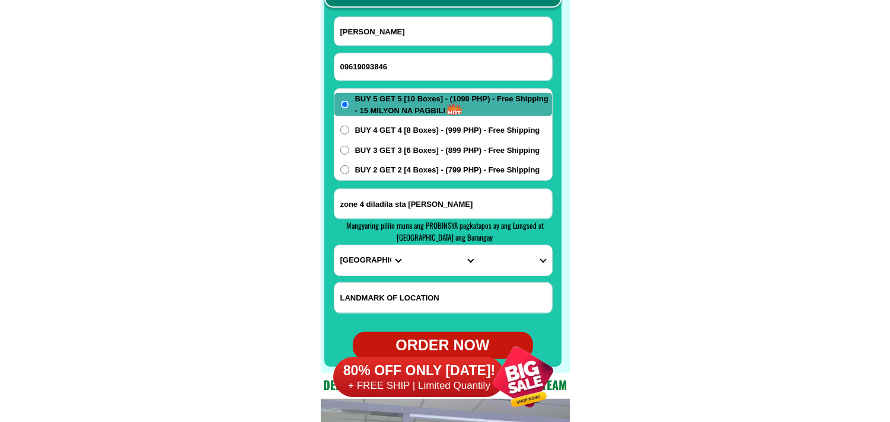
click at [334, 245] on select "PROVINCE [GEOGRAPHIC_DATA] [GEOGRAPHIC_DATA][PERSON_NAME][GEOGRAPHIC_DATA][GEOG…" at bounding box center [370, 260] width 72 height 30
click at [439, 267] on select "CITY [GEOGRAPHIC_DATA]-city [GEOGRAPHIC_DATA] Arayat Bacolor [GEOGRAPHIC_DATA] …" at bounding box center [443, 260] width 72 height 30
select select "63_7791488"
click at [407, 245] on select "CITY [GEOGRAPHIC_DATA]-city [GEOGRAPHIC_DATA] Arayat Bacolor [GEOGRAPHIC_DATA] …" at bounding box center [443, 260] width 72 height 30
click at [511, 264] on select "BARANGAY Becuran Dila-dila San agustin San basilio San isidro San jose (pob.) S…" at bounding box center [515, 260] width 72 height 30
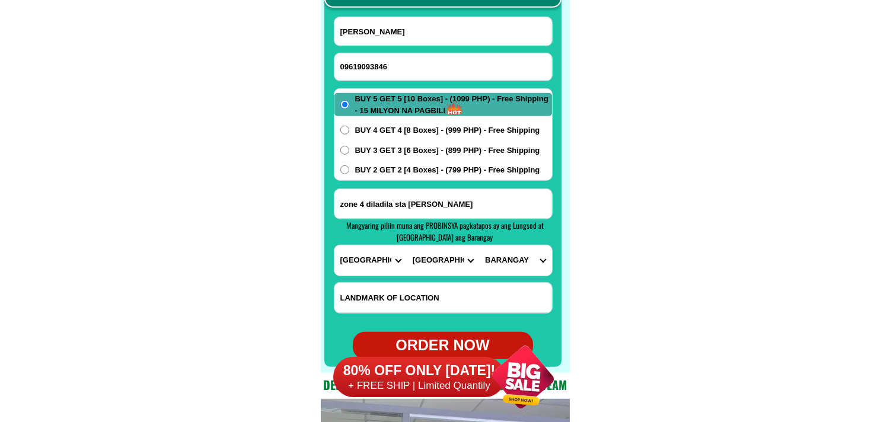
select select "63_77914885546"
click at [479, 245] on select "BARANGAY Becuran Dila-dila San agustin San basilio San isidro San jose (pob.) S…" at bounding box center [515, 260] width 72 height 30
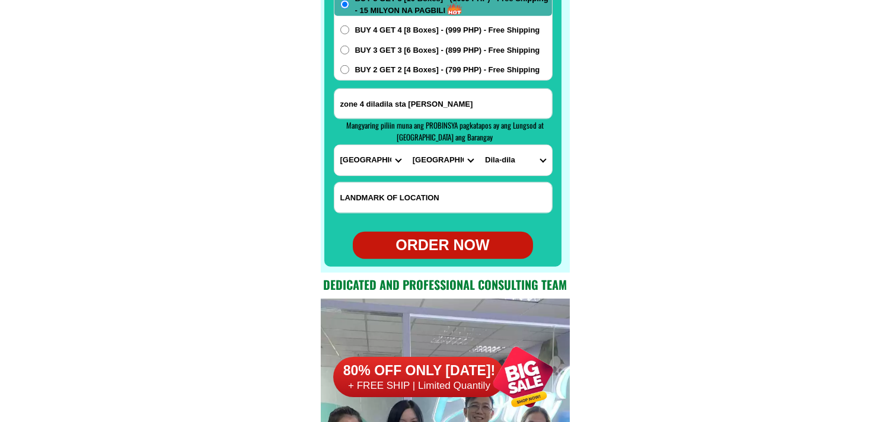
scroll to position [9544, 0]
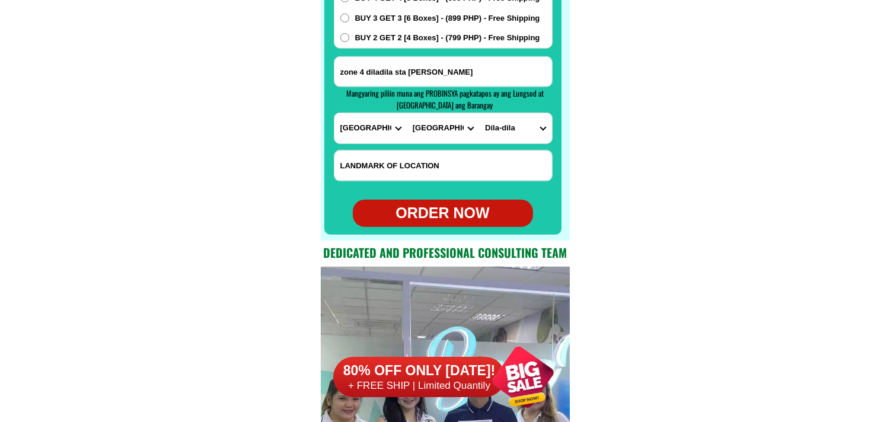
drag, startPoint x: 435, startPoint y: 202, endPoint x: 312, endPoint y: 119, distance: 148.5
click at [435, 205] on div "ORDER NOW" at bounding box center [443, 213] width 180 height 23
type input "09619093846"
type input "zone 4 diladila sta Rita Pampanga"
radio input "true"
